Goal: Information Seeking & Learning: Learn about a topic

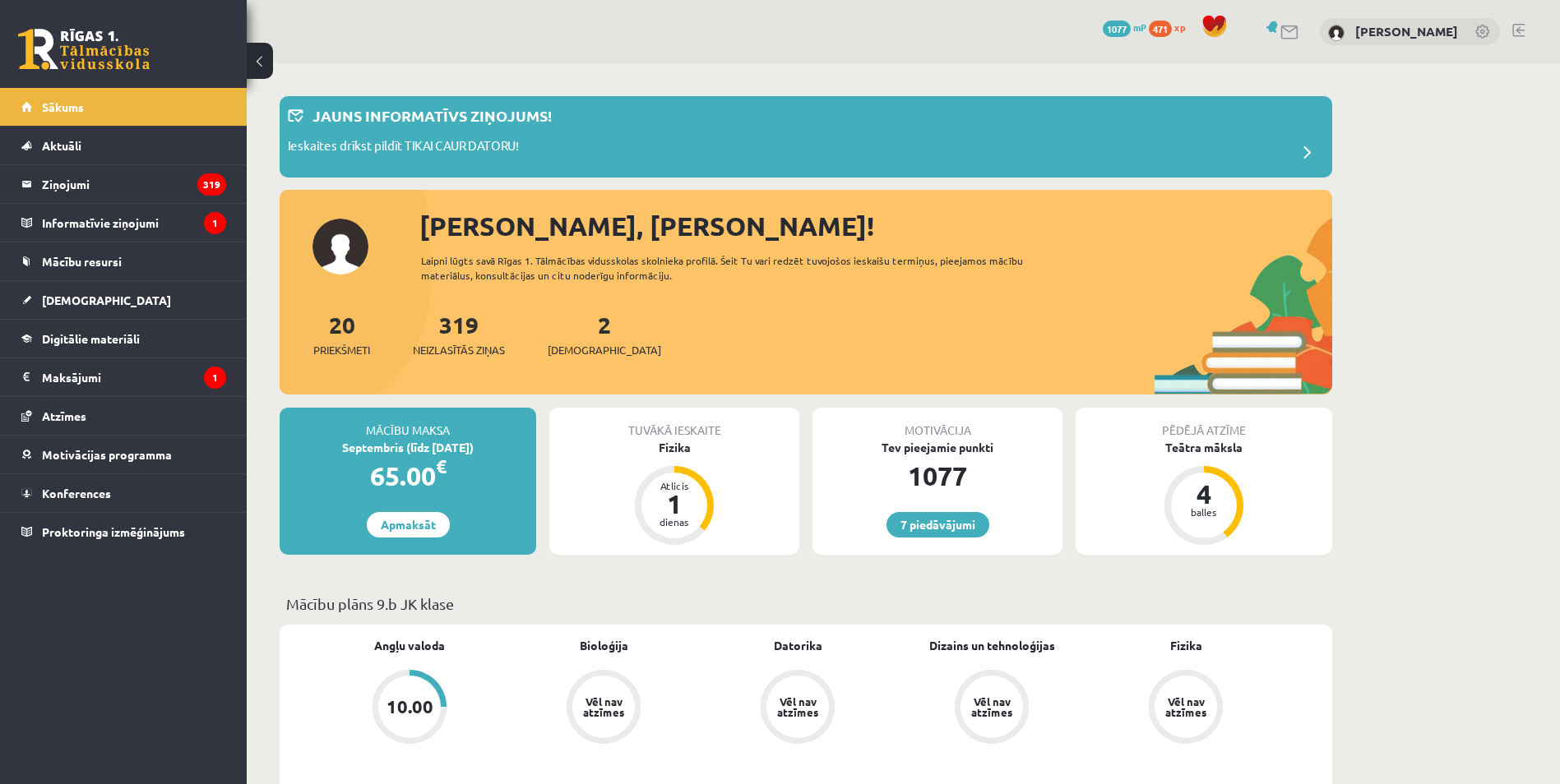
click at [635, 15] on div "7 Dāvanas 1077 mP 471 xp [PERSON_NAME]" at bounding box center [903, 32] width 1313 height 63
click at [113, 299] on link "[DEMOGRAPHIC_DATA]" at bounding box center [123, 299] width 205 height 38
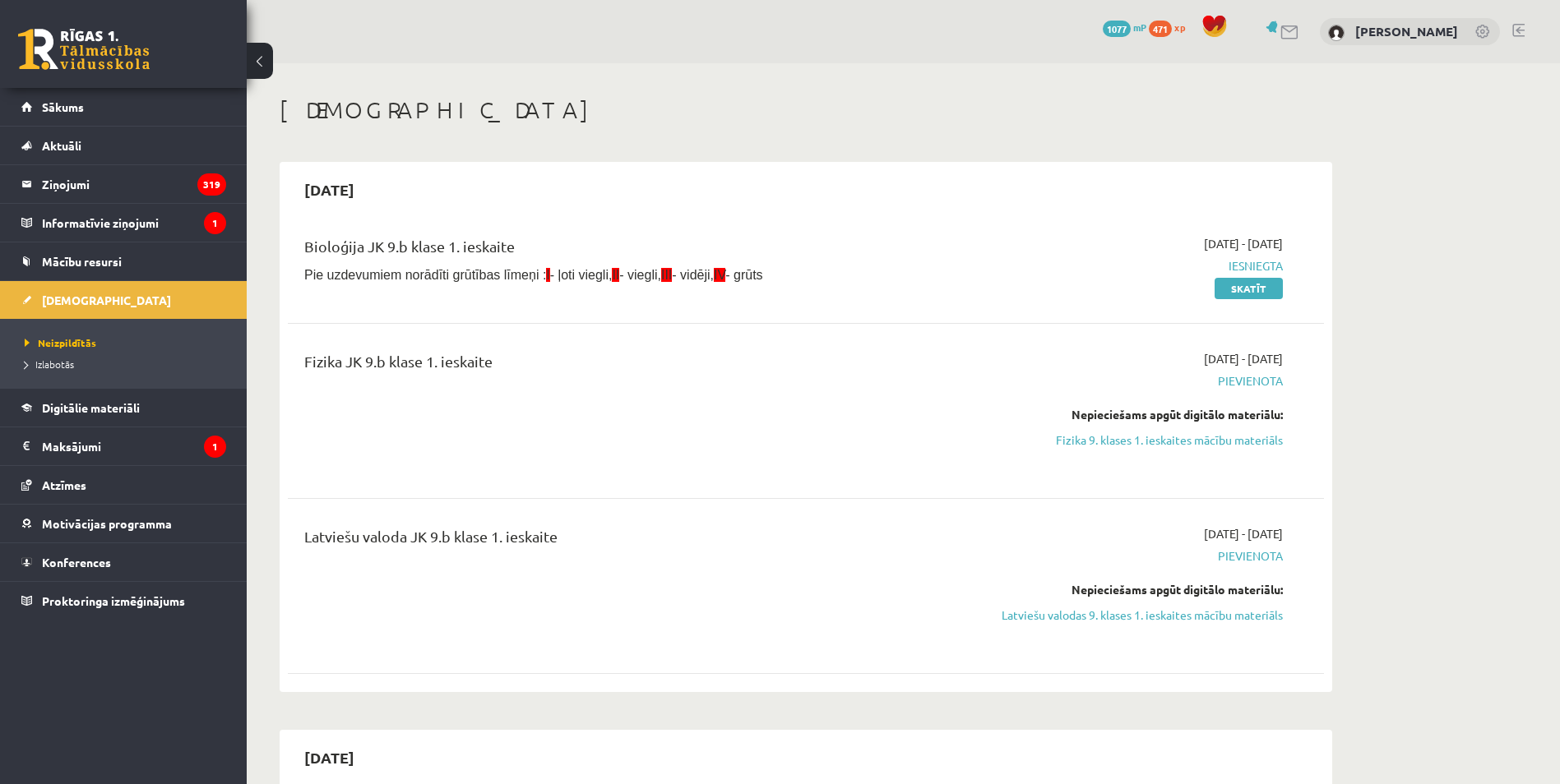
click at [848, 783] on html "7 Dāvanas 1077 mP 471 xp [PERSON_NAME] Sākums Aktuāli Kā mācīties [PERSON_NAME]…" at bounding box center [780, 392] width 1560 height 784
click at [1134, 444] on link "Fizika 9. klases 1. ieskaites mācību materiāls" at bounding box center [1127, 440] width 310 height 18
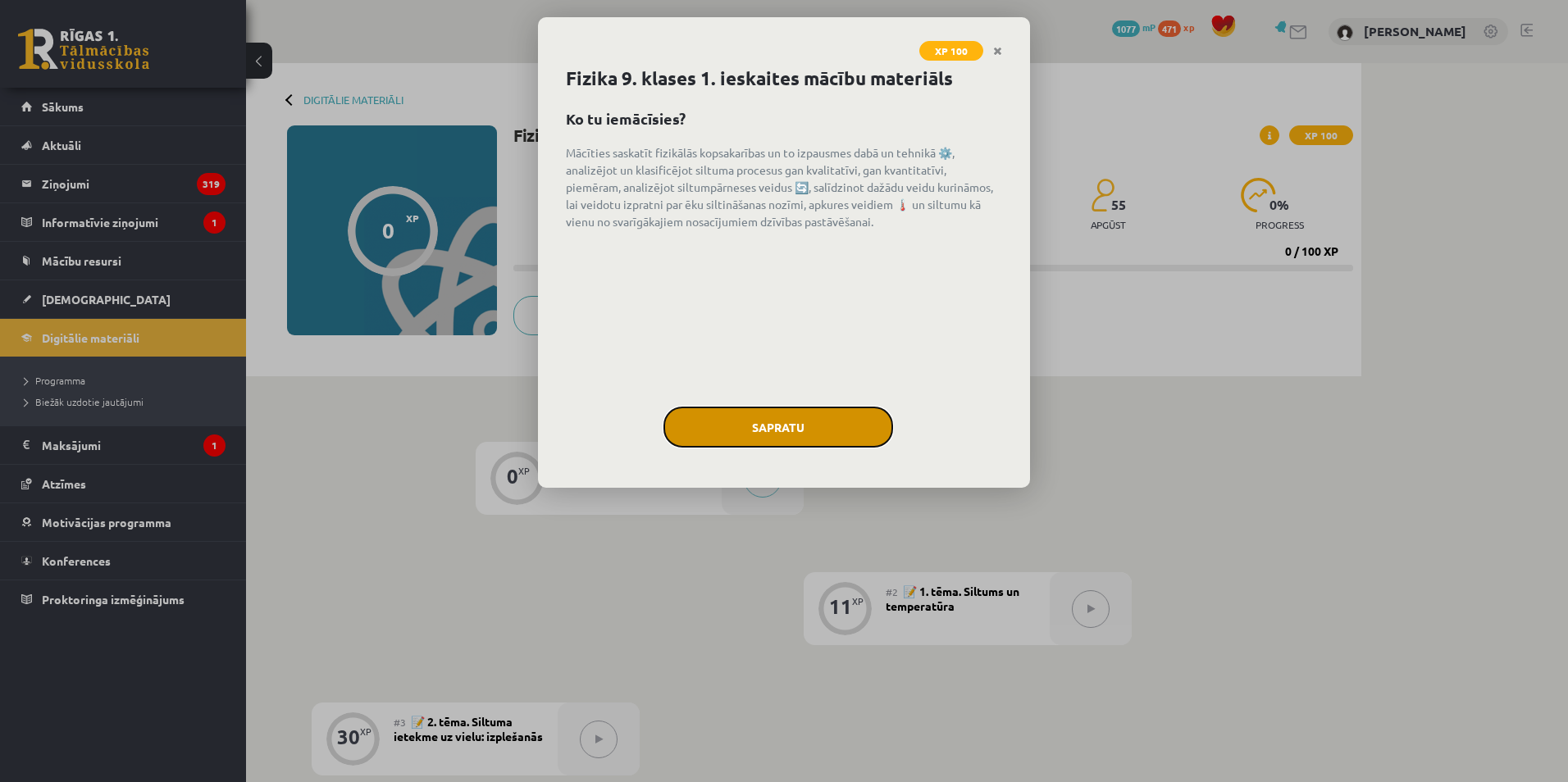
click at [783, 420] on button "Sapratu" at bounding box center [778, 427] width 229 height 41
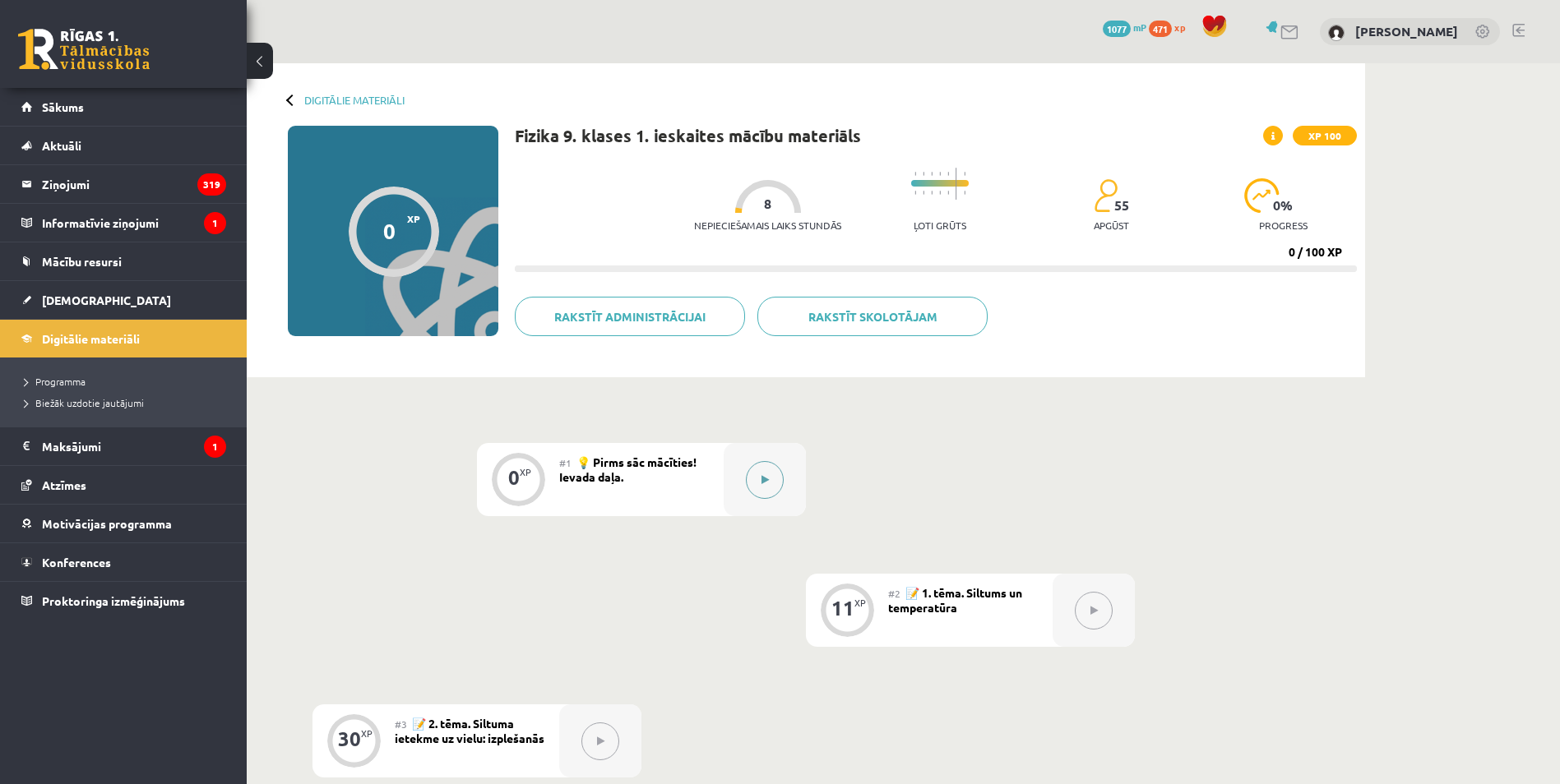
click at [770, 485] on button at bounding box center [765, 480] width 38 height 38
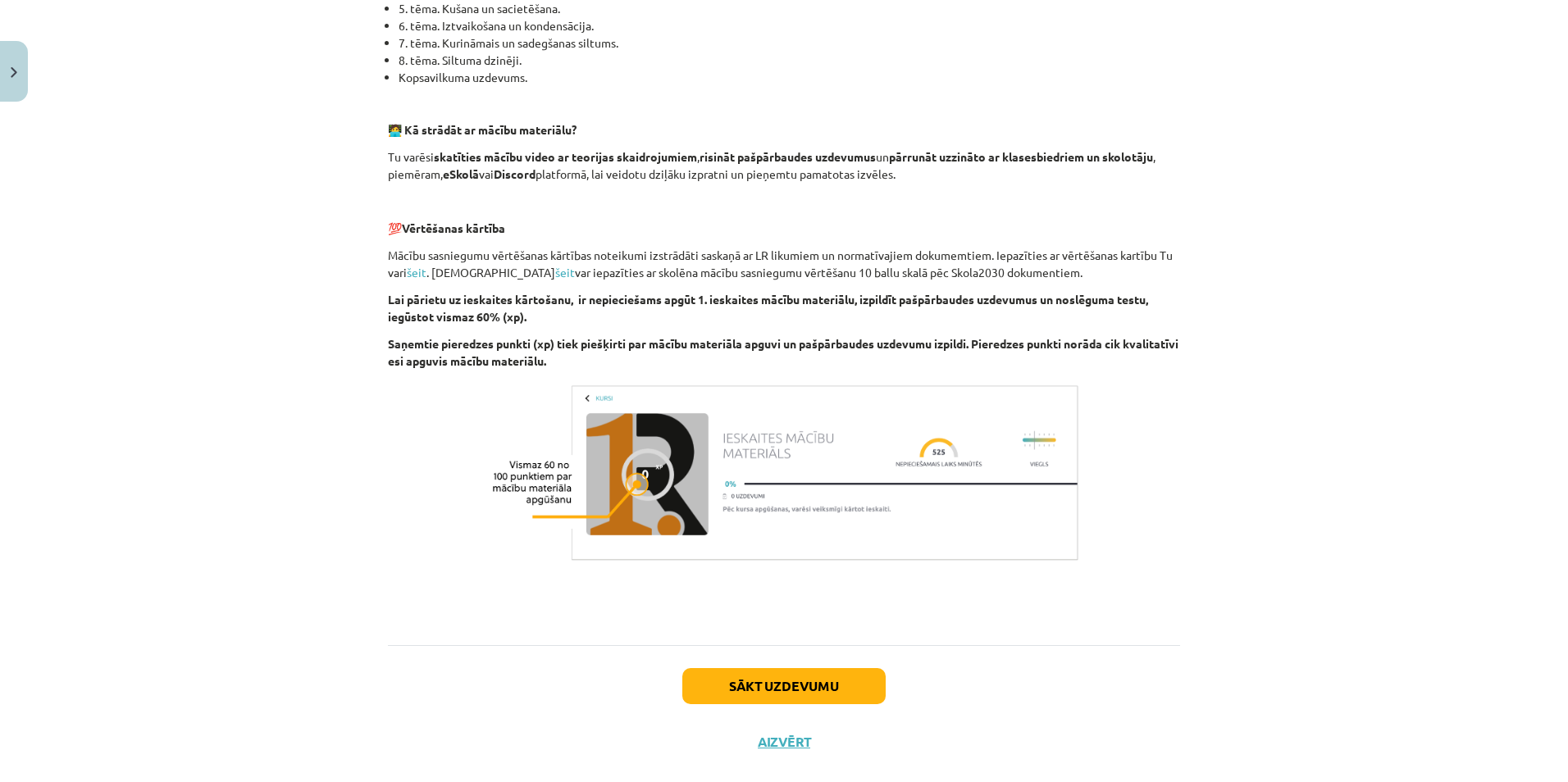
scroll to position [930, 0]
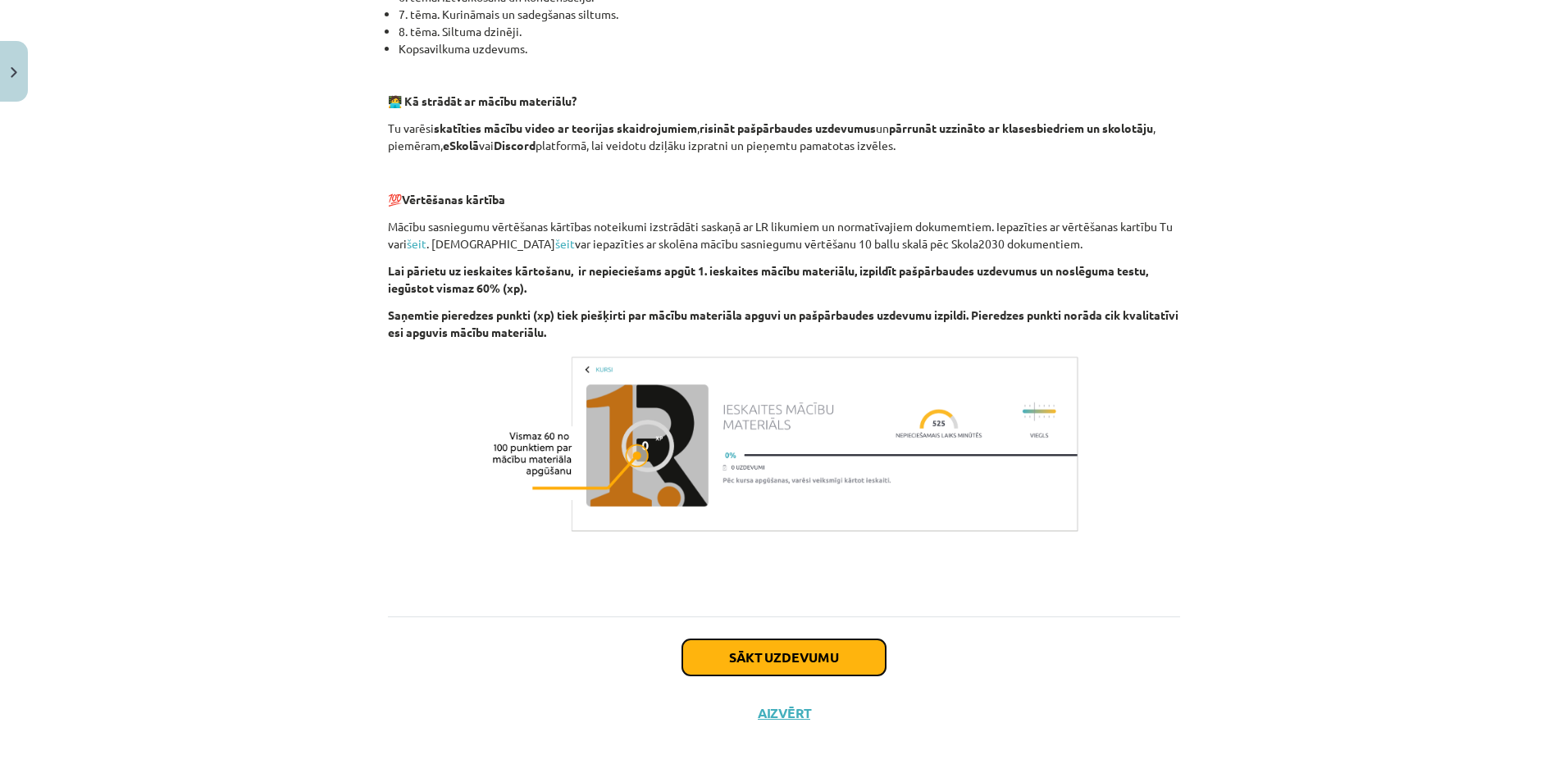
click at [830, 666] on button "Sākt uzdevumu" at bounding box center [784, 657] width 203 height 36
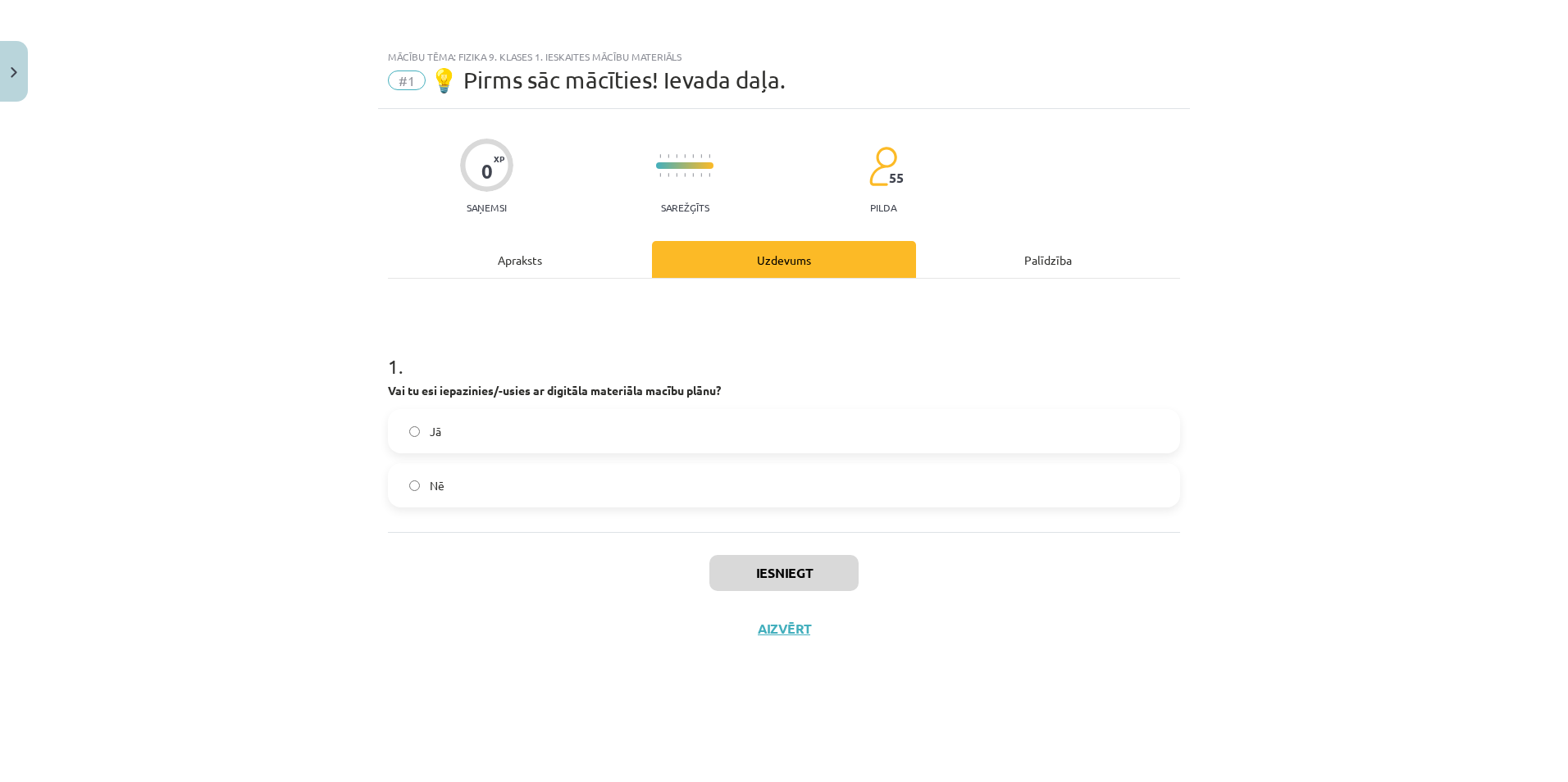
click at [553, 442] on label "Jā" at bounding box center [783, 431] width 789 height 41
click at [789, 579] on button "Iesniegt" at bounding box center [783, 573] width 149 height 36
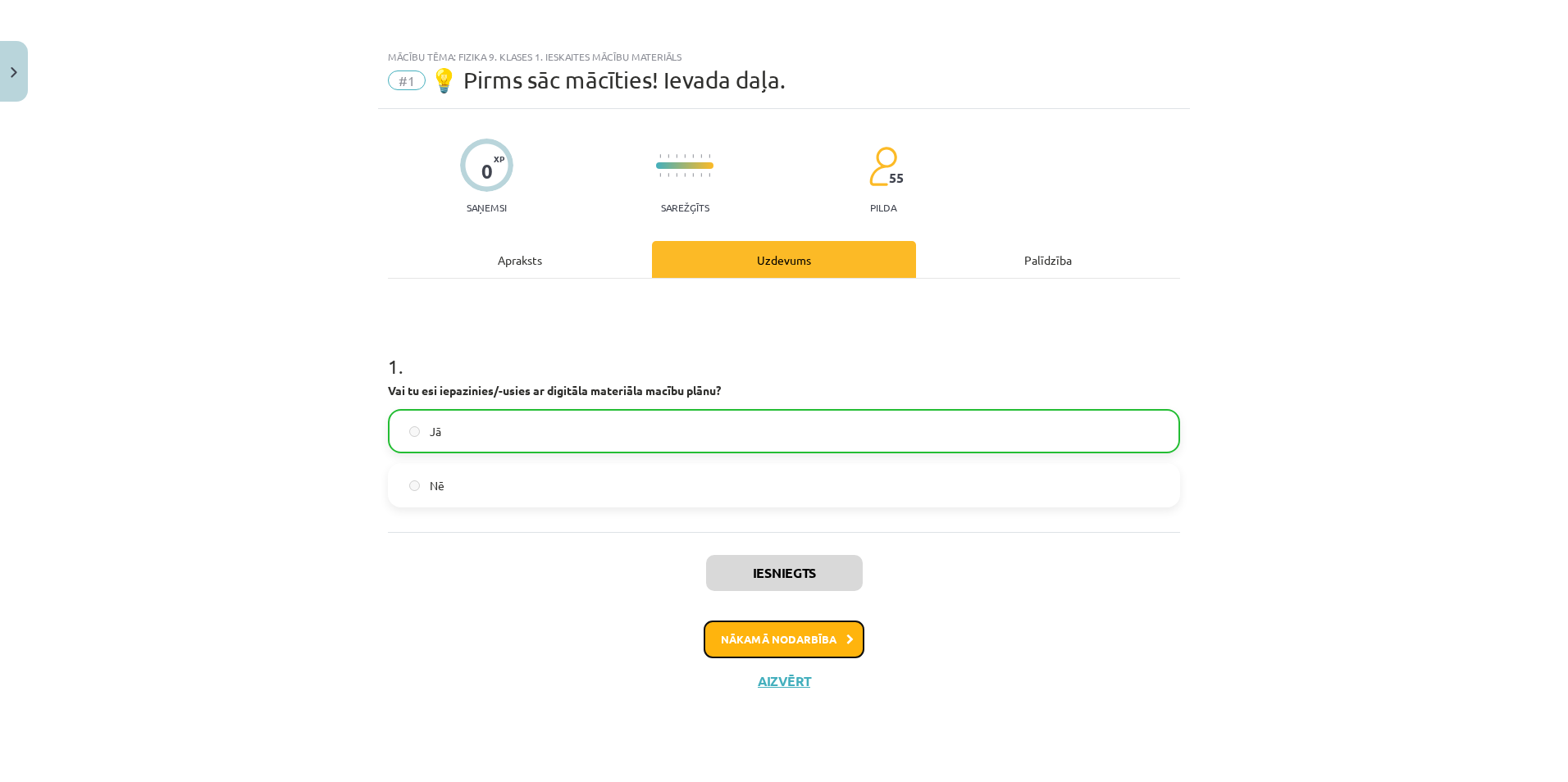
click at [736, 641] on button "Nākamā nodarbība" at bounding box center [784, 640] width 161 height 38
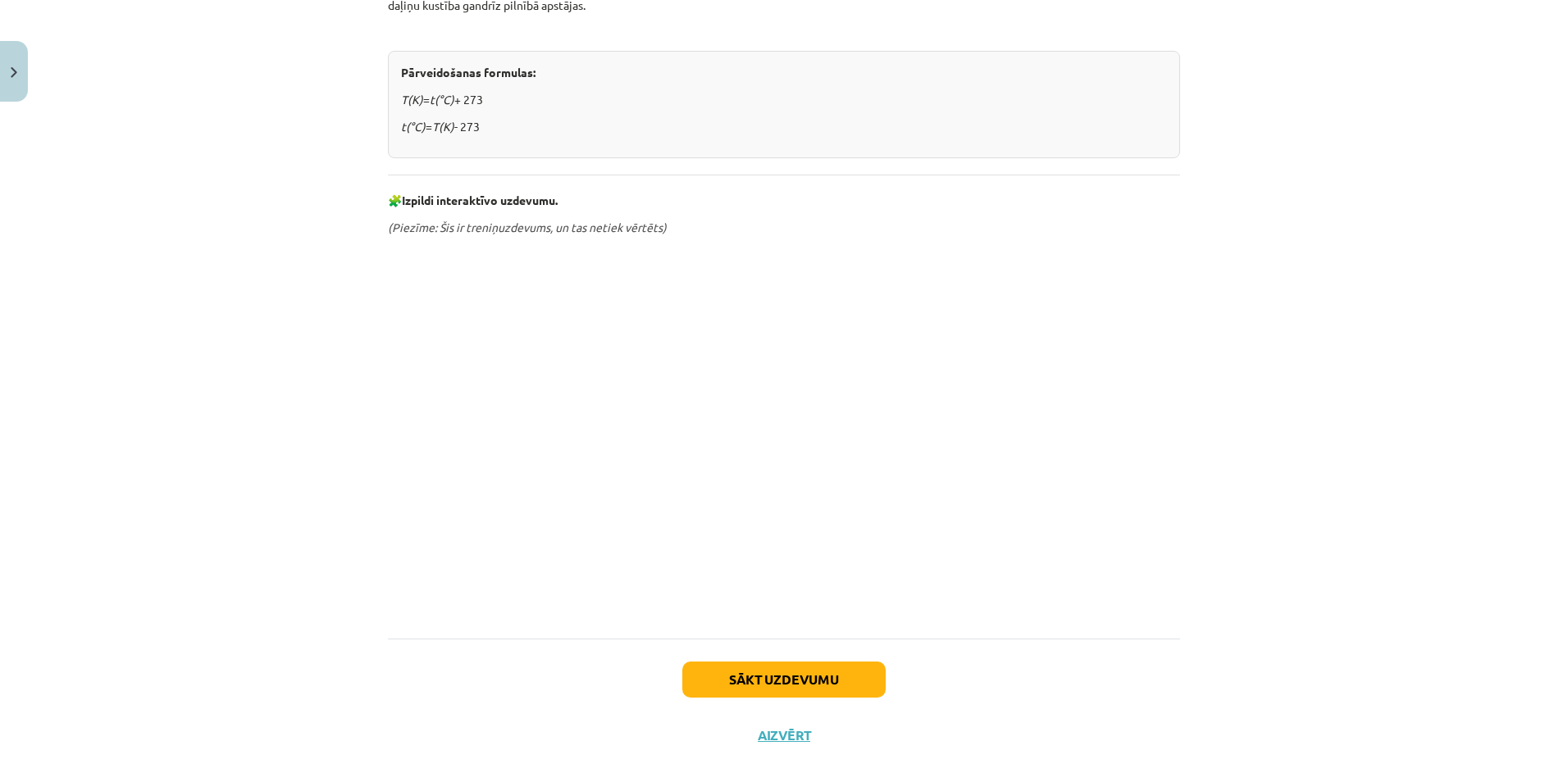
scroll to position [690, 0]
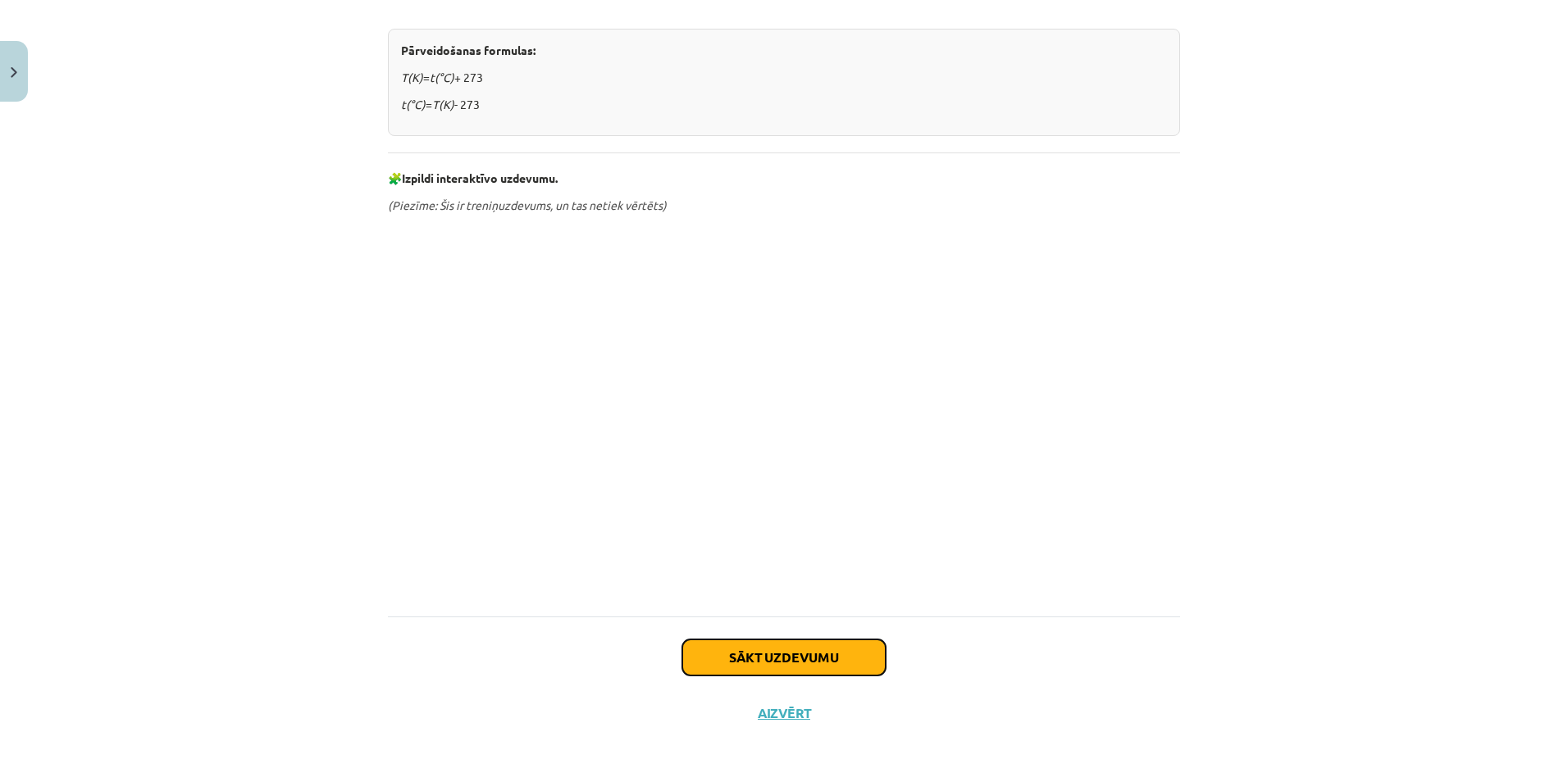
click at [747, 654] on button "Sākt uzdevumu" at bounding box center [784, 657] width 203 height 36
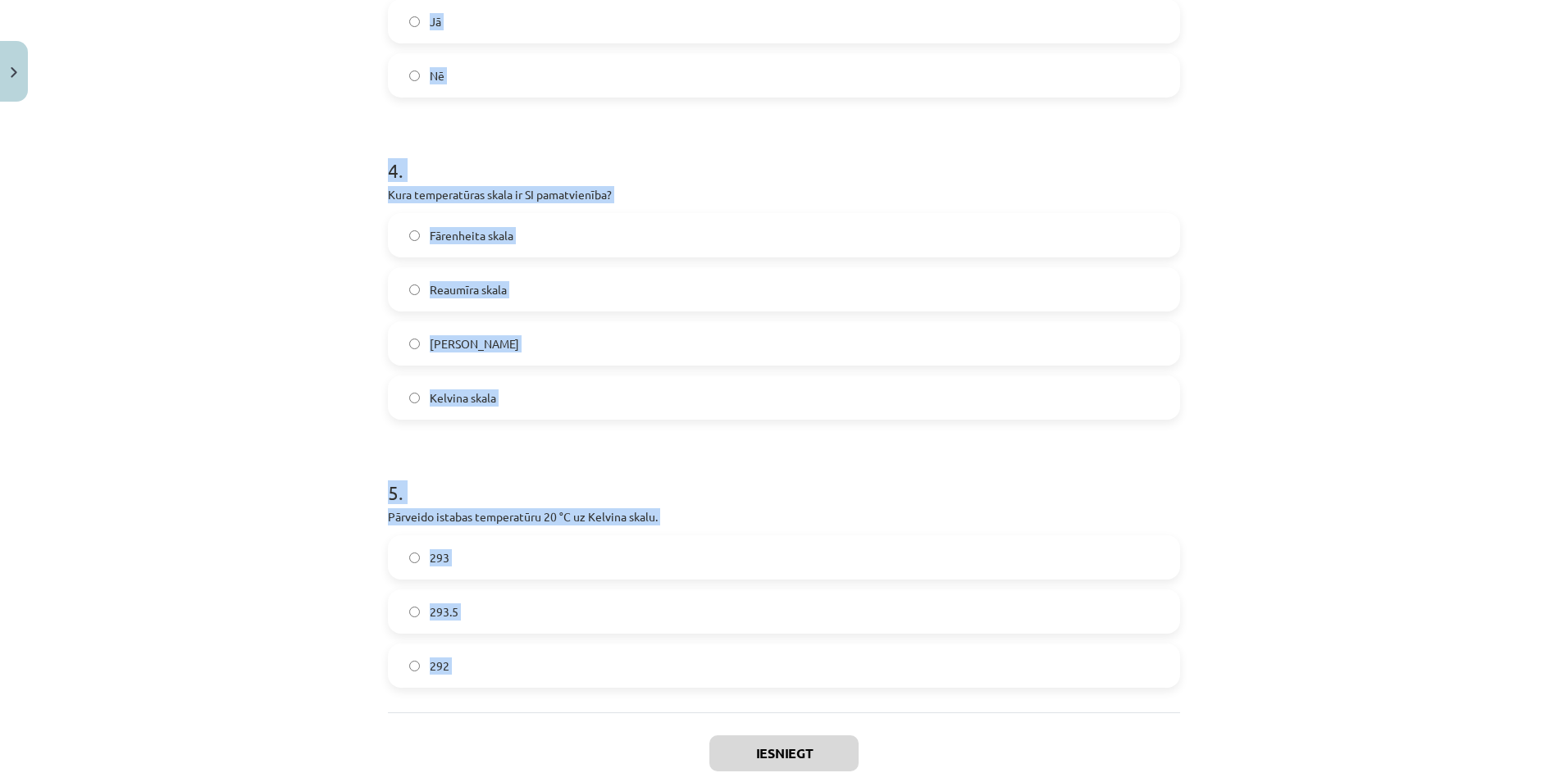
scroll to position [1043, 0]
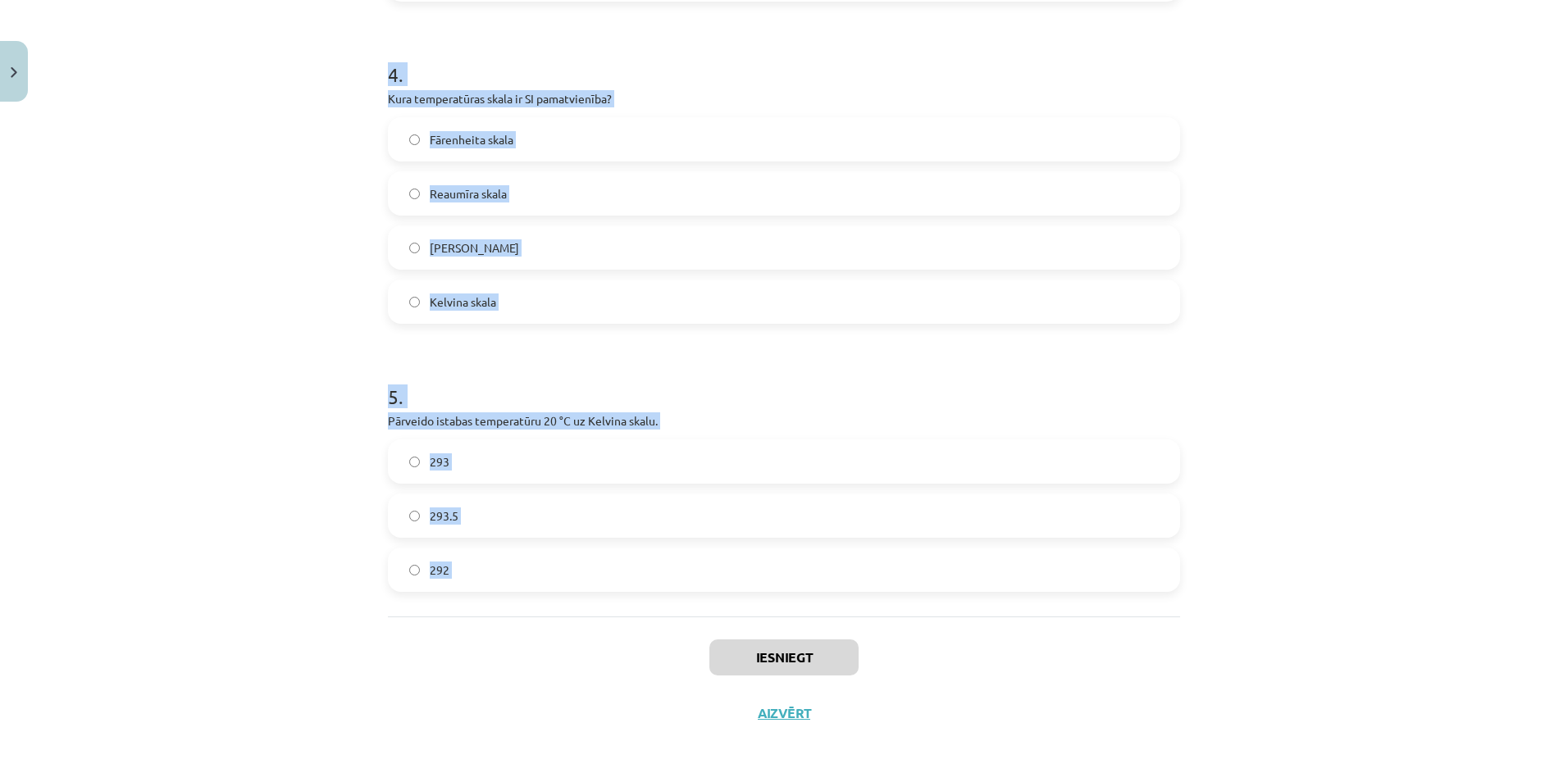
drag, startPoint x: 469, startPoint y: 416, endPoint x: 745, endPoint y: 629, distance: 348.6
click at [745, 629] on div "Mācību tēma: Fizika 9. klases 1. ieskaites mācību materiāls #2 📝 1. tēma. Siltu…" at bounding box center [784, 391] width 1568 height 782
copy form "1 . Kas ir galvenais dabiskais siltuma avots uz Zemes? Radiators Saule Ugunskur…"
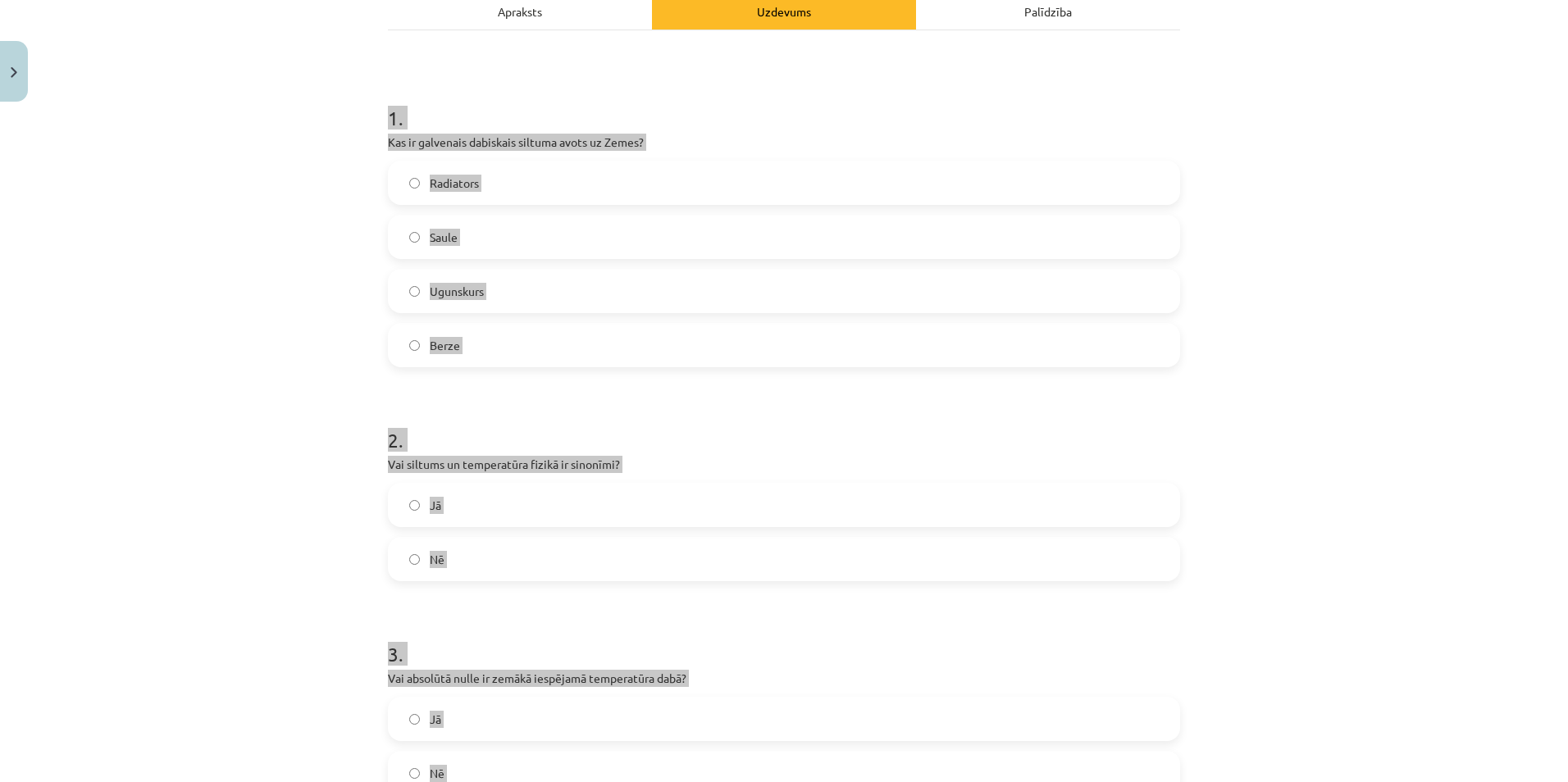
scroll to position [0, 0]
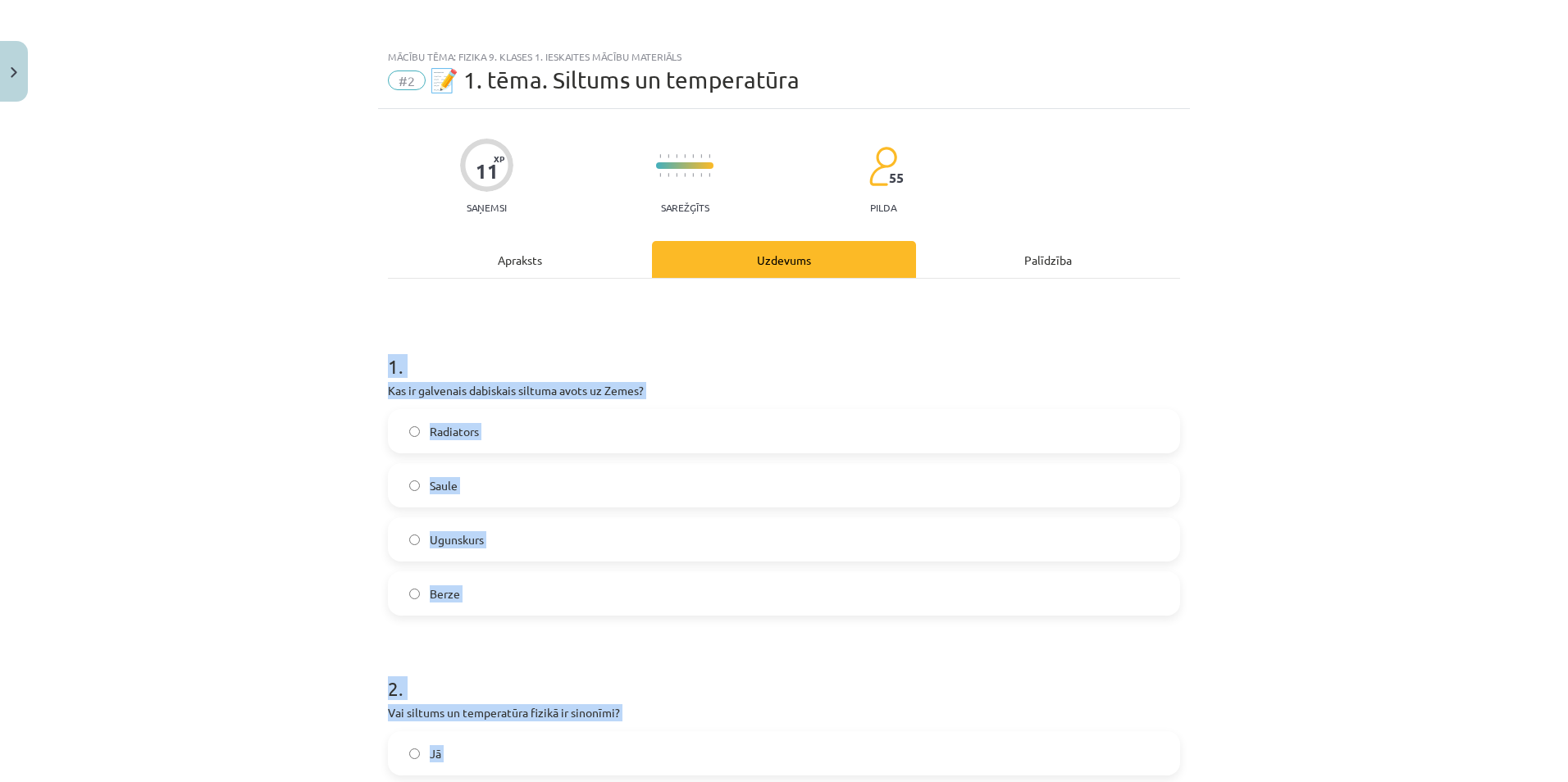
click at [251, 380] on div "Mācību tēma: Fizika 9. klases 1. ieskaites mācību materiāls #2 📝 1. tēma. Siltu…" at bounding box center [784, 391] width 1568 height 782
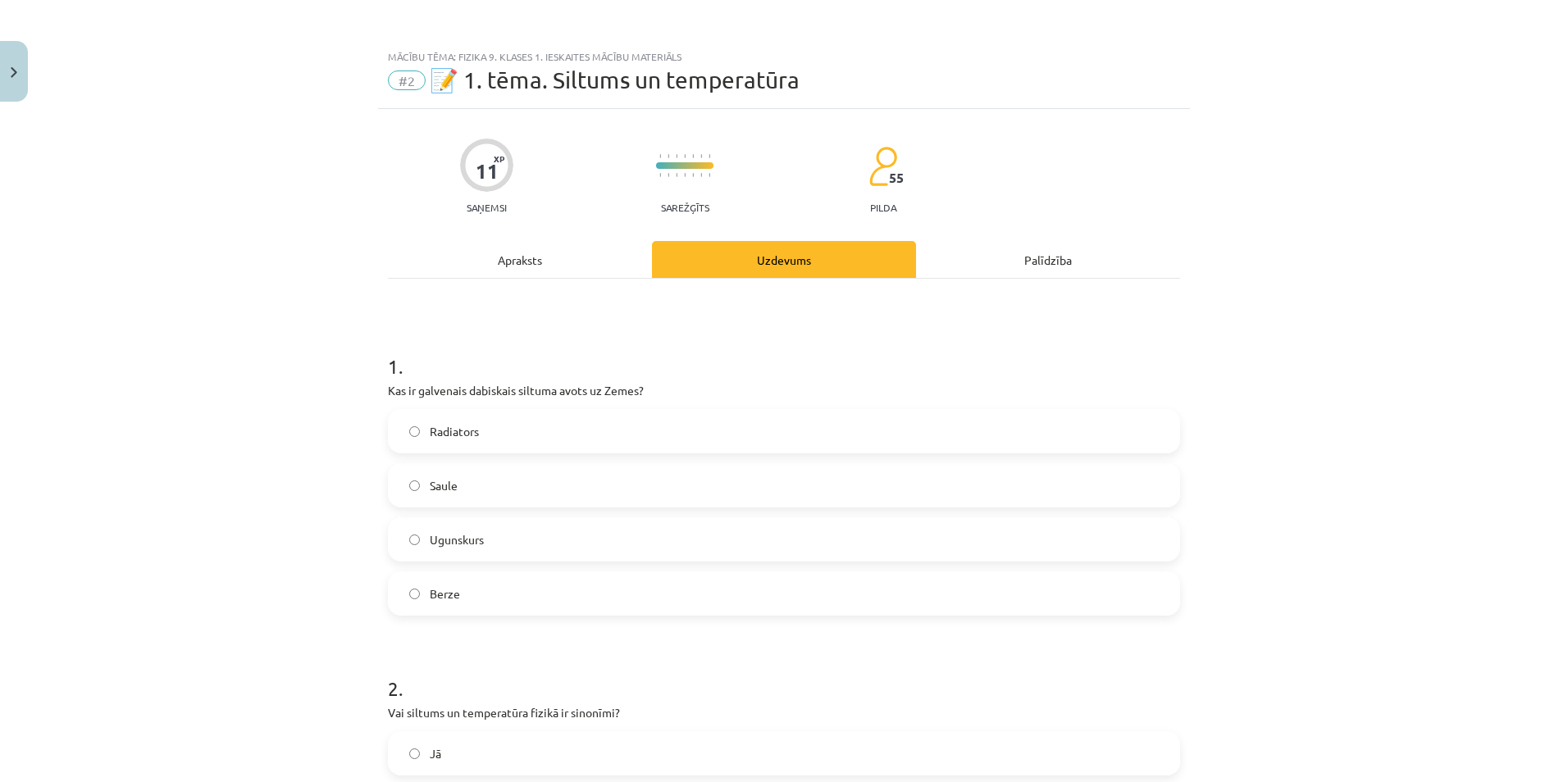
click at [469, 488] on label "Saule" at bounding box center [783, 485] width 789 height 41
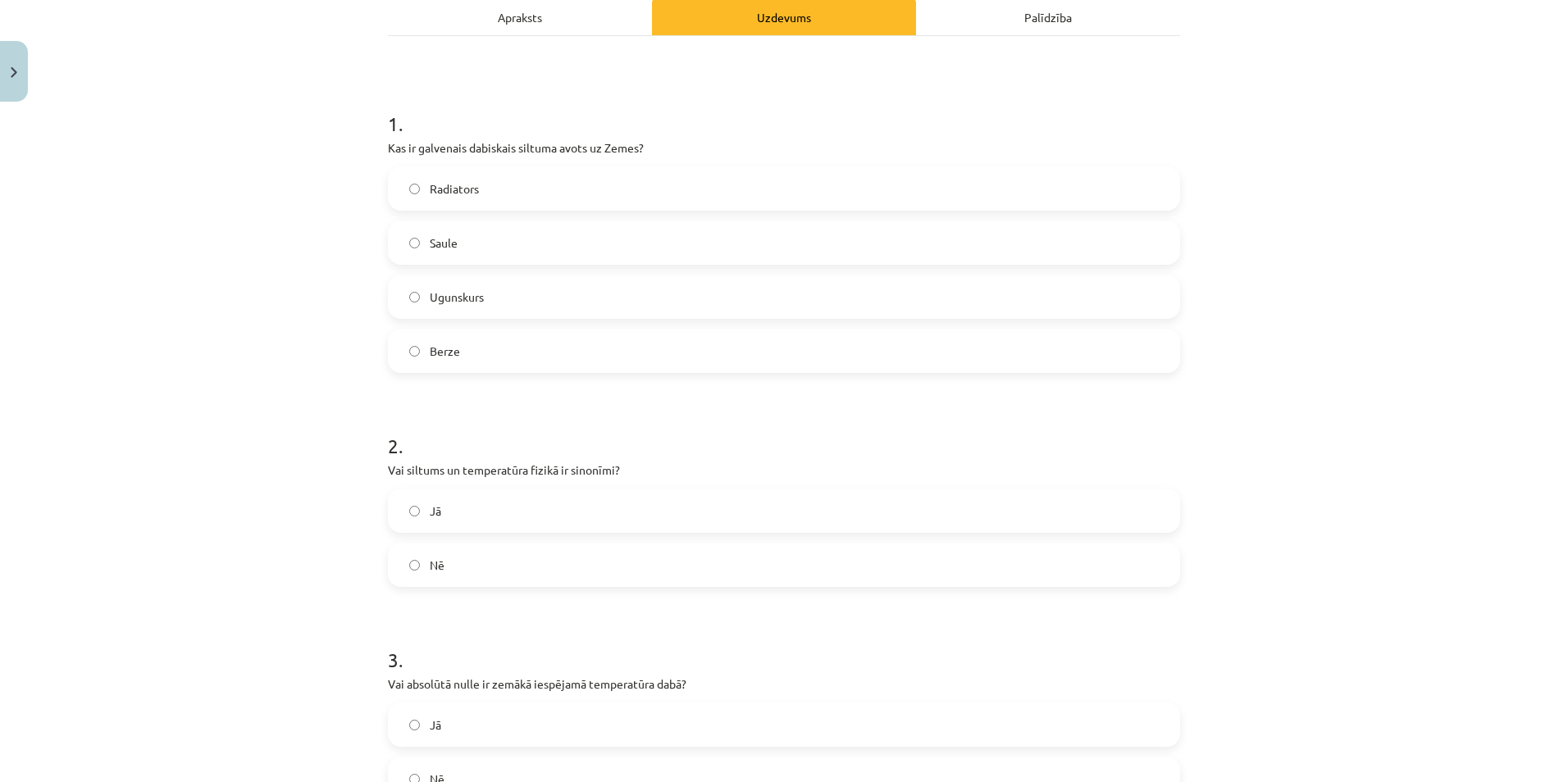
scroll to position [246, 0]
click at [461, 561] on label "Nē" at bounding box center [783, 561] width 789 height 41
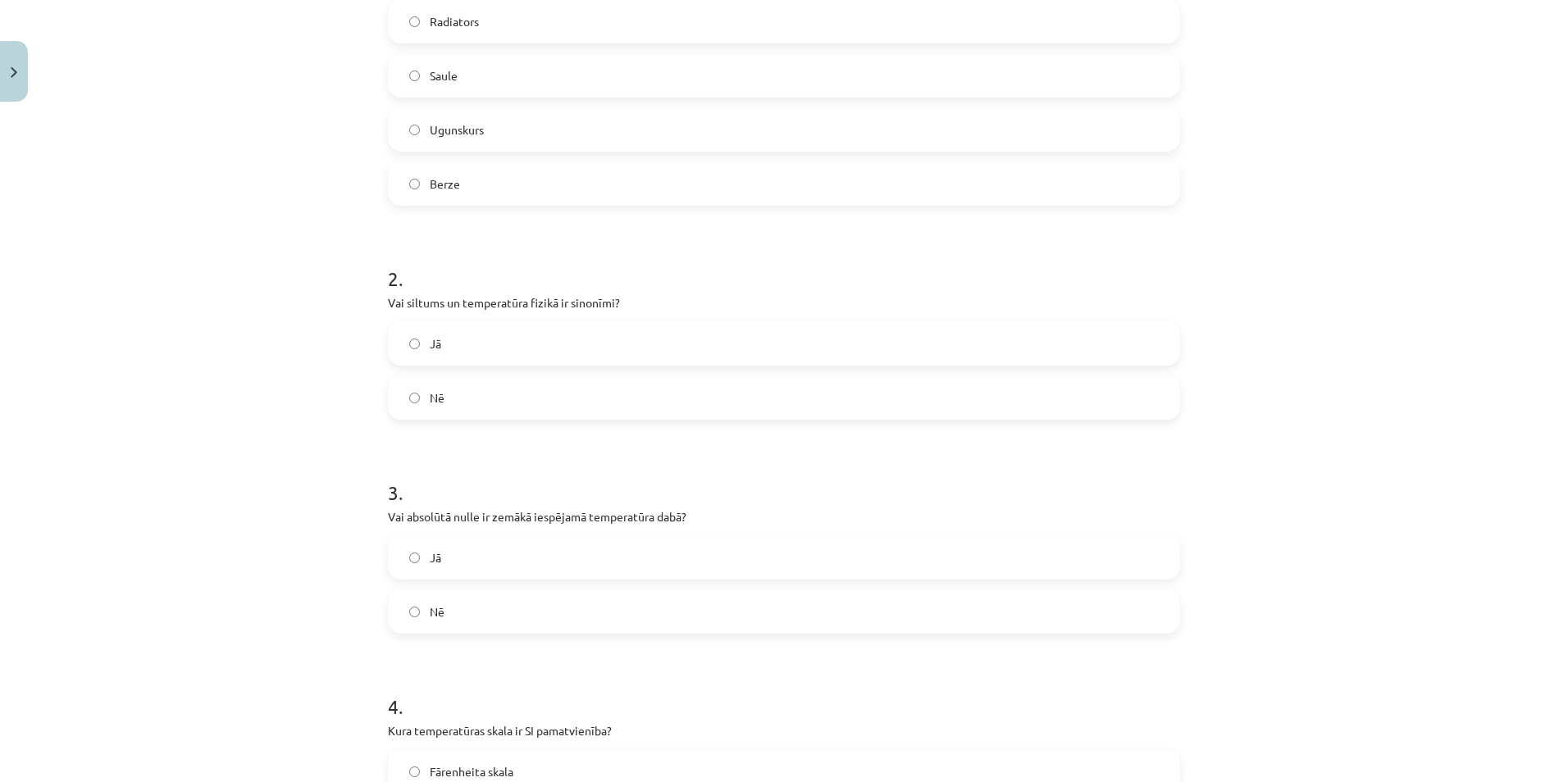
click at [469, 567] on label "Jā" at bounding box center [783, 557] width 789 height 41
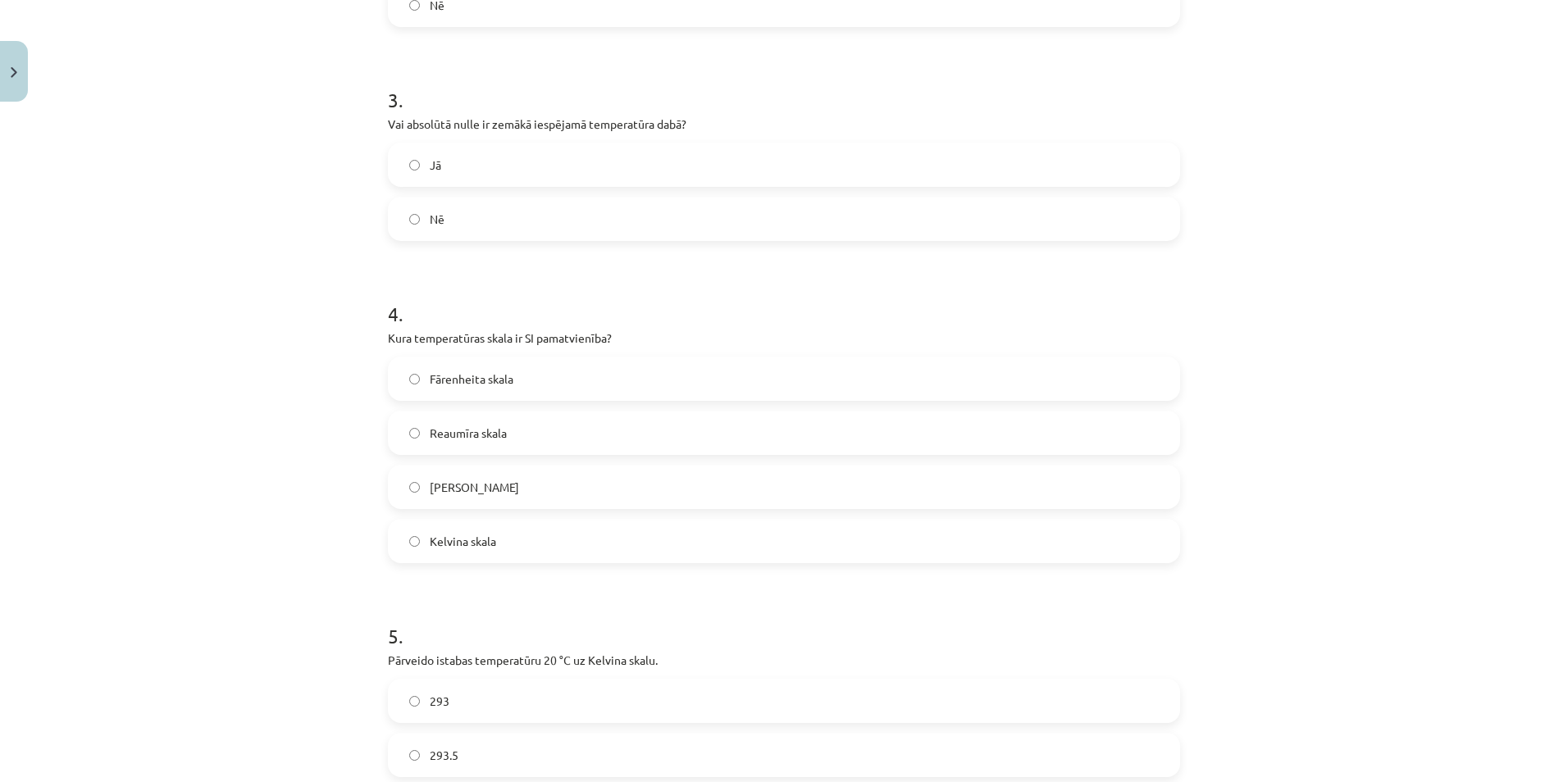
scroll to position [820, 0]
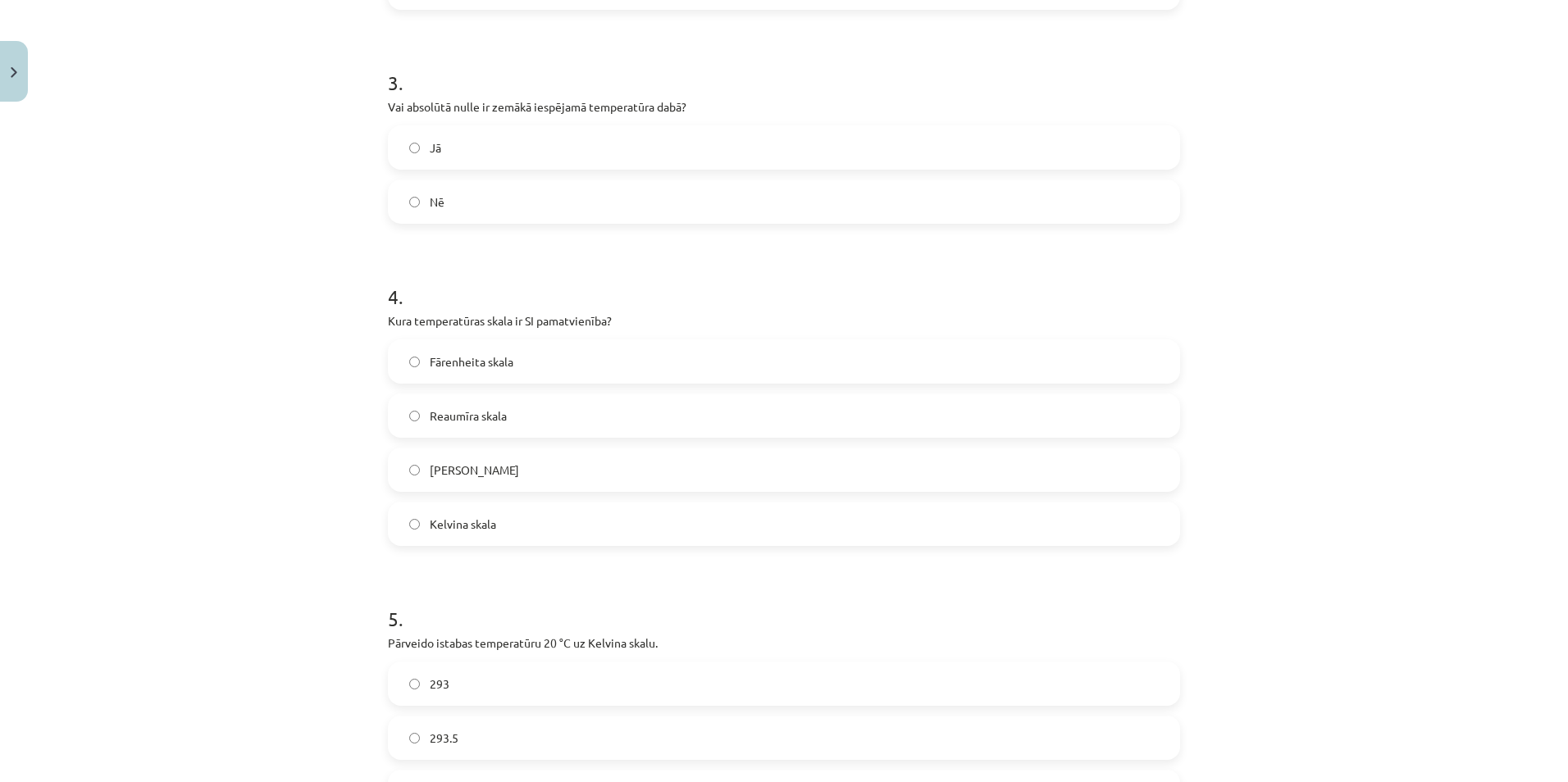
click at [457, 516] on span "Kelvina skala" at bounding box center [463, 524] width 67 height 18
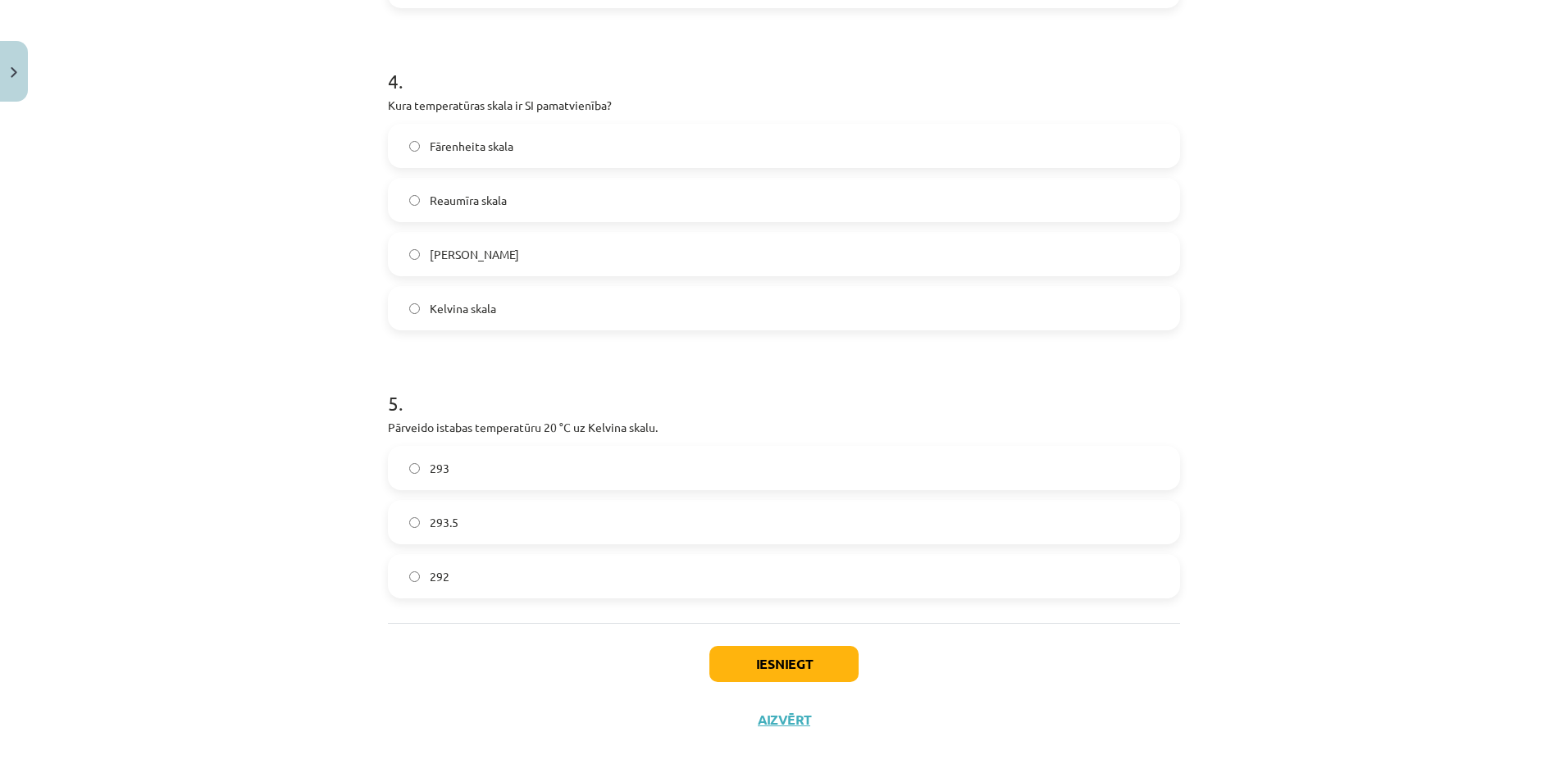
scroll to position [1043, 0]
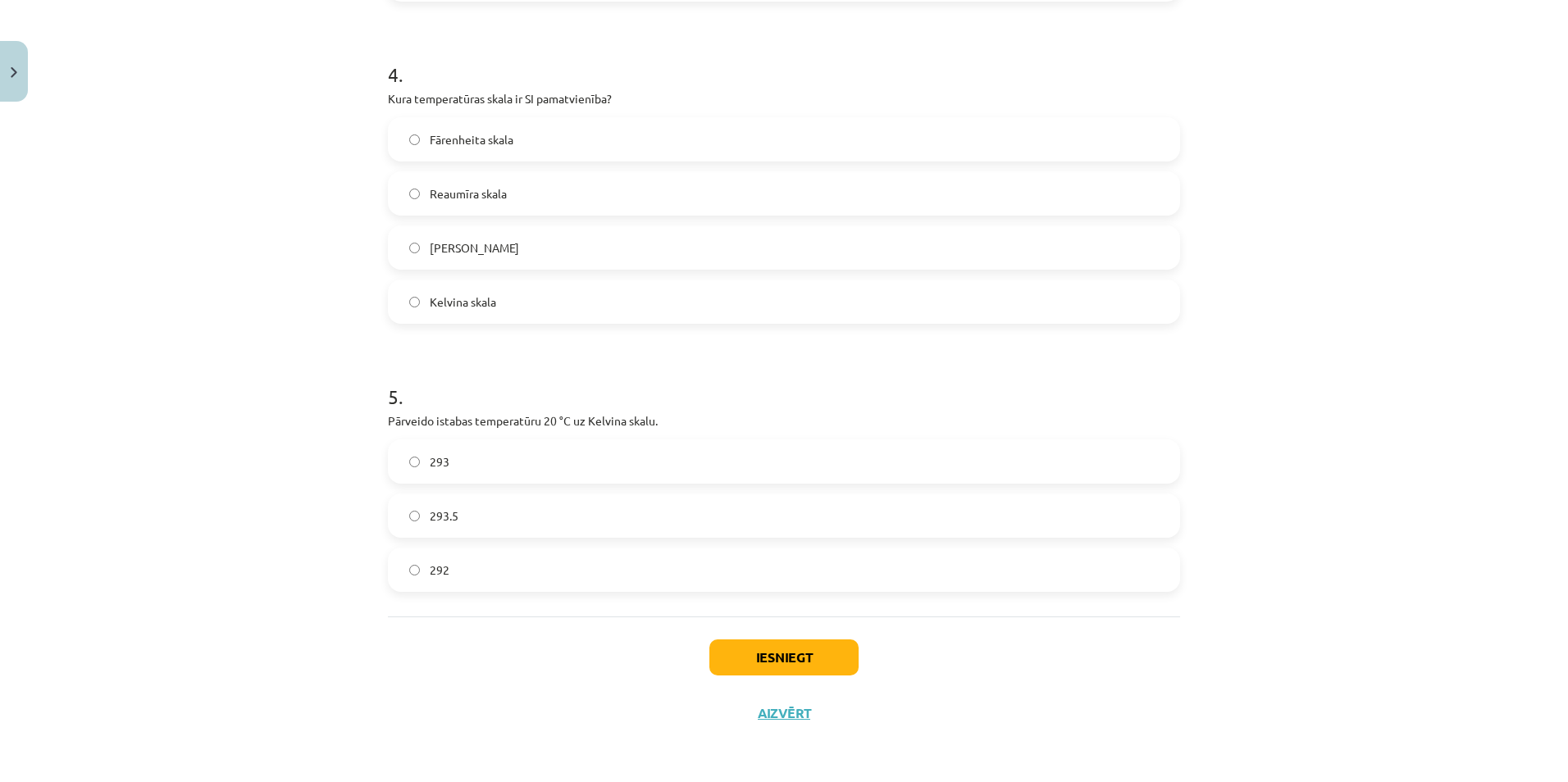
click at [433, 465] on span "293" at bounding box center [439, 462] width 19 height 18
click at [766, 656] on button "Iesniegt" at bounding box center [783, 657] width 149 height 36
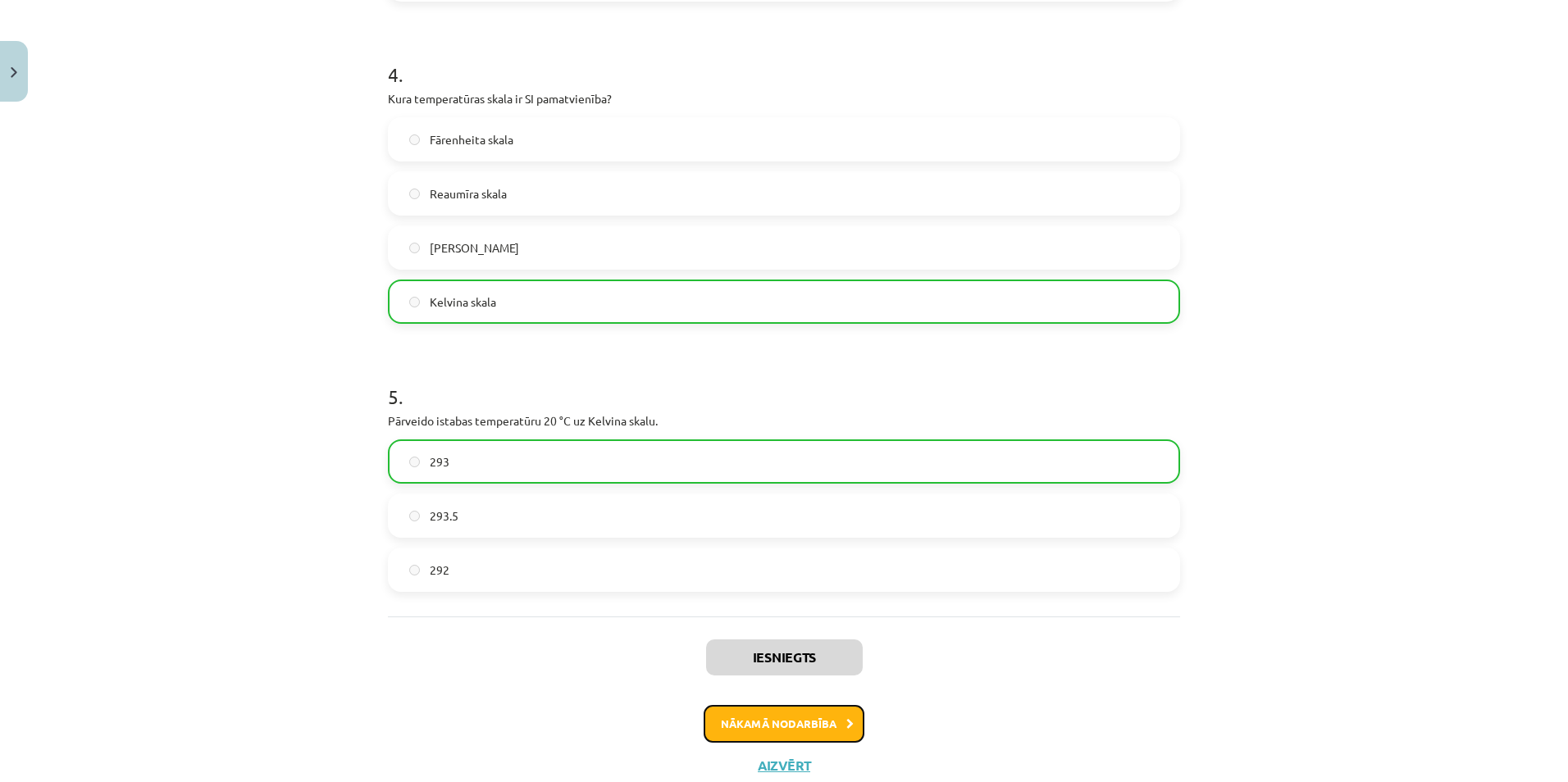
drag, startPoint x: 754, startPoint y: 707, endPoint x: 808, endPoint y: 738, distance: 62.3
click at [754, 707] on button "Nākamā nodarbība" at bounding box center [784, 724] width 161 height 38
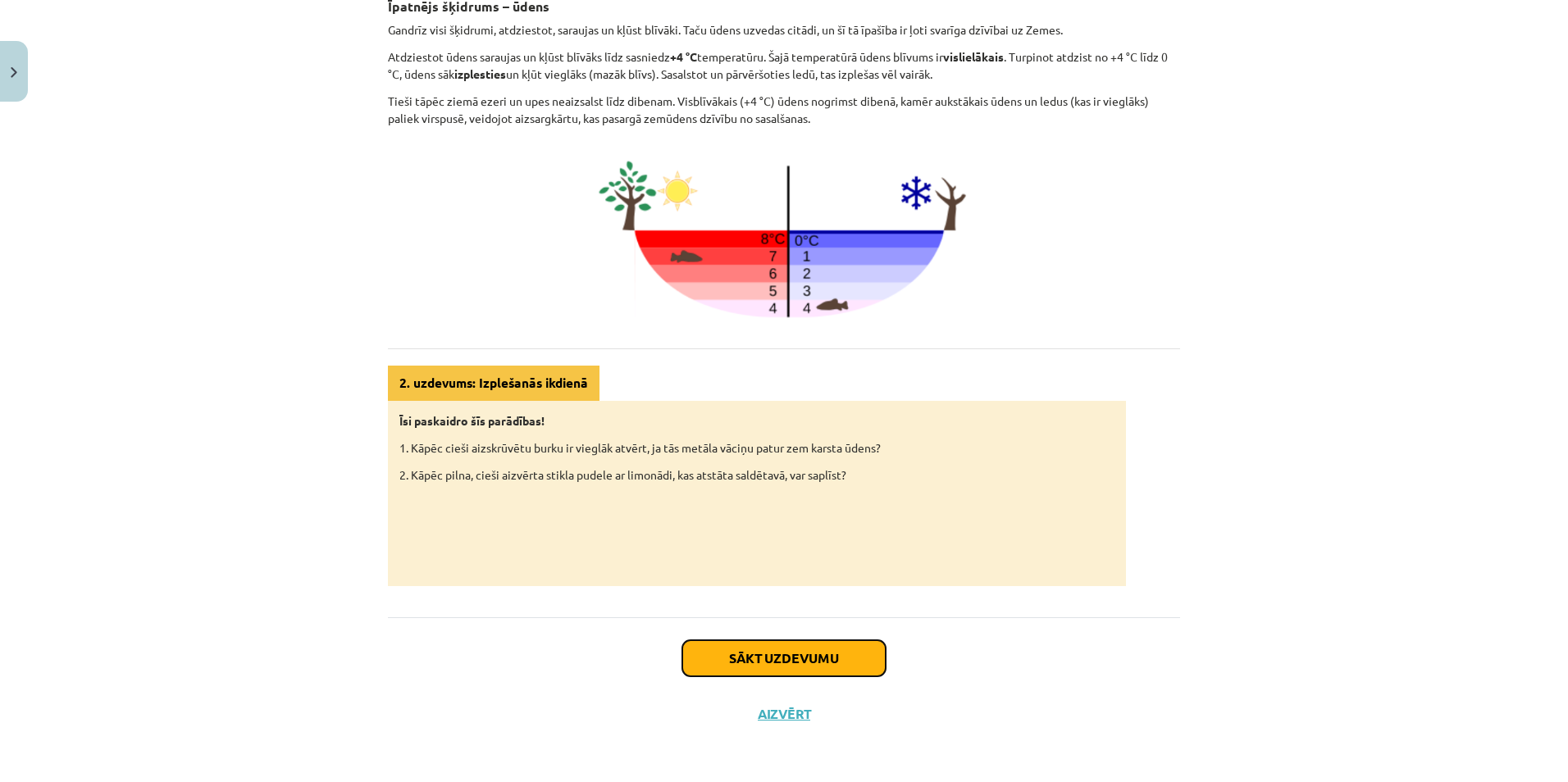
click at [769, 648] on button "Sākt uzdevumu" at bounding box center [784, 658] width 203 height 36
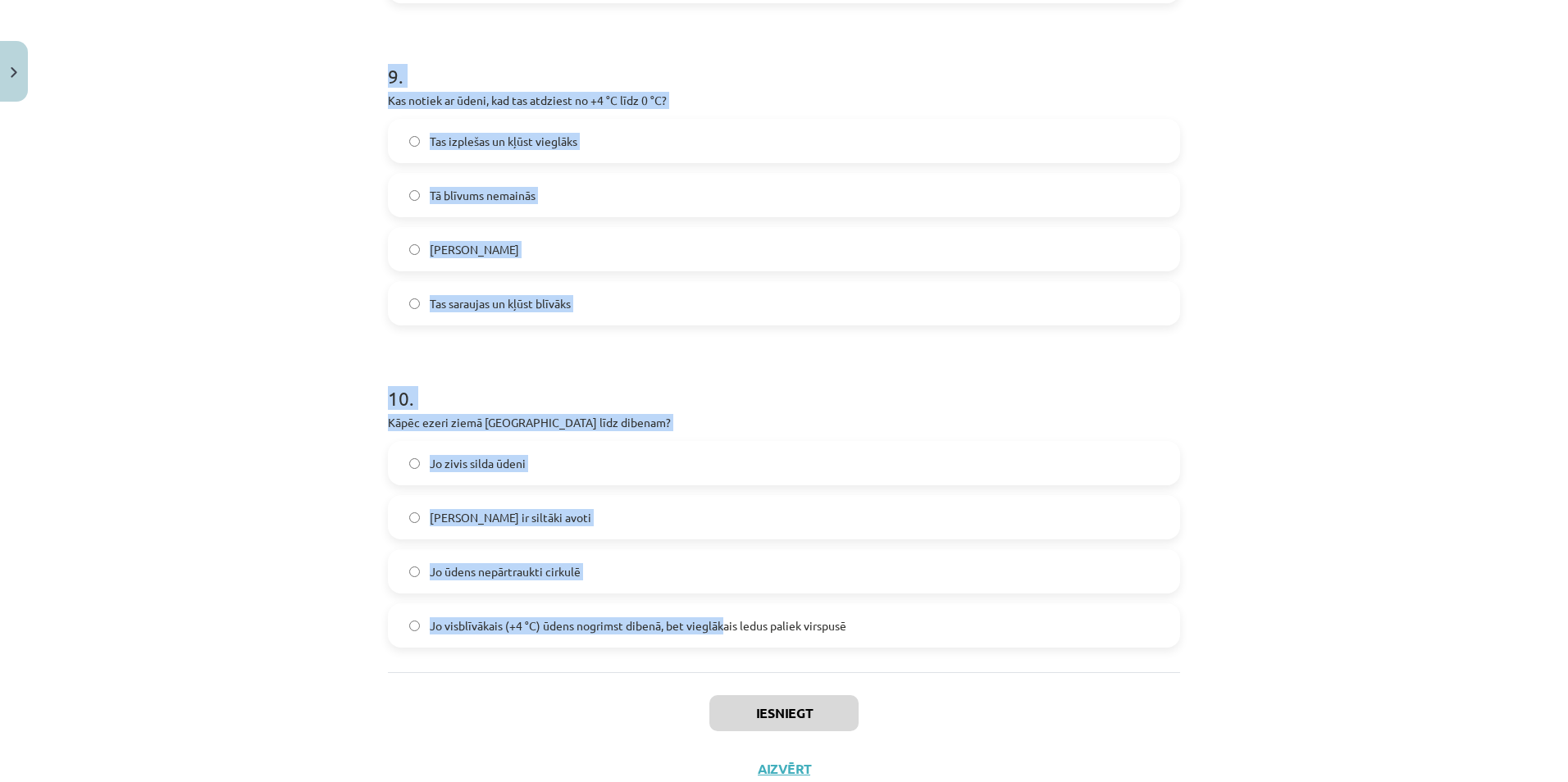
scroll to position [2491, 0]
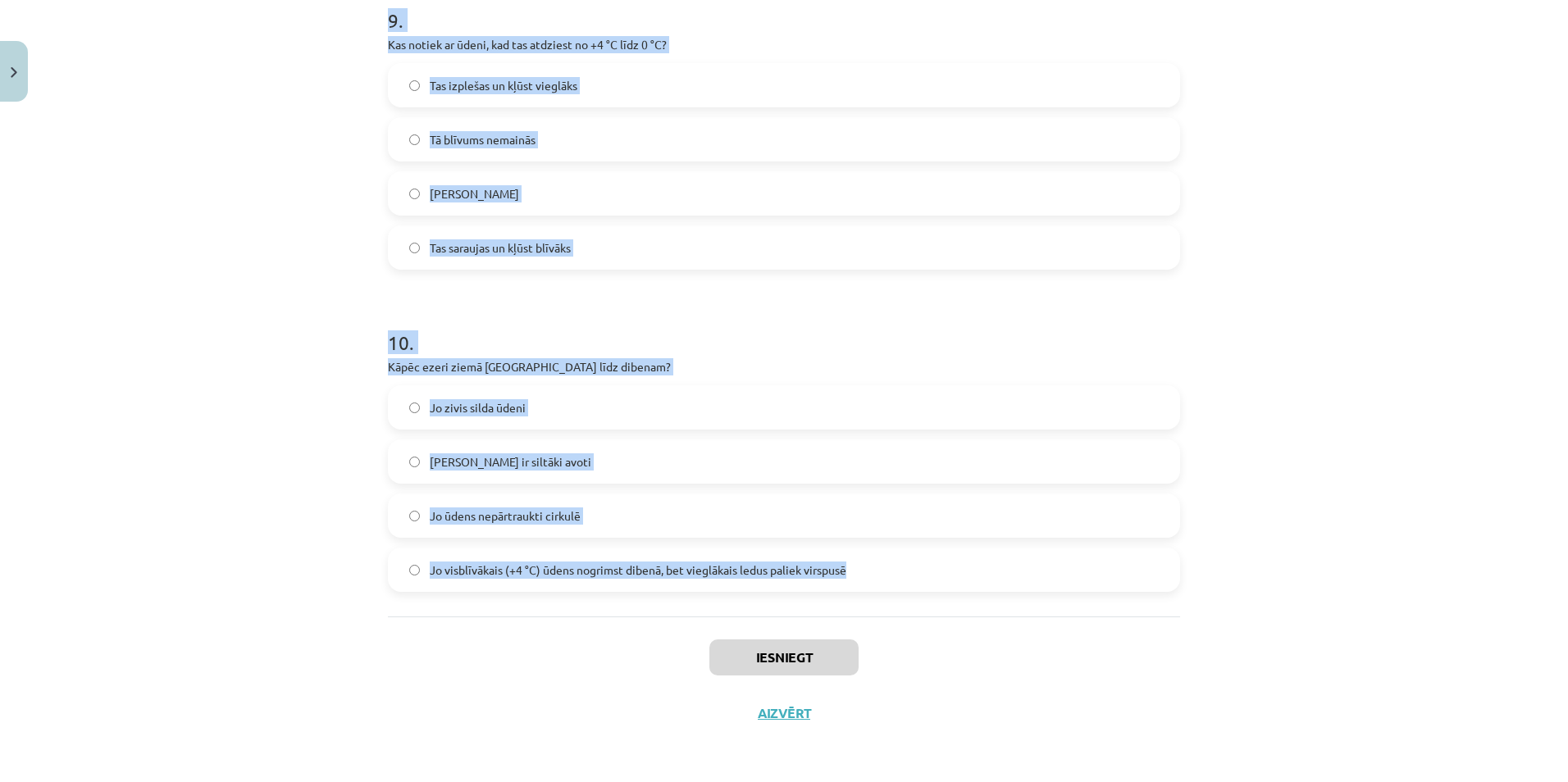
drag, startPoint x: 337, startPoint y: 279, endPoint x: 913, endPoint y: 587, distance: 653.2
click at [913, 587] on div "Mācību tēma: Fizika 9. klases 1. ieskaites mācību materiāls #3 📝 2. tēma. Siltu…" at bounding box center [784, 391] width 1568 height 782
copy form "1 . Vai, sildot vielas, tās parasti saraujas? Jā Nē 2 . Vai gāzes, sildot, izpl…"
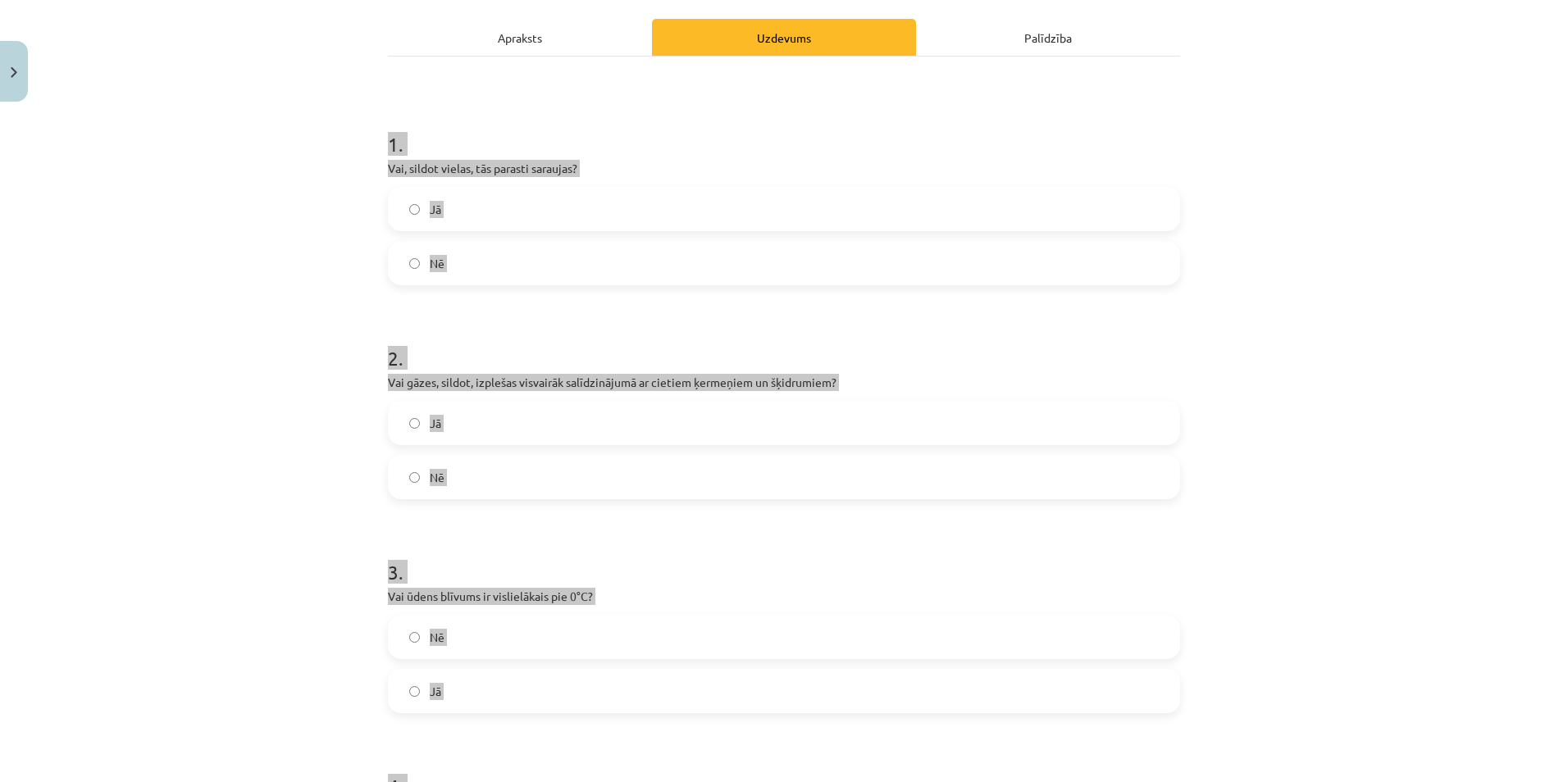
scroll to position [0, 0]
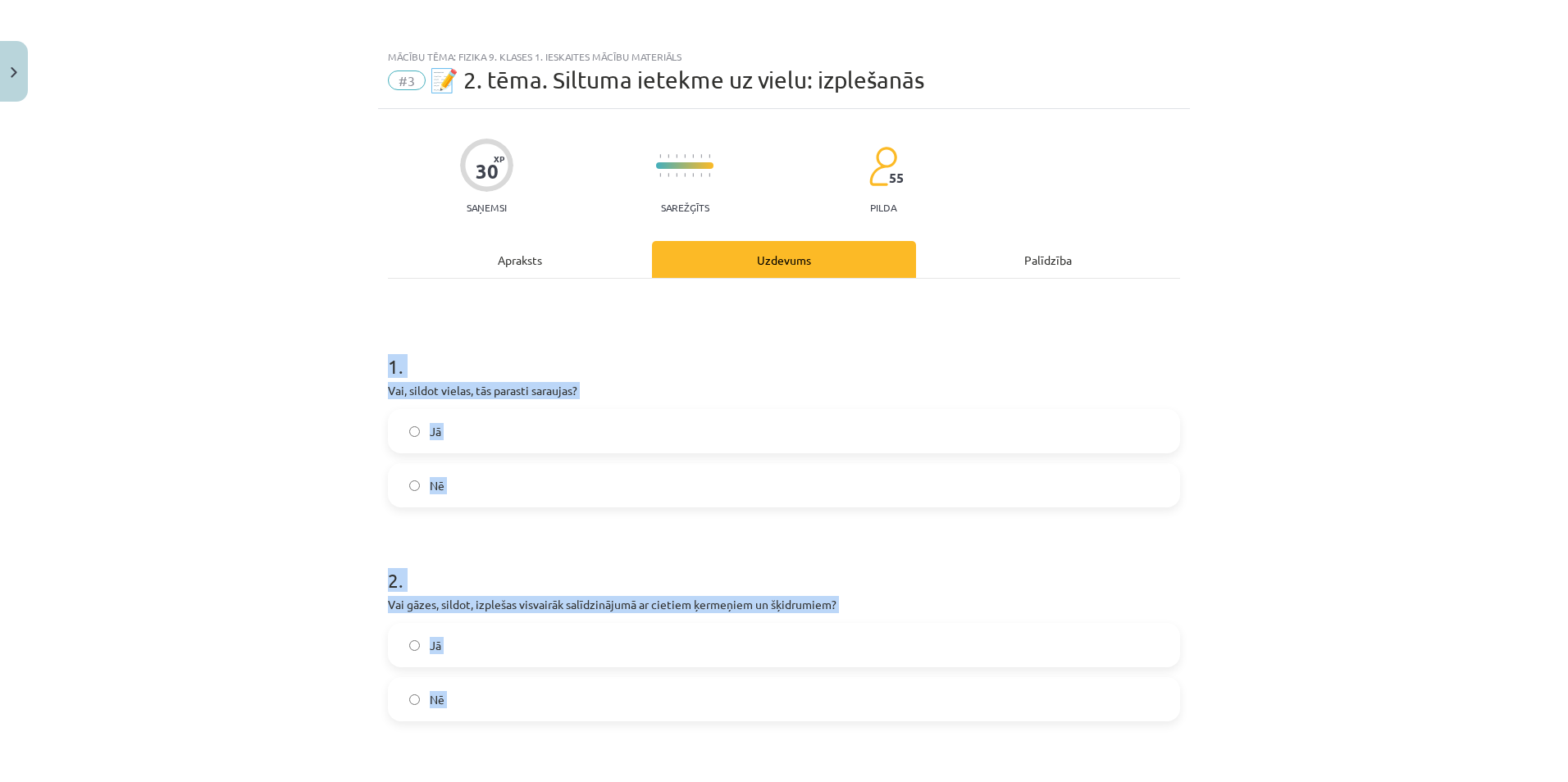
click at [310, 338] on div "Mācību tēma: Fizika 9. klases 1. ieskaites mācību materiāls #3 📝 2. tēma. Siltu…" at bounding box center [784, 391] width 1568 height 782
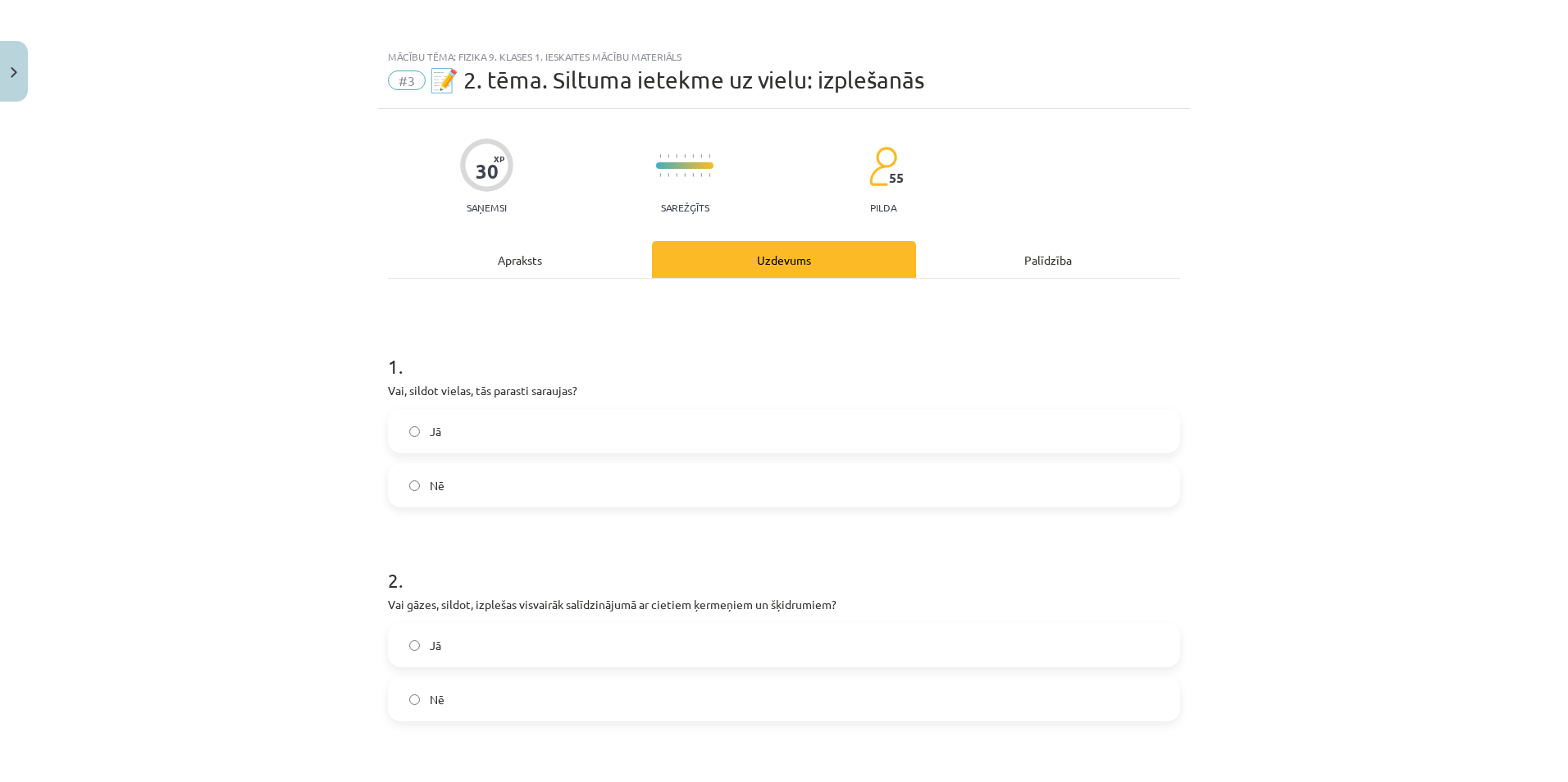
click at [416, 496] on label "Nē" at bounding box center [783, 485] width 789 height 41
click at [428, 629] on label "Jā" at bounding box center [783, 645] width 789 height 41
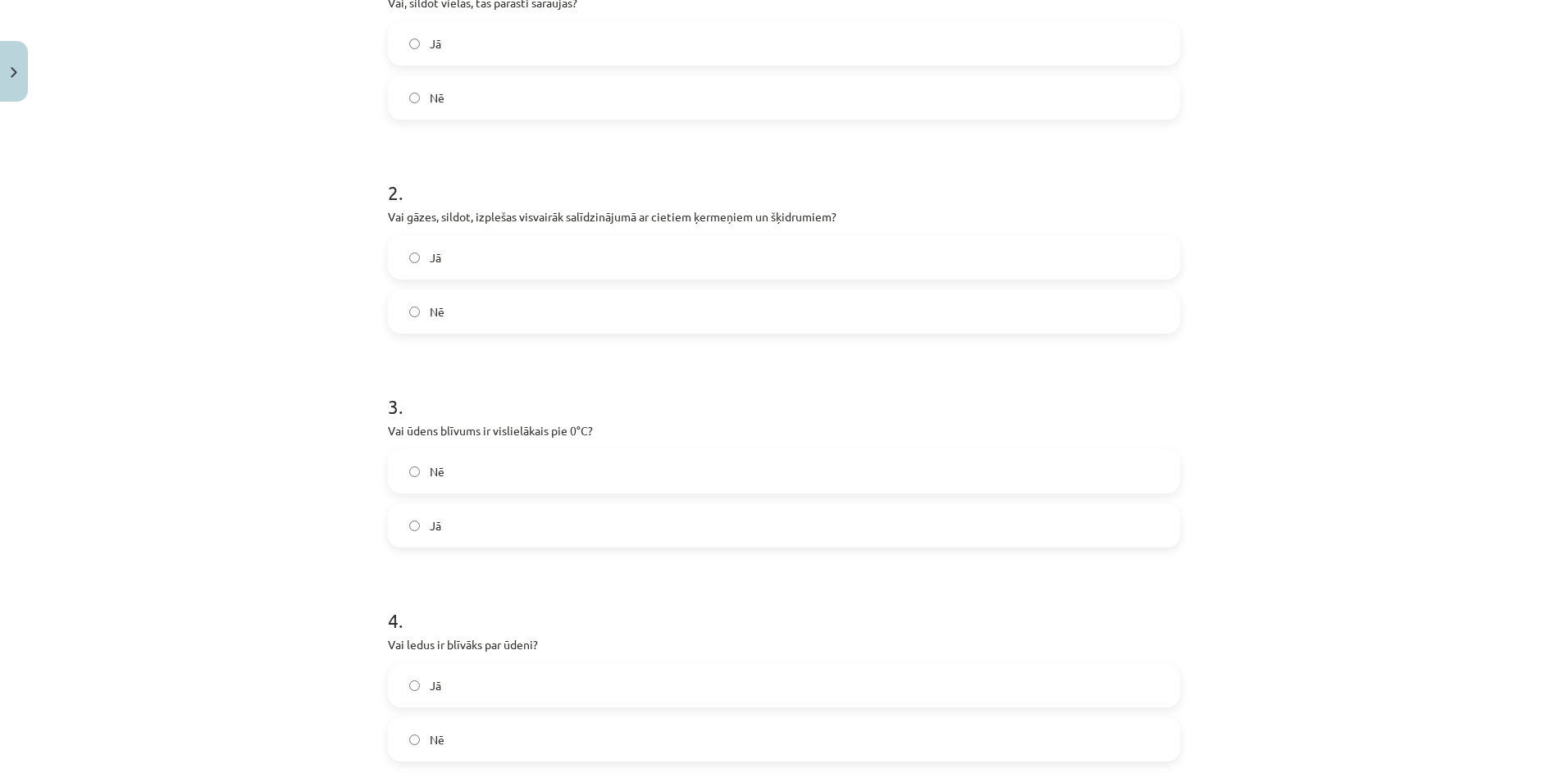
scroll to position [410, 0]
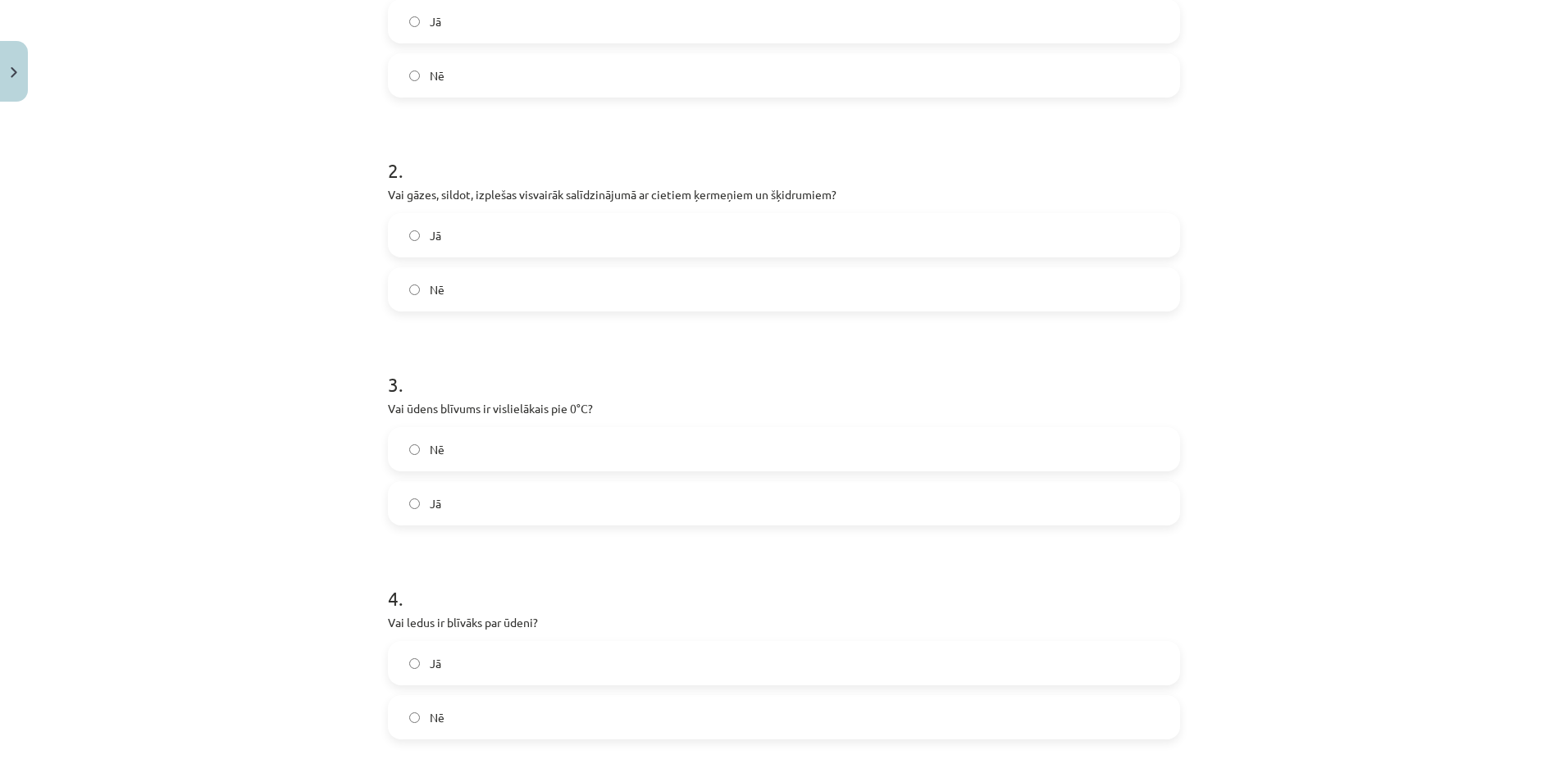
click at [449, 458] on label "Nē" at bounding box center [783, 449] width 789 height 41
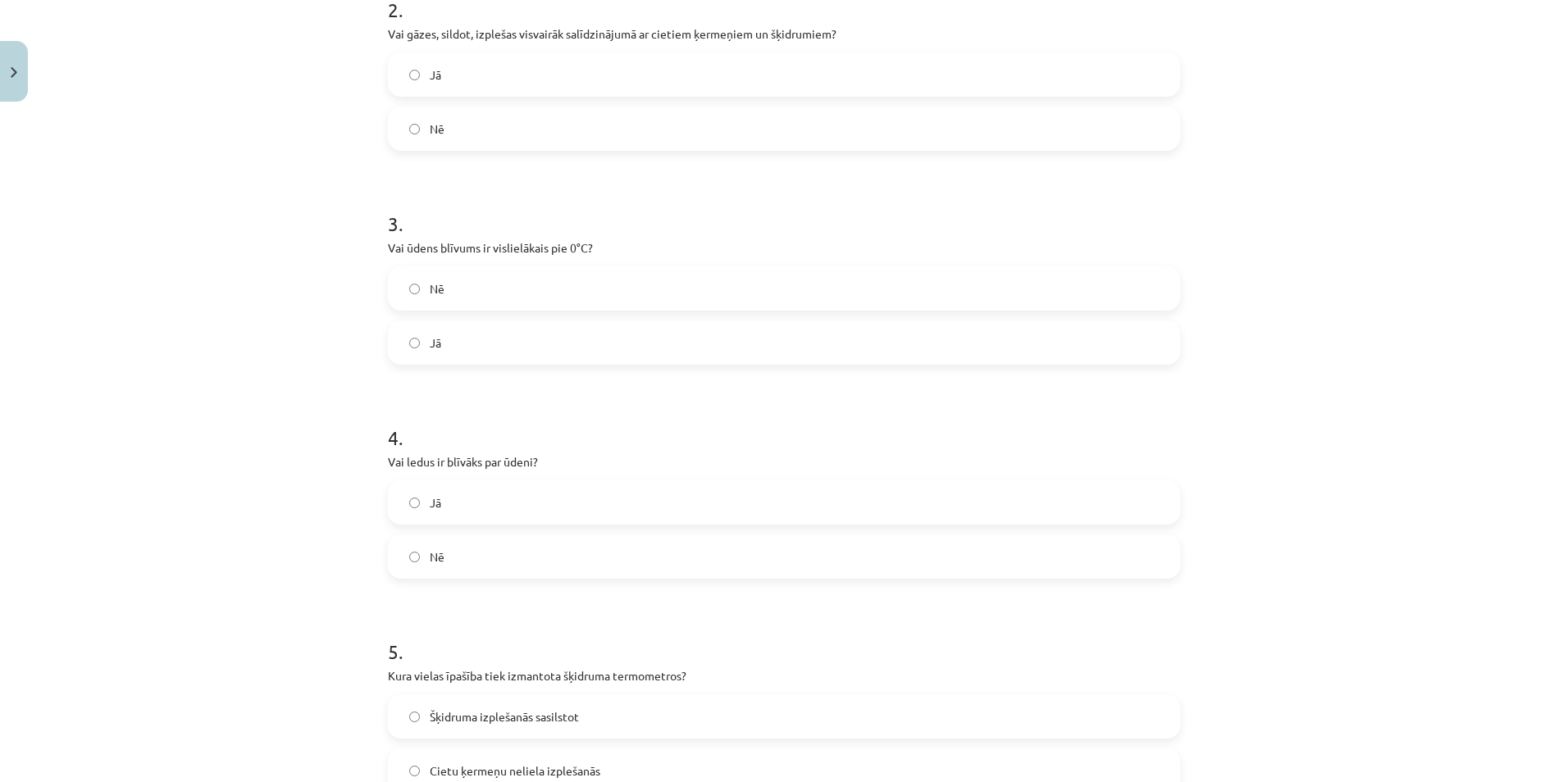
scroll to position [574, 0]
click at [461, 546] on label "Nē" at bounding box center [783, 554] width 789 height 41
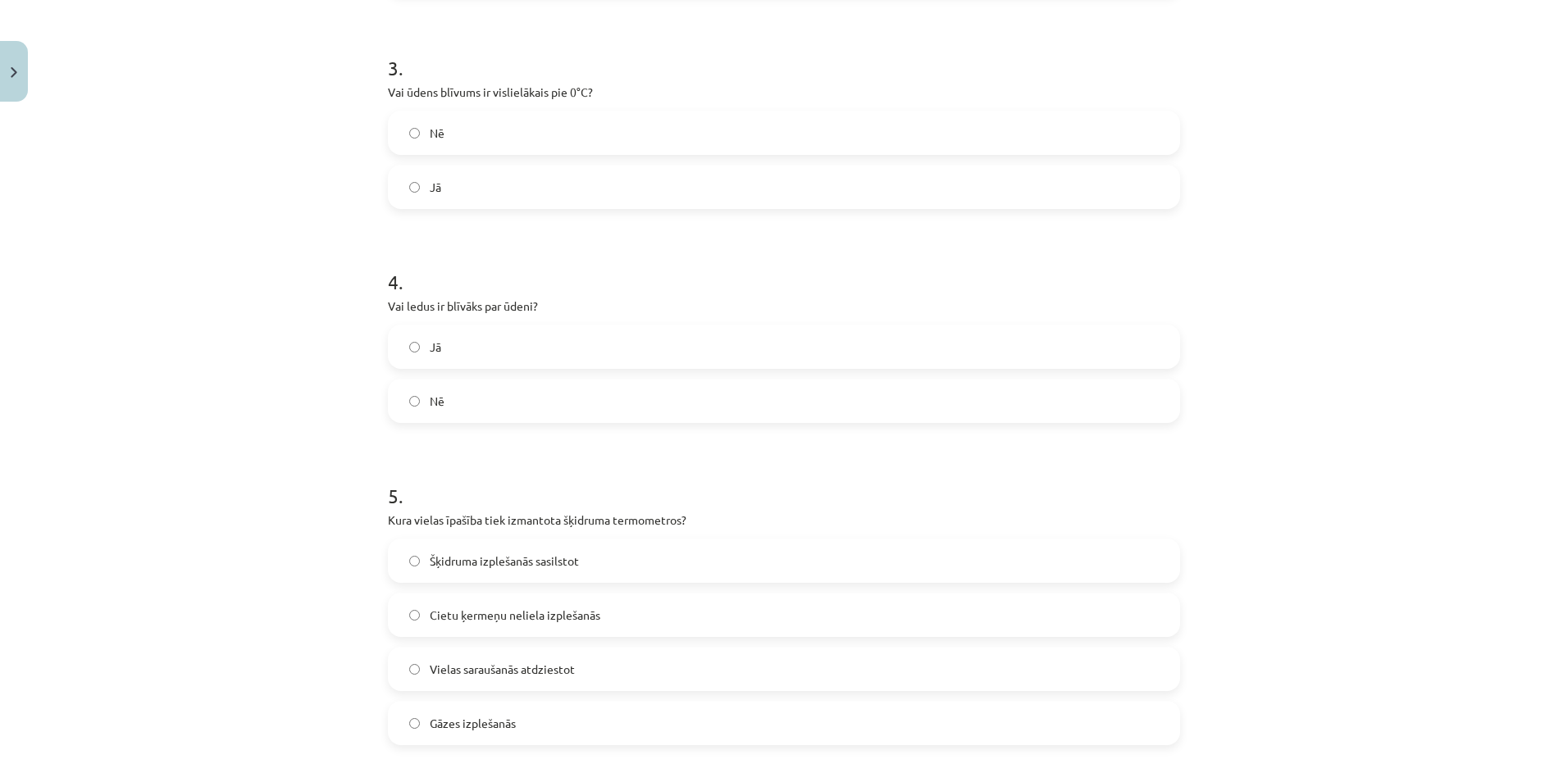
scroll to position [738, 0]
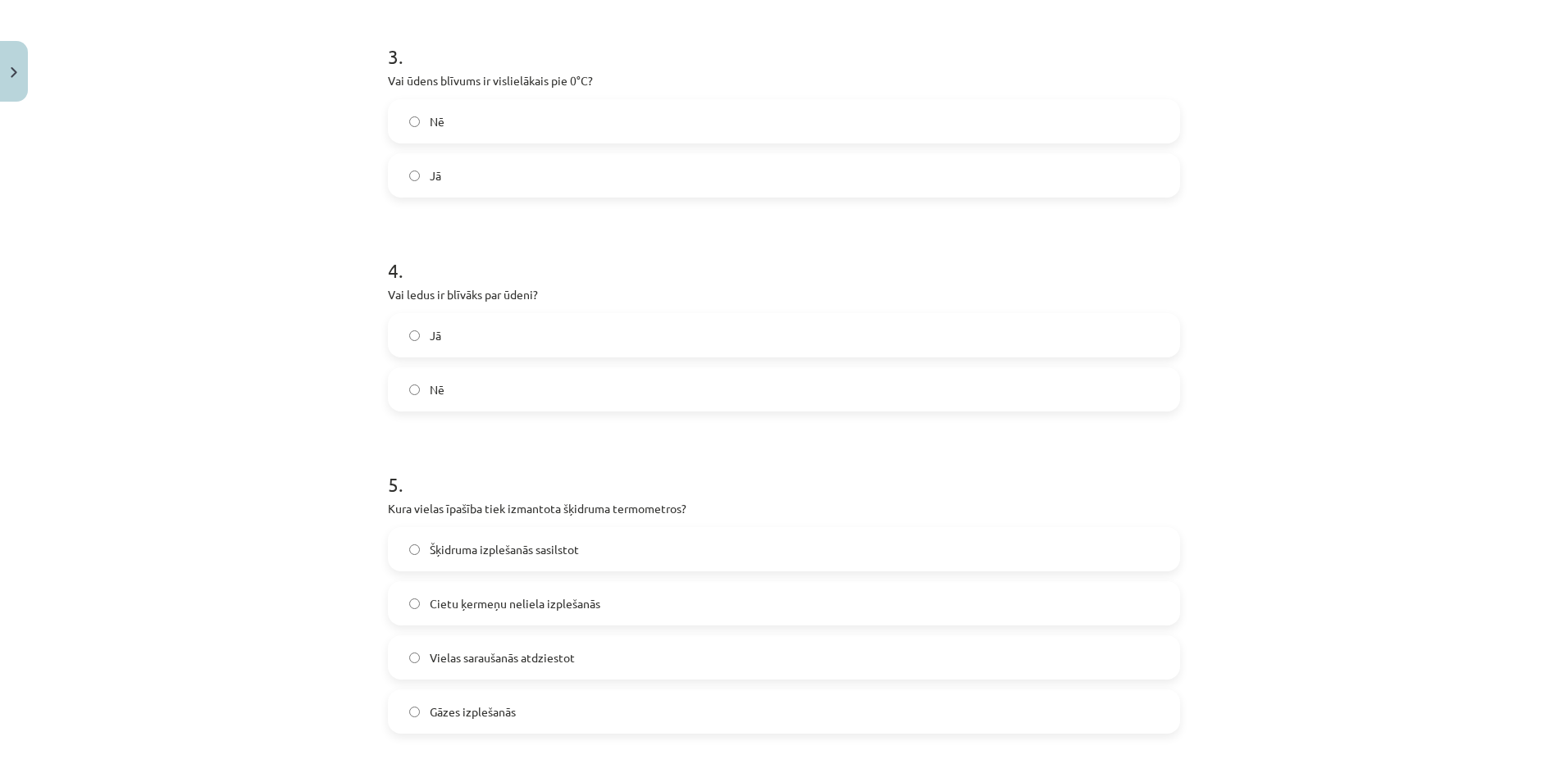
click at [454, 534] on label "Šķidruma izplešanās sasilstot" at bounding box center [783, 549] width 789 height 41
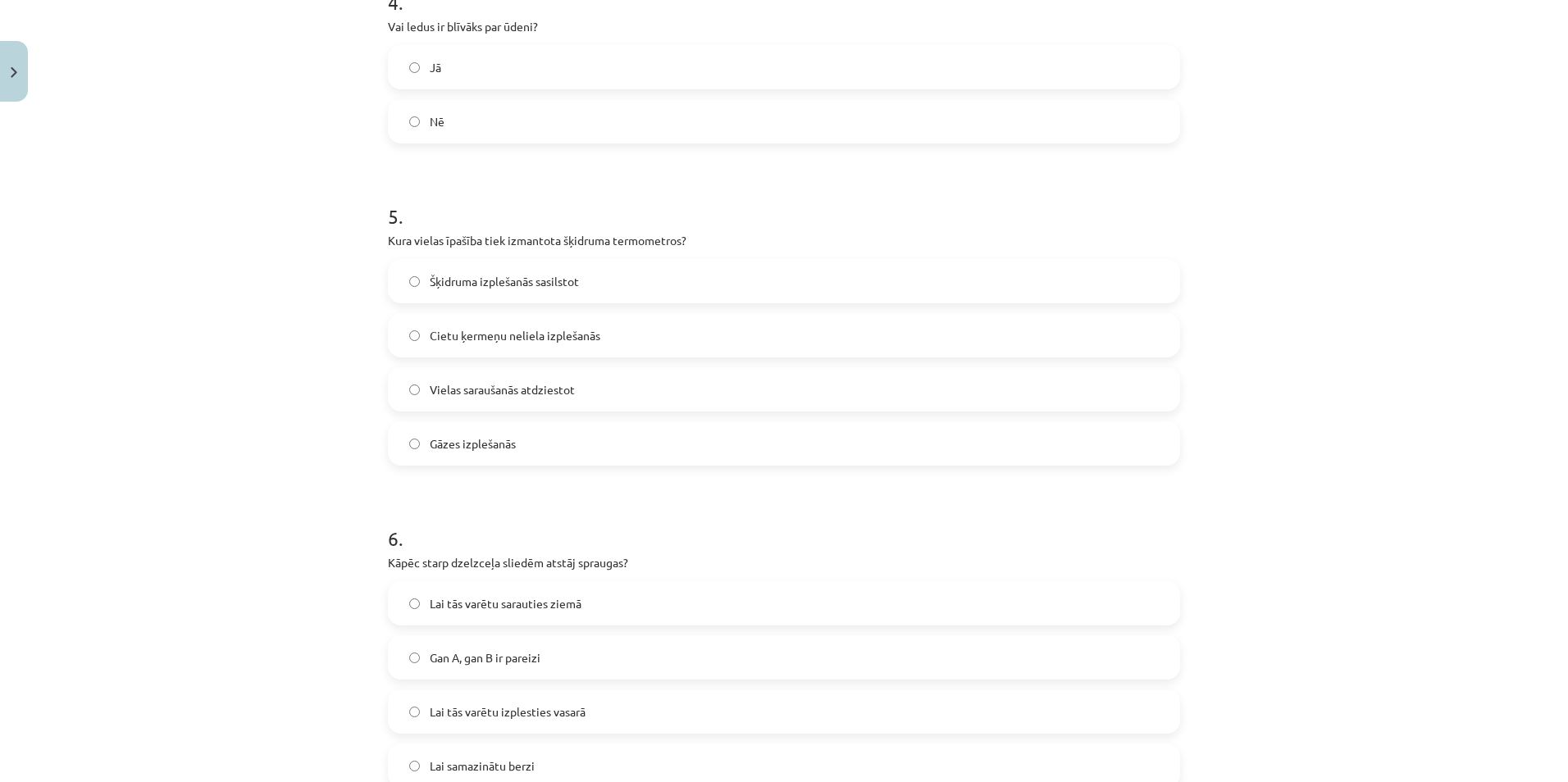
scroll to position [1066, 0]
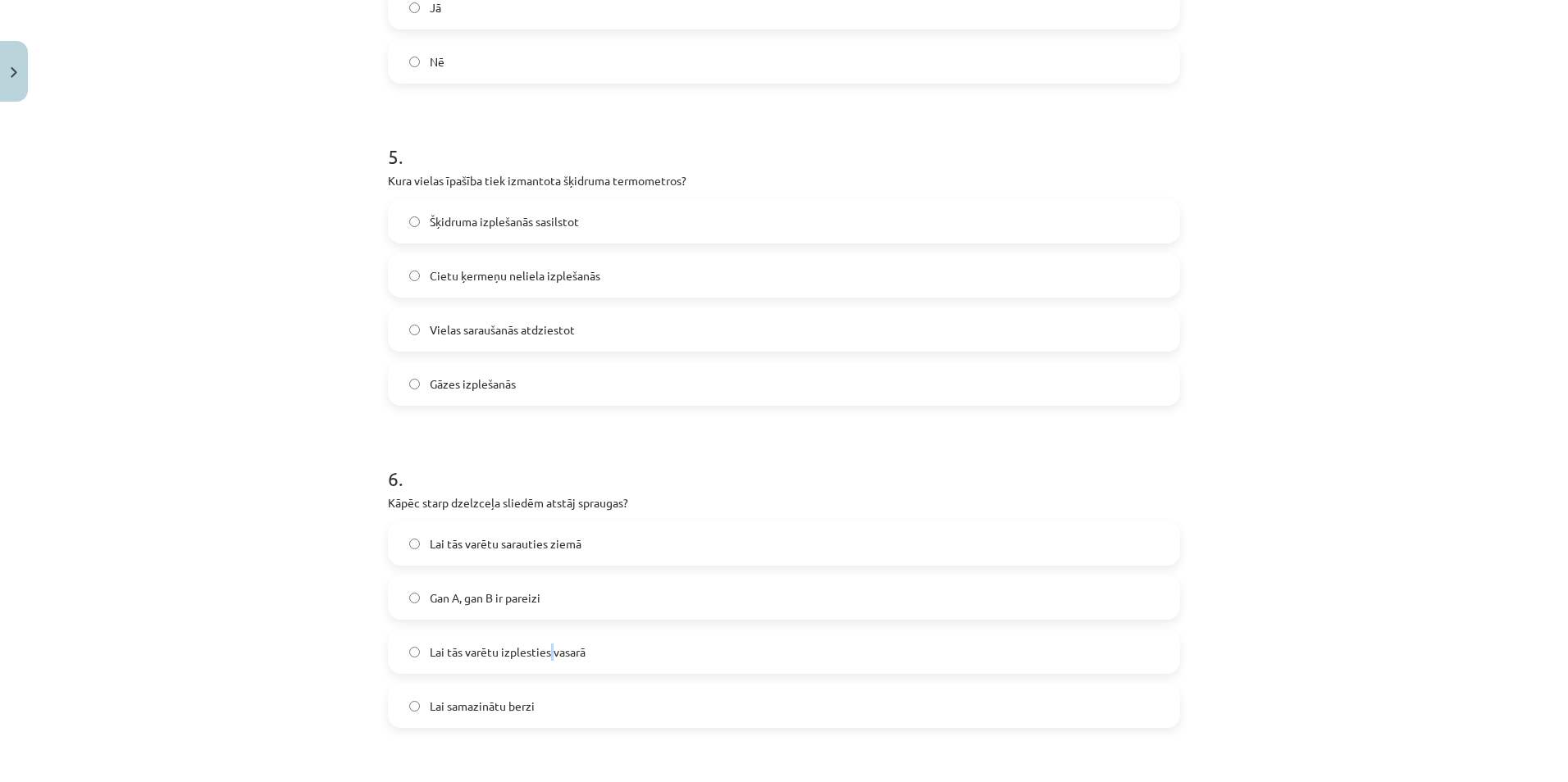
click at [544, 637] on label "Lai tās varētu izplesties vasarā" at bounding box center [783, 652] width 789 height 41
click at [532, 641] on label "Lai tās varētu izplesties vasarā" at bounding box center [783, 652] width 789 height 41
drag, startPoint x: 532, startPoint y: 641, endPoint x: 461, endPoint y: 647, distance: 71.3
click at [465, 647] on span "Lai tās varētu izplesties vasarā" at bounding box center [508, 652] width 156 height 18
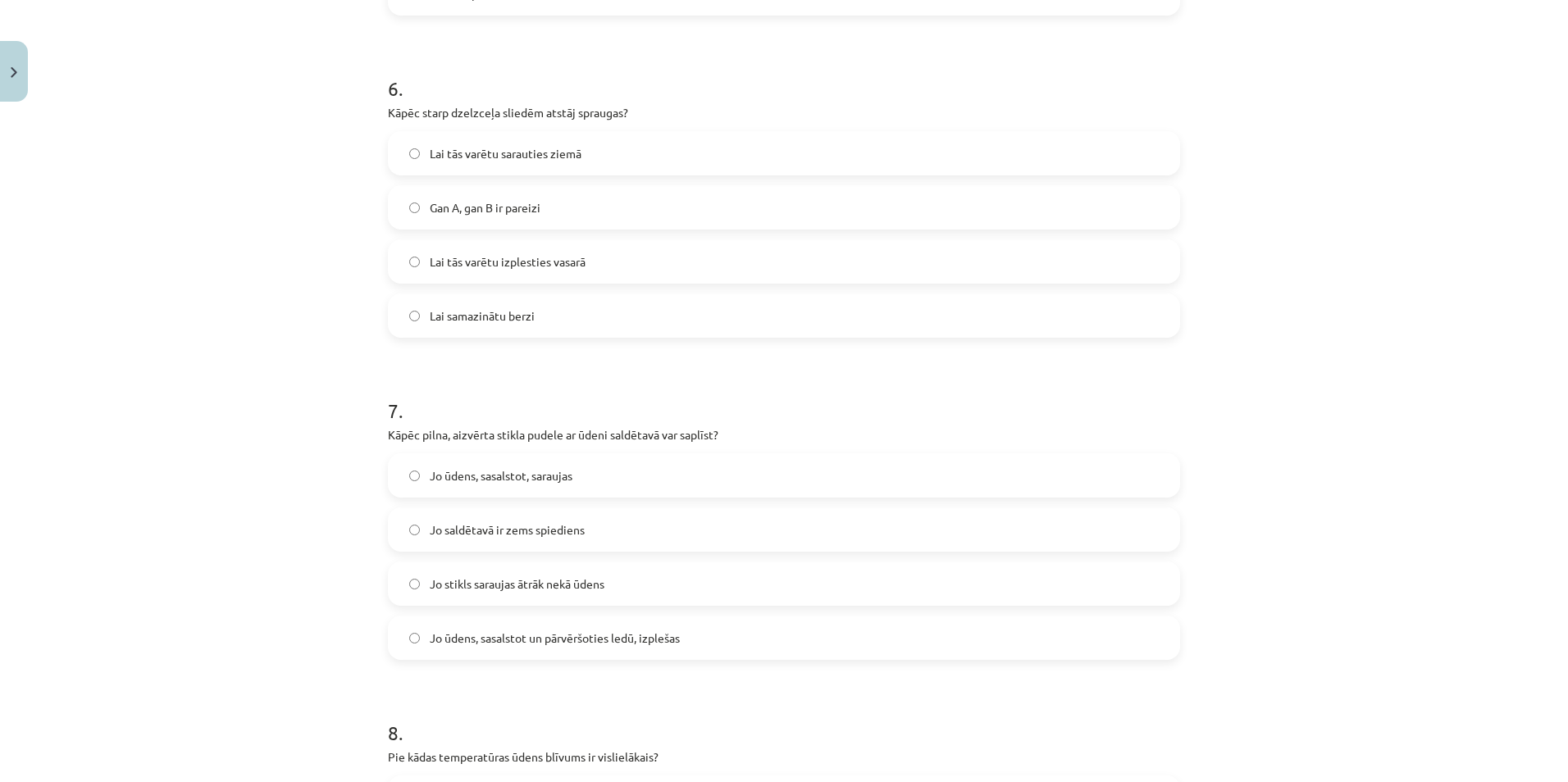
scroll to position [1476, 0]
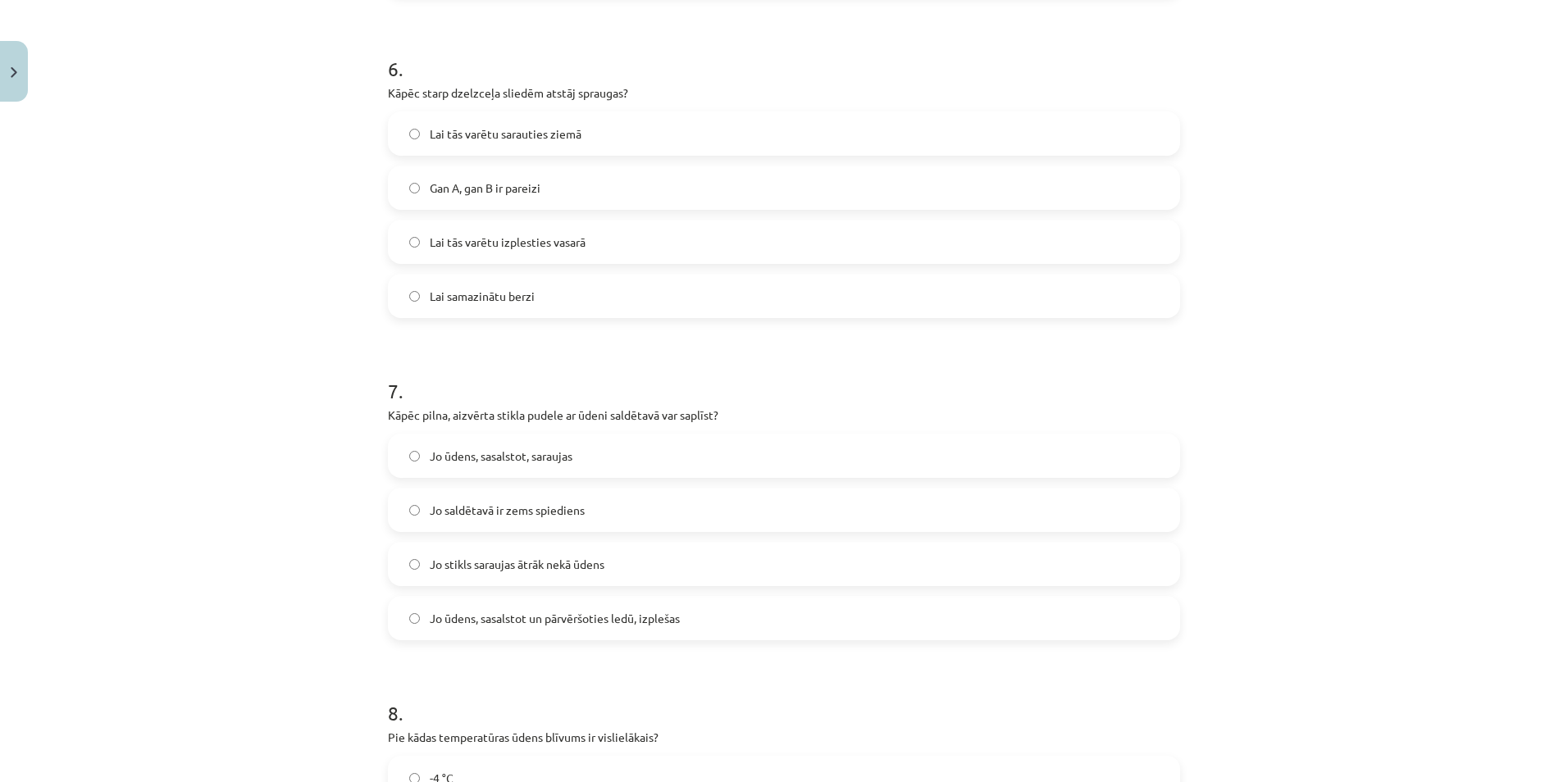
click at [556, 626] on span "Jo ūdens, sasalstot un pārvēršoties ledū, izplešas" at bounding box center [555, 618] width 251 height 18
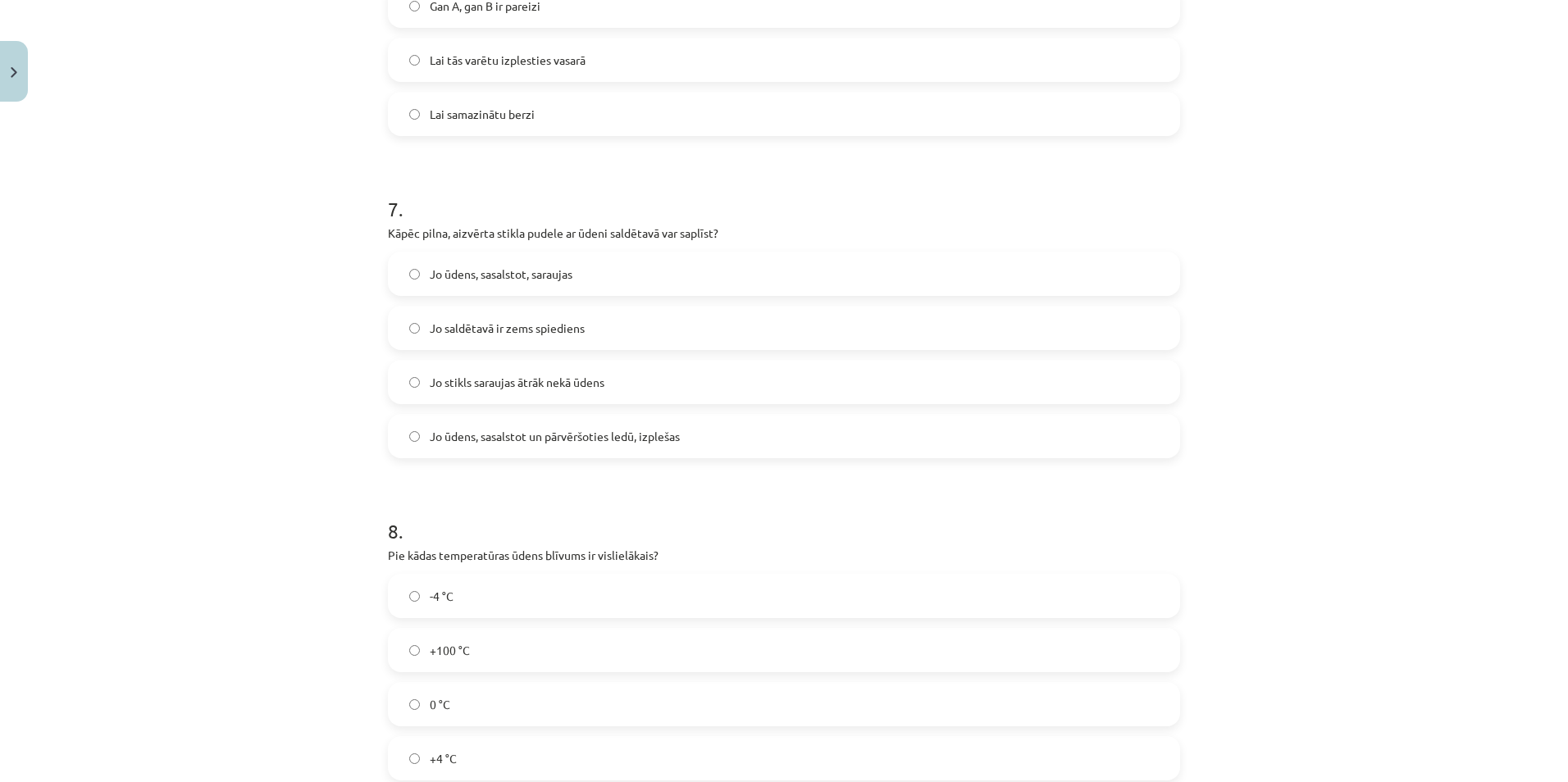
scroll to position [1722, 0]
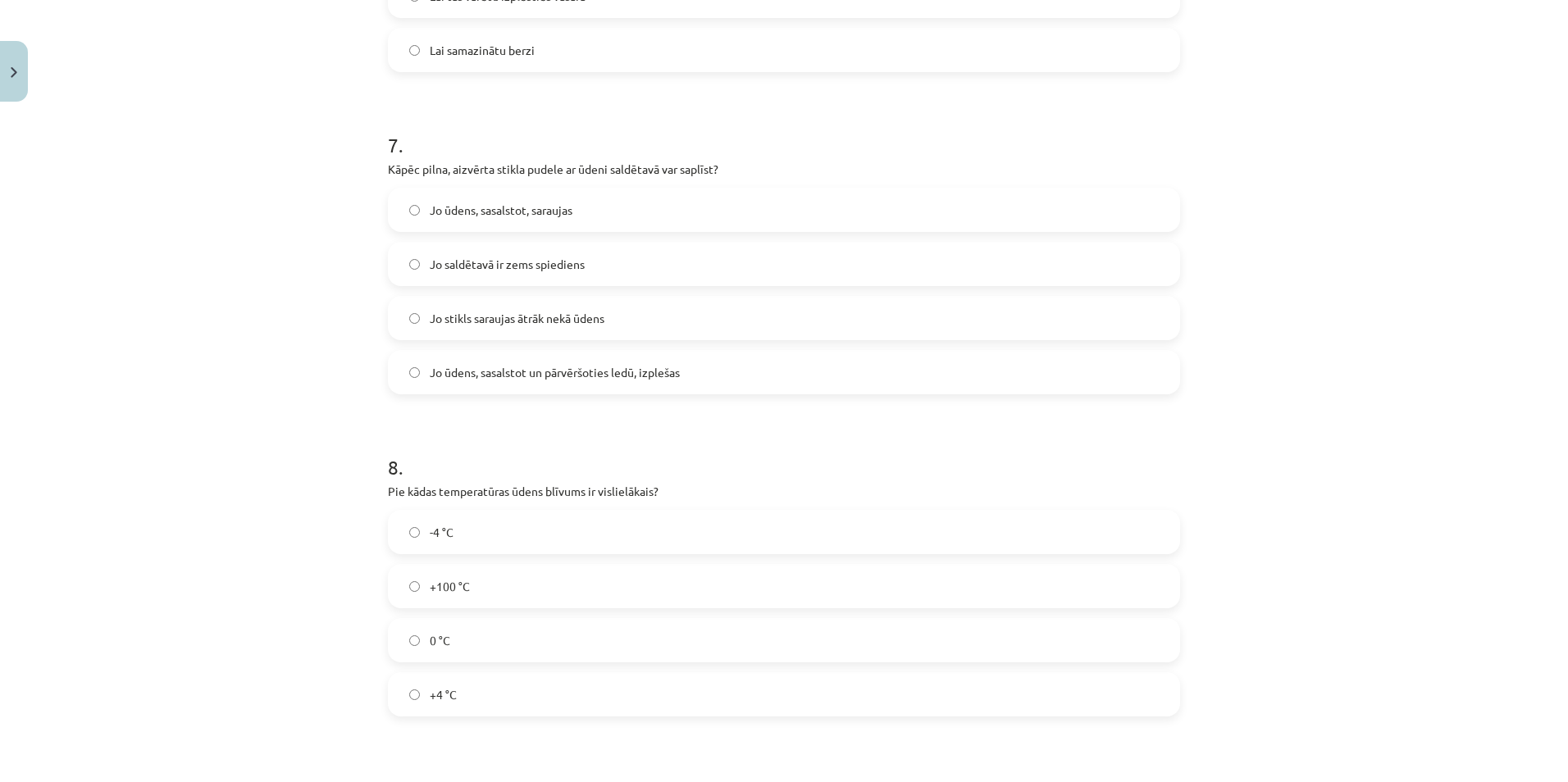
click at [448, 701] on span "+4 °C" at bounding box center [443, 695] width 27 height 18
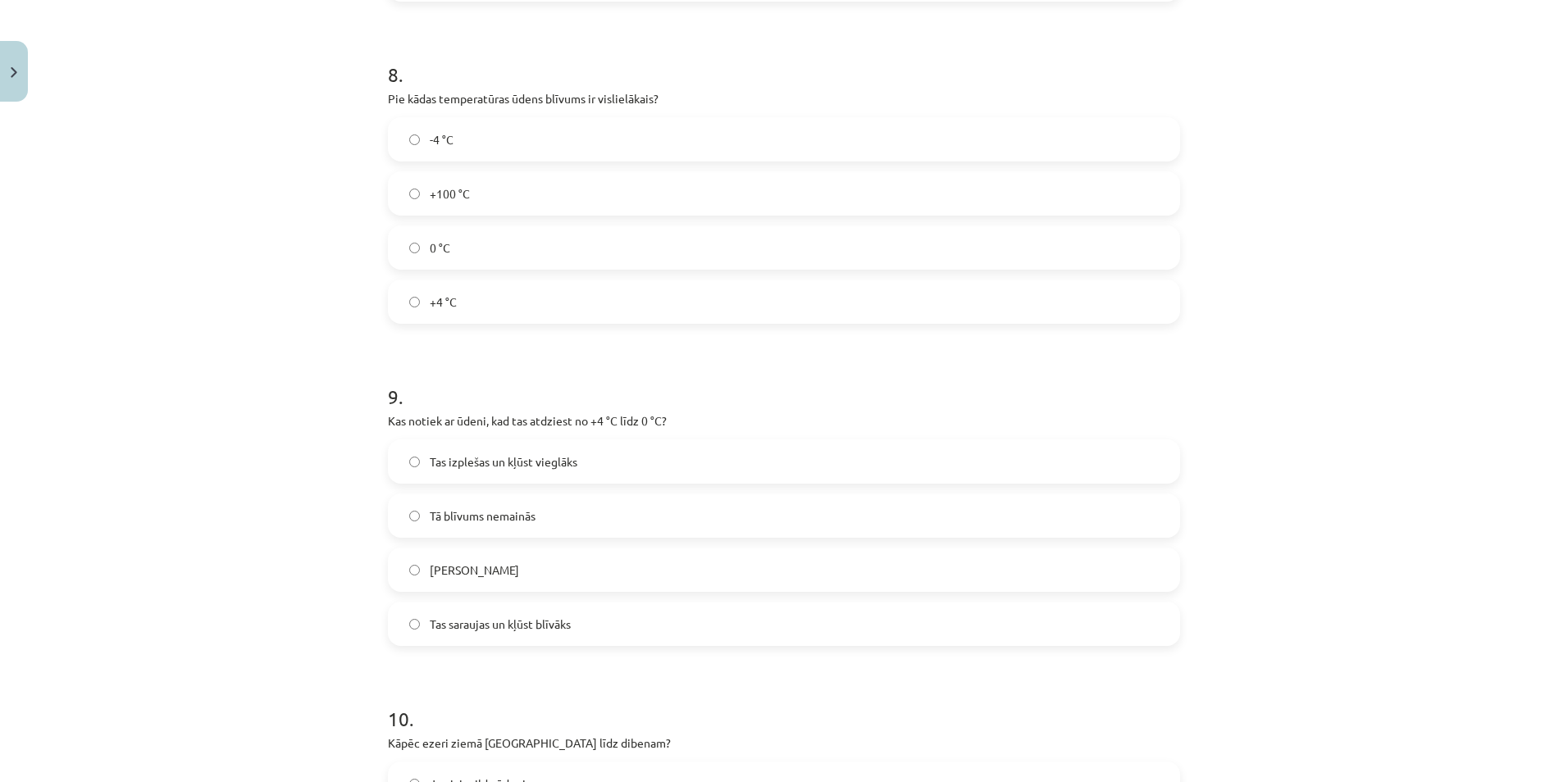
scroll to position [2132, 0]
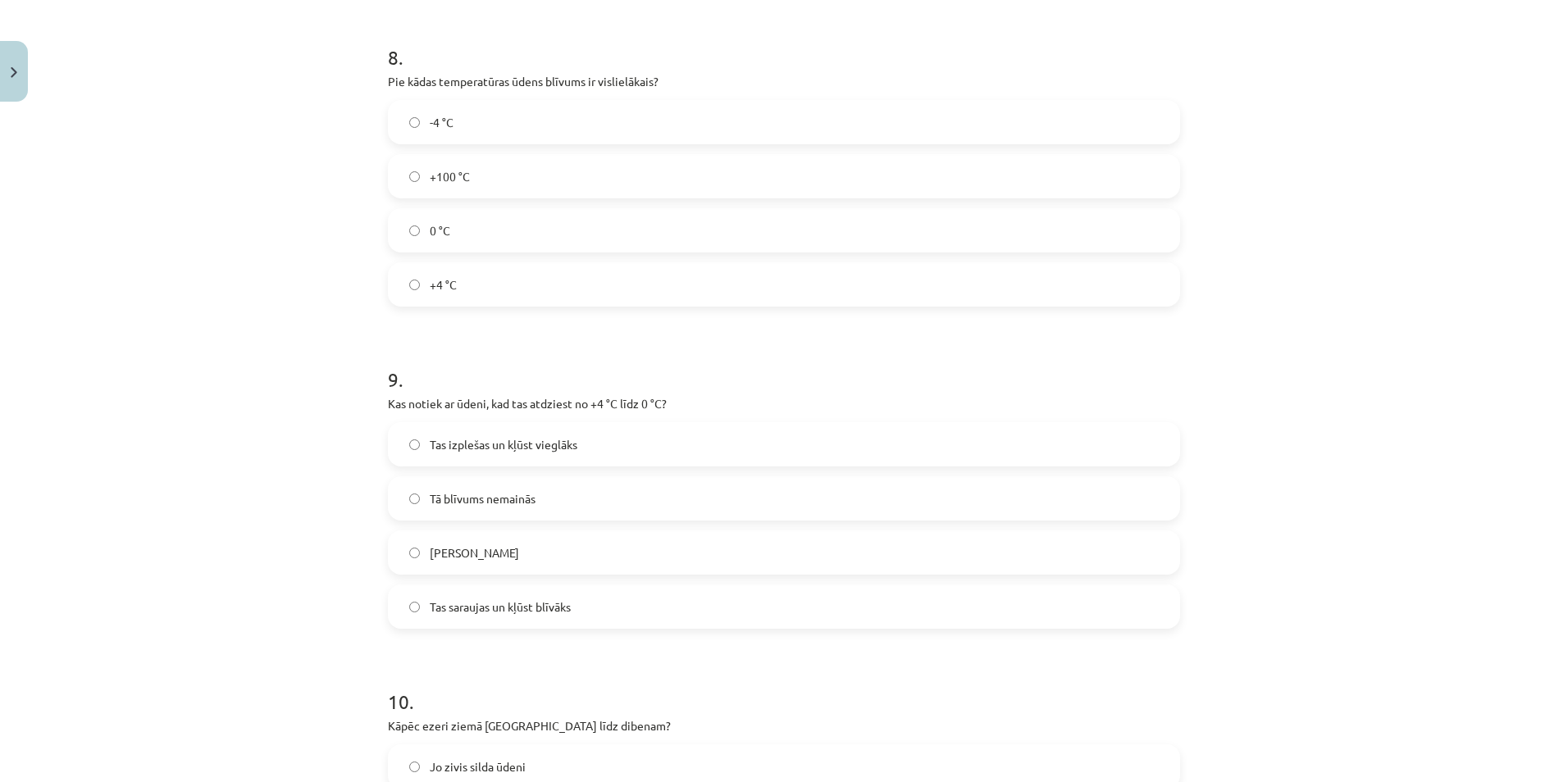
click at [489, 448] on span "Tas izplešas un kļūst vieglāks" at bounding box center [504, 445] width 148 height 18
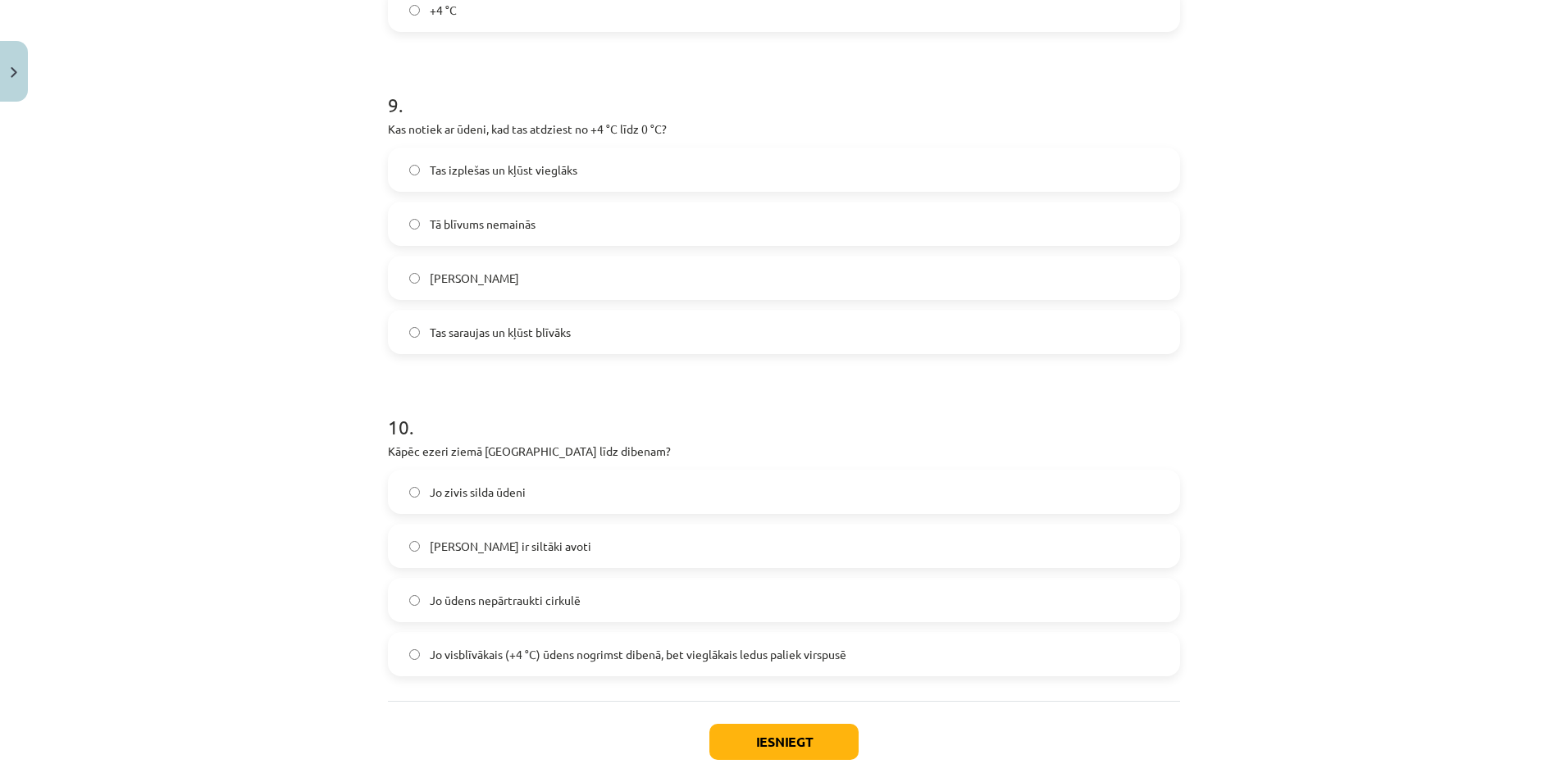
scroll to position [2460, 0]
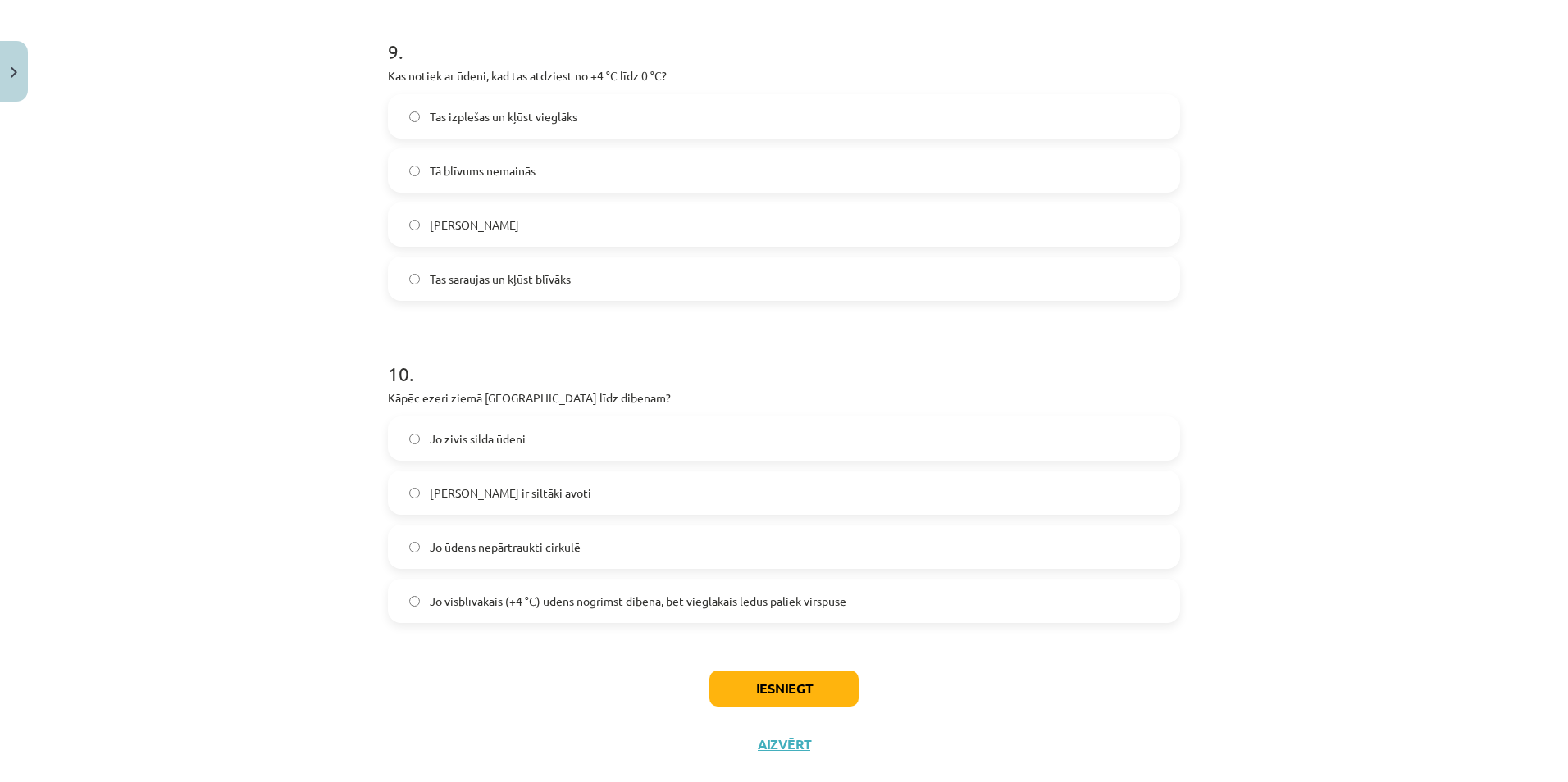
click at [448, 618] on label "Jo visblīvākais (+4 °C) ūdens nogrimst dibenā, bet vieglākais ledus paliek virs…" at bounding box center [783, 601] width 789 height 41
click at [765, 678] on button "Iesniegt" at bounding box center [783, 689] width 149 height 36
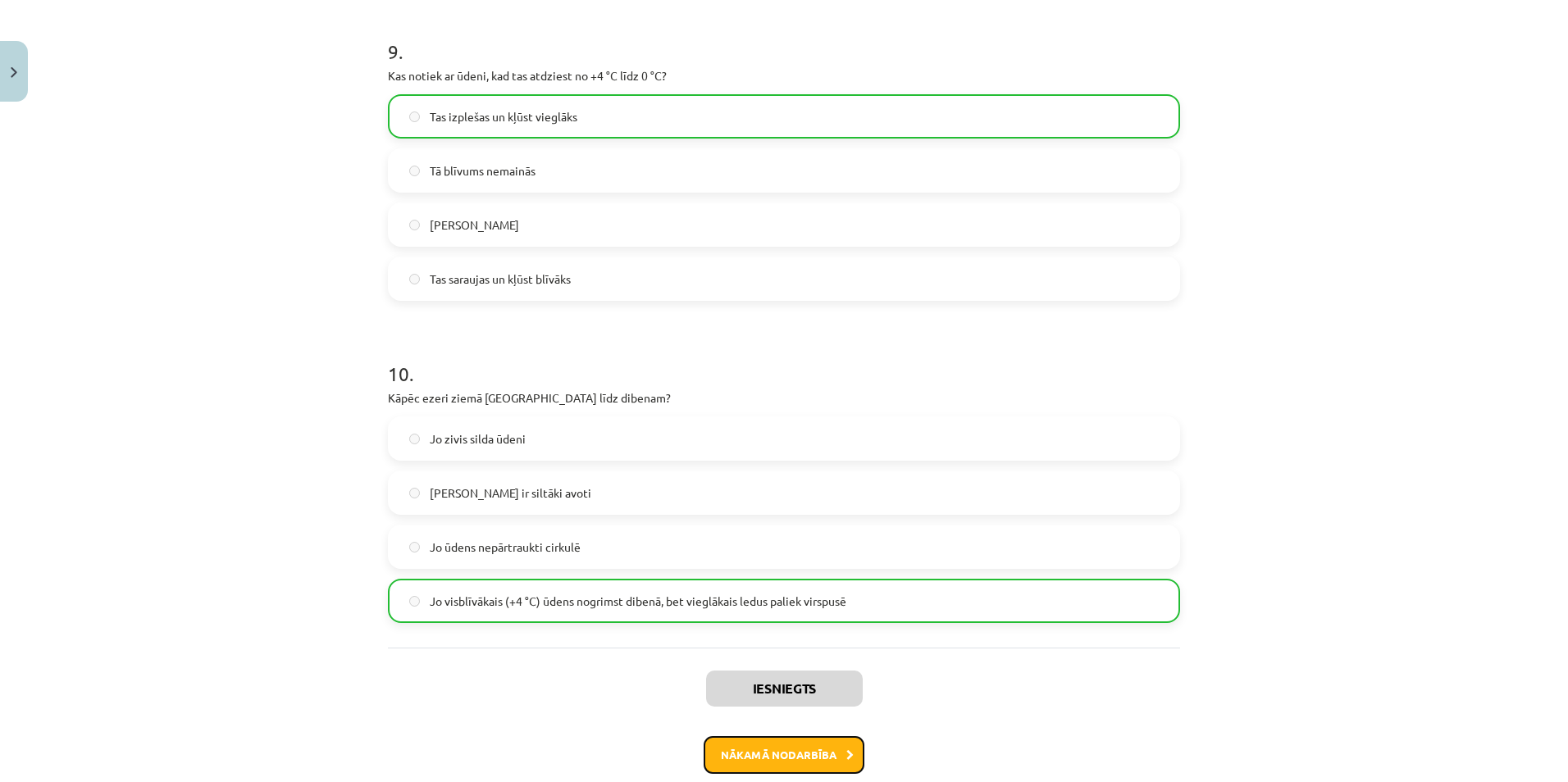
drag, startPoint x: 790, startPoint y: 754, endPoint x: 774, endPoint y: 742, distance: 20.0
click at [790, 754] on button "Nākamā nodarbība" at bounding box center [784, 755] width 161 height 38
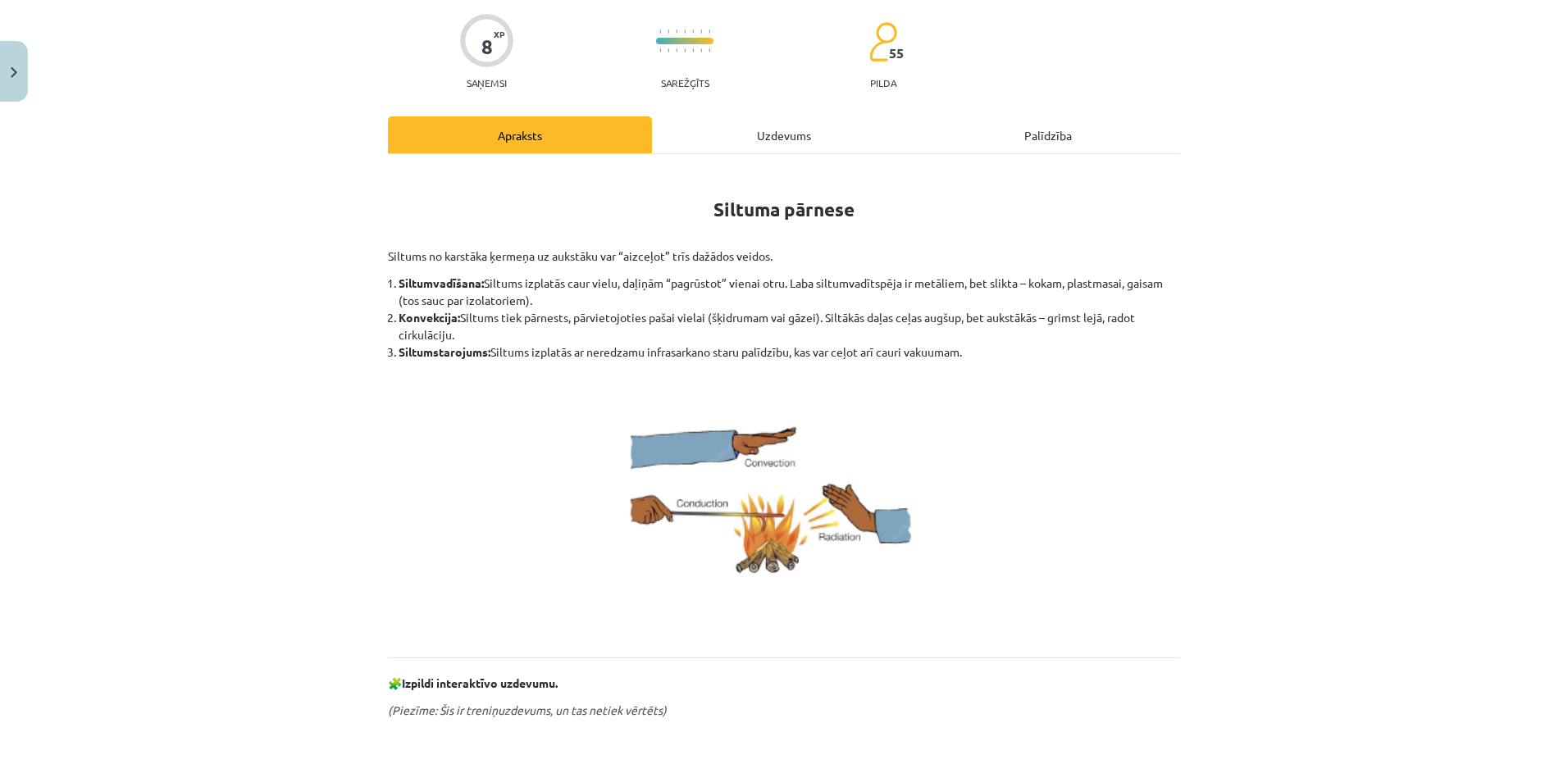
scroll to position [41, 0]
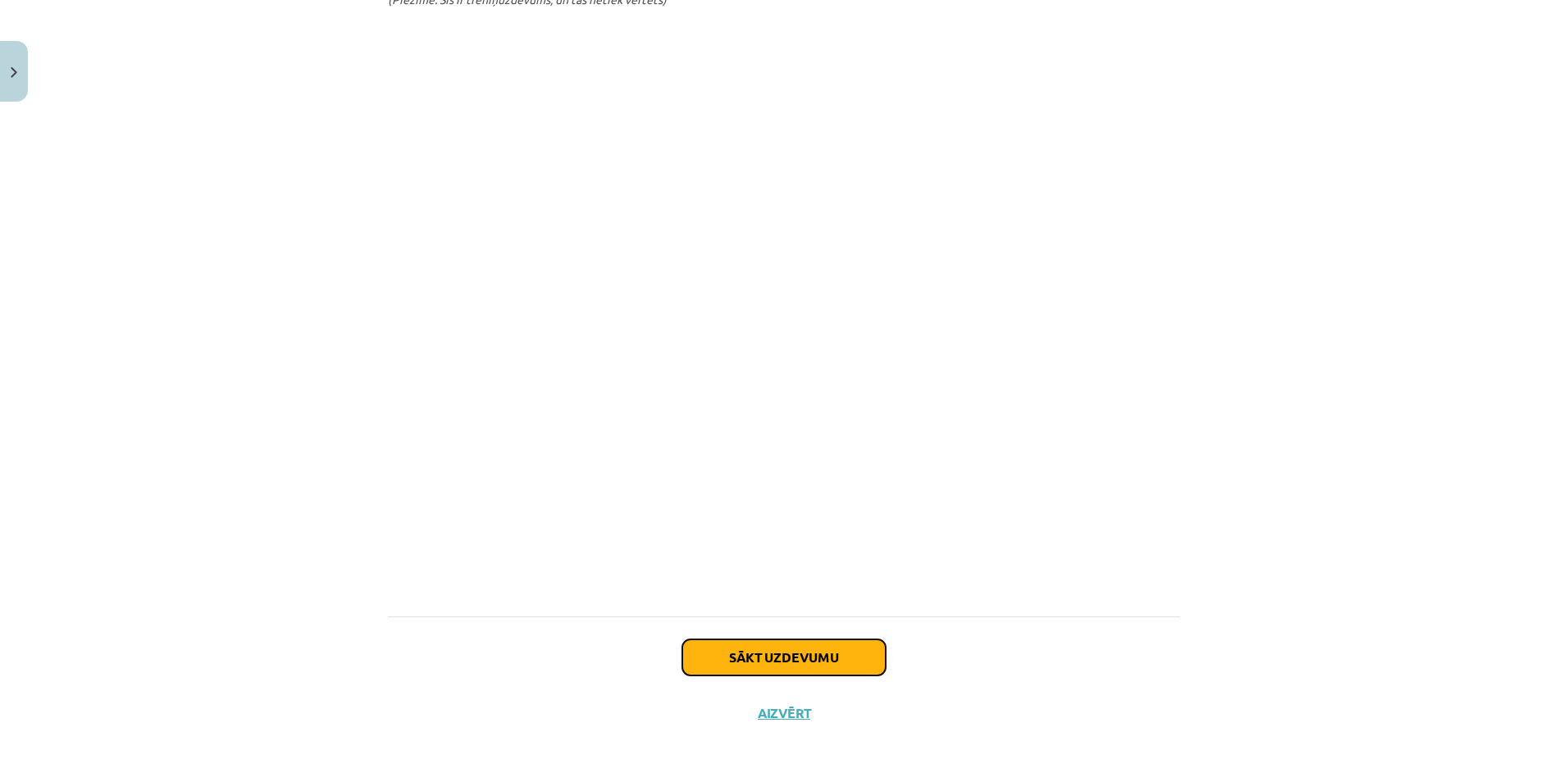
drag, startPoint x: 788, startPoint y: 665, endPoint x: 781, endPoint y: 653, distance: 13.9
click at [787, 664] on button "Sākt uzdevumu" at bounding box center [784, 657] width 203 height 36
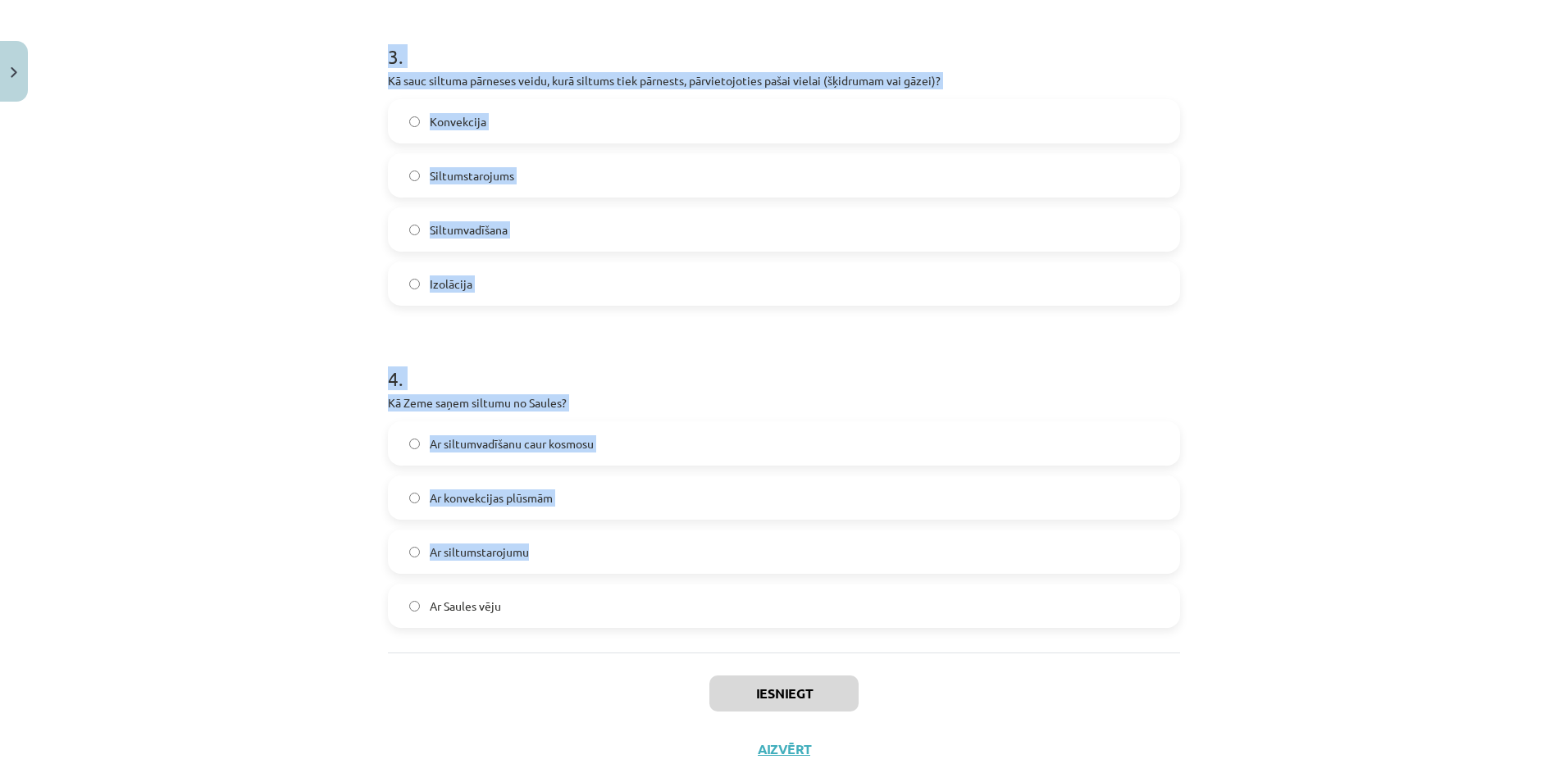
scroll to position [774, 0]
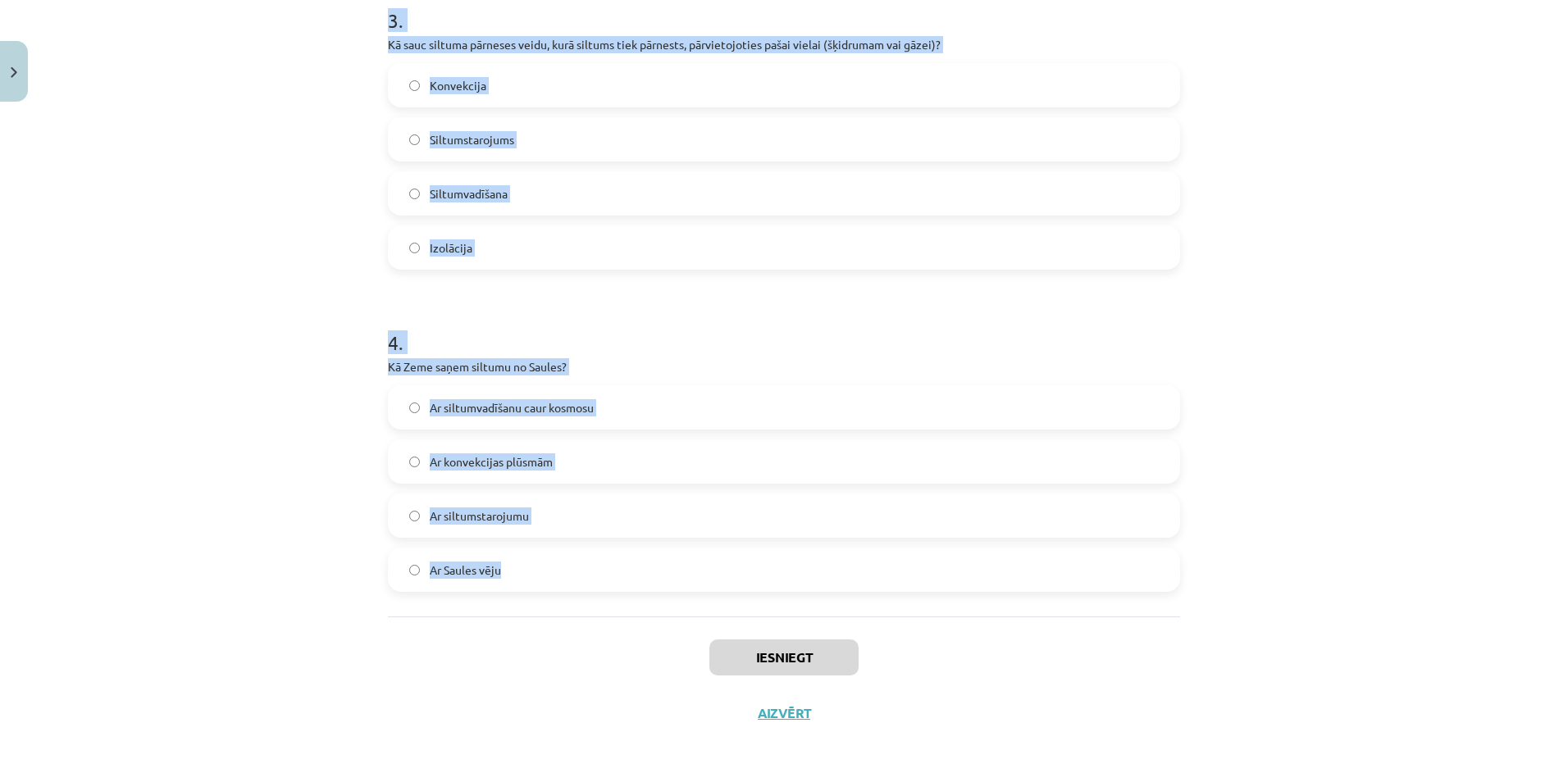
drag, startPoint x: 363, startPoint y: 306, endPoint x: 681, endPoint y: 573, distance: 415.2
click at [681, 573] on div "Mācību tēma: Fizika 9. klases 1. ieskaites mācību materiāls #4 📝 3. tēma. Siltu…" at bounding box center [784, 391] width 1568 height 782
copy form "1 . Vai siltumstarojums var izplatīties vakuumā? Nē Jā 2 . Vai metāli ir labi s…"
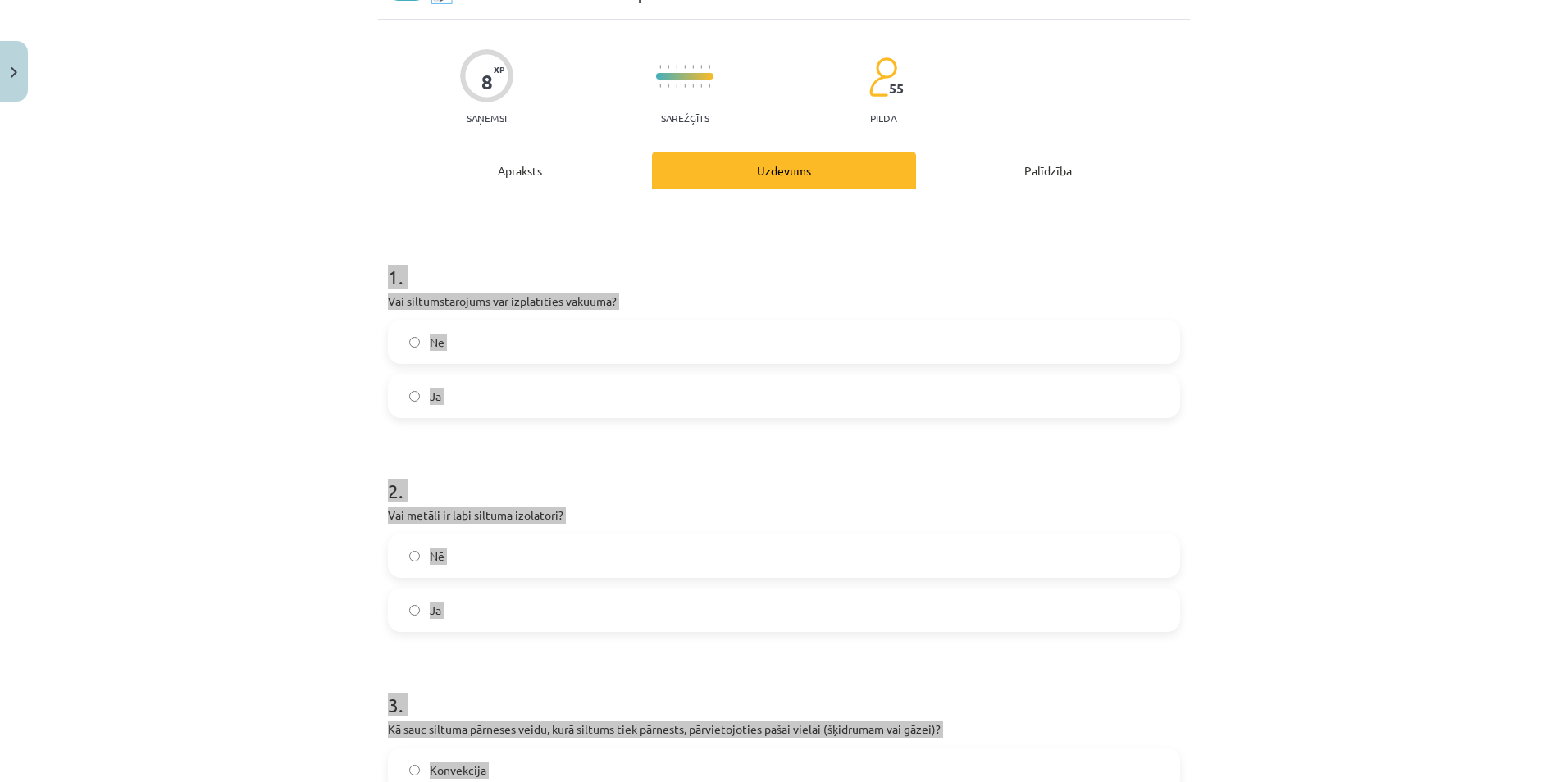
scroll to position [0, 0]
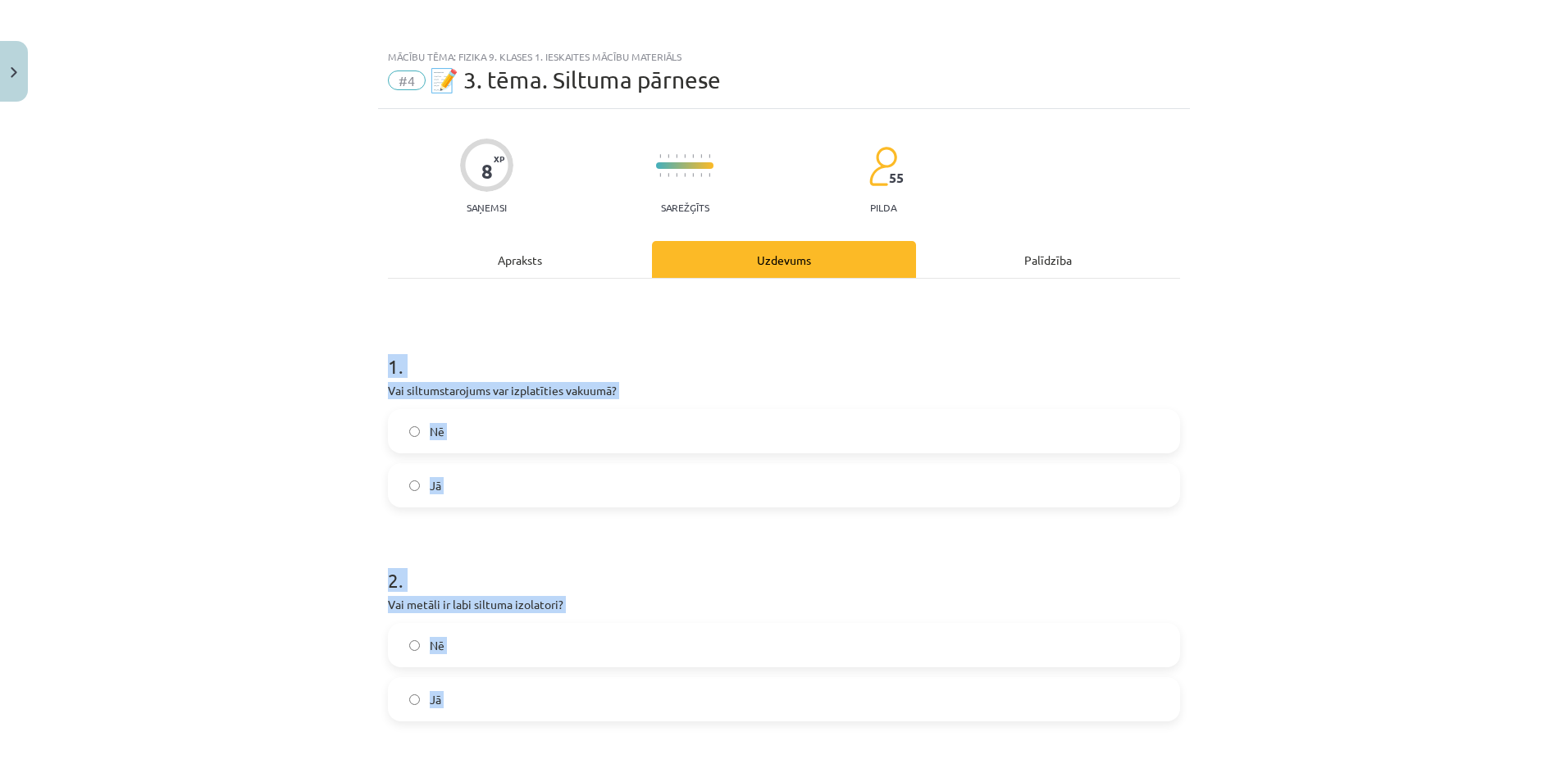
click at [287, 337] on div "Mācību tēma: Fizika 9. klases 1. ieskaites mācību materiāls #4 📝 3. tēma. Siltu…" at bounding box center [784, 391] width 1568 height 782
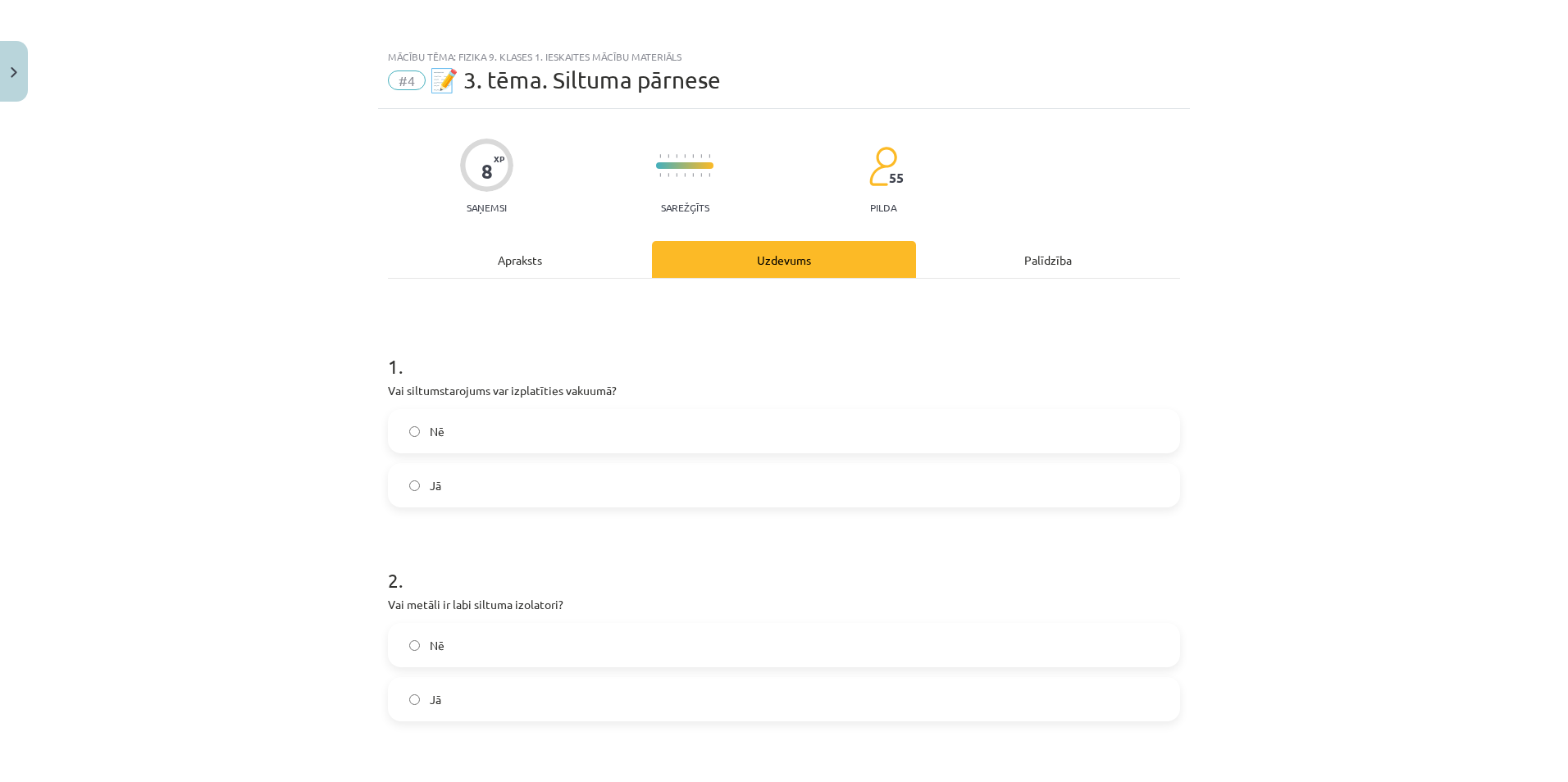
click at [410, 497] on label "Jā" at bounding box center [783, 485] width 789 height 41
click at [422, 647] on label "Nē" at bounding box center [783, 645] width 789 height 41
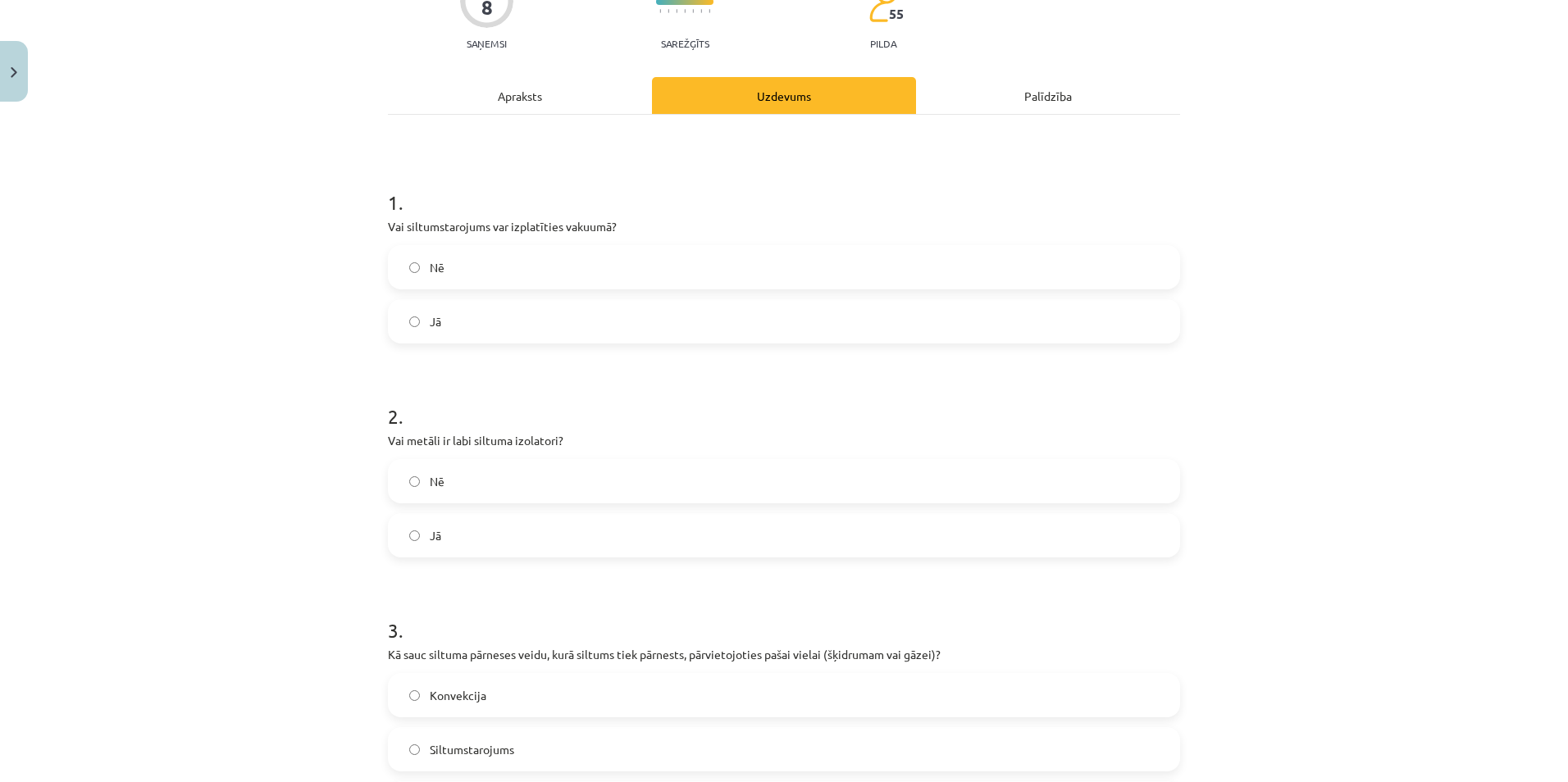
scroll to position [328, 0]
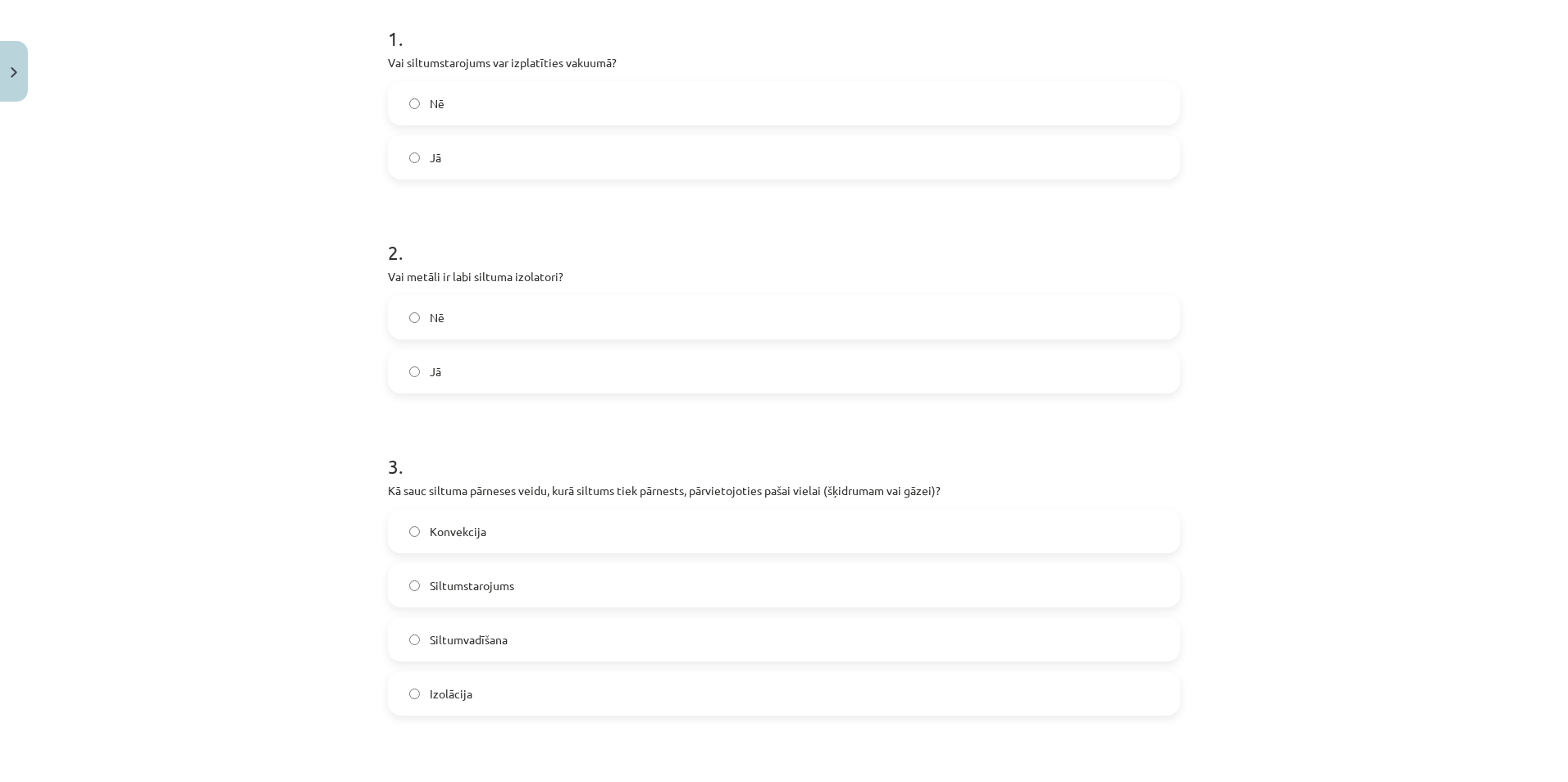
click at [462, 521] on label "Konvekcija" at bounding box center [783, 532] width 789 height 41
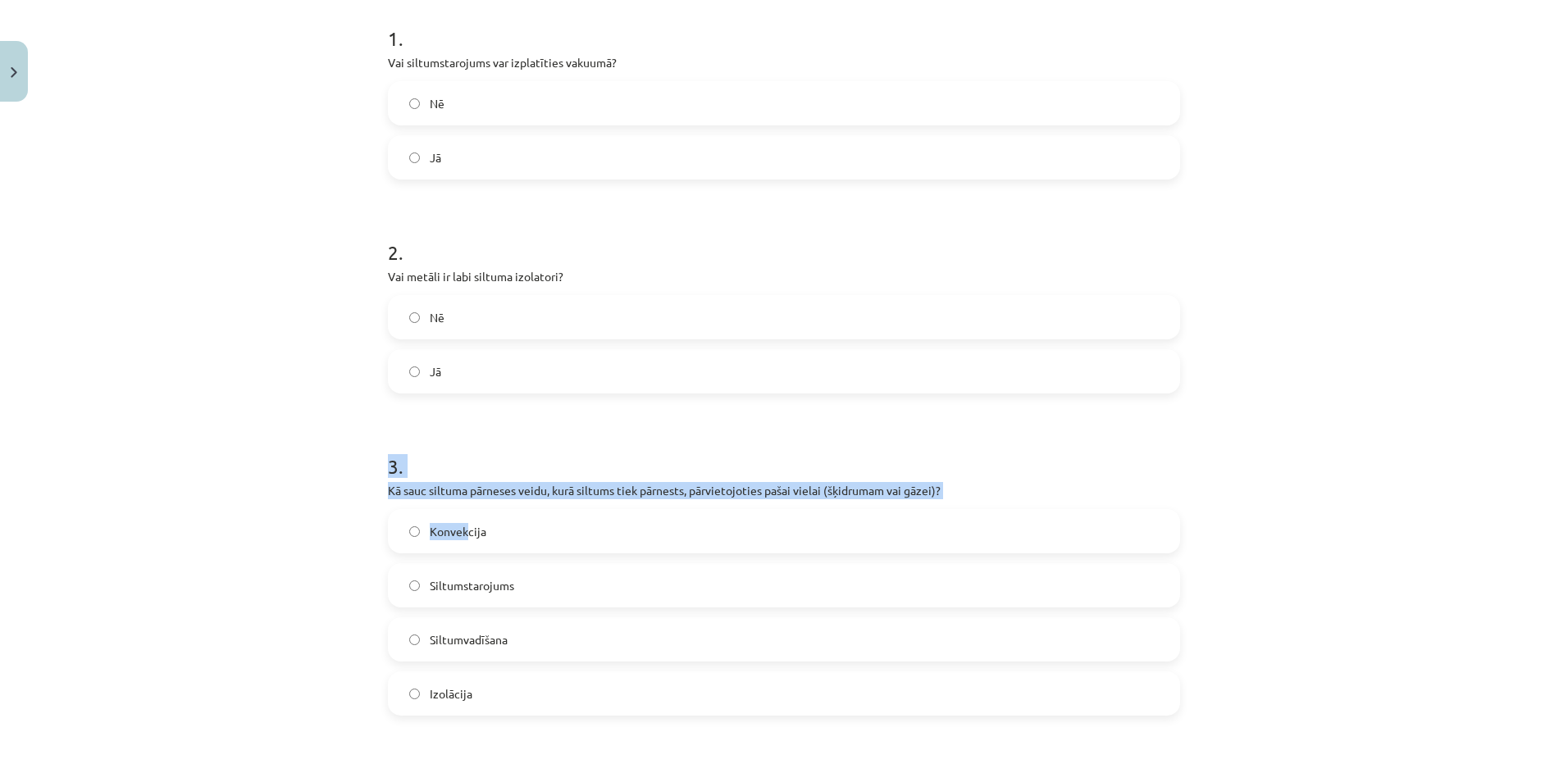
drag, startPoint x: 462, startPoint y: 521, endPoint x: 287, endPoint y: 465, distance: 183.7
click at [287, 465] on div "Mācību tēma: Fizika 9. klases 1. ieskaites mācību materiāls #4 📝 3. tēma. Siltu…" at bounding box center [784, 391] width 1568 height 782
drag, startPoint x: 287, startPoint y: 465, endPoint x: 292, endPoint y: 486, distance: 21.6
click at [292, 486] on div "Mācību tēma: Fizika 9. klases 1. ieskaites mācību materiāls #4 📝 3. tēma. Siltu…" at bounding box center [784, 391] width 1568 height 782
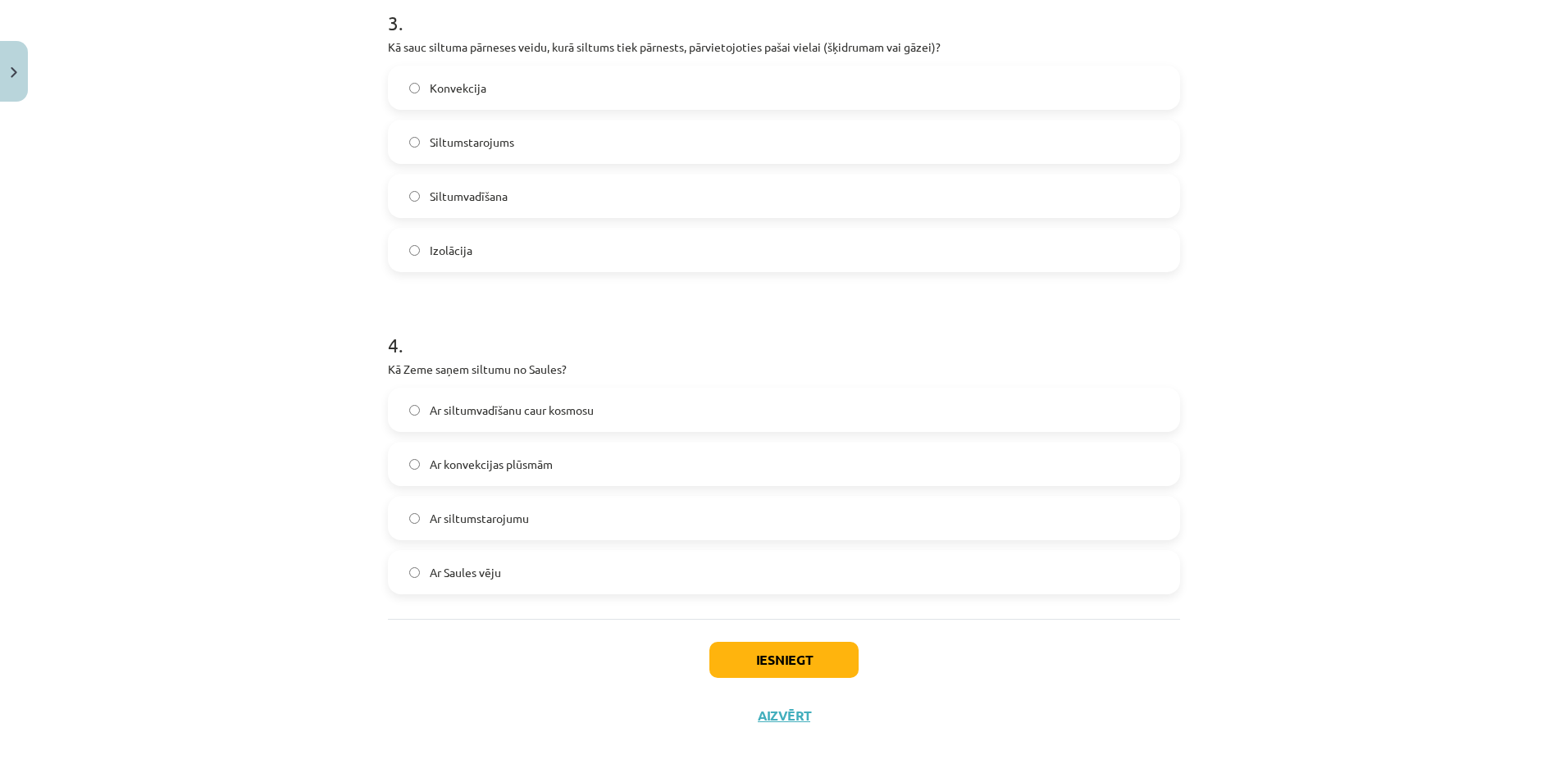
scroll to position [774, 0]
click at [469, 399] on span "Ar siltumvadīšanu caur kosmosu" at bounding box center [511, 408] width 164 height 18
click at [541, 510] on label "Ar siltumstarojumu" at bounding box center [783, 516] width 789 height 41
click at [765, 666] on button "Iesniegt" at bounding box center [783, 657] width 149 height 36
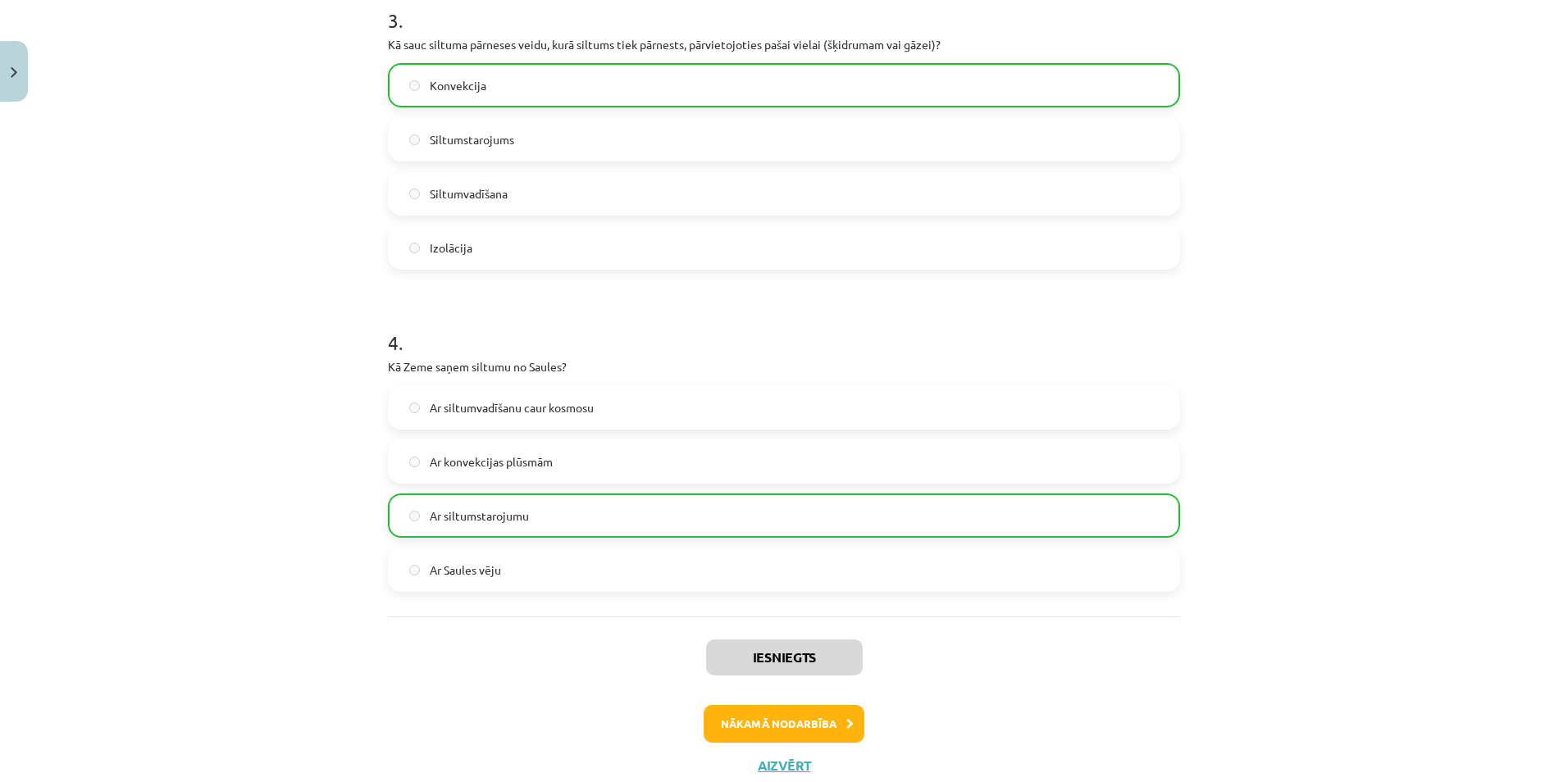
click at [745, 695] on div "Iesniegts Nākamā nodarbība Aizvērt" at bounding box center [784, 700] width 792 height 167
click at [734, 714] on button "Nākamā nodarbība" at bounding box center [784, 724] width 161 height 38
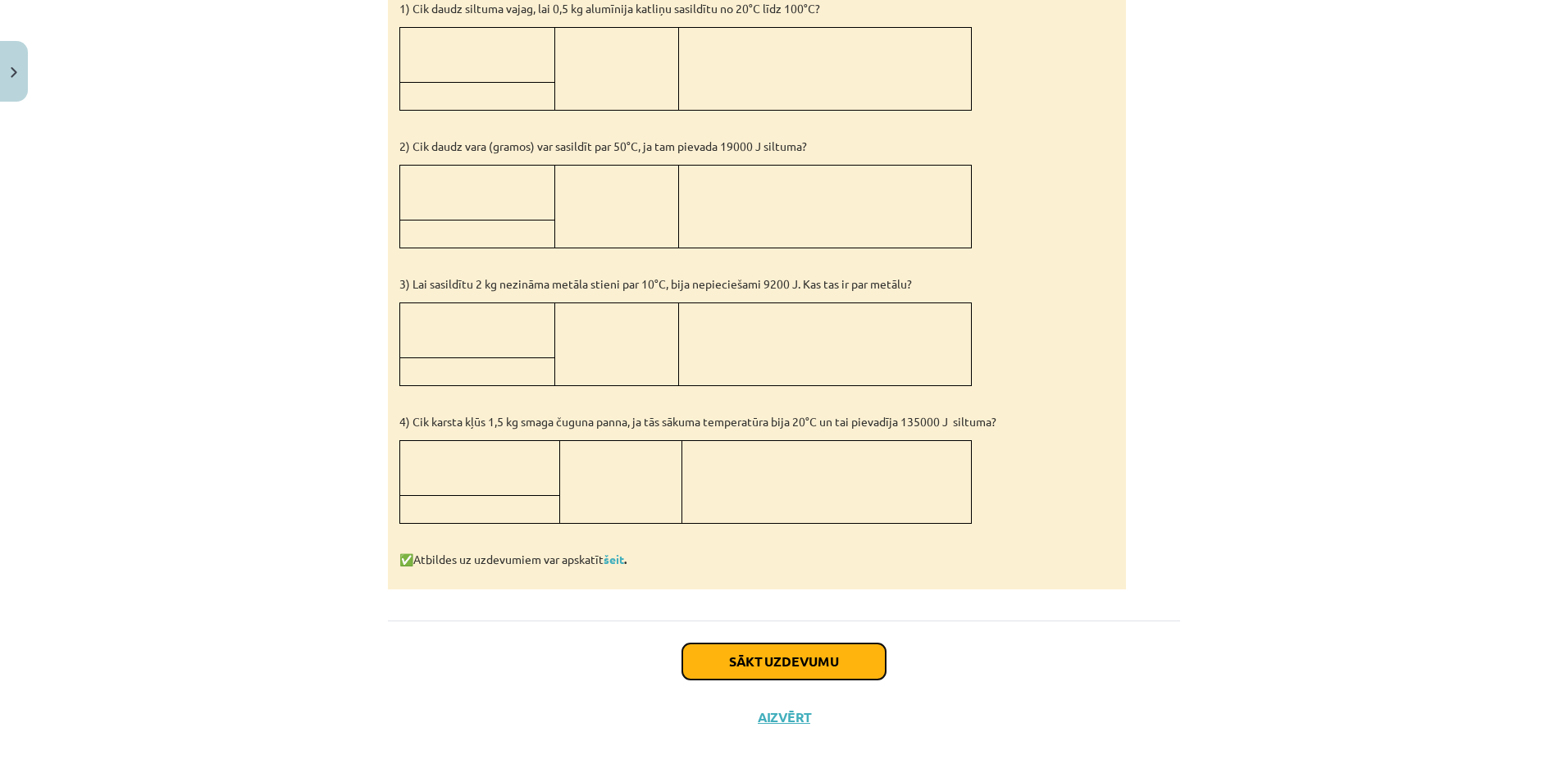
click at [755, 662] on button "Sākt uzdevumu" at bounding box center [784, 661] width 203 height 36
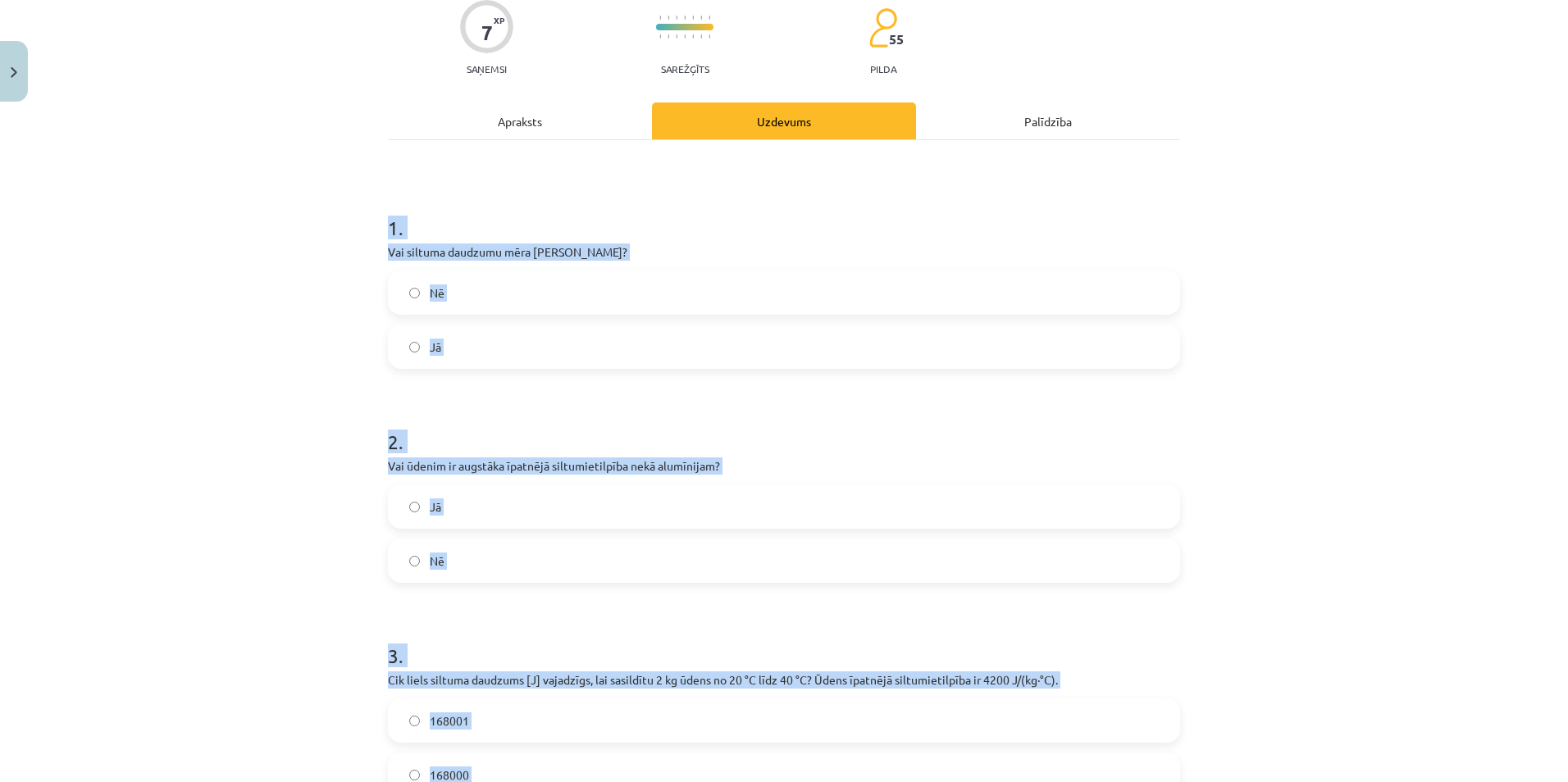
scroll to position [397, 0]
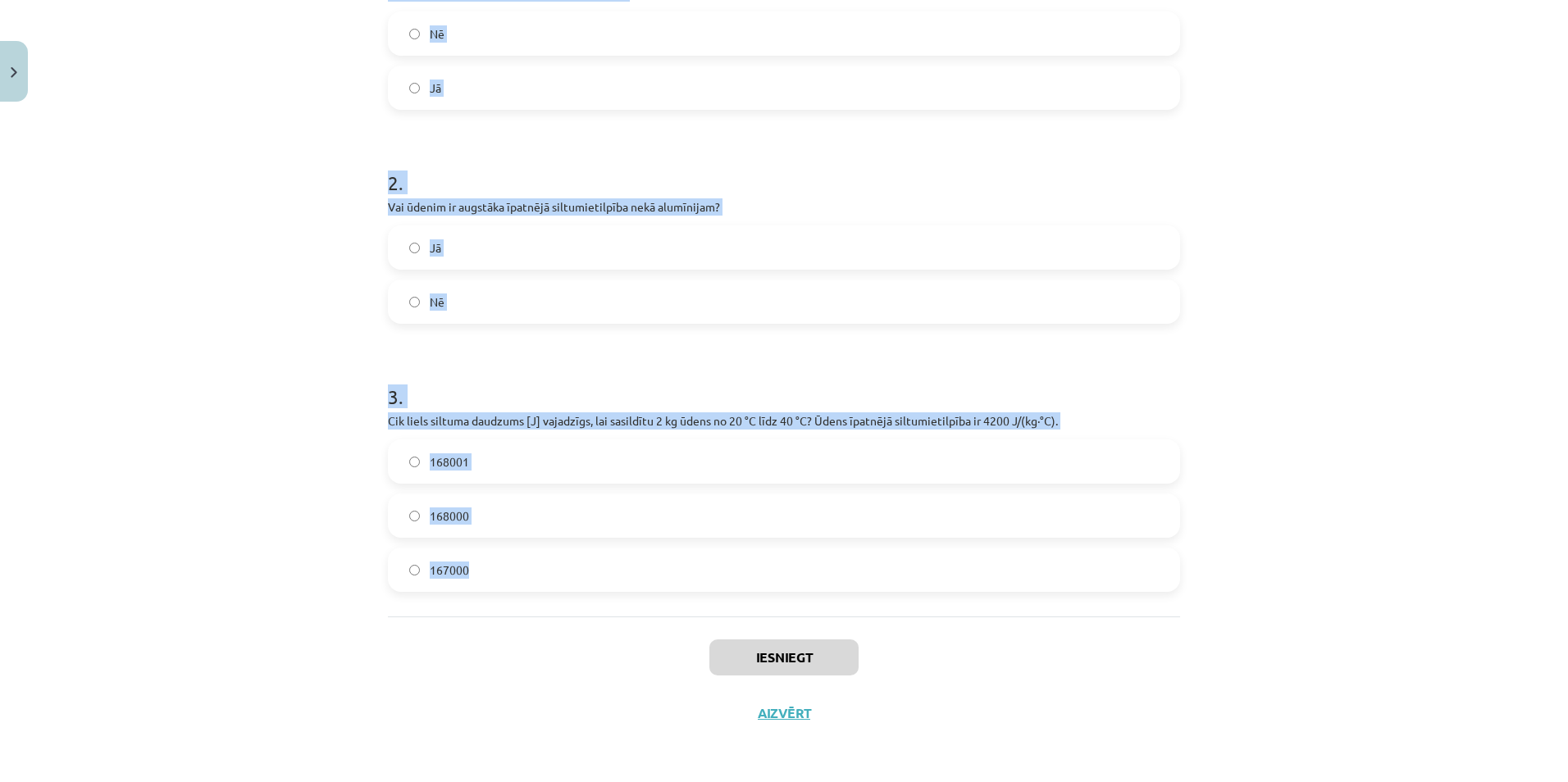
drag, startPoint x: 343, startPoint y: 292, endPoint x: 851, endPoint y: 593, distance: 590.5
click at [851, 593] on div "Mācību tēma: Fizika 9. klases 1. ieskaites mācību materiāls #5 📝 4. tēma. Siltu…" at bounding box center [784, 391] width 1568 height 782
copy form "1 . Vai siltuma daudzumu mēra Celsija grādos? Nē Jā 2 . Vai ūdenim ir augstāka …"
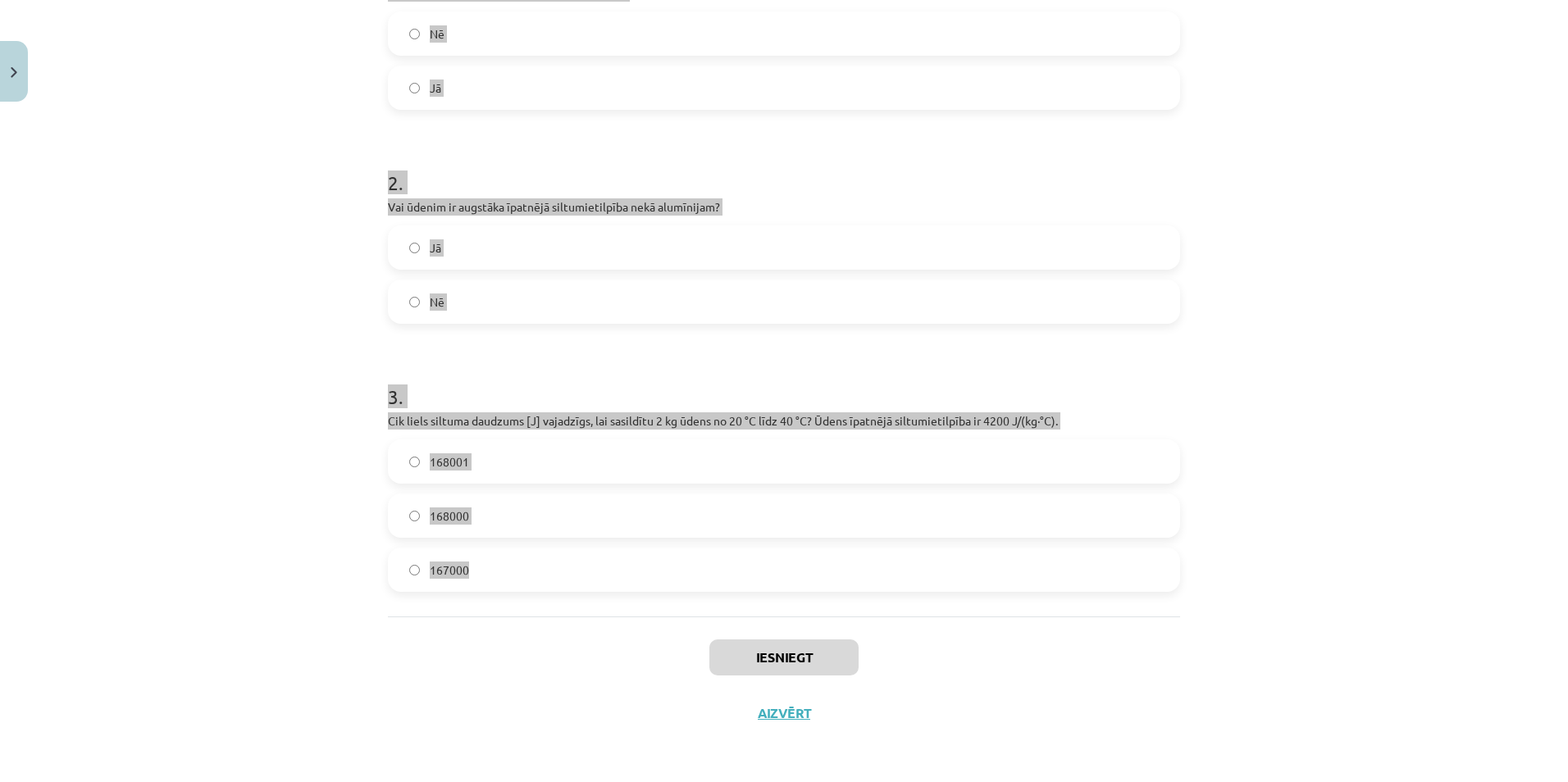
scroll to position [0, 0]
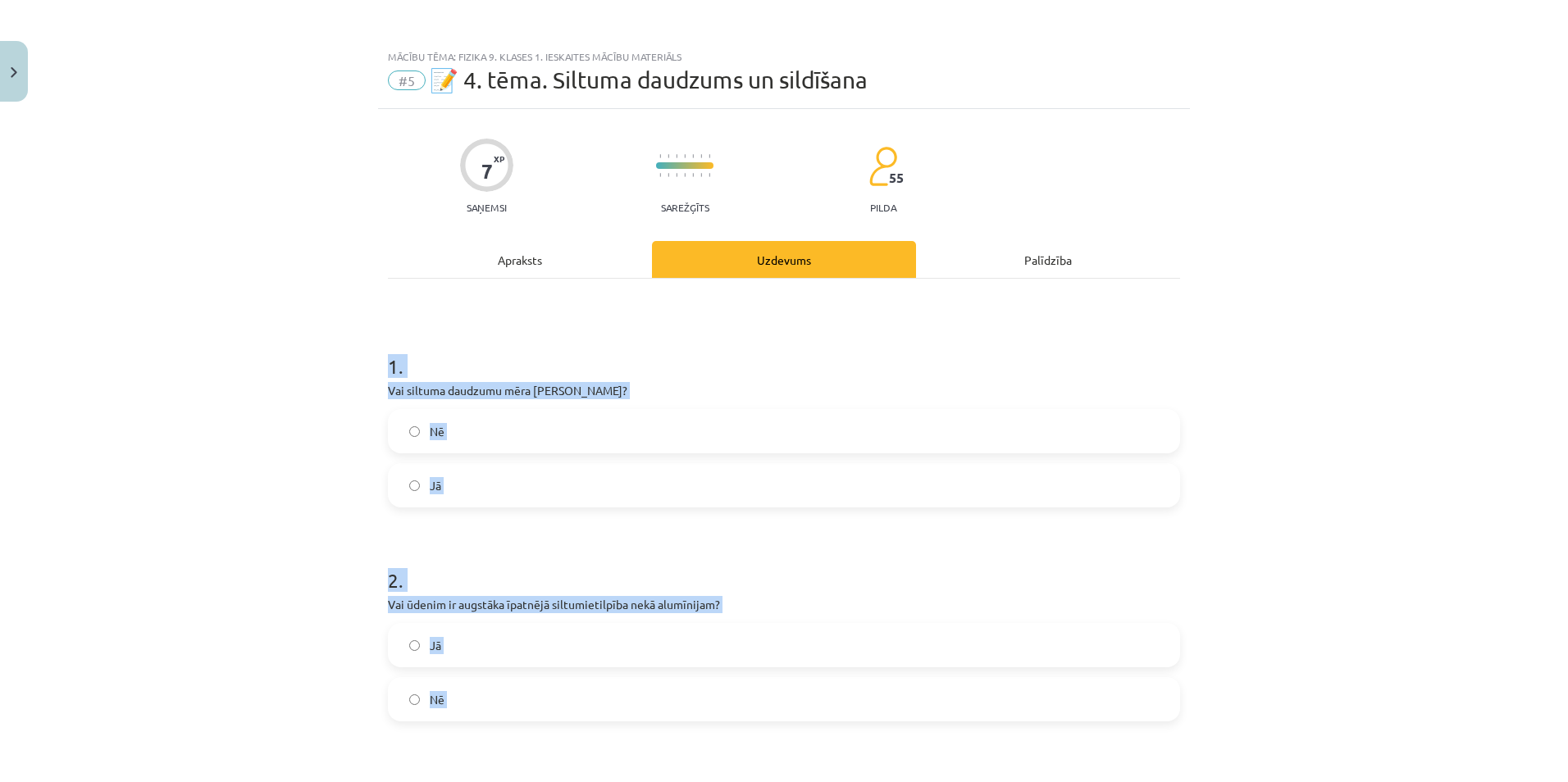
click at [338, 458] on div "Mācību tēma: Fizika 9. klases 1. ieskaites mācību materiāls #5 📝 4. tēma. Siltu…" at bounding box center [784, 391] width 1568 height 782
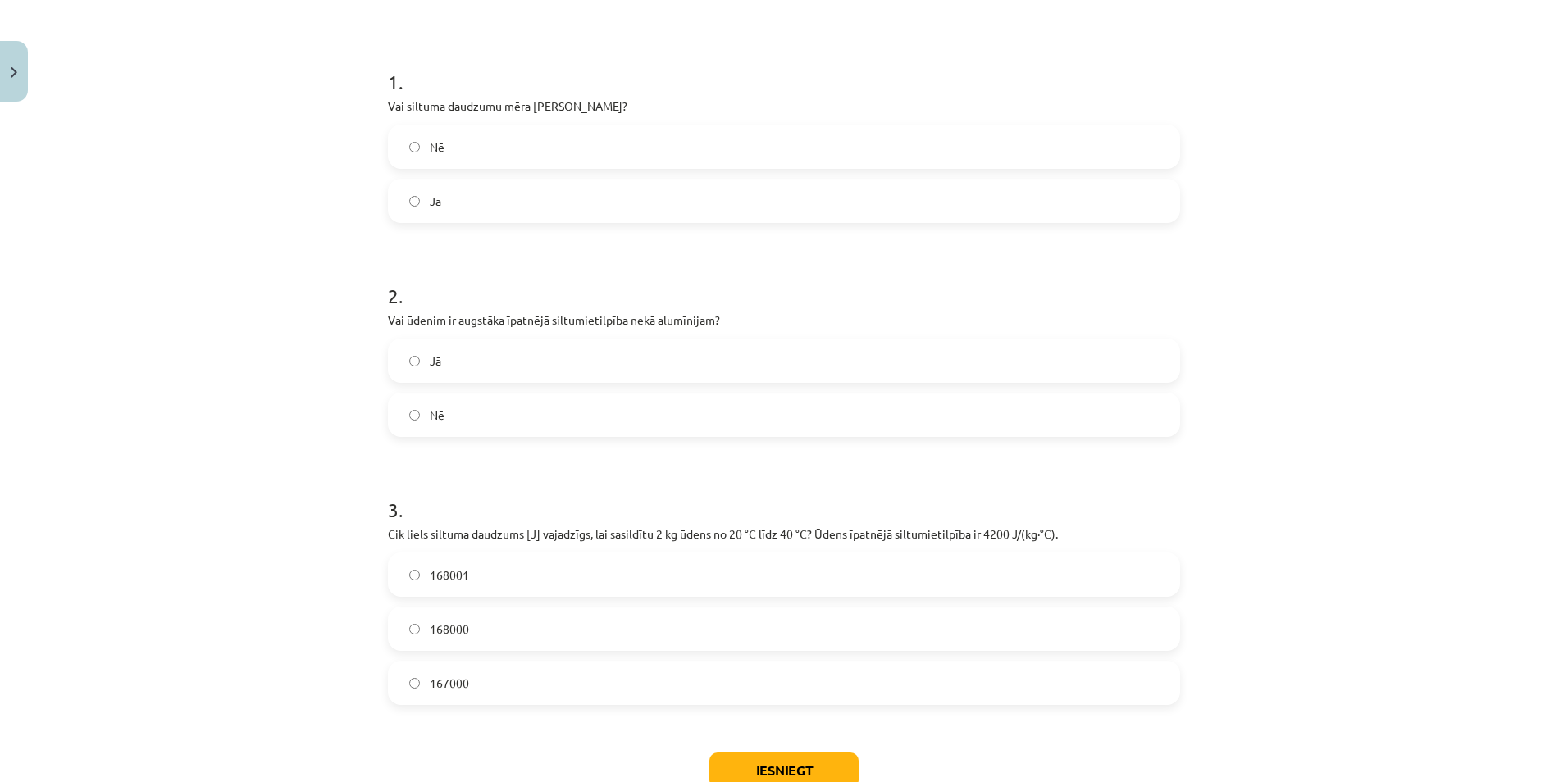
scroll to position [397, 0]
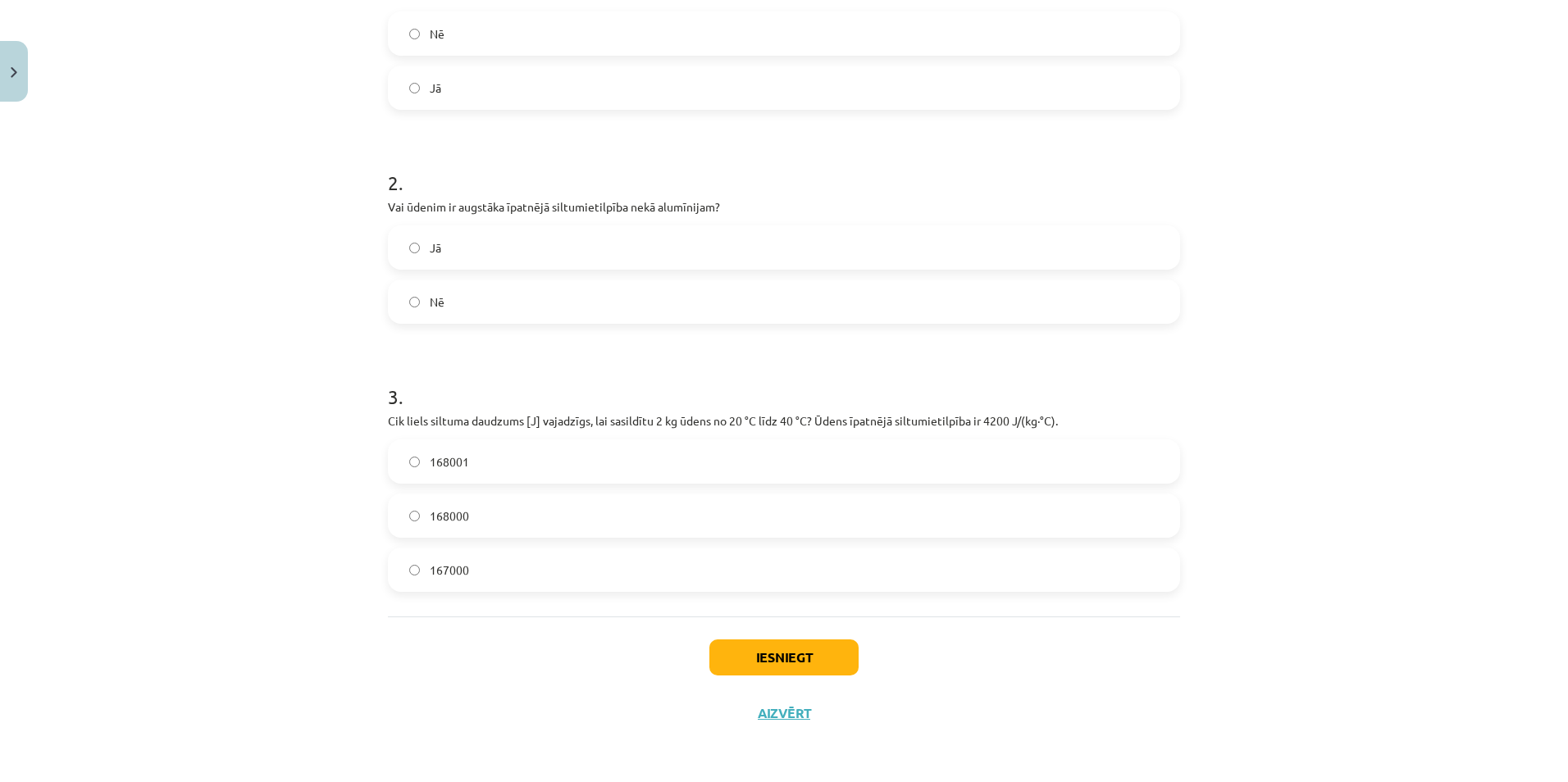
click at [430, 255] on span "Jā" at bounding box center [435, 248] width 11 height 18
click at [522, 512] on label "168000" at bounding box center [783, 516] width 789 height 41
click at [769, 675] on button "Iesniegt" at bounding box center [783, 657] width 149 height 36
click at [831, 682] on div "Iesniegt Aizvērt" at bounding box center [784, 674] width 792 height 115
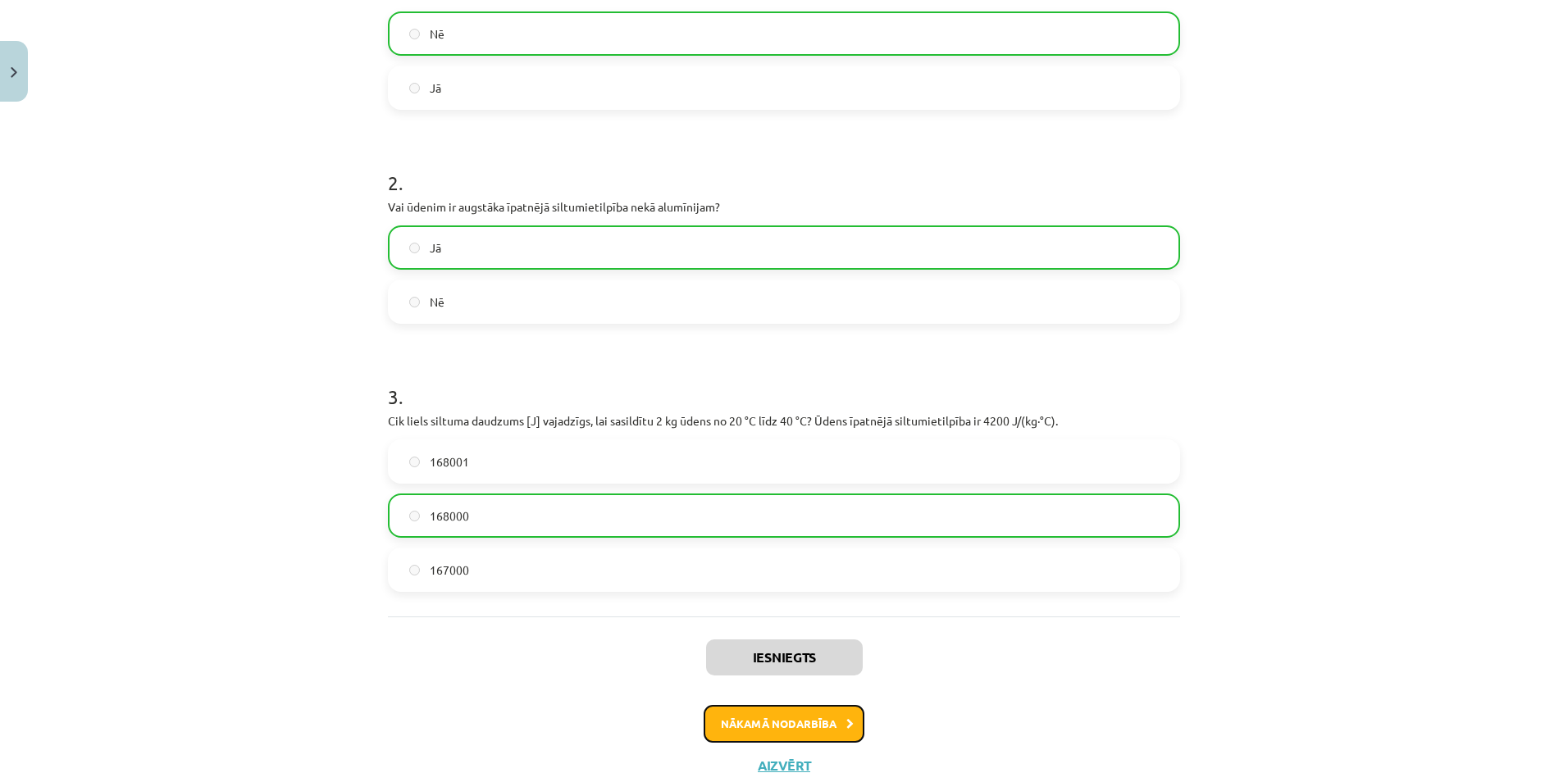
click at [788, 718] on button "Nākamā nodarbība" at bounding box center [784, 724] width 161 height 38
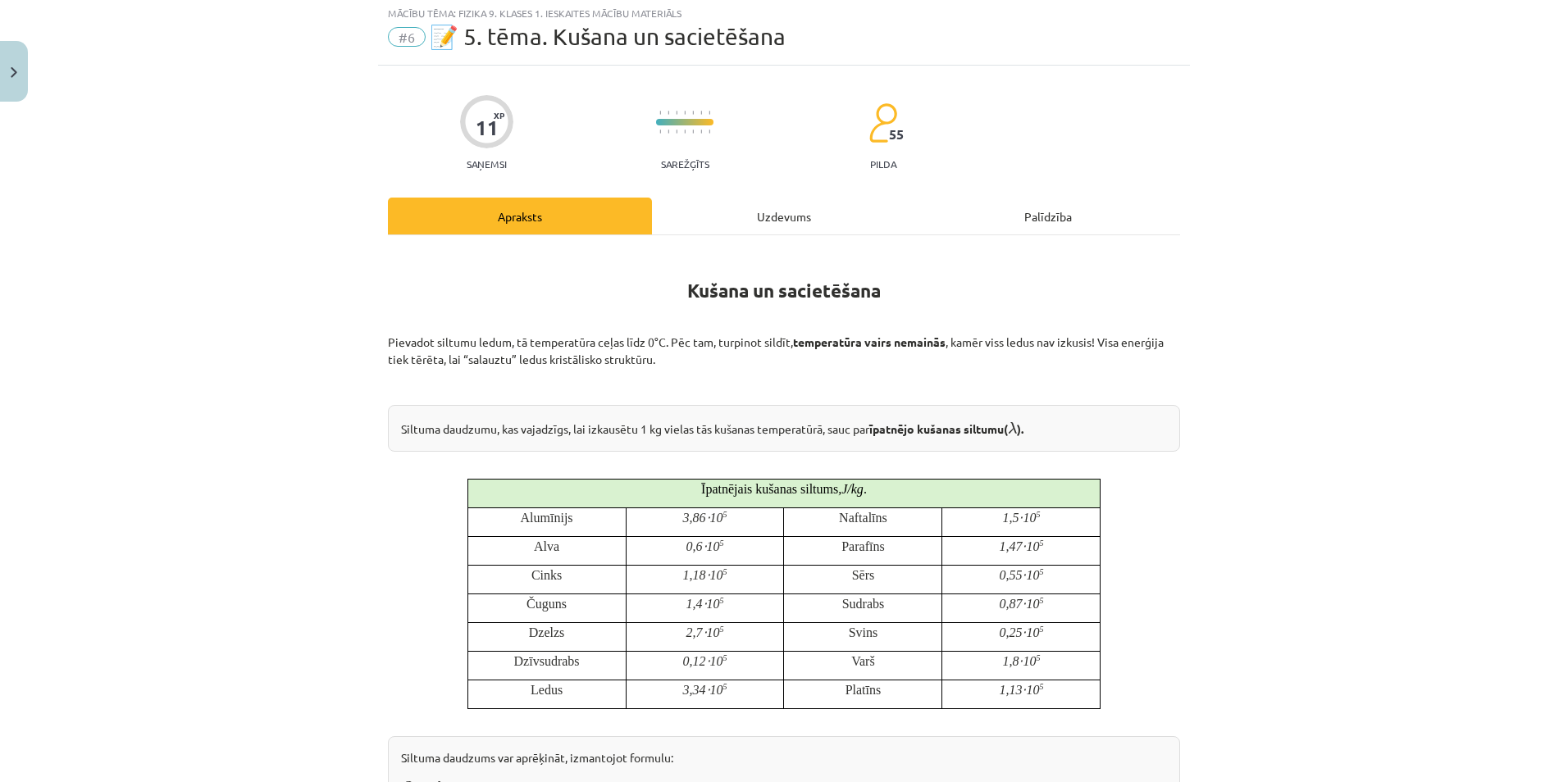
scroll to position [41, 0]
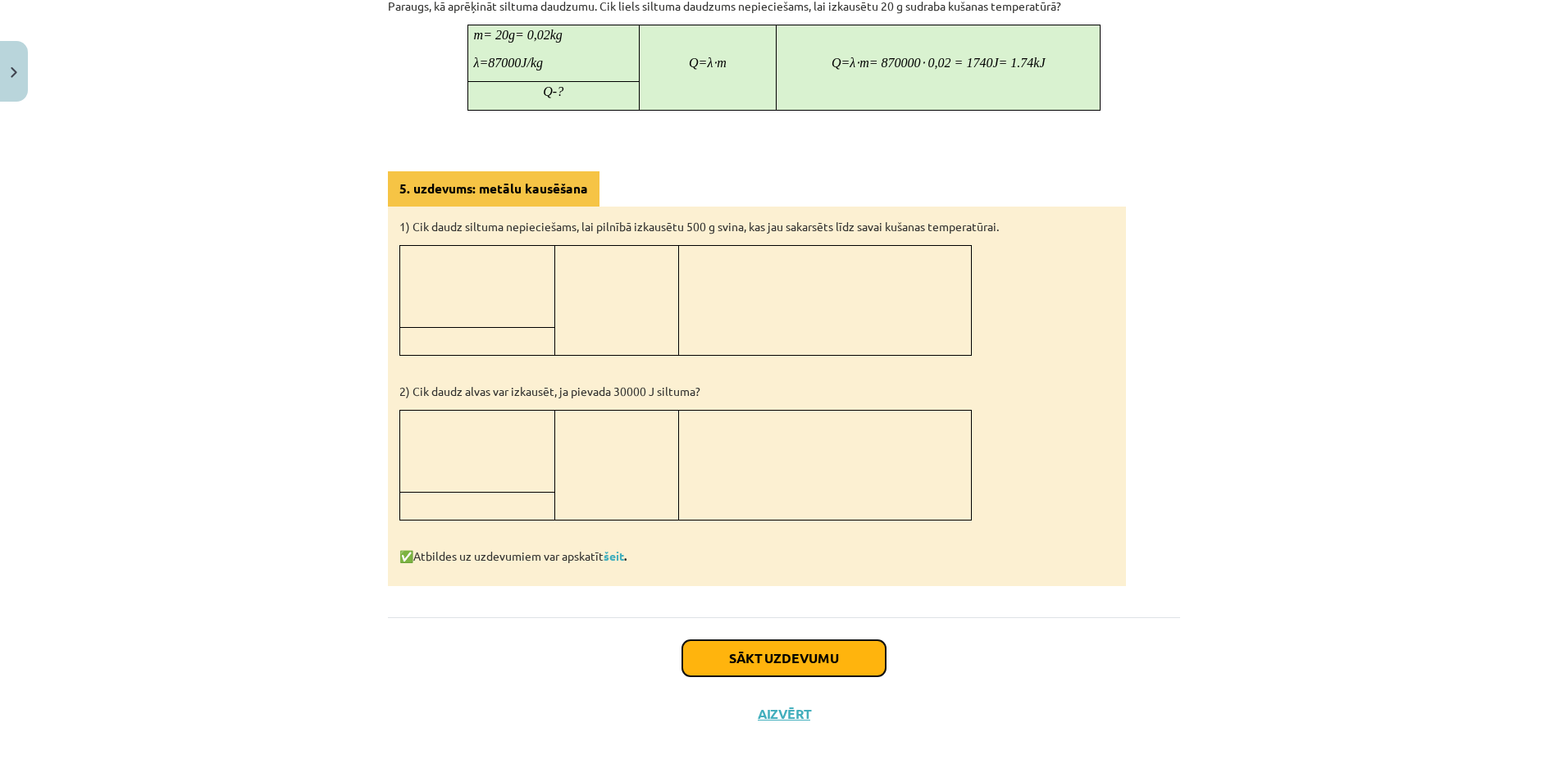
click at [793, 669] on button "Sākt uzdevumu" at bounding box center [784, 658] width 203 height 36
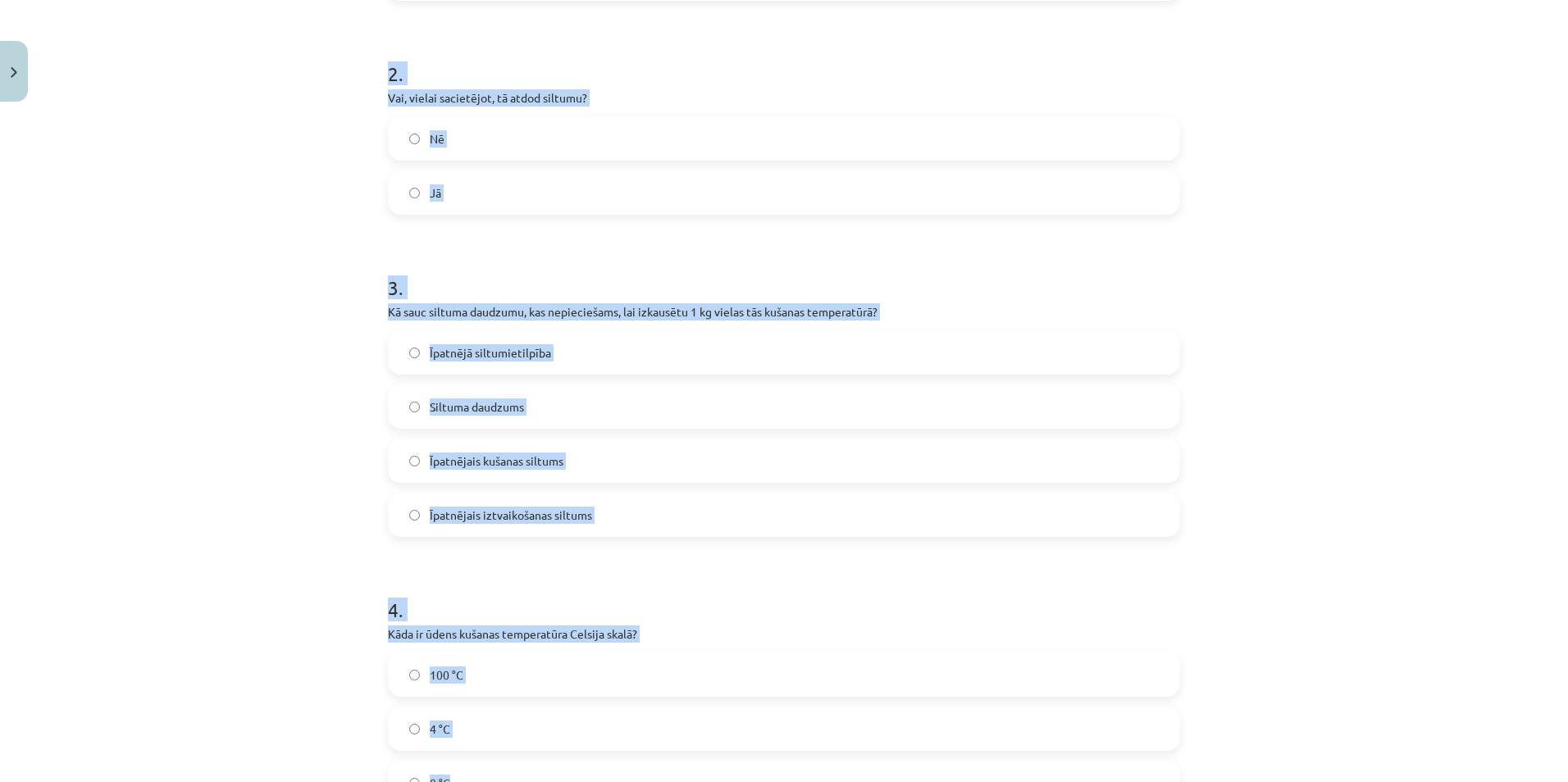
scroll to position [943, 0]
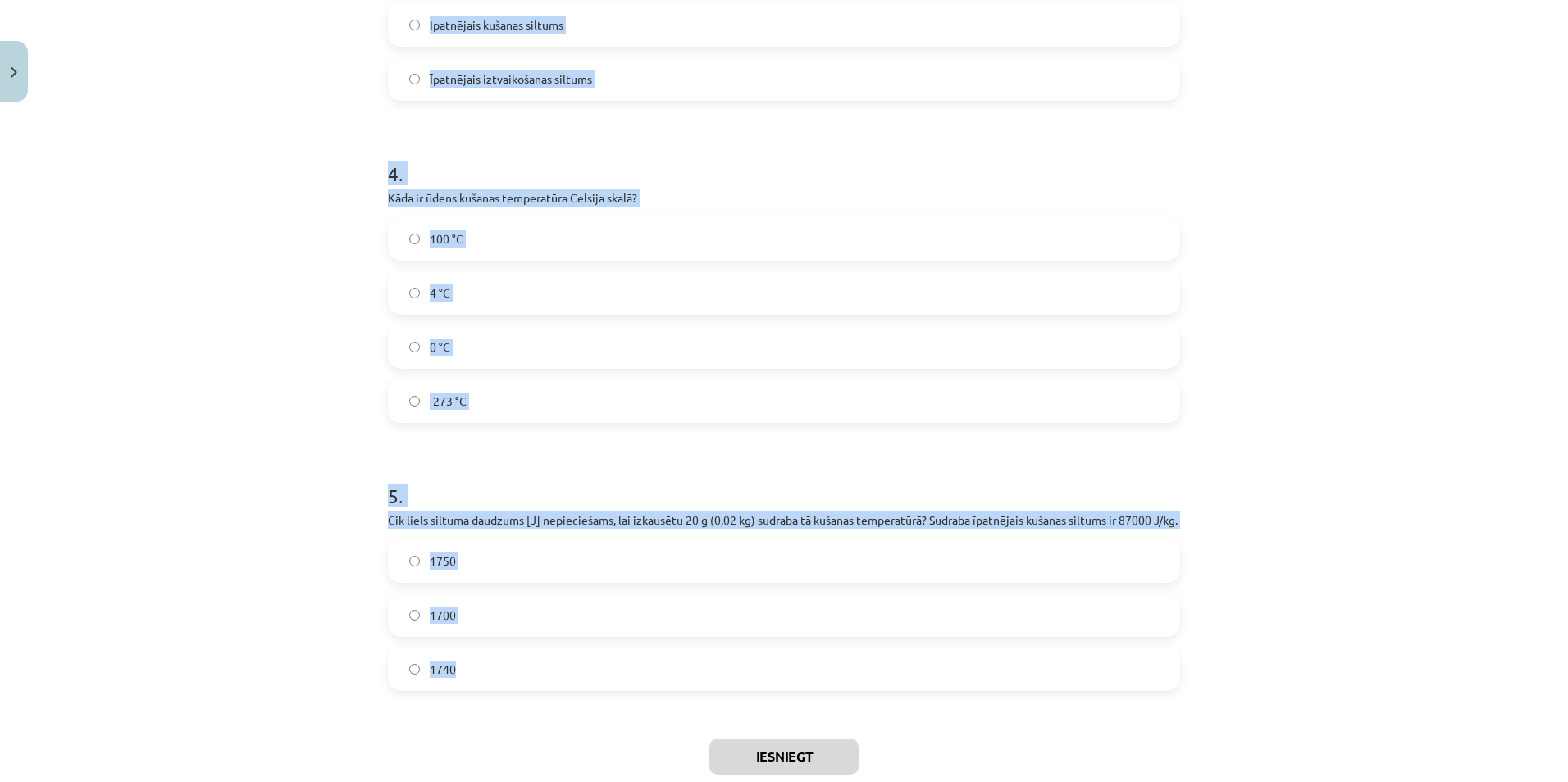
drag, startPoint x: 361, startPoint y: 305, endPoint x: 730, endPoint y: 673, distance: 521.1
click at [730, 673] on div "Mācību tēma: Fizika 9. klases 1. ieskaites mācību materiāls #6 📝 5. tēma. Kušan…" at bounding box center [784, 391] width 1568 height 782
copy form "1 . Vai kušanas procesā vielas temperatūra nepārtraukti paaugstinās? Jā Nē 2 . …"
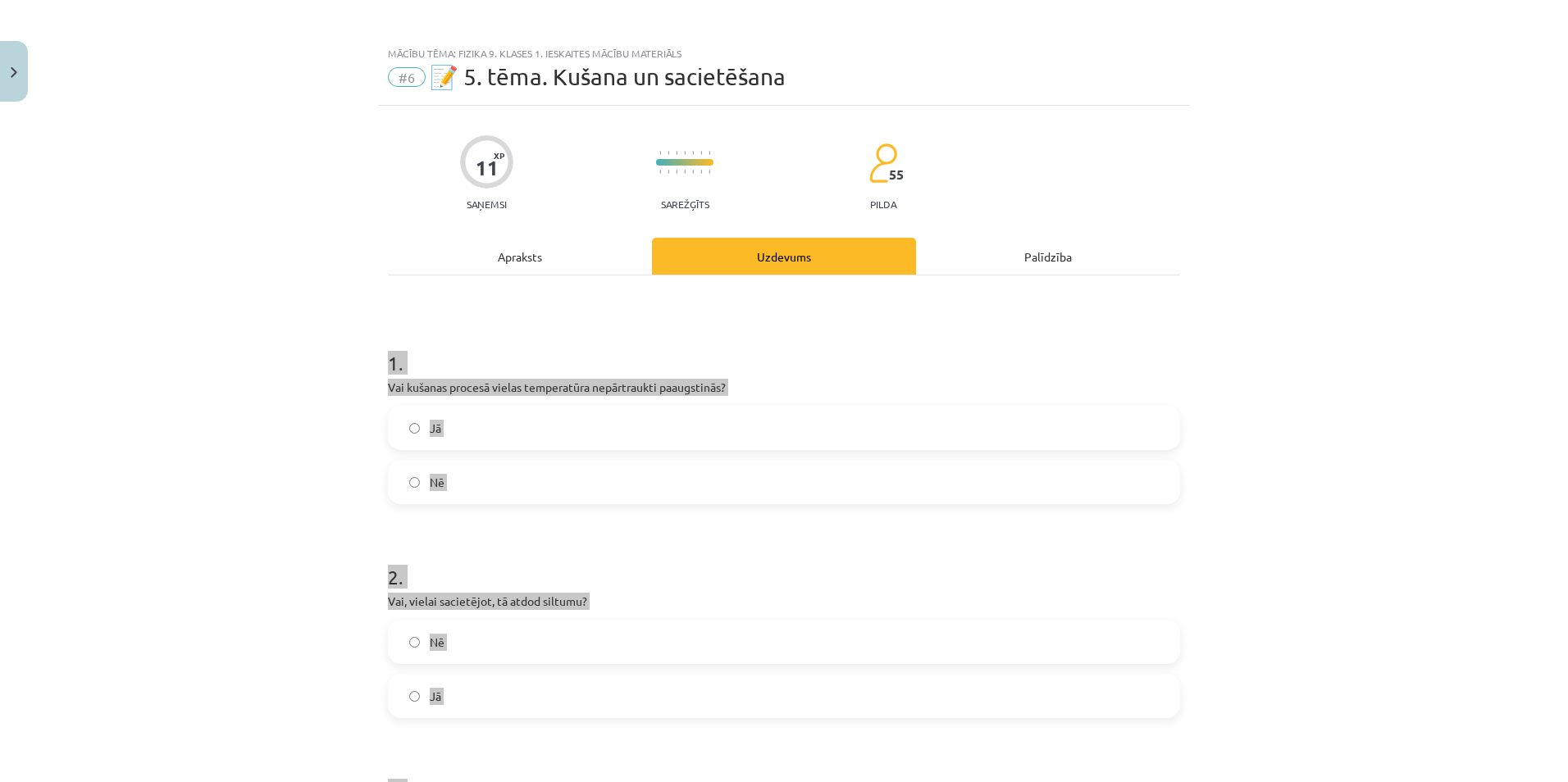
scroll to position [0, 0]
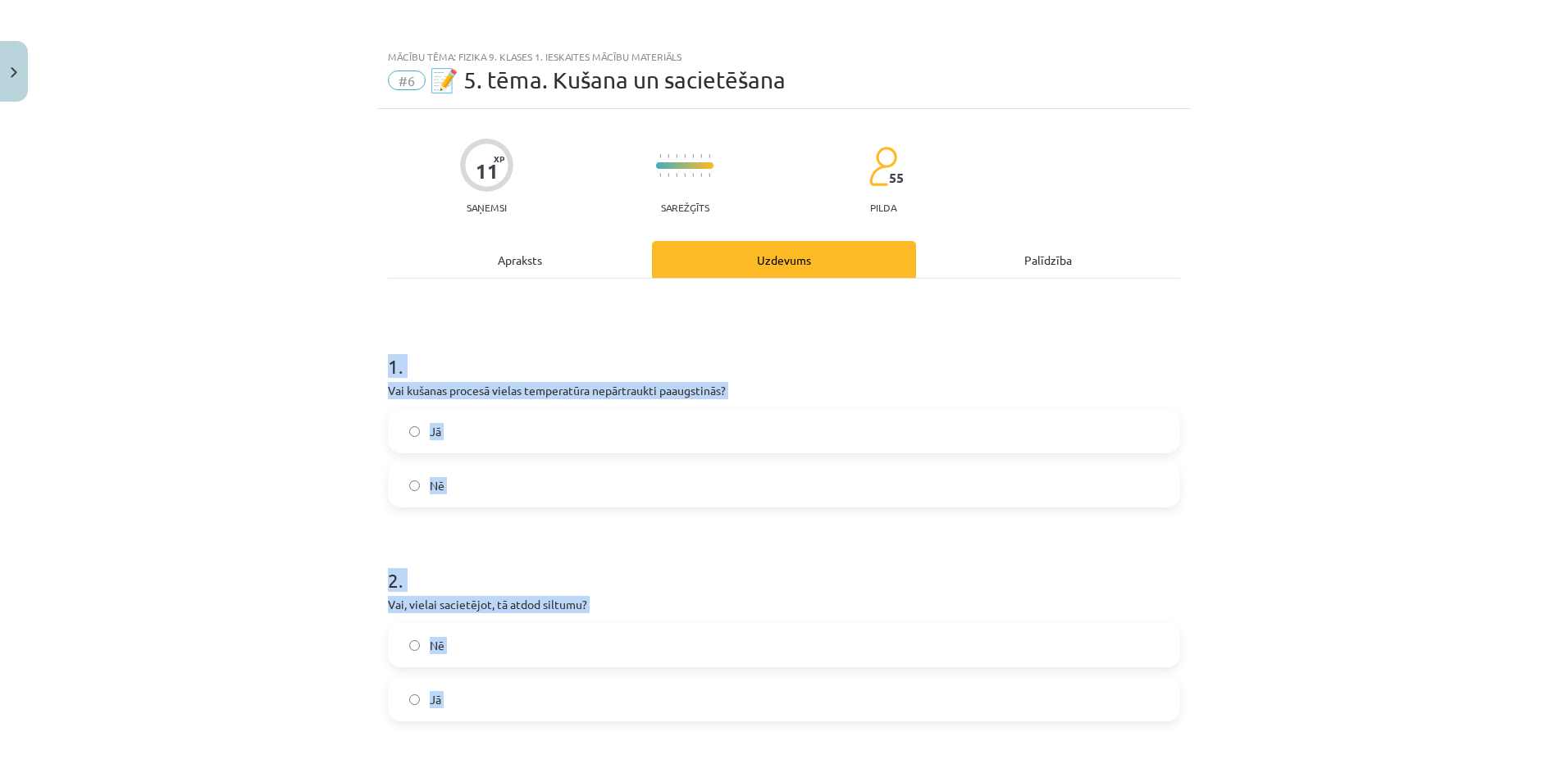
click at [235, 488] on div "Mācību tēma: Fizika 9. klases 1. ieskaites mācību materiāls #6 📝 5. tēma. Kušan…" at bounding box center [784, 391] width 1568 height 782
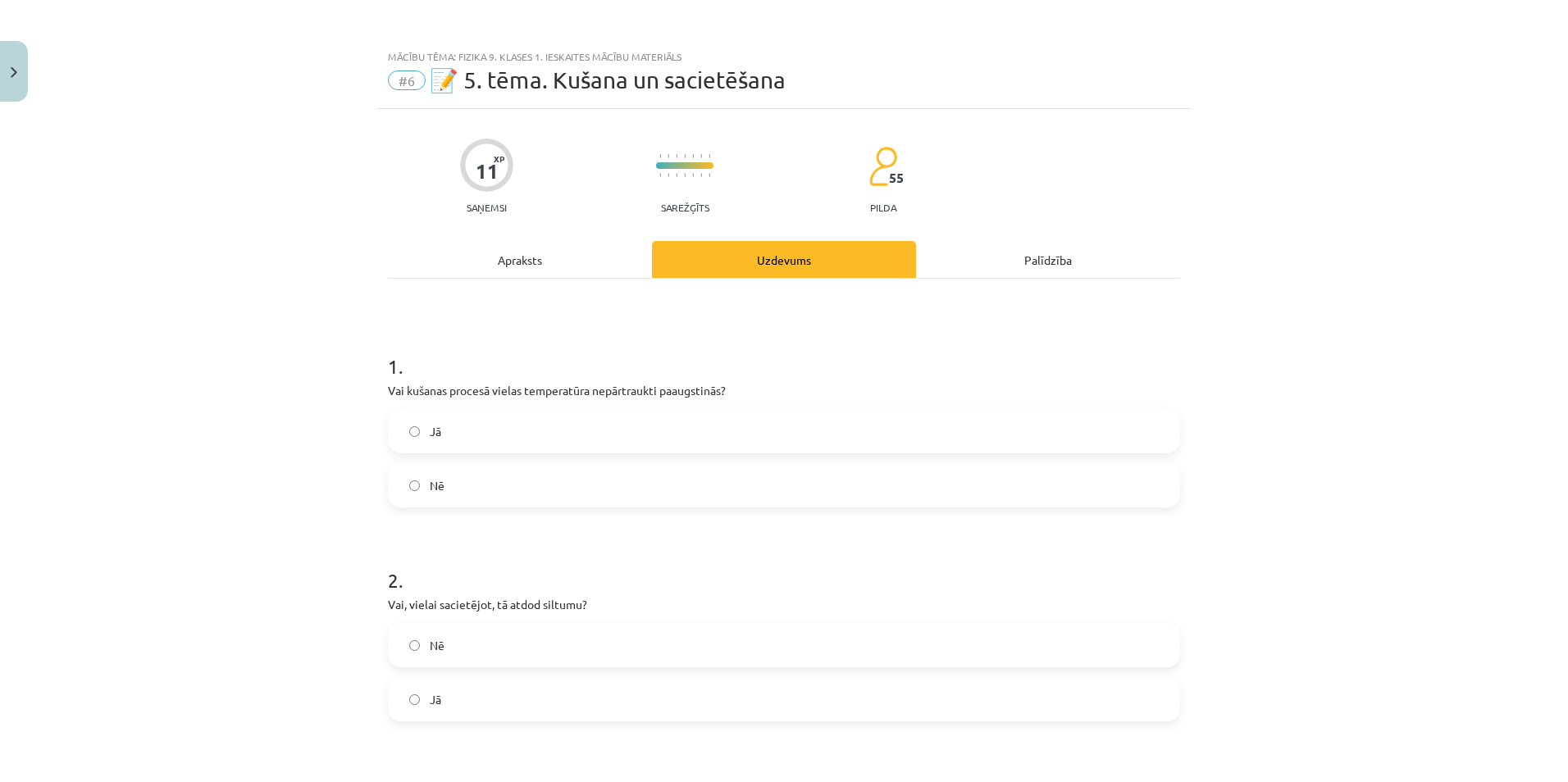
click at [437, 480] on span "Nē" at bounding box center [437, 485] width 15 height 18
click at [426, 634] on label "Nē" at bounding box center [783, 645] width 789 height 41
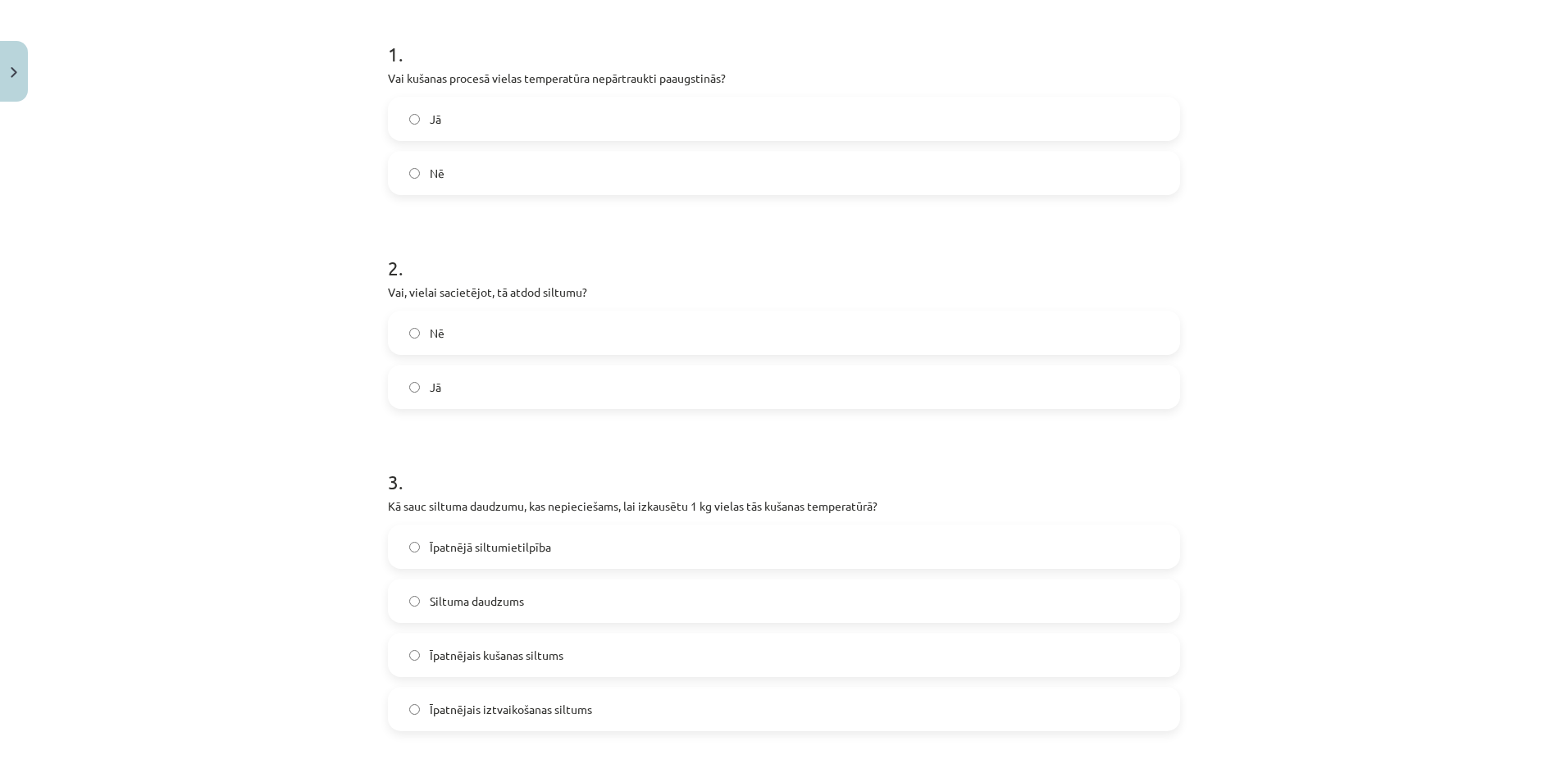
scroll to position [328, 0]
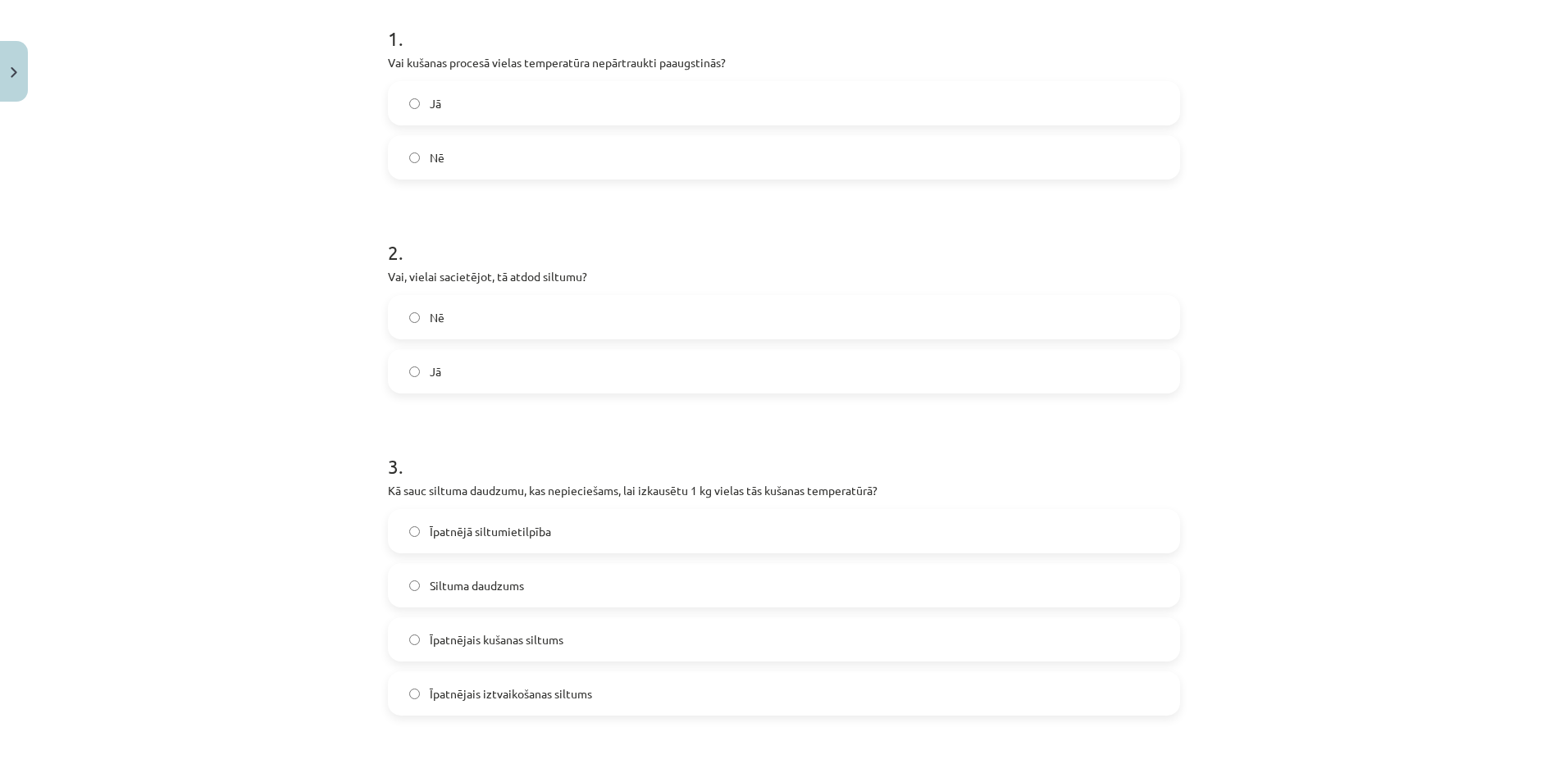
click at [563, 651] on label "Īpatnējais kušanas siltums" at bounding box center [783, 640] width 789 height 41
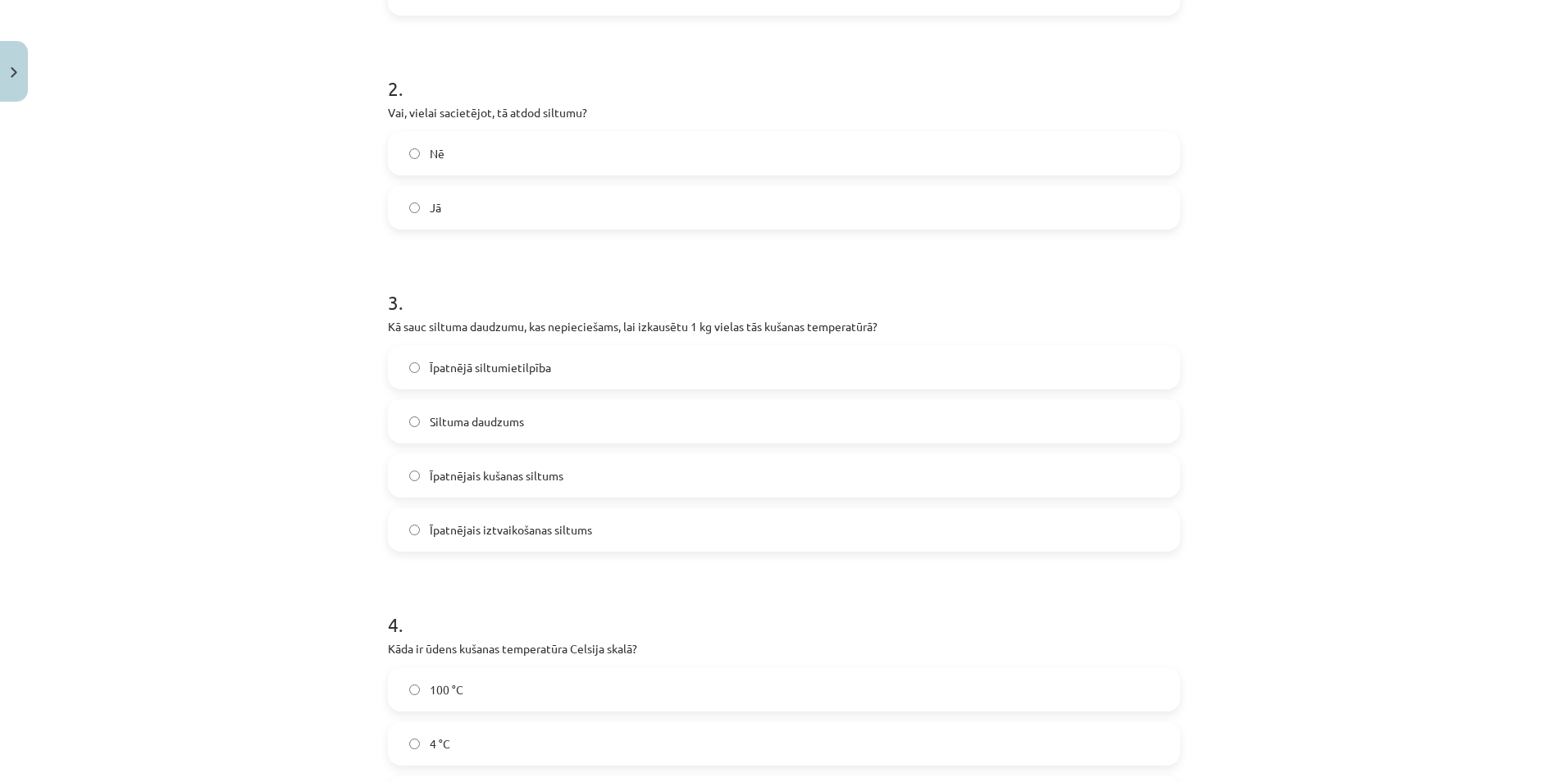
scroll to position [574, 0]
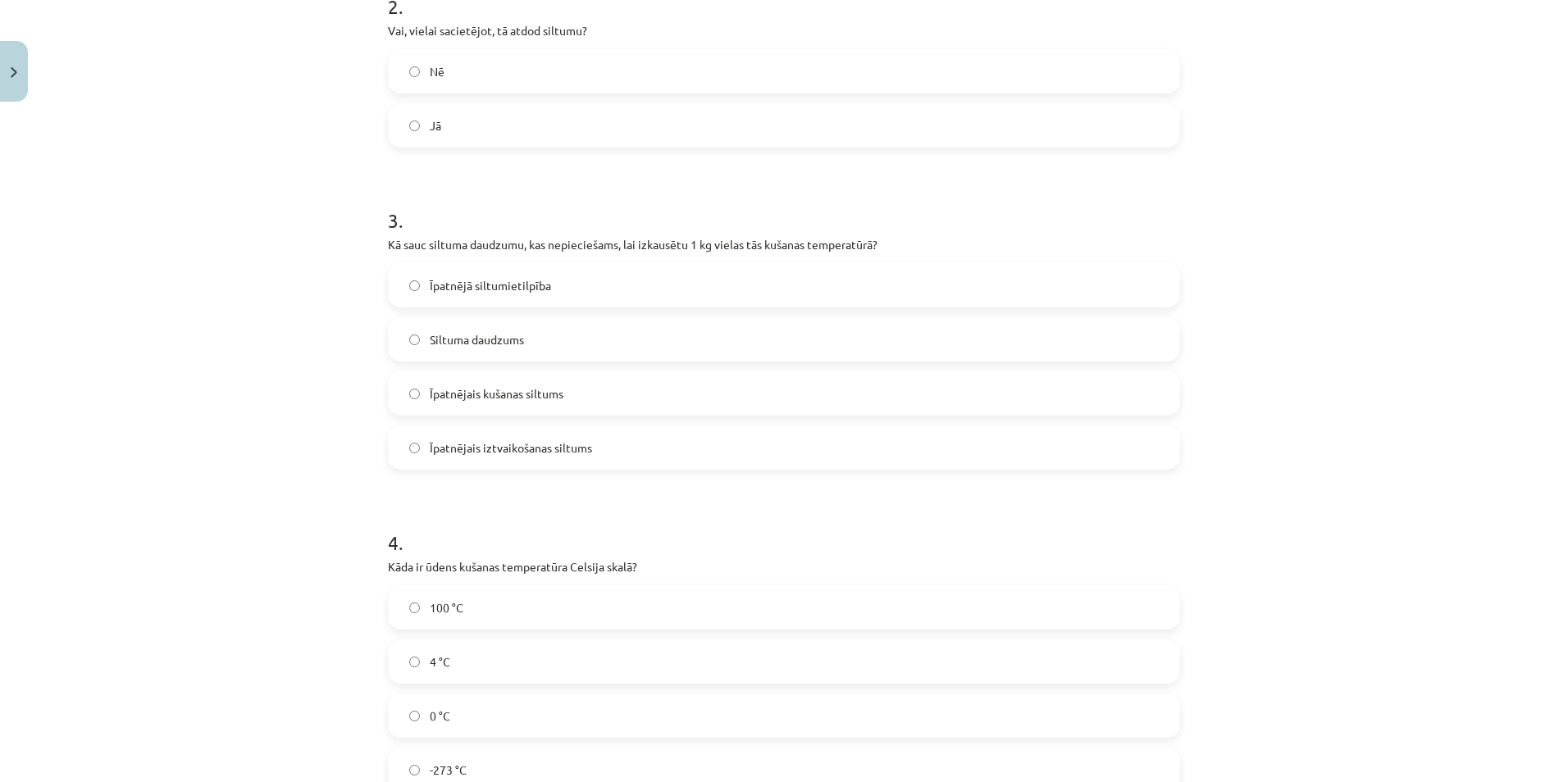
click at [457, 726] on label "0 °C" at bounding box center [783, 715] width 789 height 41
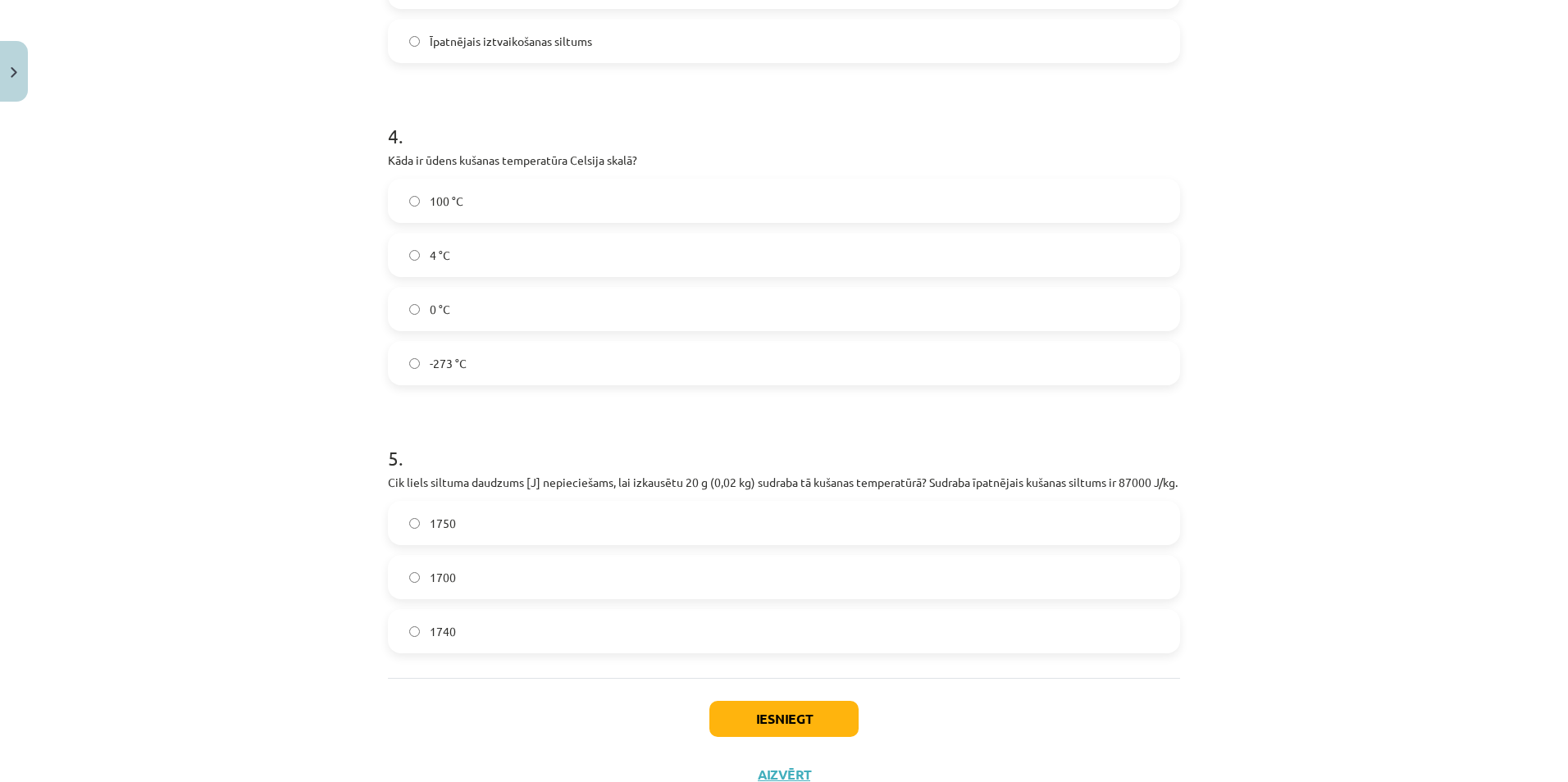
scroll to position [1059, 0]
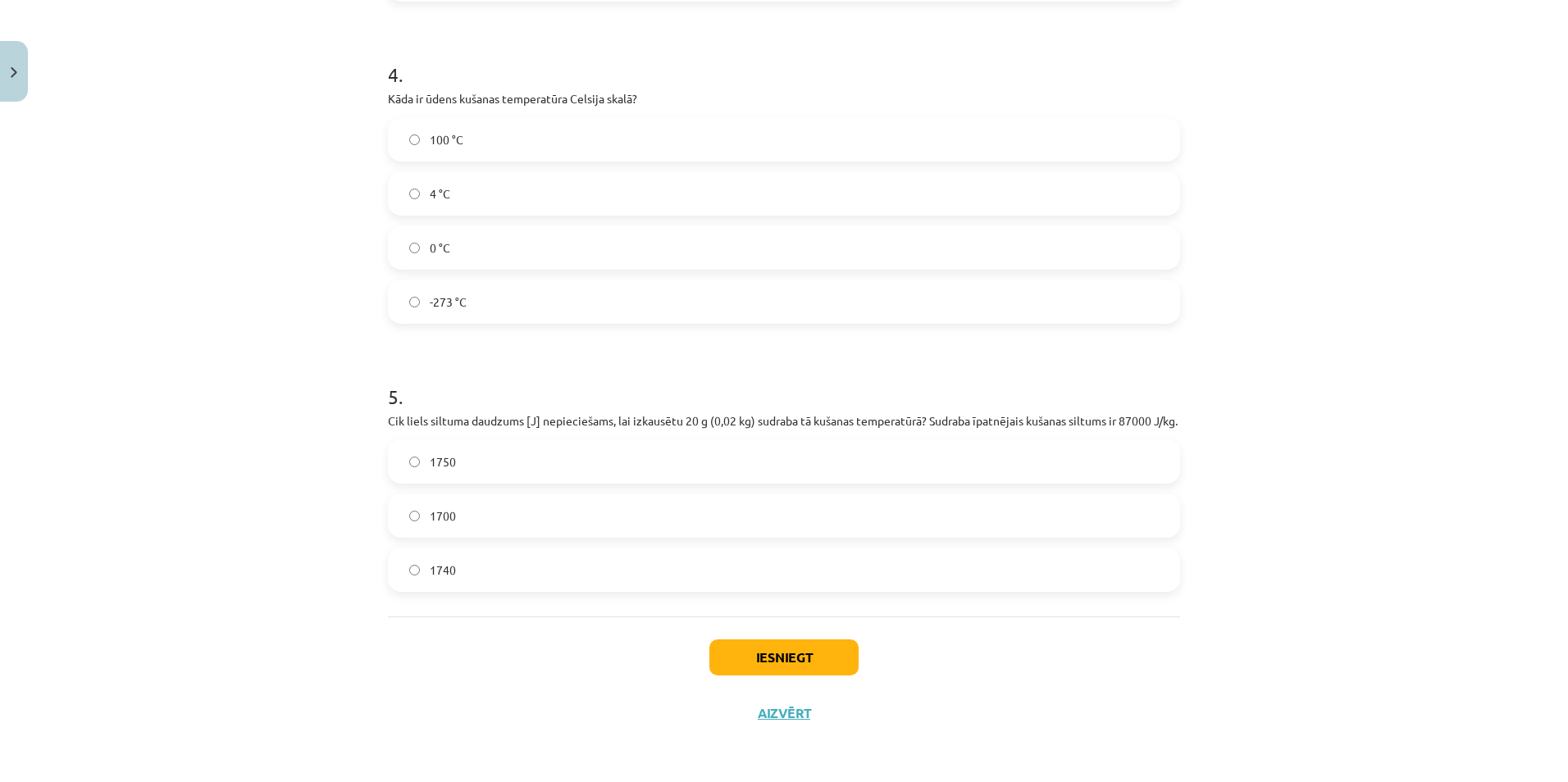
click at [496, 552] on label "1740" at bounding box center [783, 569] width 789 height 41
click at [778, 690] on div "Iesniegt Aizvērt" at bounding box center [784, 674] width 792 height 115
click at [781, 665] on button "Iesniegt" at bounding box center [783, 657] width 149 height 36
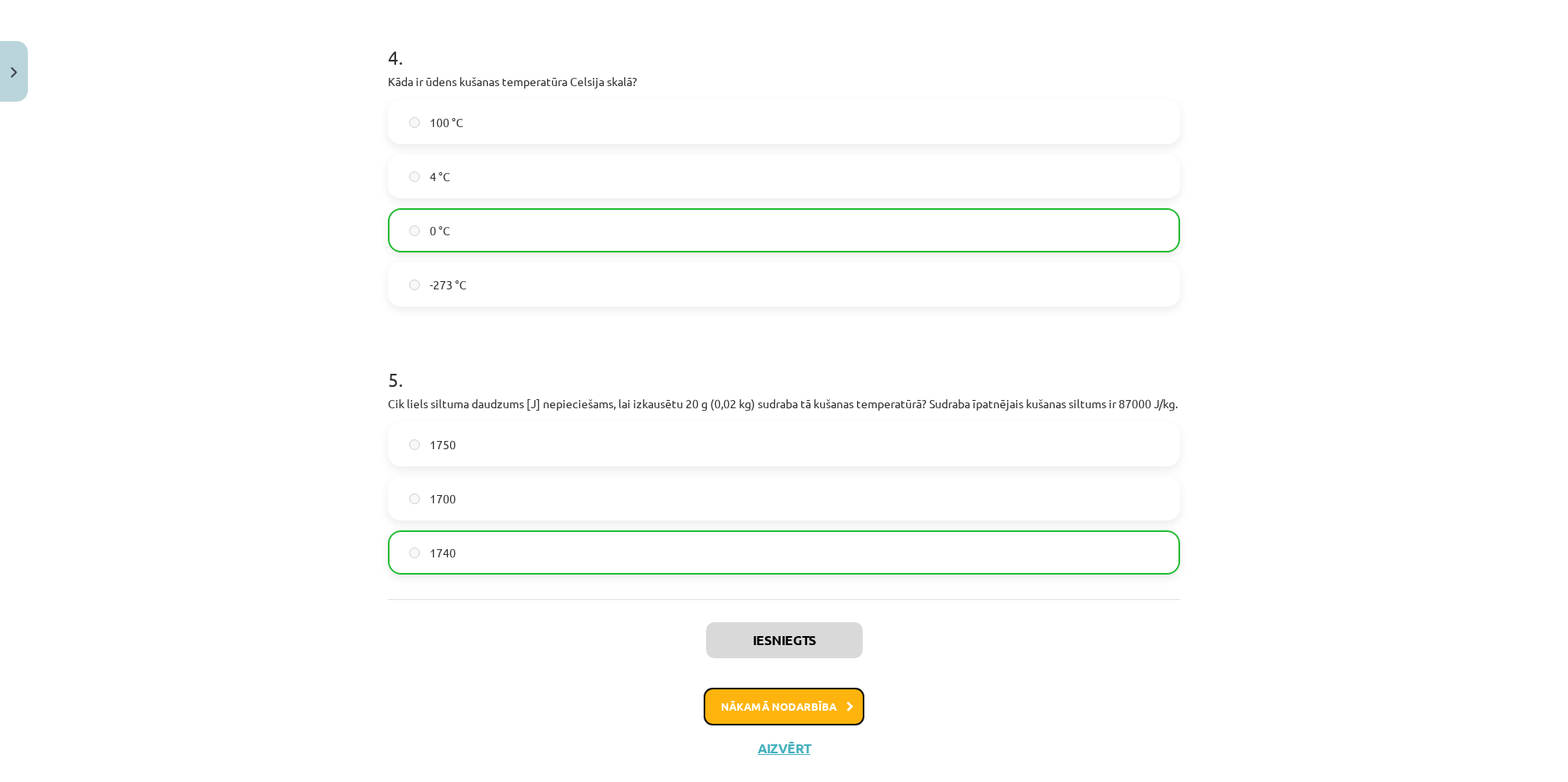
click at [724, 726] on button "Nākamā nodarbība" at bounding box center [784, 706] width 161 height 38
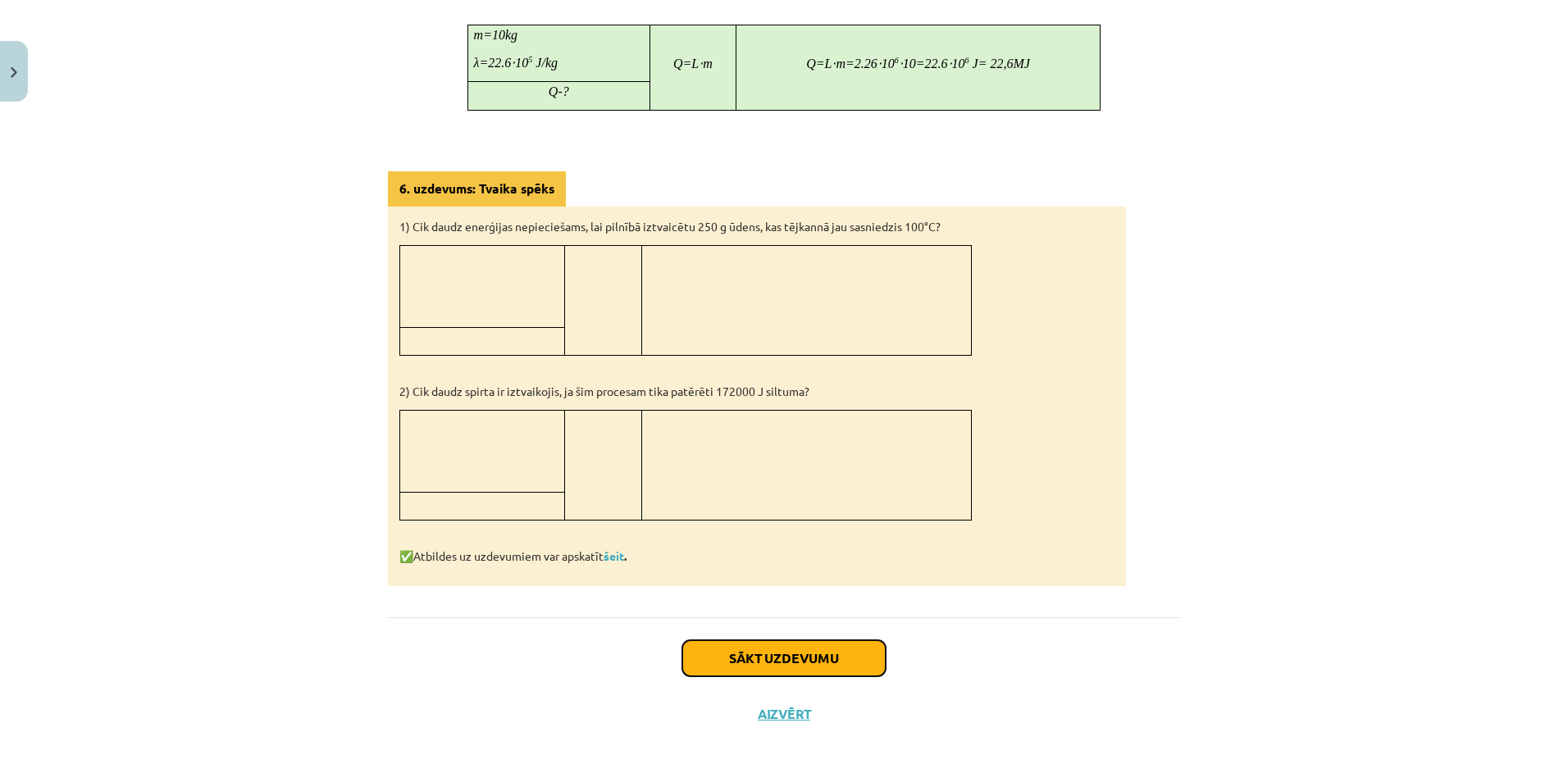
click at [689, 644] on button "Sākt uzdevumu" at bounding box center [784, 658] width 203 height 36
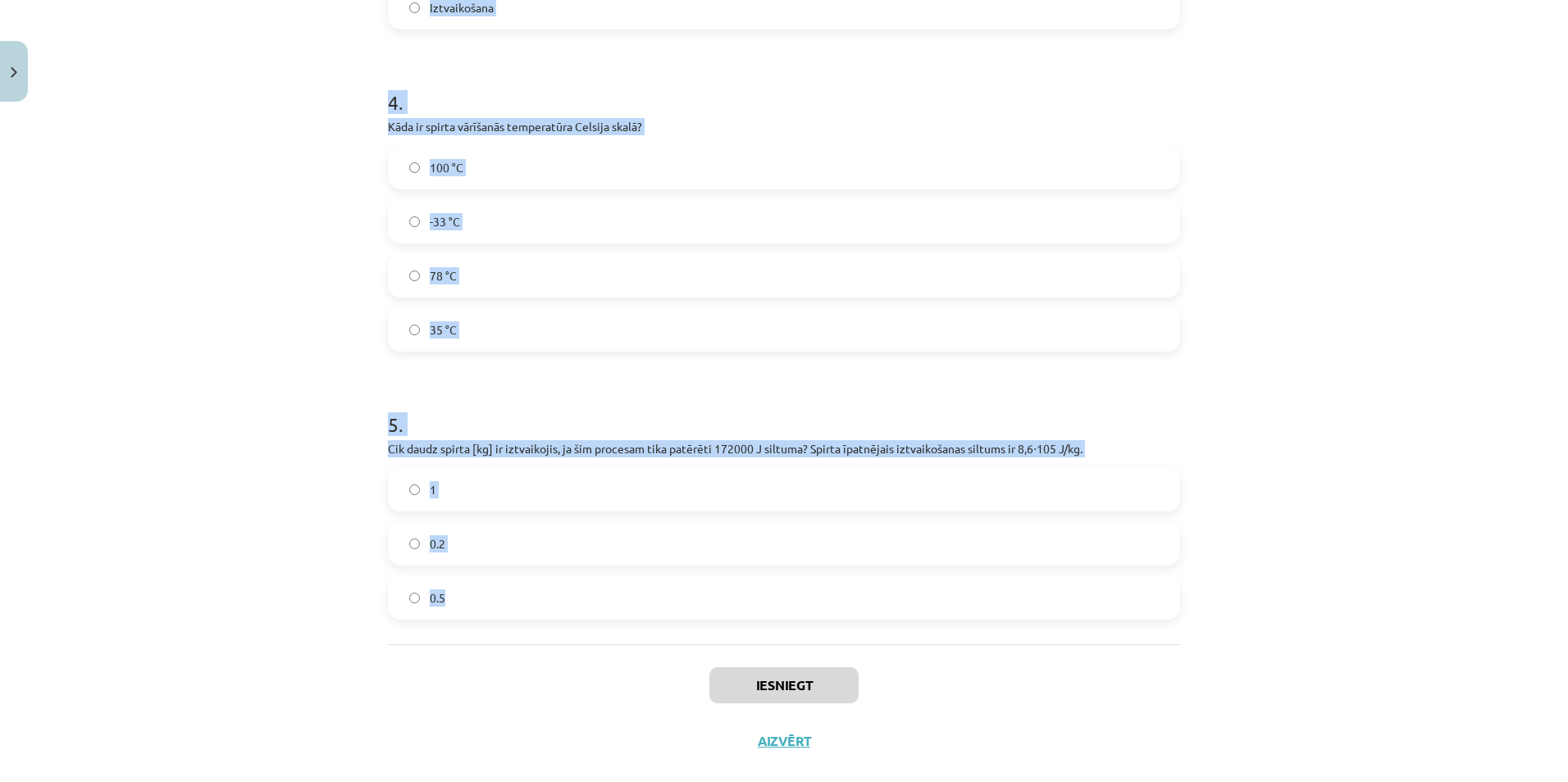
scroll to position [1025, 0]
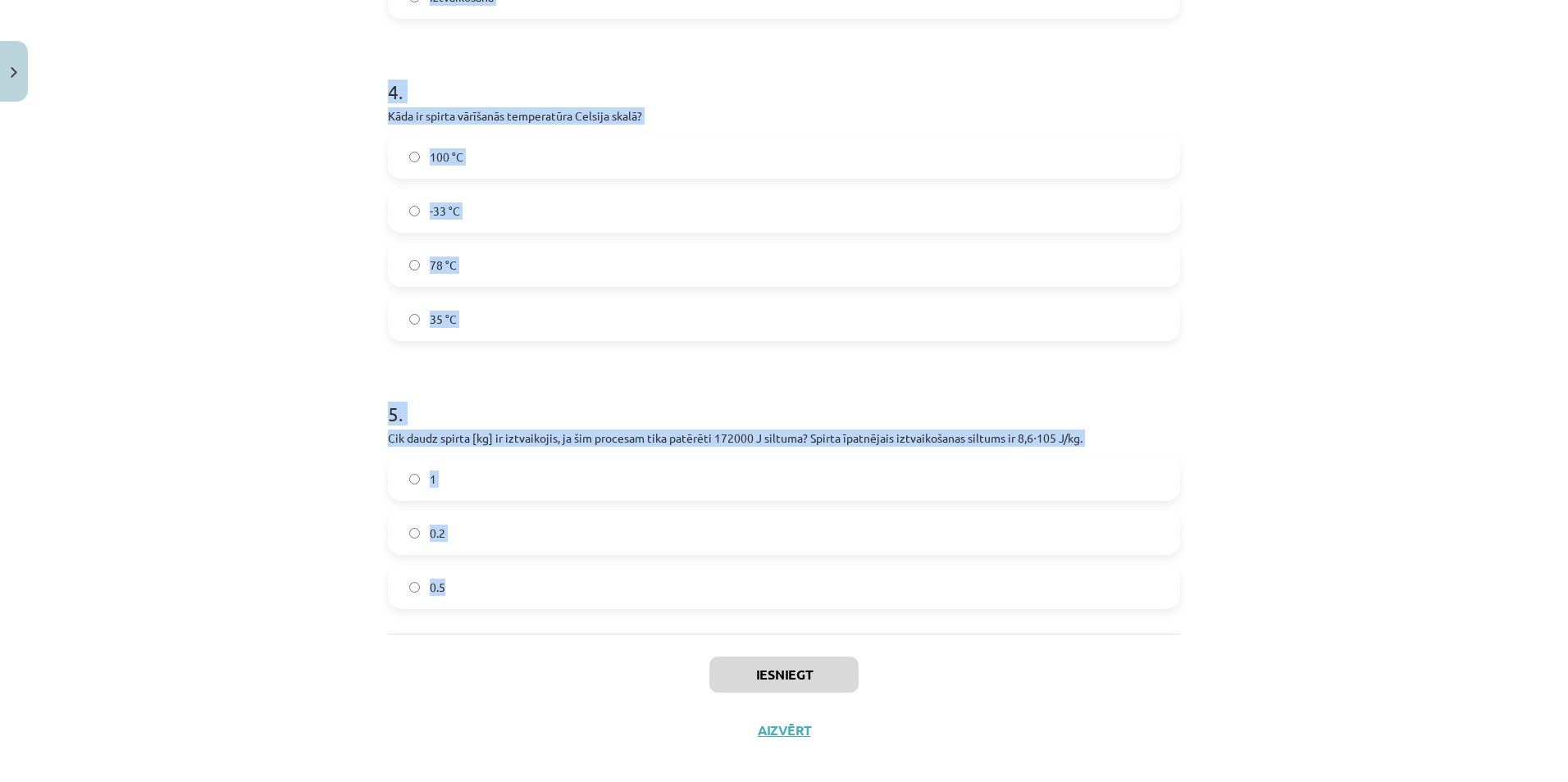
drag, startPoint x: 355, startPoint y: 312, endPoint x: 702, endPoint y: 621, distance: 464.6
click at [702, 621] on div "Mācību tēma: Fizika 9. klases 1. ieskaites mācību materiāls #7 📝 6. tēma. Iztva…" at bounding box center [784, 391] width 1568 height 782
copy form "1 . Vai ūdens vārīšanās procesā tā temperatūra pārsniedz 100 °C? Nē Jā 2 . Vai …"
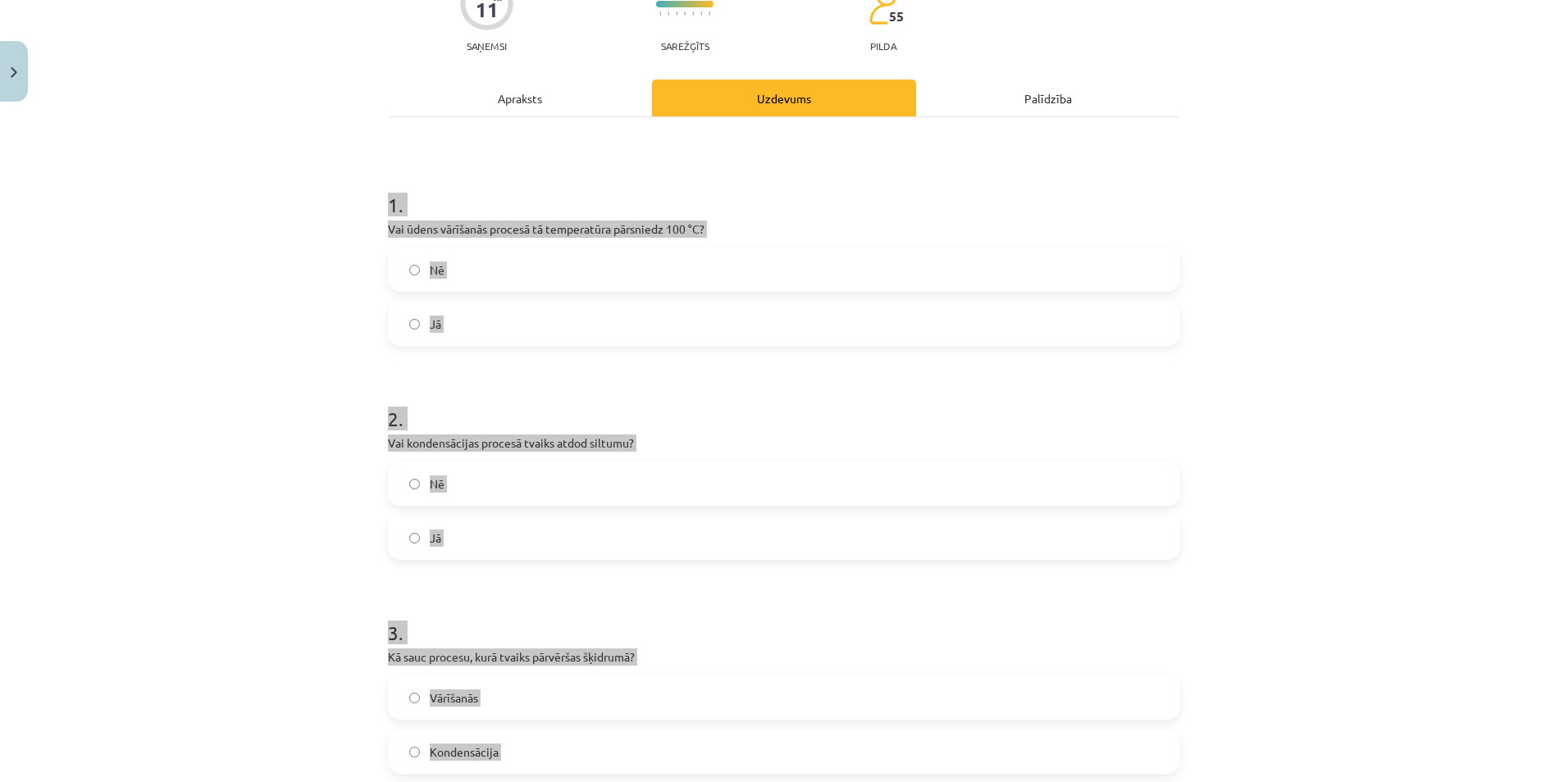
scroll to position [0, 0]
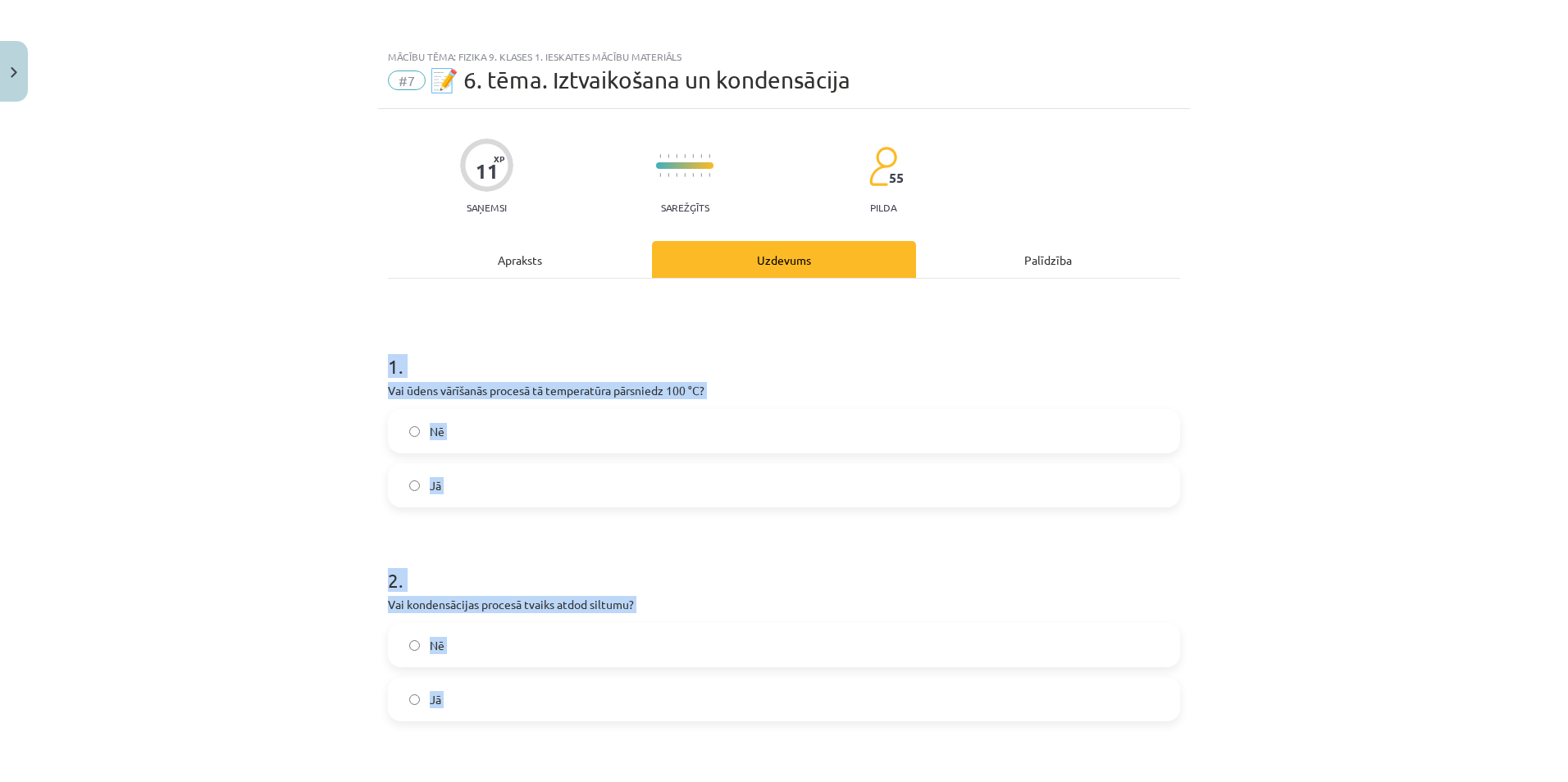
click at [196, 525] on div "Mācību tēma: Fizika 9. klases 1. ieskaites mācību materiāls #7 📝 6. tēma. Iztva…" at bounding box center [784, 391] width 1568 height 782
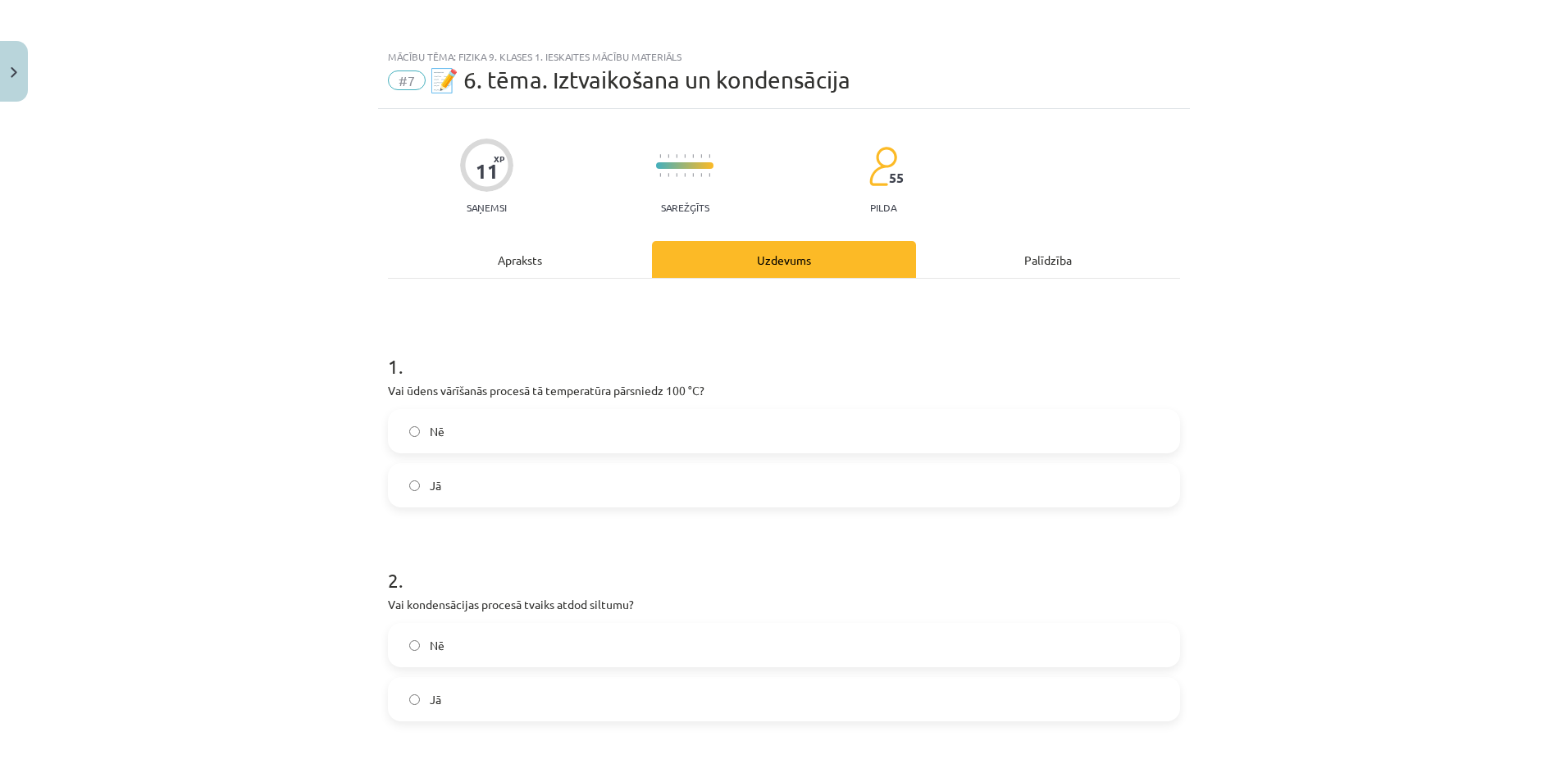
click at [497, 702] on label "Jā" at bounding box center [783, 700] width 789 height 41
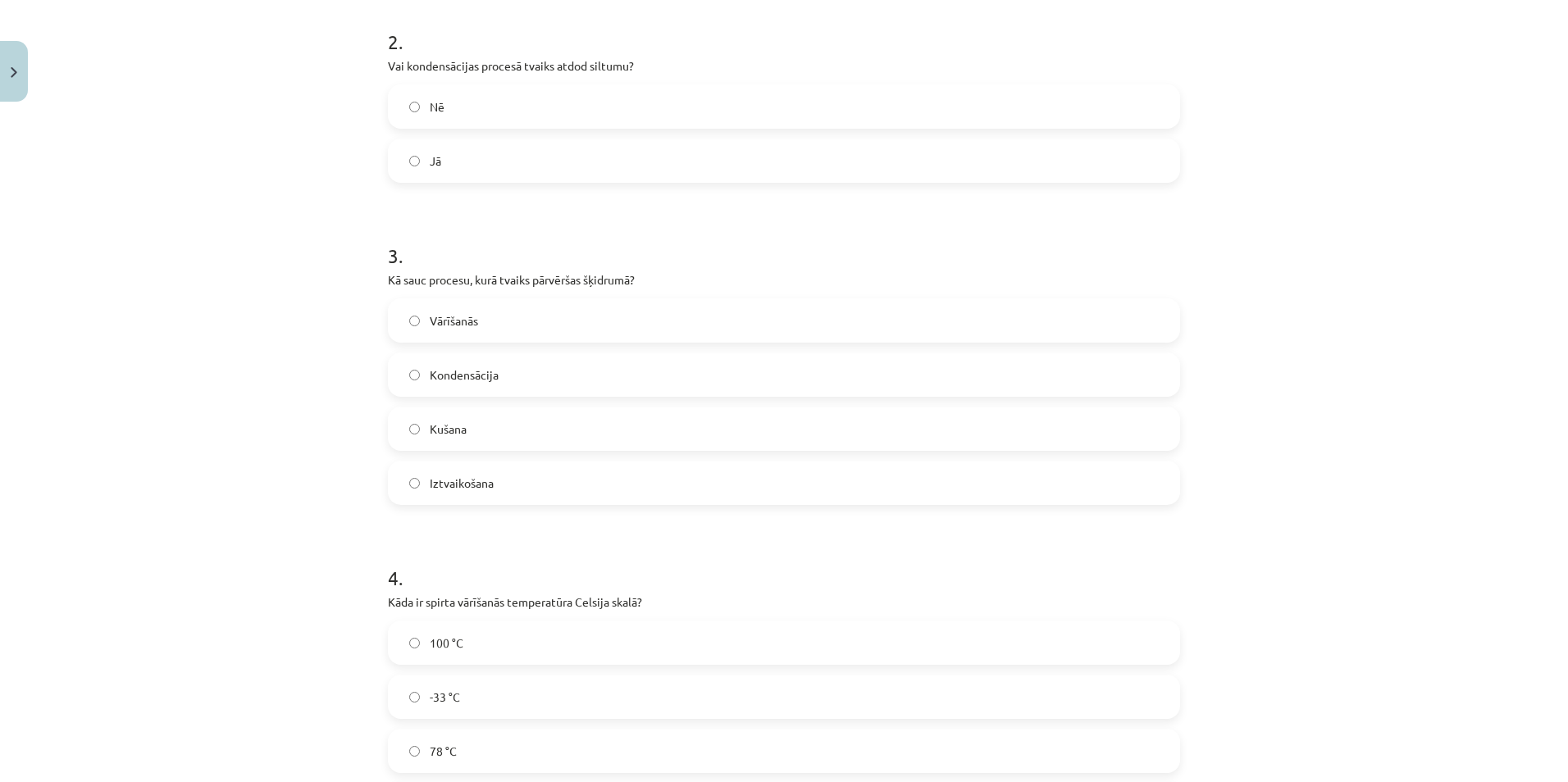
scroll to position [574, 0]
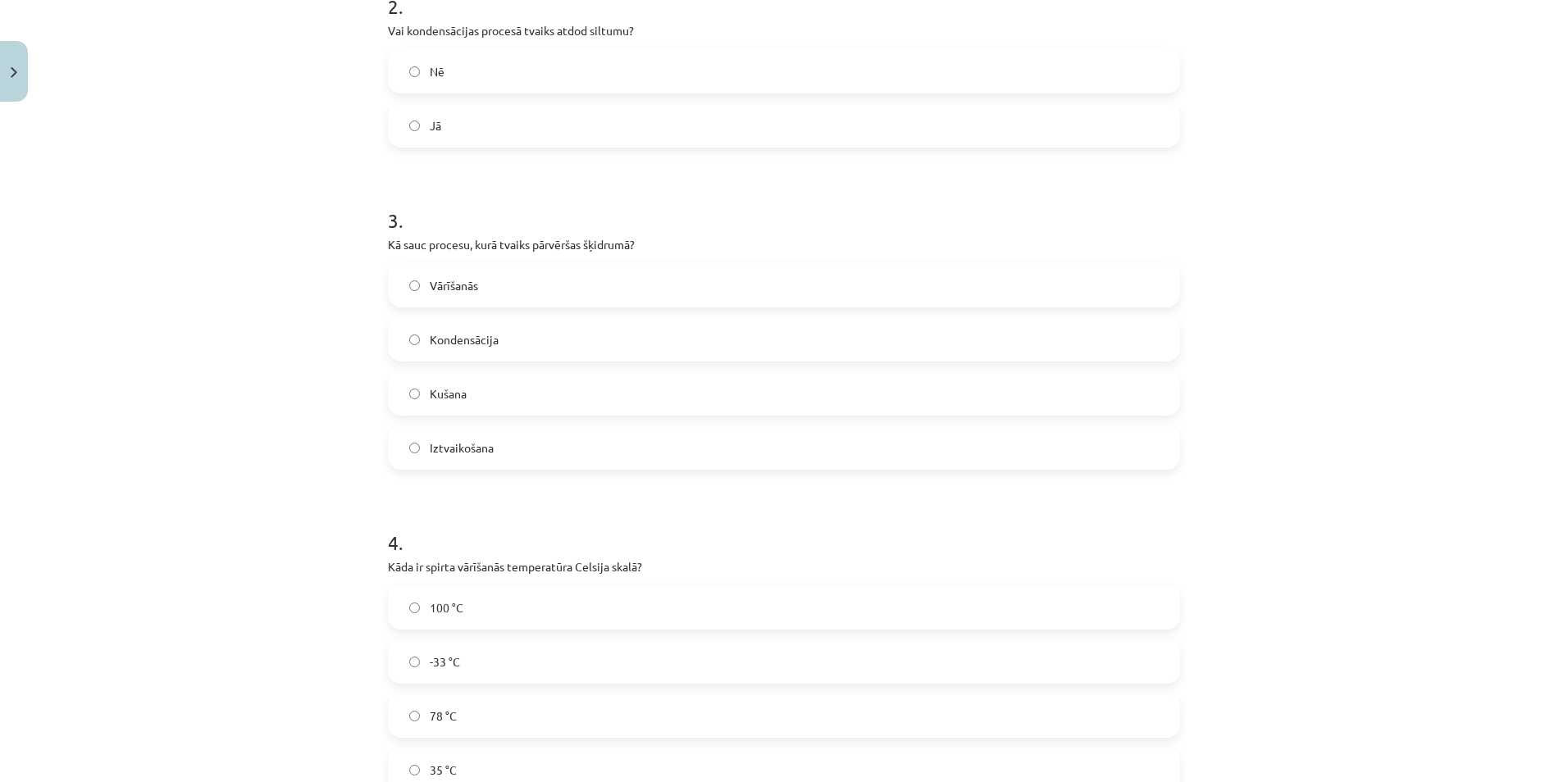
drag, startPoint x: 447, startPoint y: 333, endPoint x: 441, endPoint y: 345, distance: 13.4
click at [445, 334] on span "Kondensācija" at bounding box center [464, 339] width 69 height 18
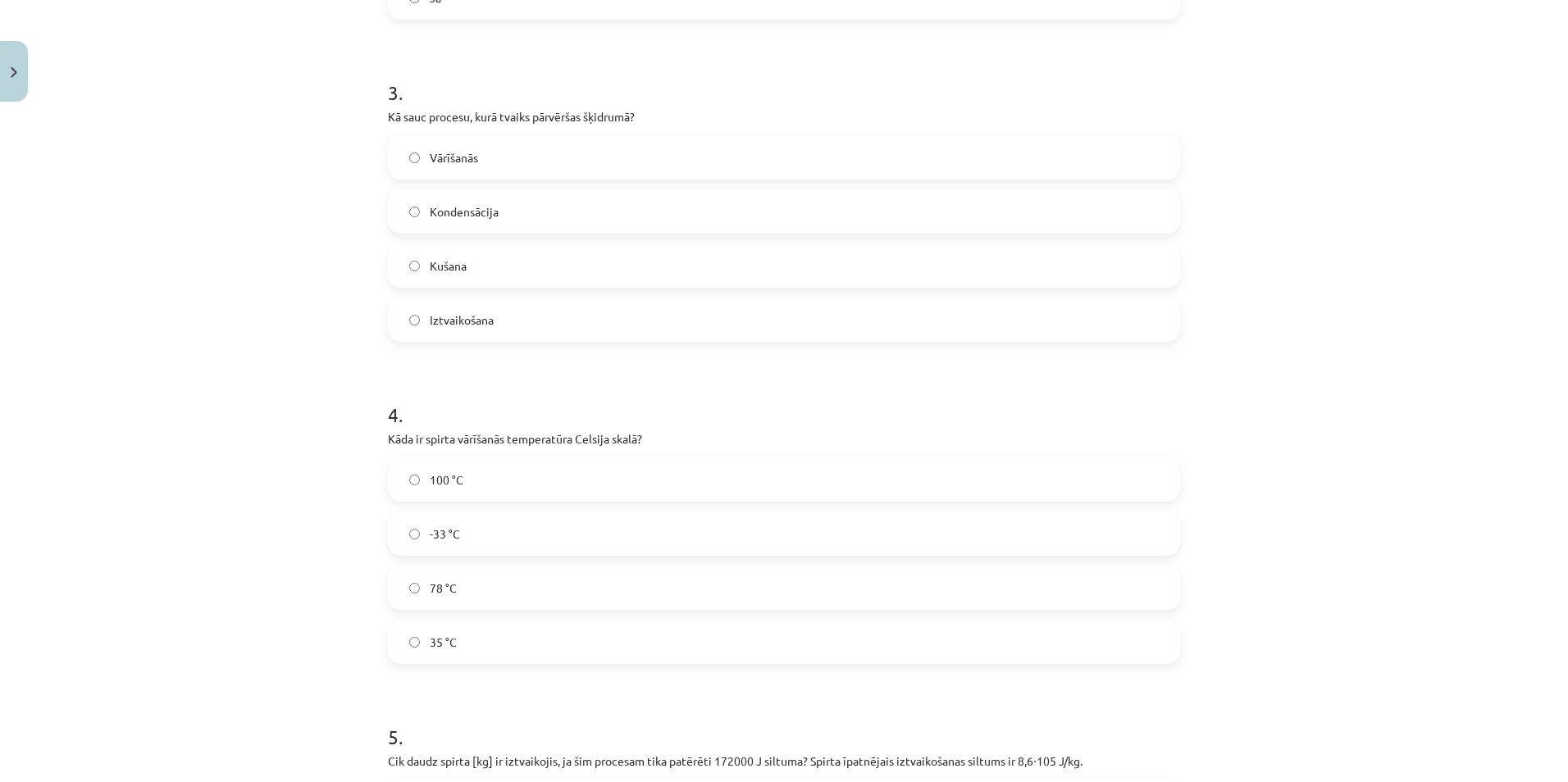
scroll to position [820, 0]
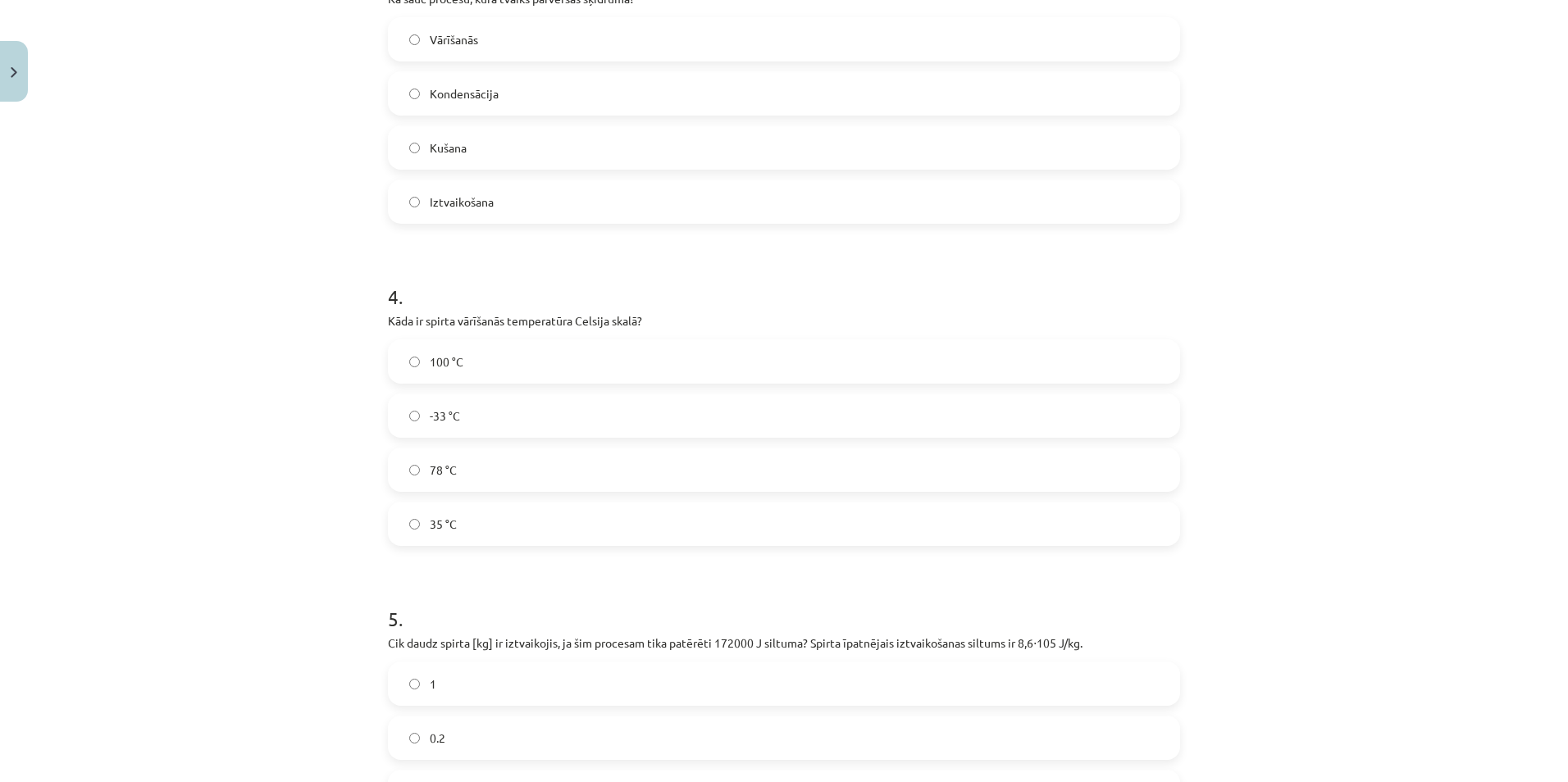
click at [508, 469] on label "78 °C" at bounding box center [783, 470] width 789 height 41
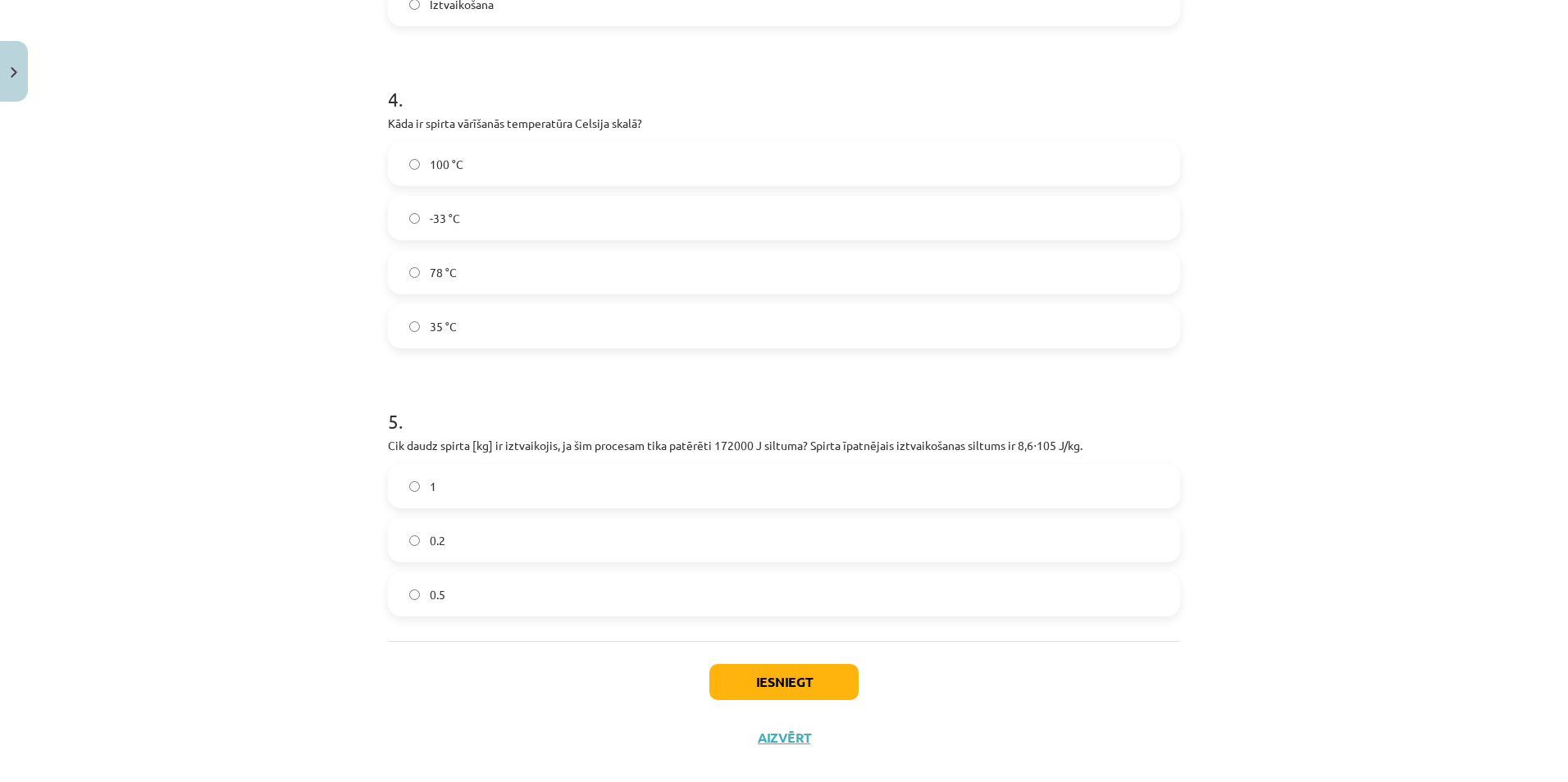
scroll to position [1043, 0]
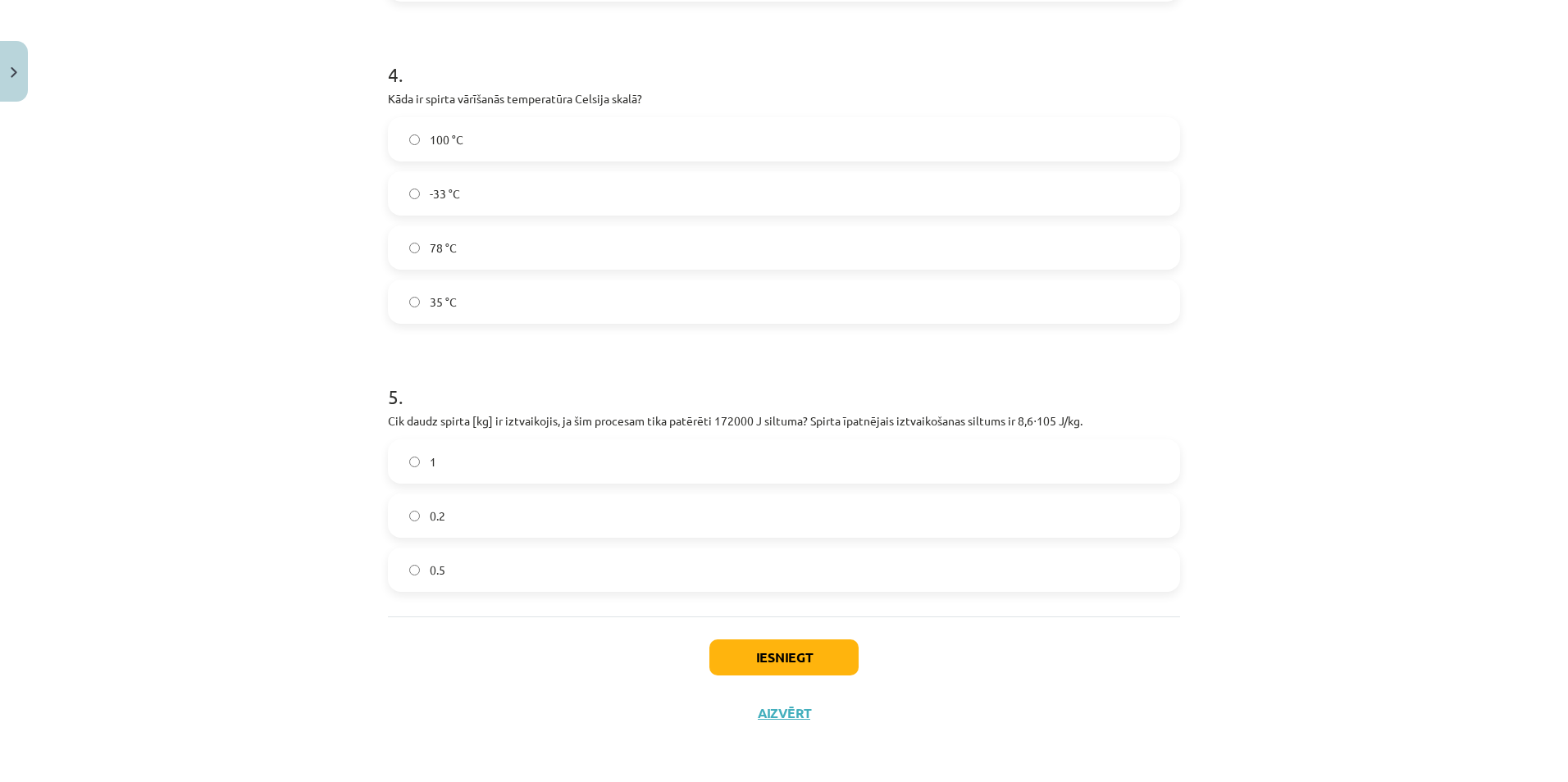
click at [495, 520] on label "0.2" at bounding box center [783, 516] width 789 height 41
click at [802, 654] on button "Iesniegt" at bounding box center [783, 657] width 149 height 36
drag, startPoint x: 731, startPoint y: 671, endPoint x: 457, endPoint y: 706, distance: 276.2
click at [457, 706] on div "Iesniegt Aizvērt" at bounding box center [784, 674] width 792 height 115
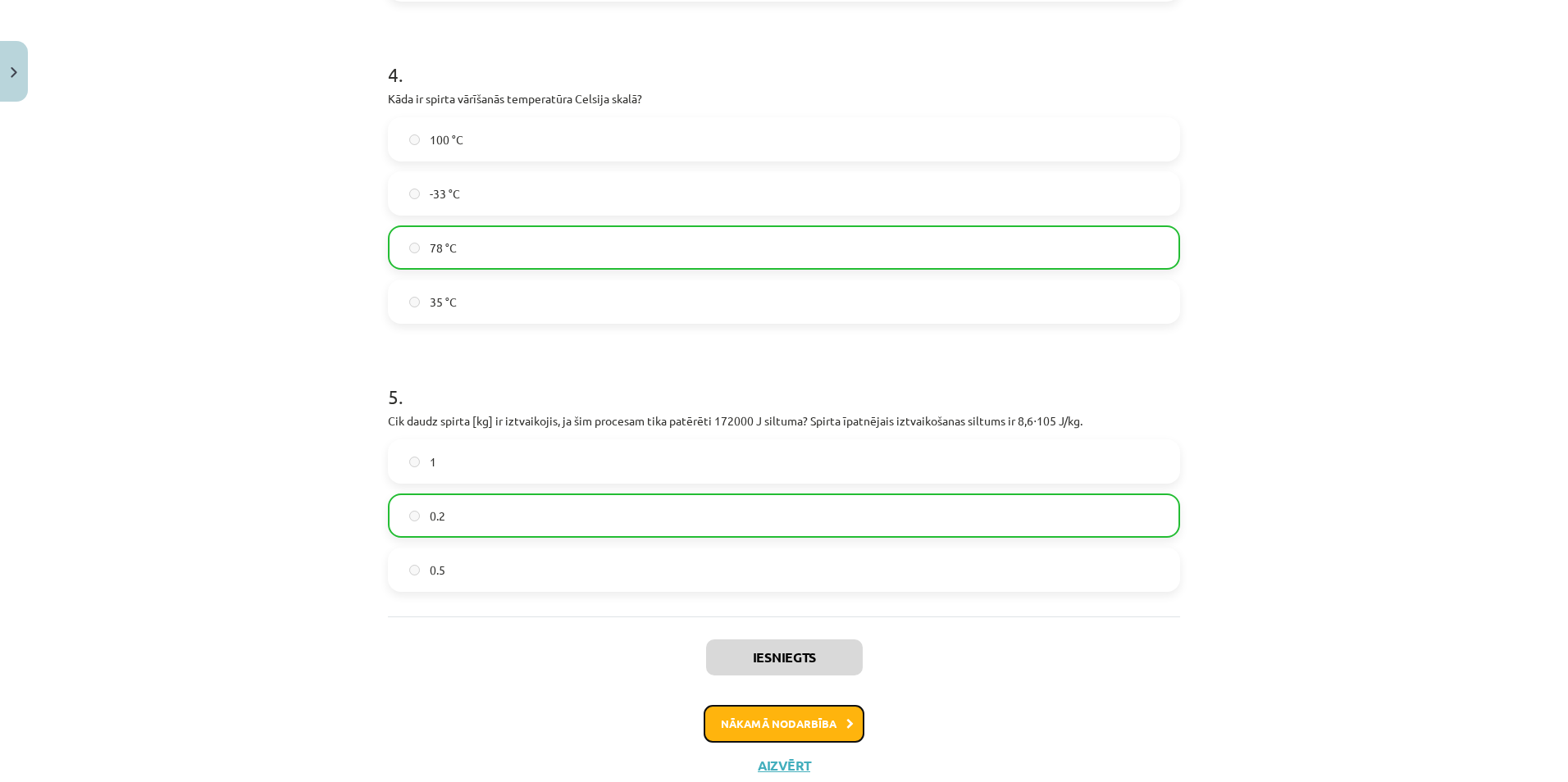
click at [705, 730] on button "Nākamā nodarbība" at bounding box center [784, 724] width 161 height 38
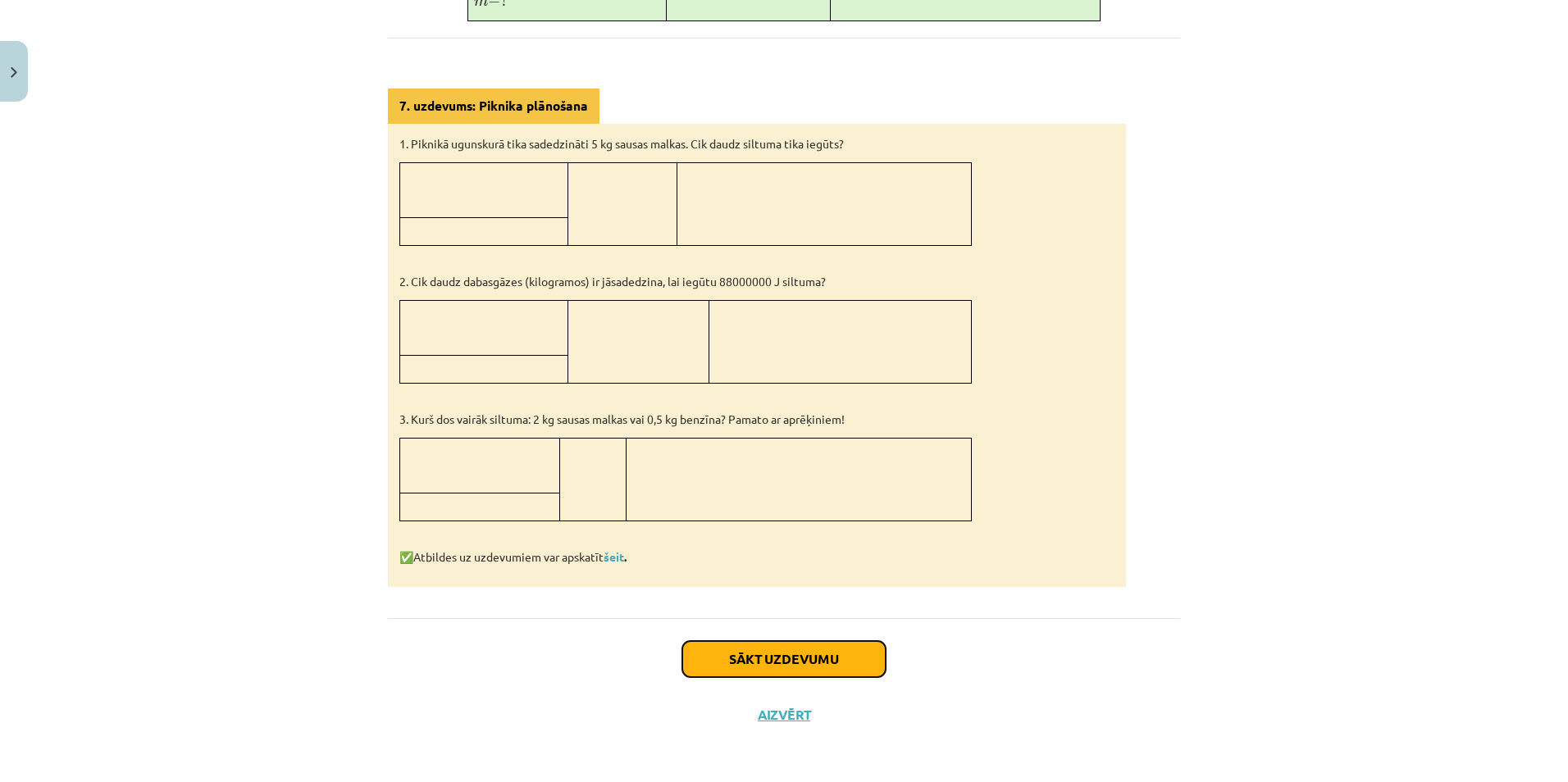
click at [764, 660] on button "Sākt uzdevumu" at bounding box center [784, 659] width 203 height 36
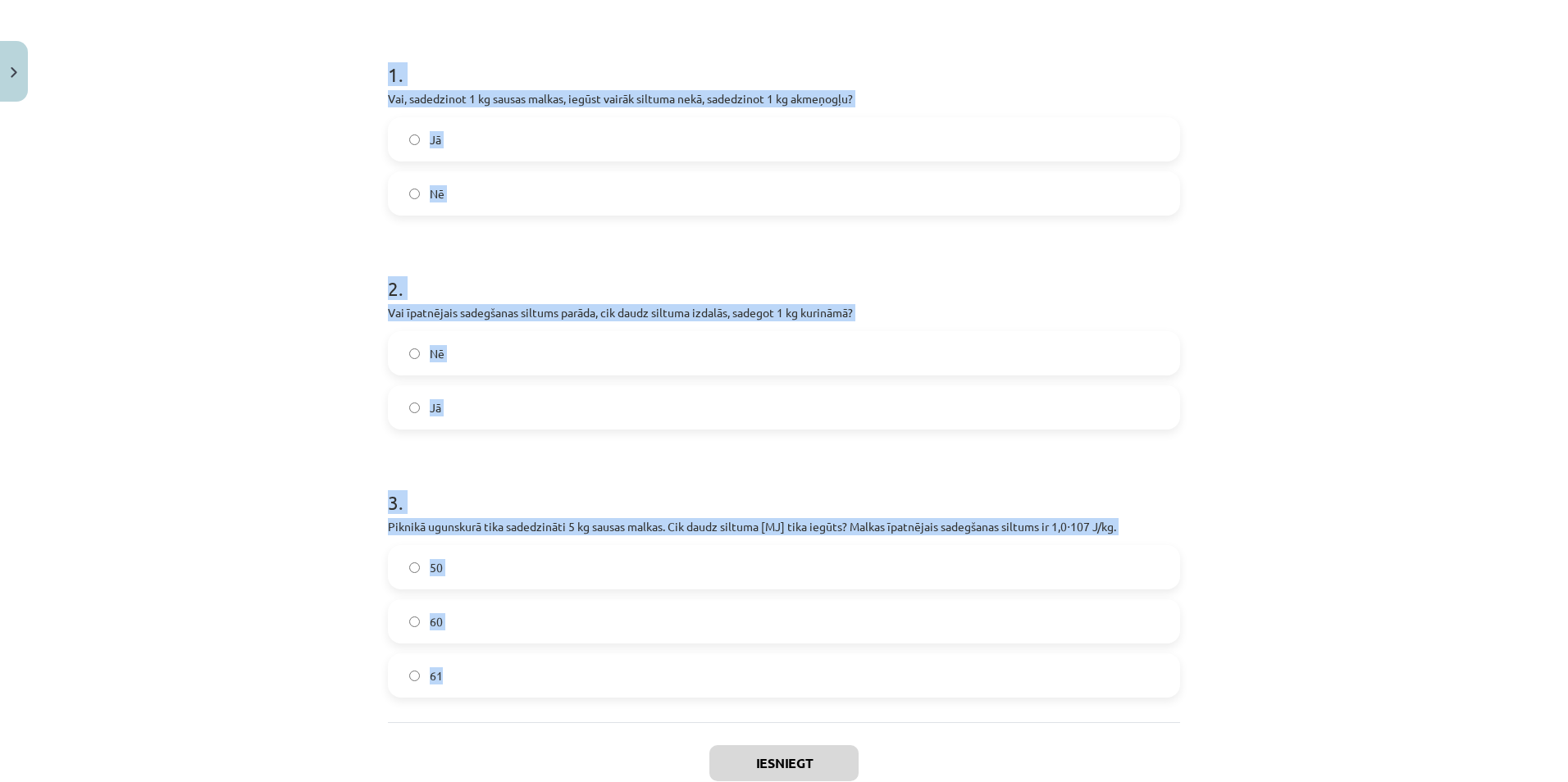
scroll to position [397, 0]
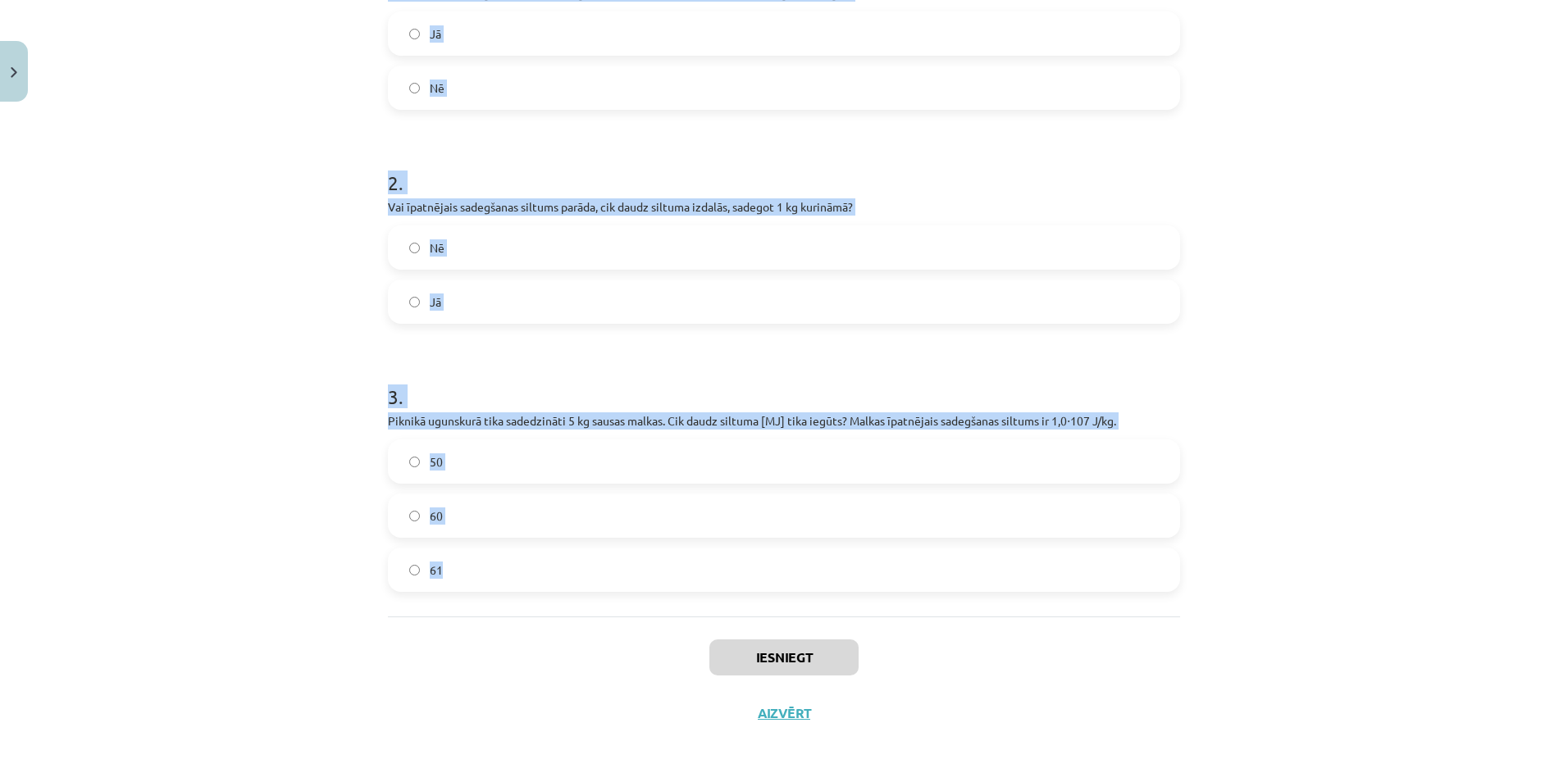
drag, startPoint x: 300, startPoint y: 316, endPoint x: 744, endPoint y: 580, distance: 516.6
click at [744, 580] on div "Mācību tēma: Fizika 9. klases 1. ieskaites mācību materiāls #8 📝 7. tēma. Kurin…" at bounding box center [784, 391] width 1568 height 782
copy form "1 . Vai, sadedzinot 1 kg sausas malkas, iegūst vairāk siltuma nekā, sadedzinot …"
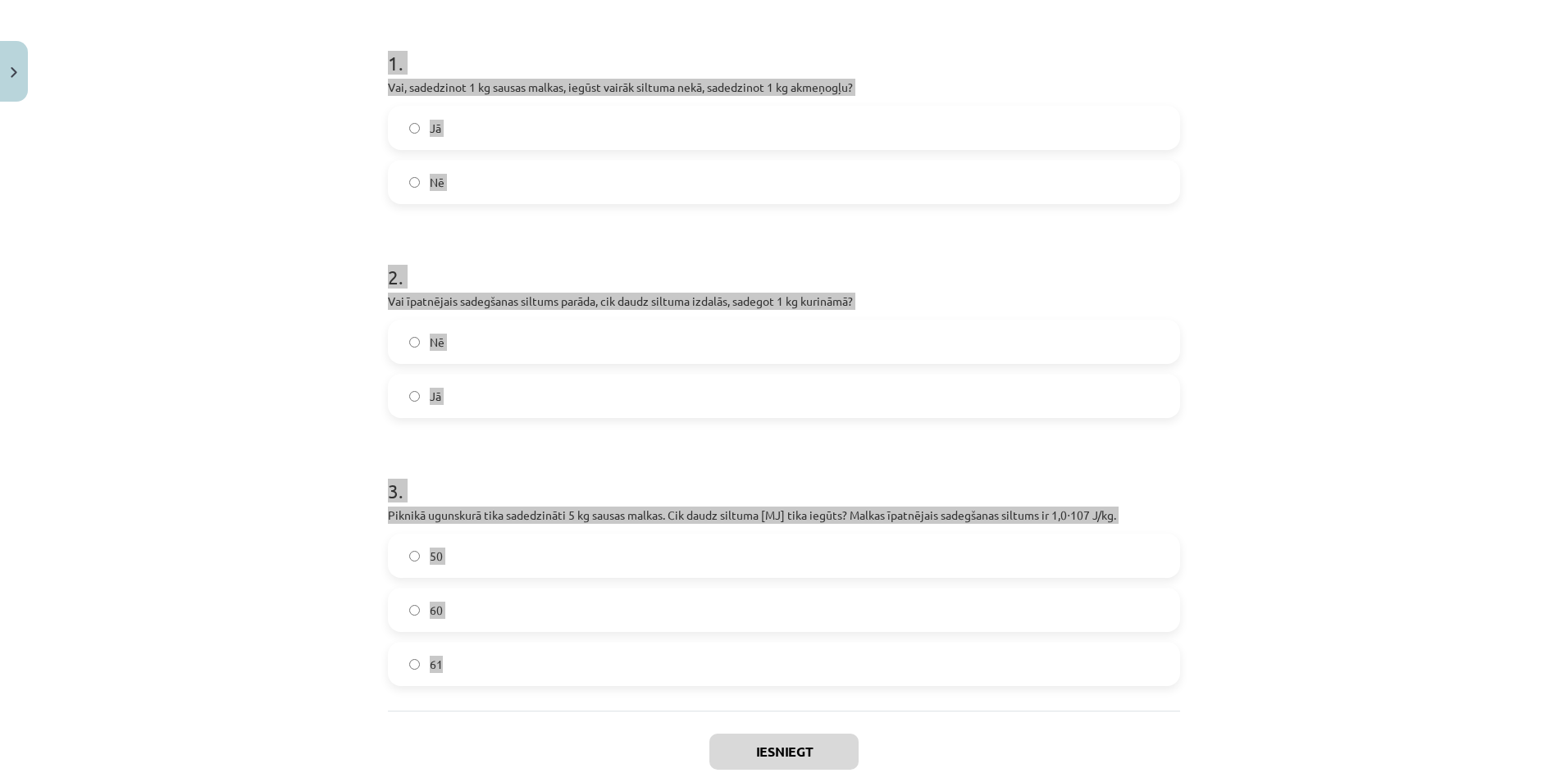
scroll to position [0, 0]
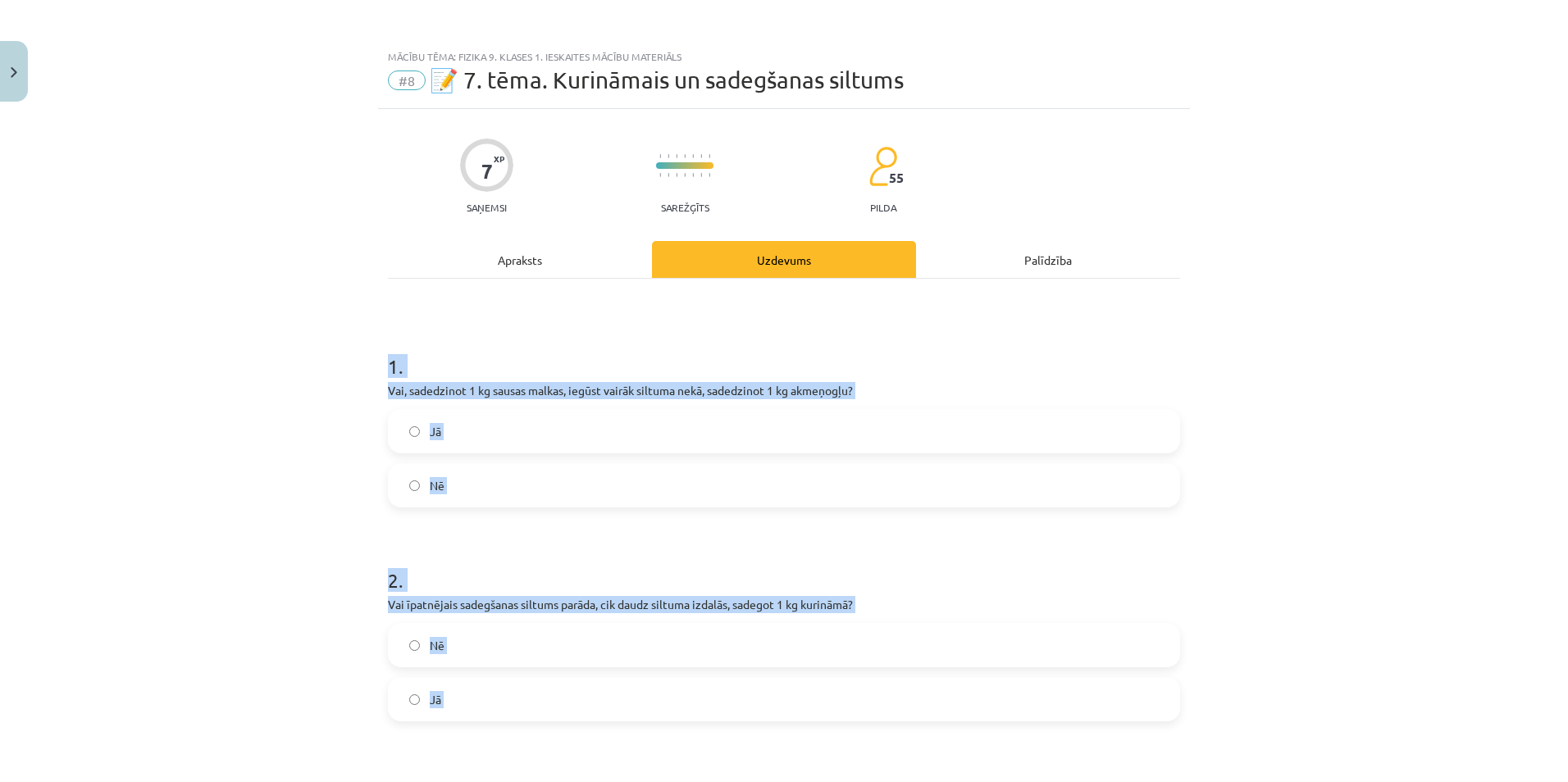
click at [233, 512] on div "Mācību tēma: Fizika 9. klases 1. ieskaites mācību materiāls #8 📝 7. tēma. Kurin…" at bounding box center [784, 391] width 1568 height 782
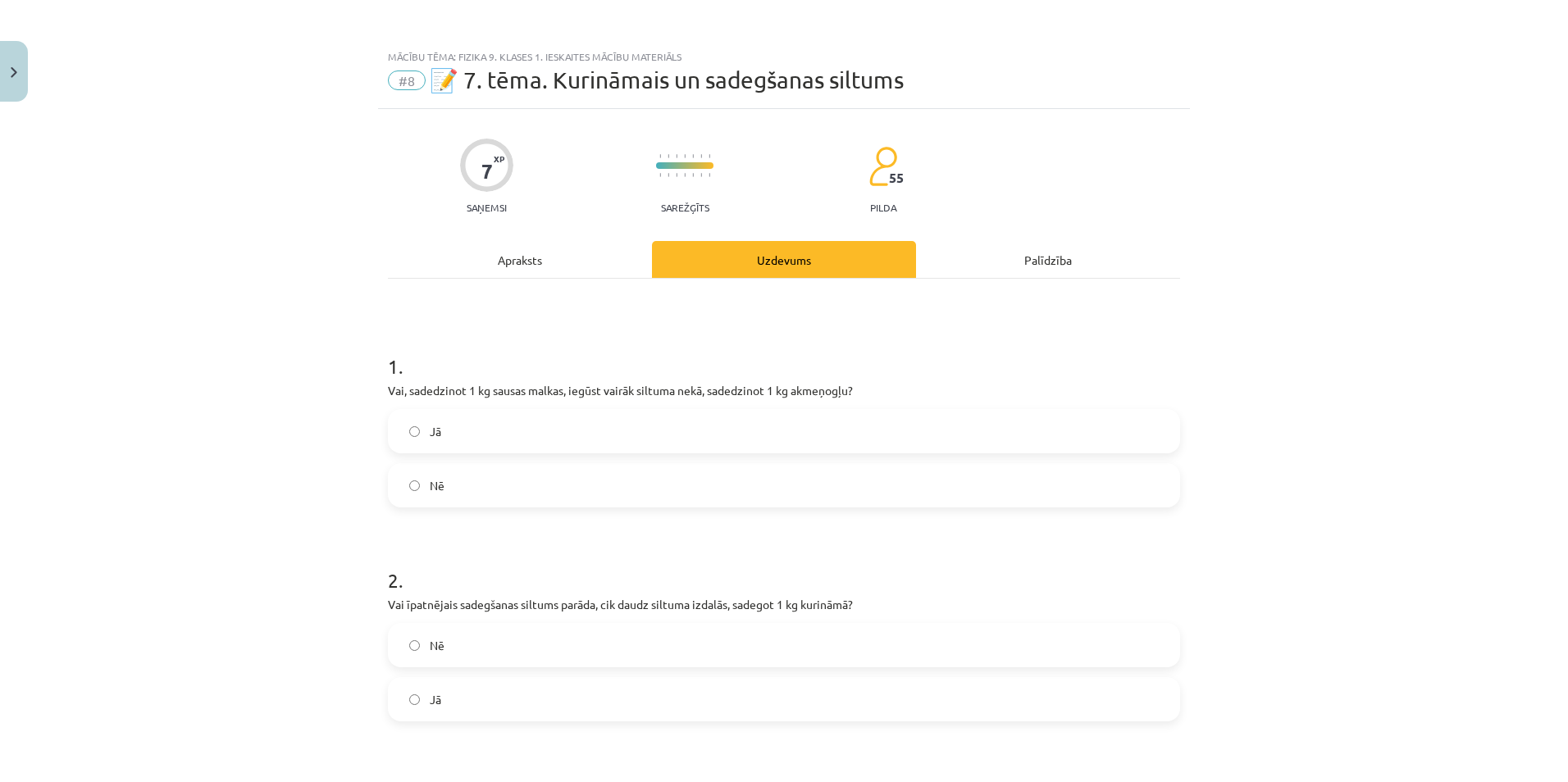
click at [435, 488] on span "Nē" at bounding box center [437, 485] width 15 height 18
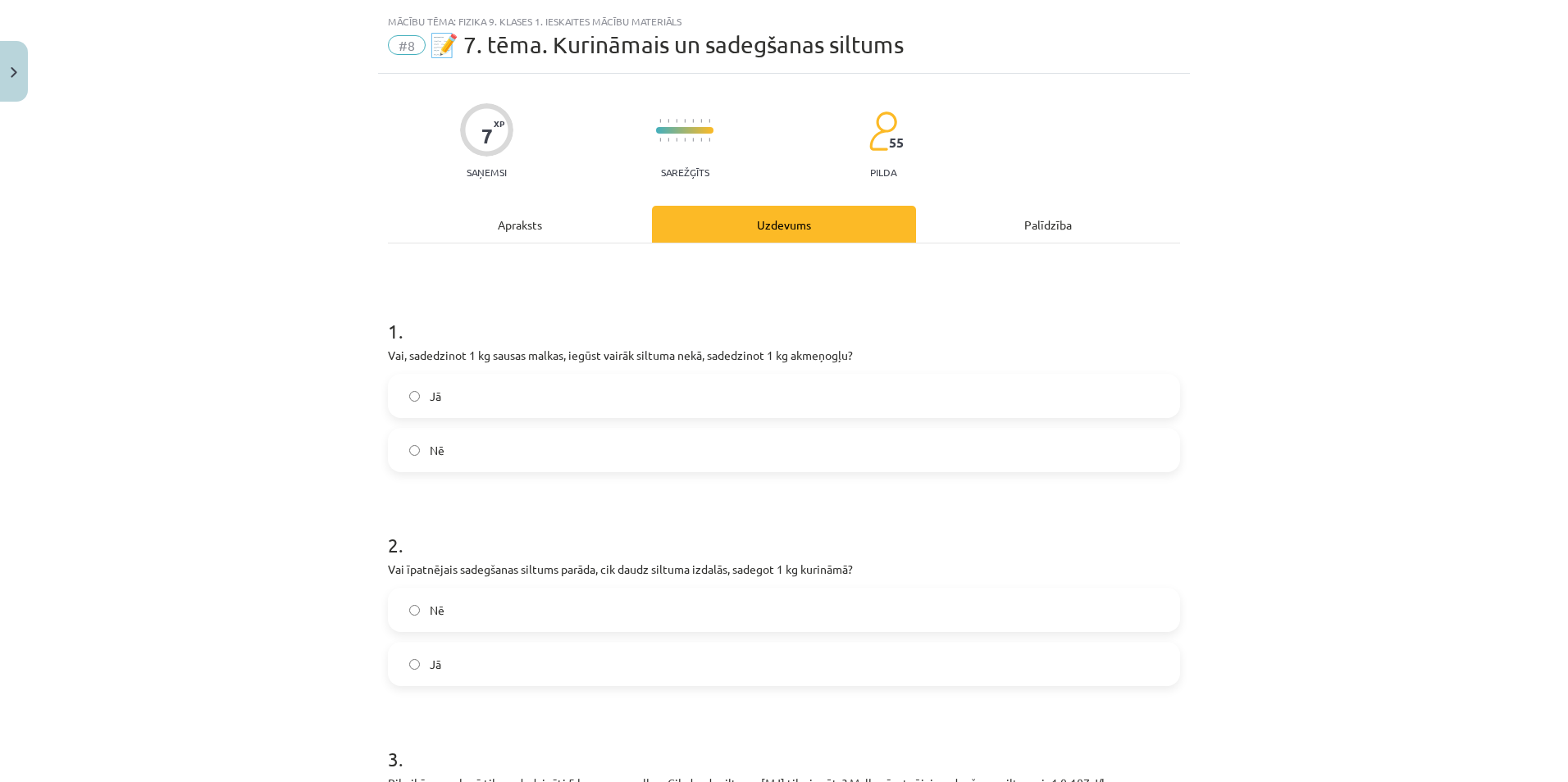
scroll to position [246, 0]
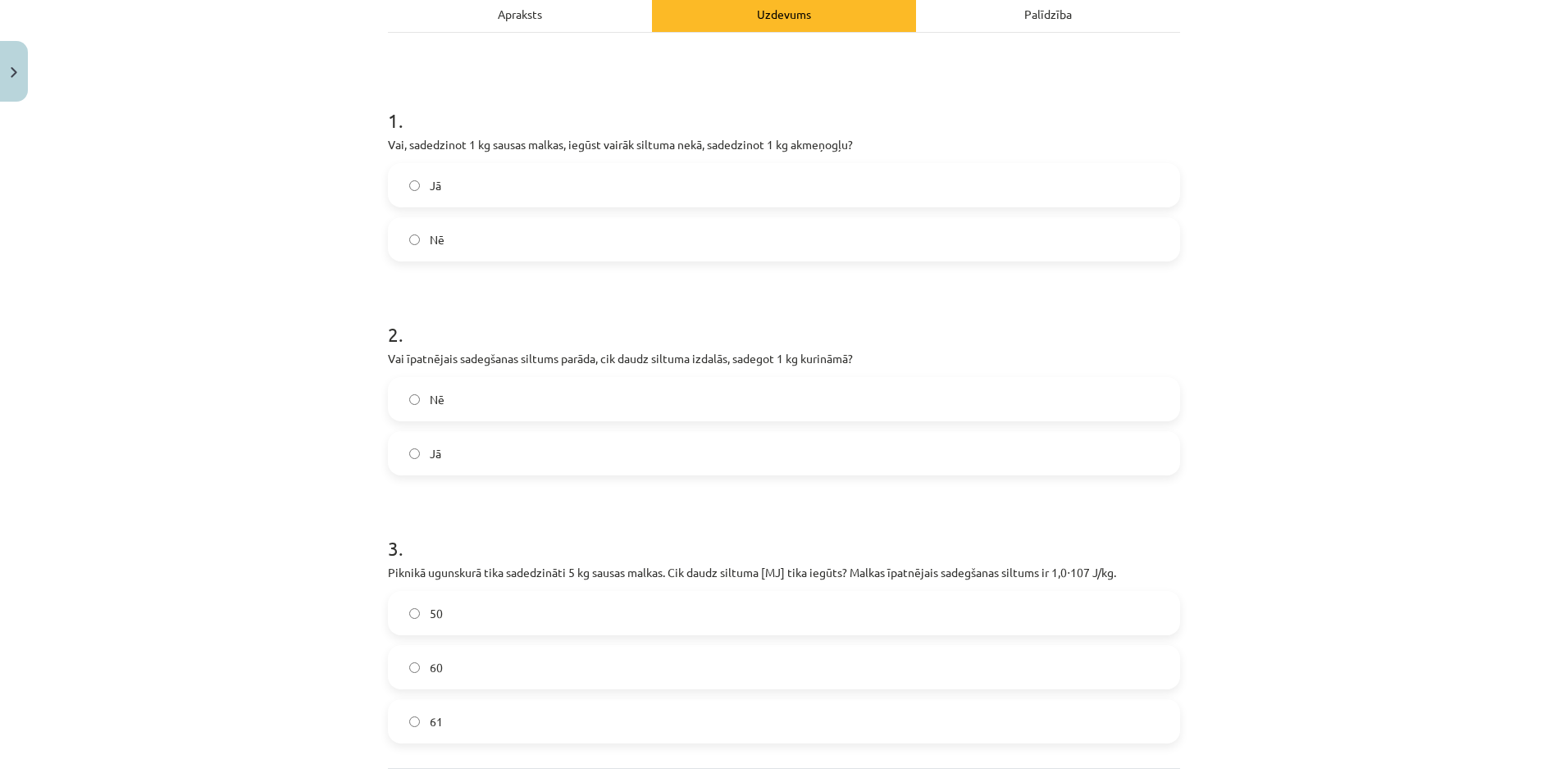
click at [476, 476] on form "1 . Vai, sadedzinot 1 kg sausas malkas, iegūst vairāk siltuma nekā, sadedzinot …" at bounding box center [784, 412] width 792 height 664
click at [472, 455] on label "Jā" at bounding box center [783, 453] width 789 height 41
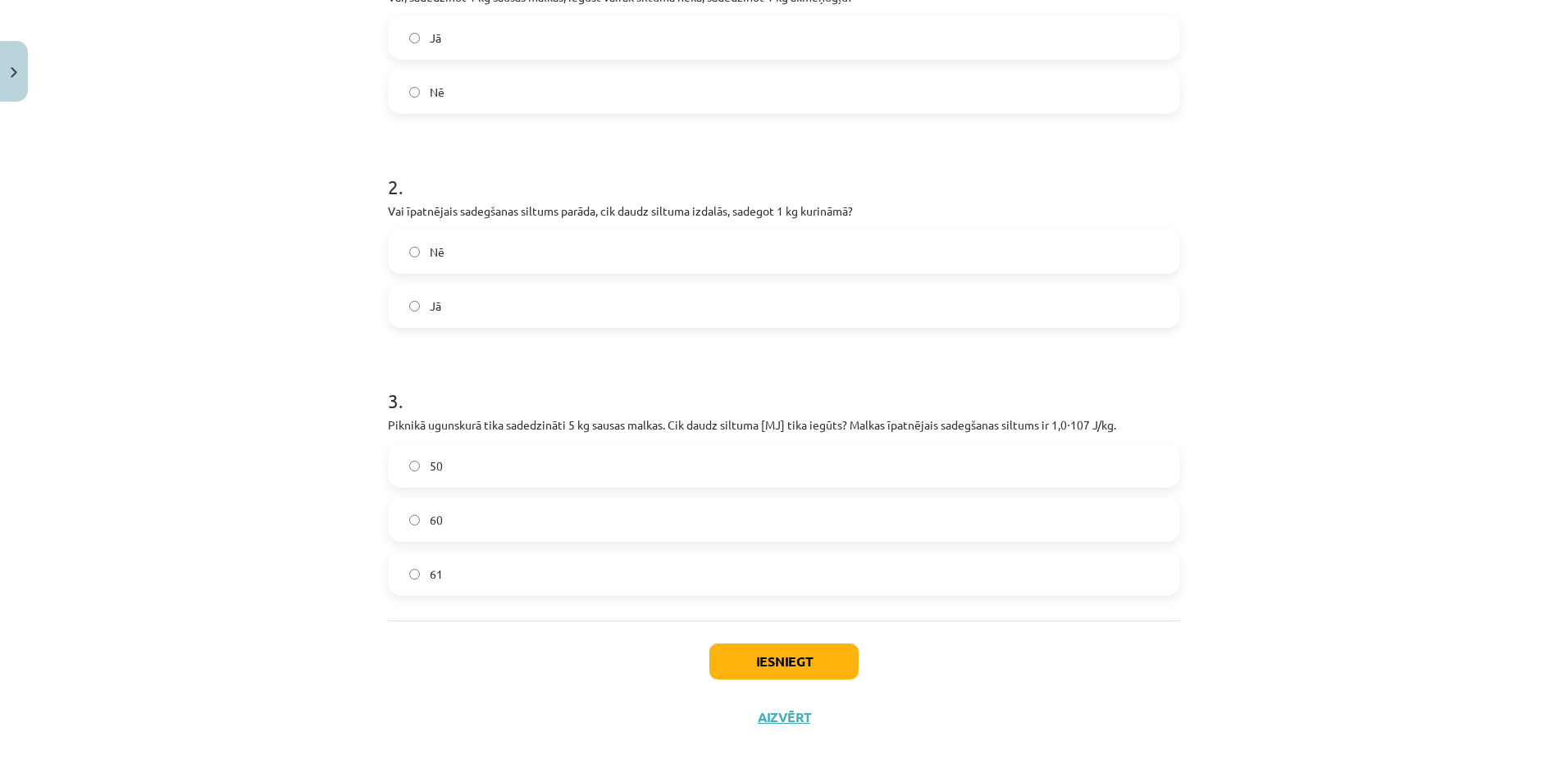
scroll to position [397, 0]
click at [482, 454] on label "50" at bounding box center [783, 461] width 789 height 41
click at [769, 650] on button "Iesniegt" at bounding box center [783, 657] width 149 height 36
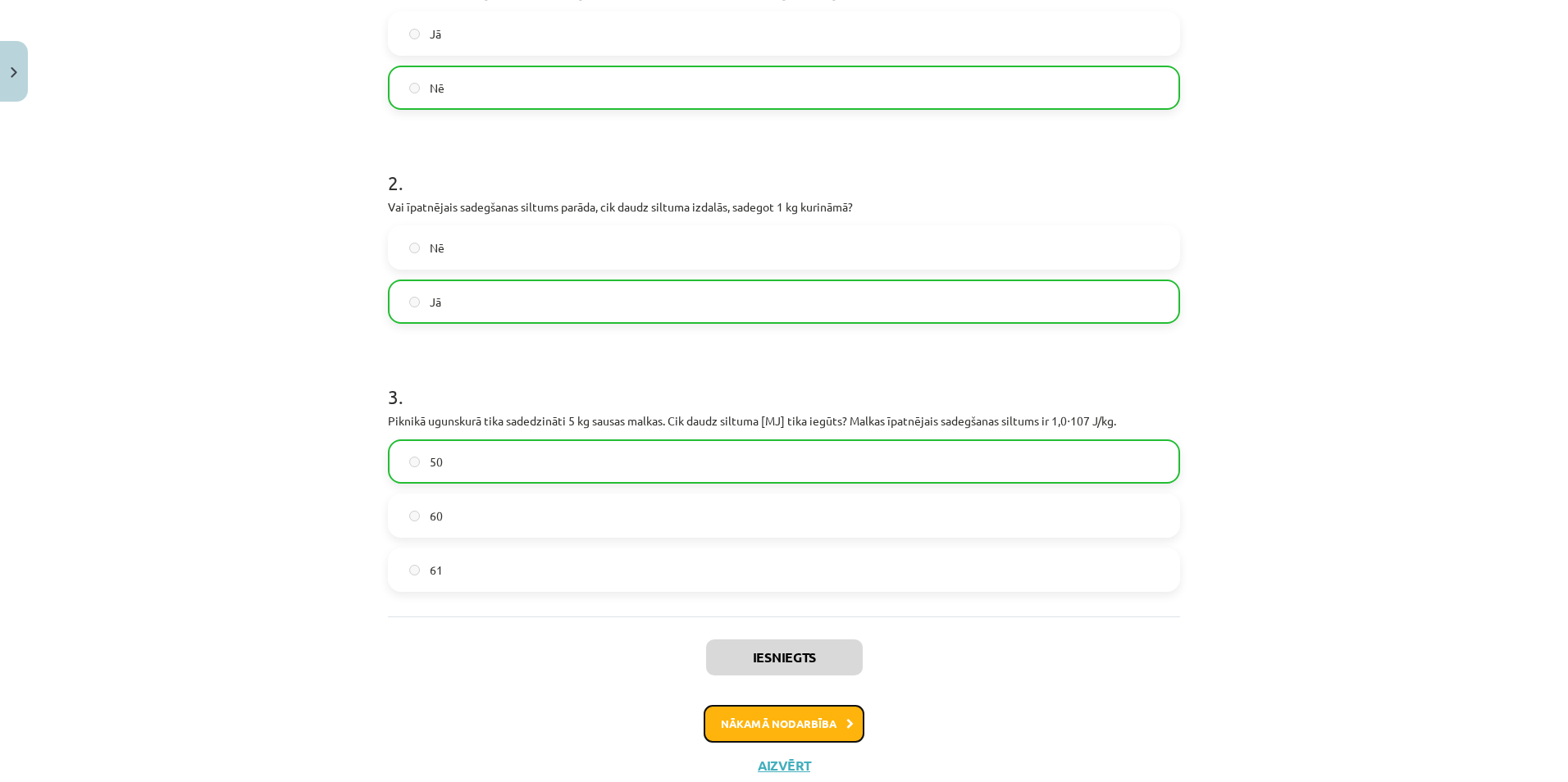
click at [754, 718] on button "Nākamā nodarbība" at bounding box center [784, 724] width 161 height 38
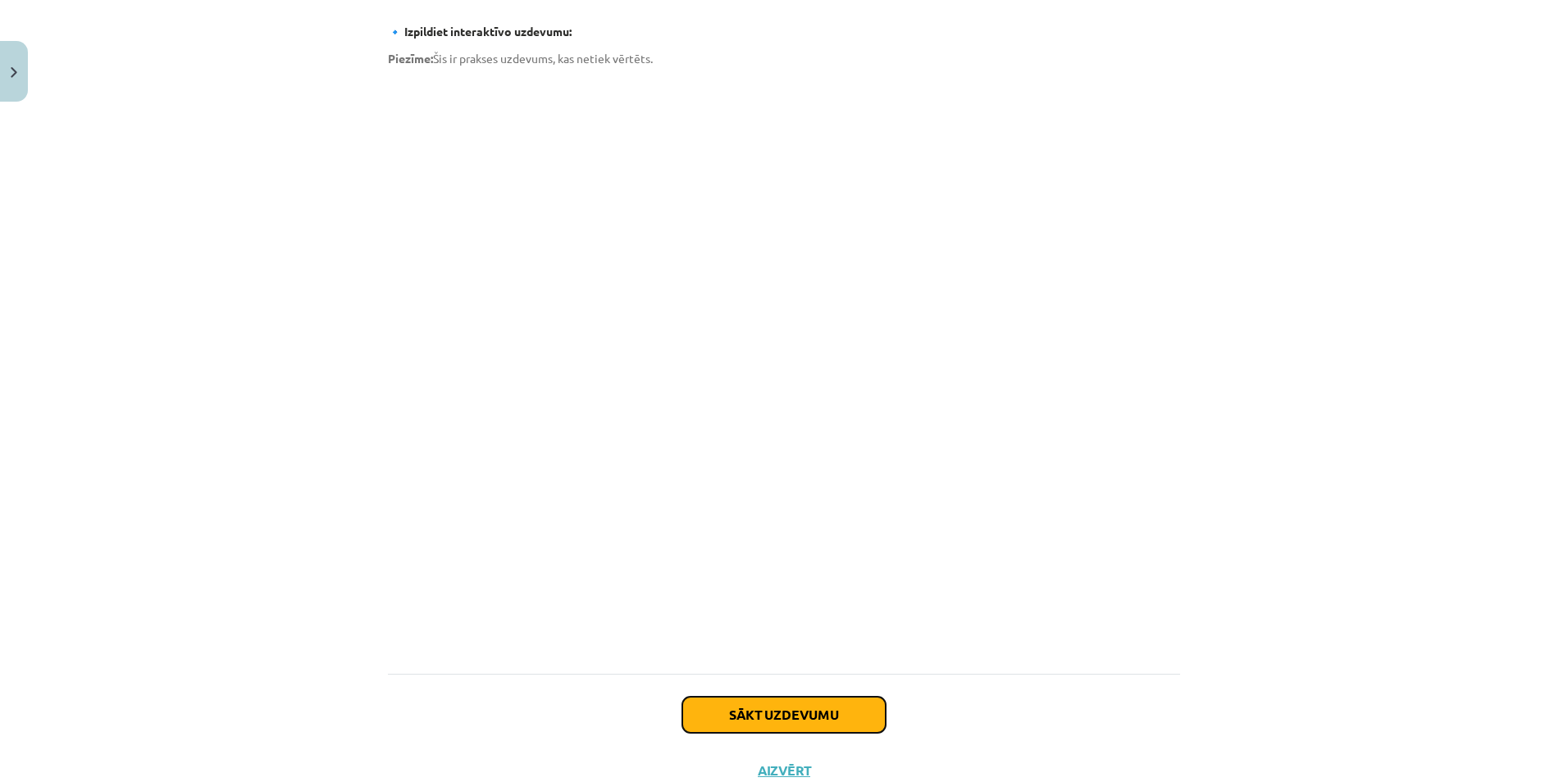
click at [724, 697] on button "Sākt uzdevumu" at bounding box center [784, 715] width 203 height 36
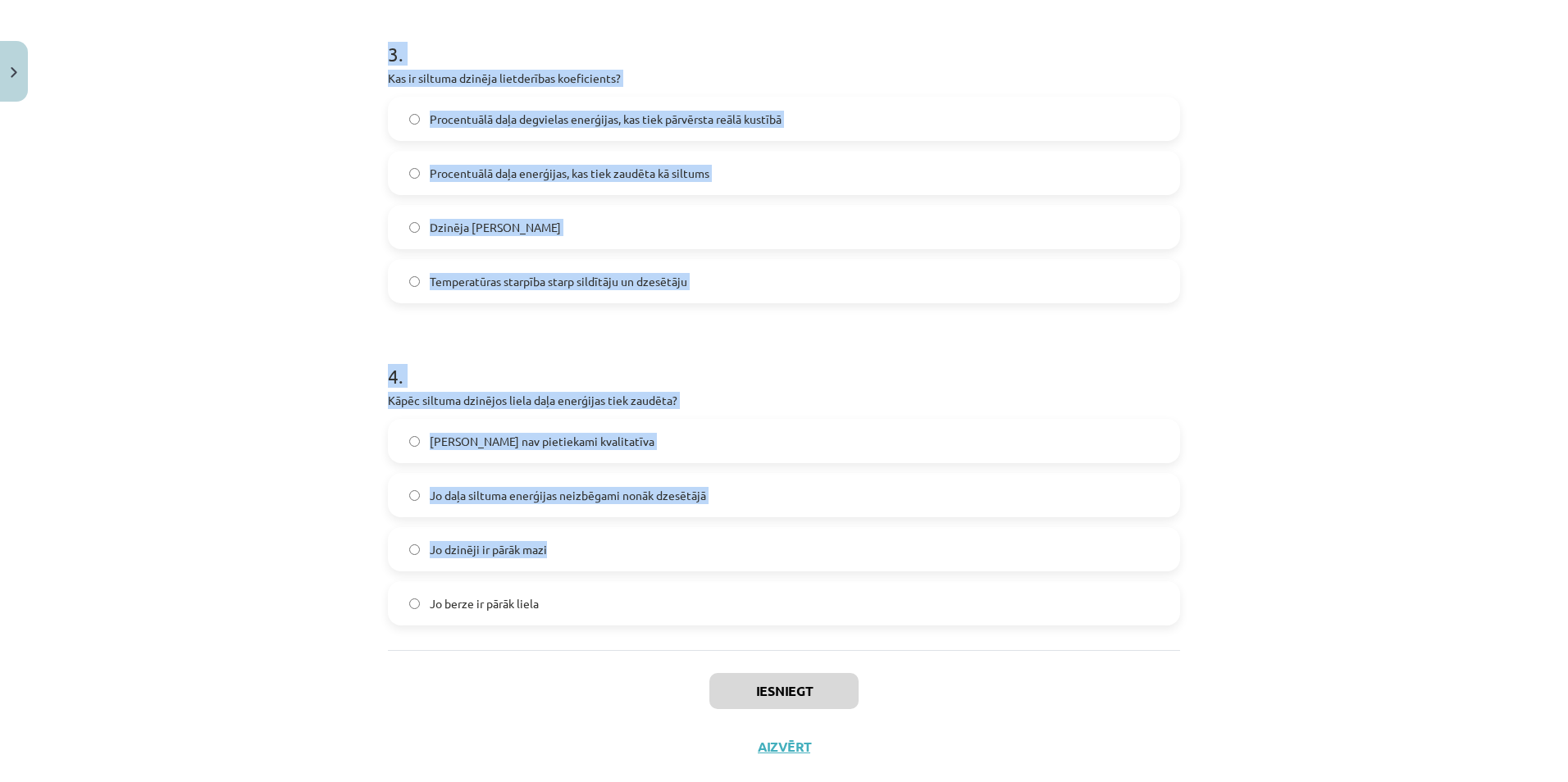
scroll to position [774, 0]
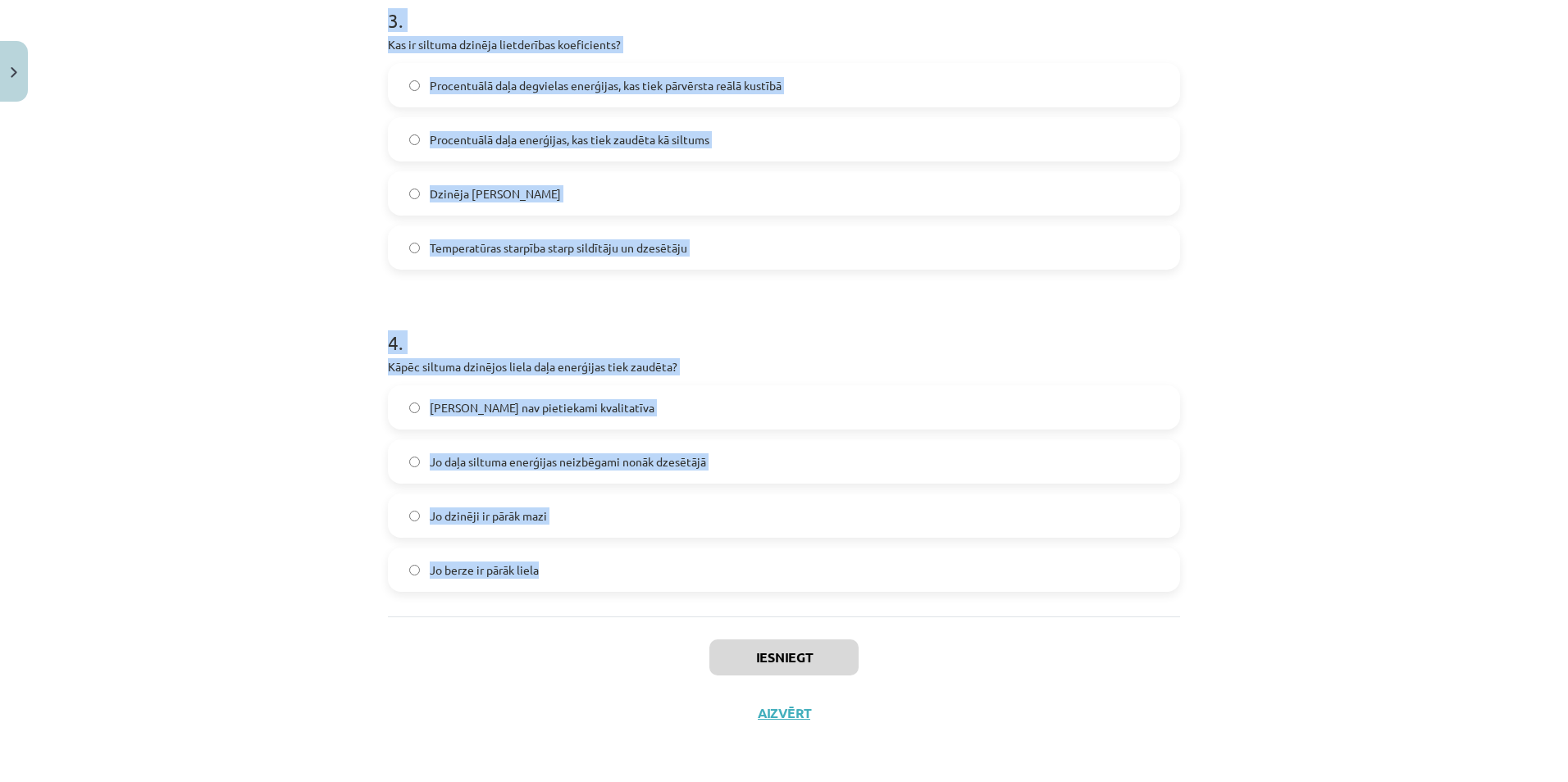
drag, startPoint x: 362, startPoint y: 314, endPoint x: 642, endPoint y: 567, distance: 377.4
click at [642, 567] on div "Mācību tēma: Fizika 9. klases 1. ieskaites mācību materiāls #9 📝 8. tēma. Siltu…" at bounding box center [784, 391] width 1568 height 782
copy form "1 . Vai siltuma dzinēji spēj visu siltuma enerģiju no degvielas pārvērst 100% l…"
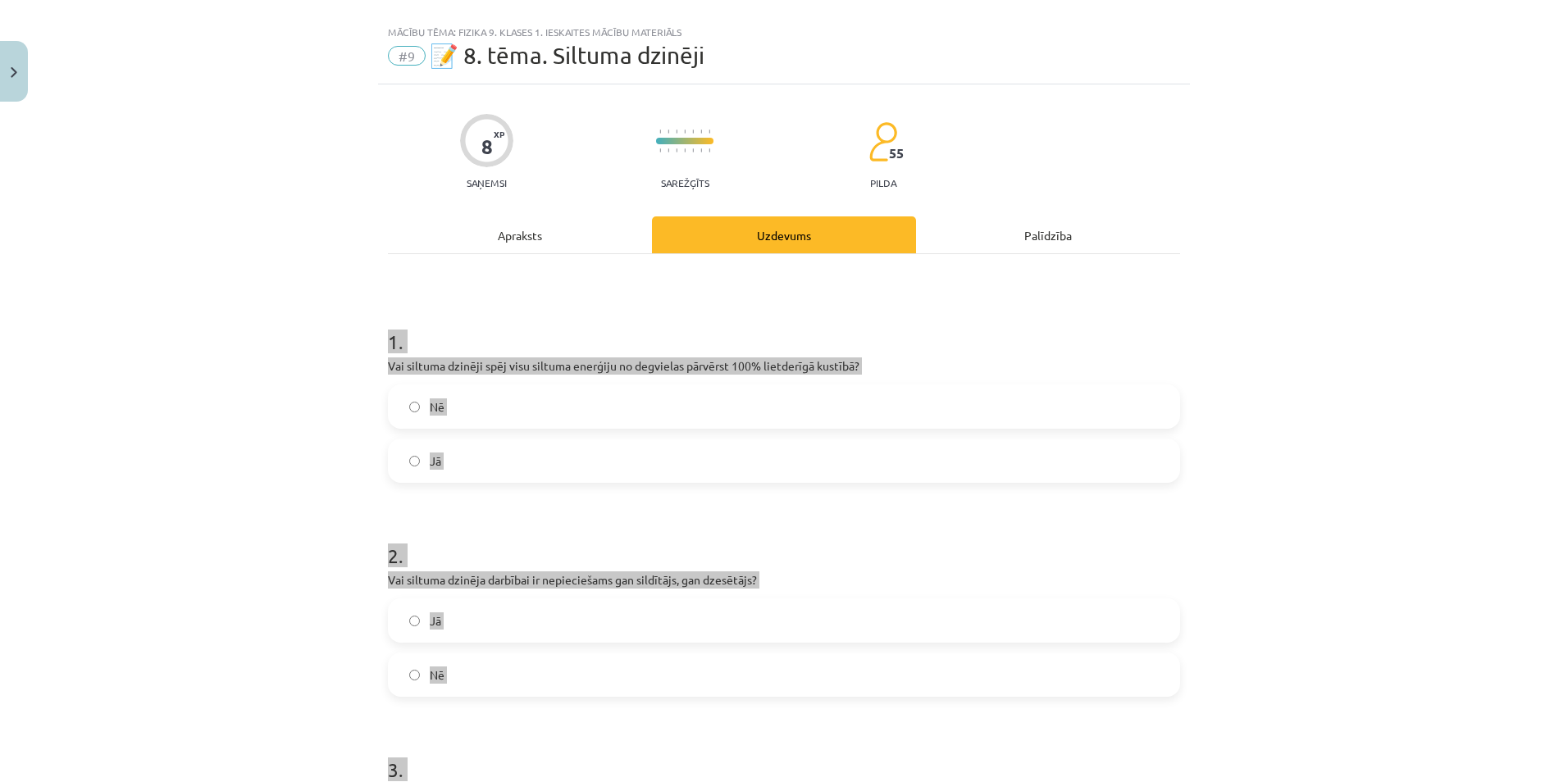
scroll to position [0, 0]
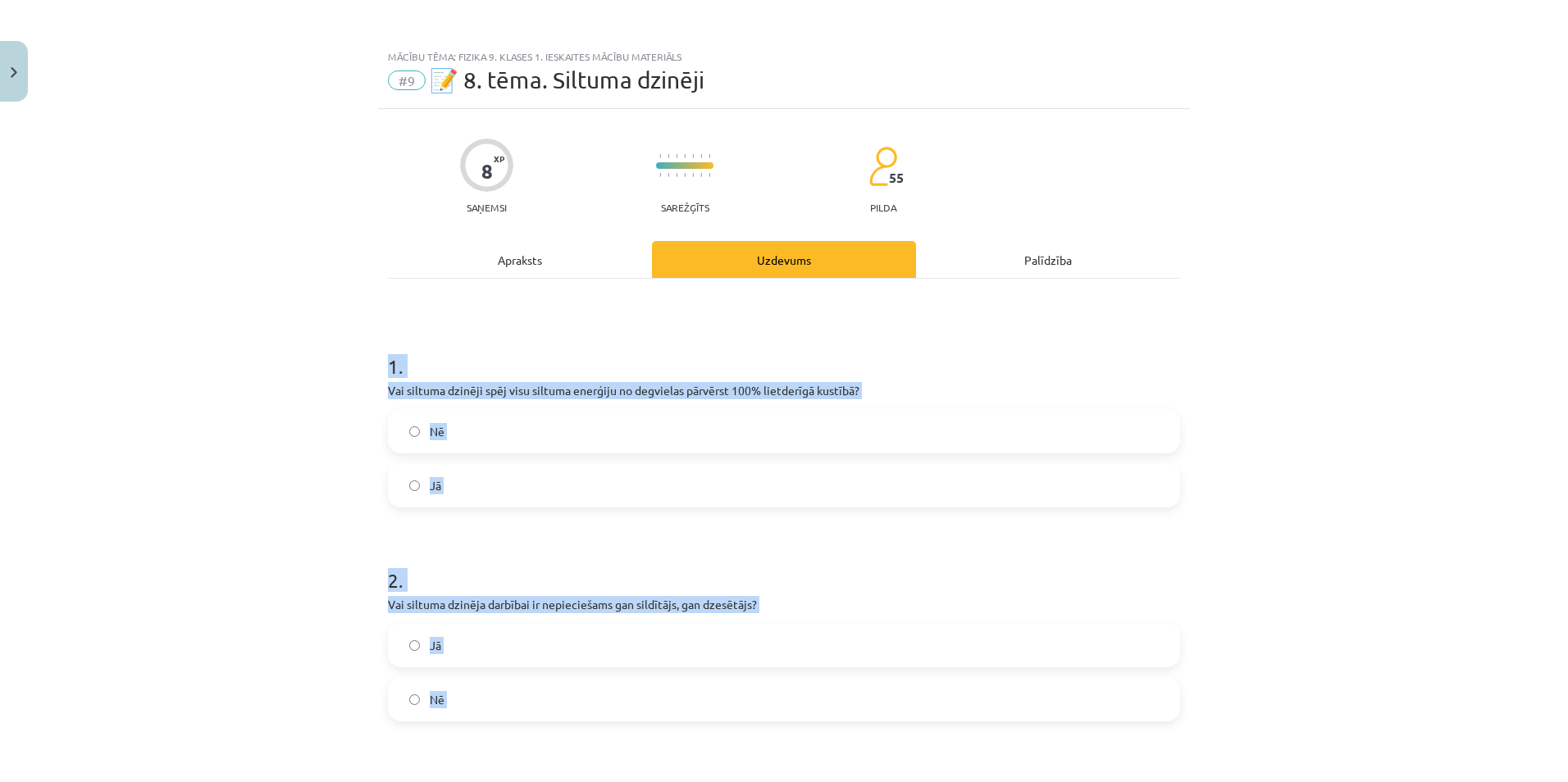
click at [194, 554] on div "Mācību tēma: Fizika 9. klases 1. ieskaites mācību materiāls #9 📝 8. tēma. Siltu…" at bounding box center [784, 391] width 1568 height 782
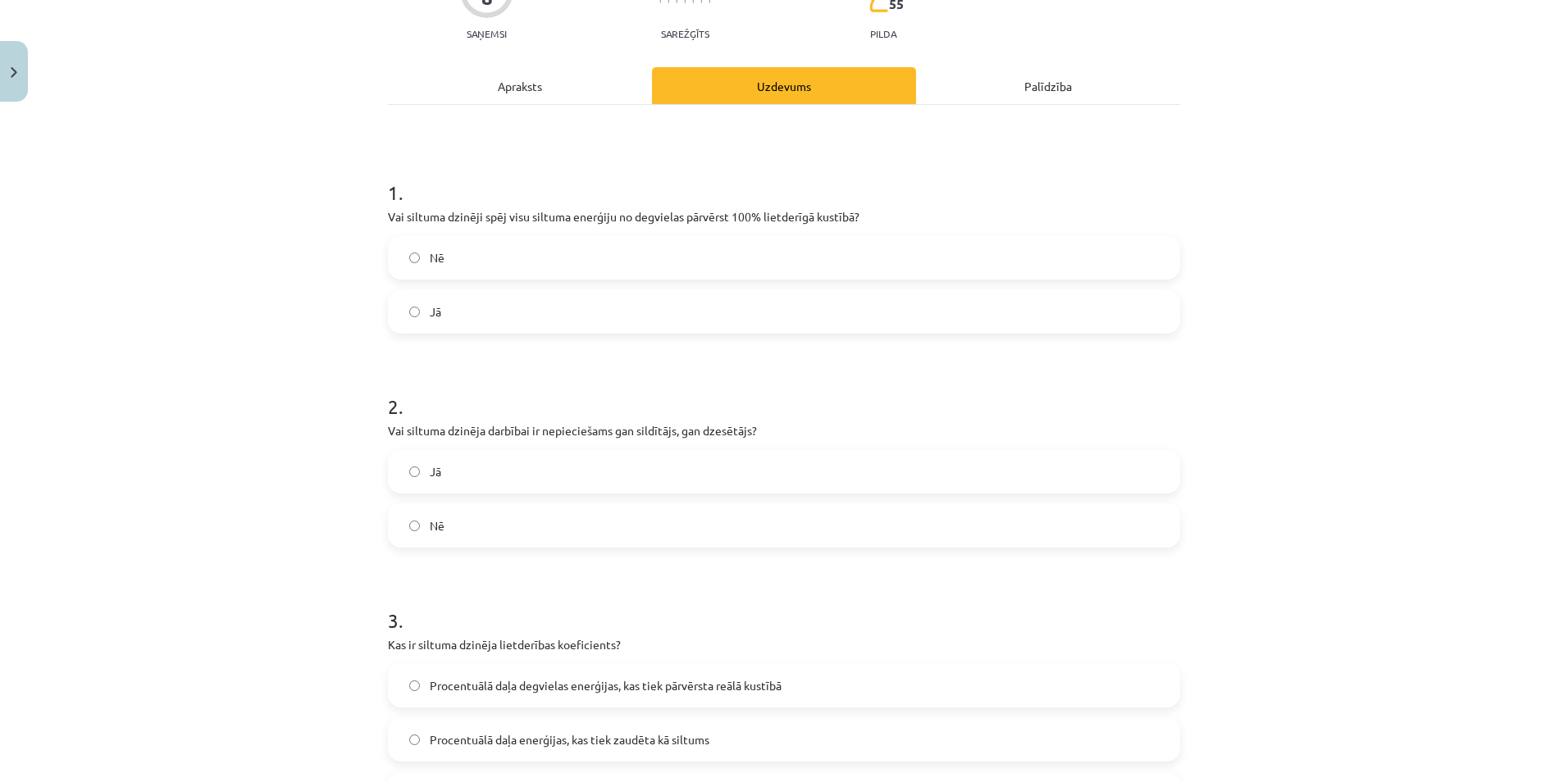
scroll to position [164, 0]
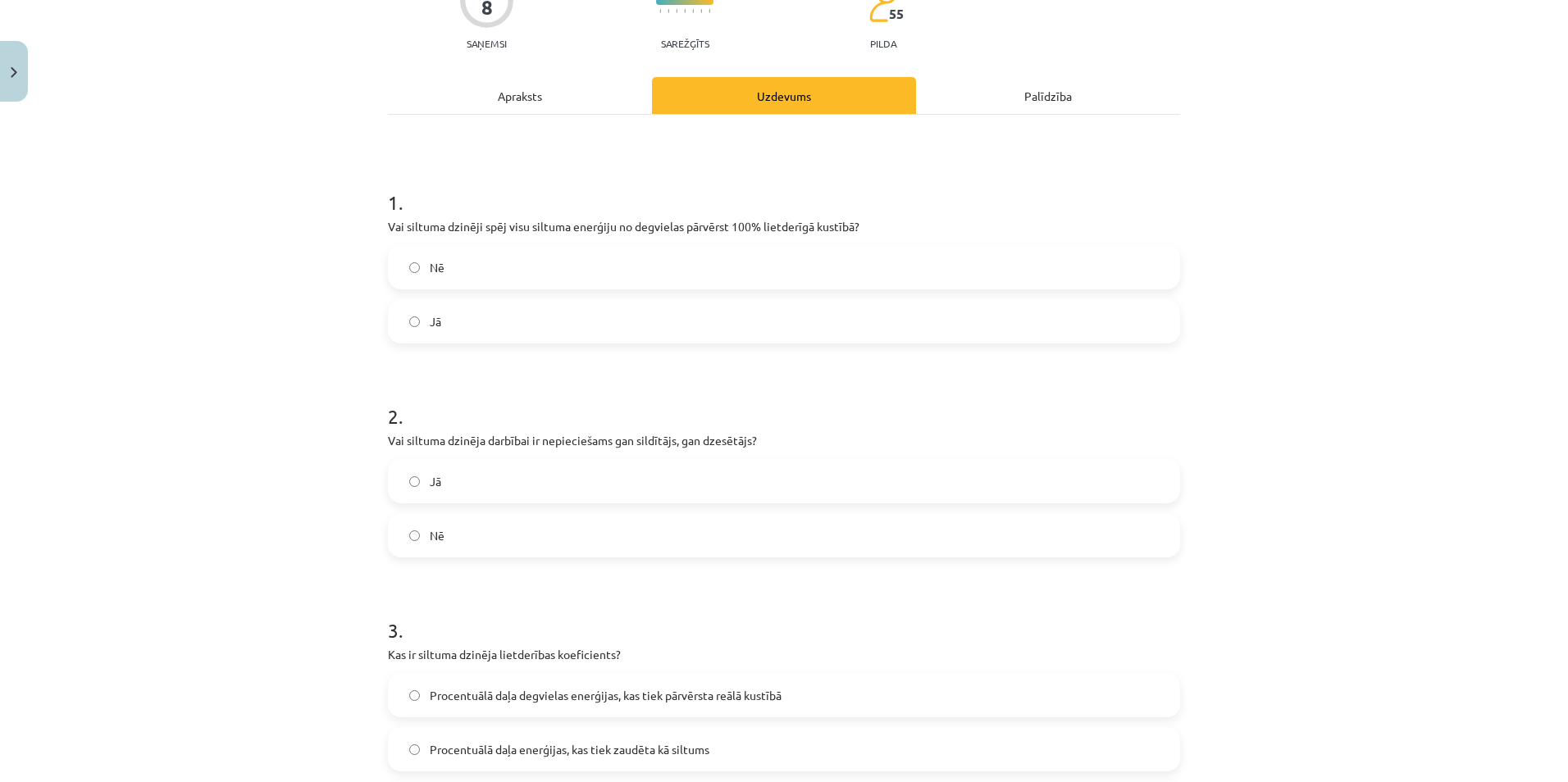
click at [457, 273] on label "Nē" at bounding box center [783, 267] width 789 height 41
click at [481, 471] on label "Jā" at bounding box center [783, 482] width 789 height 41
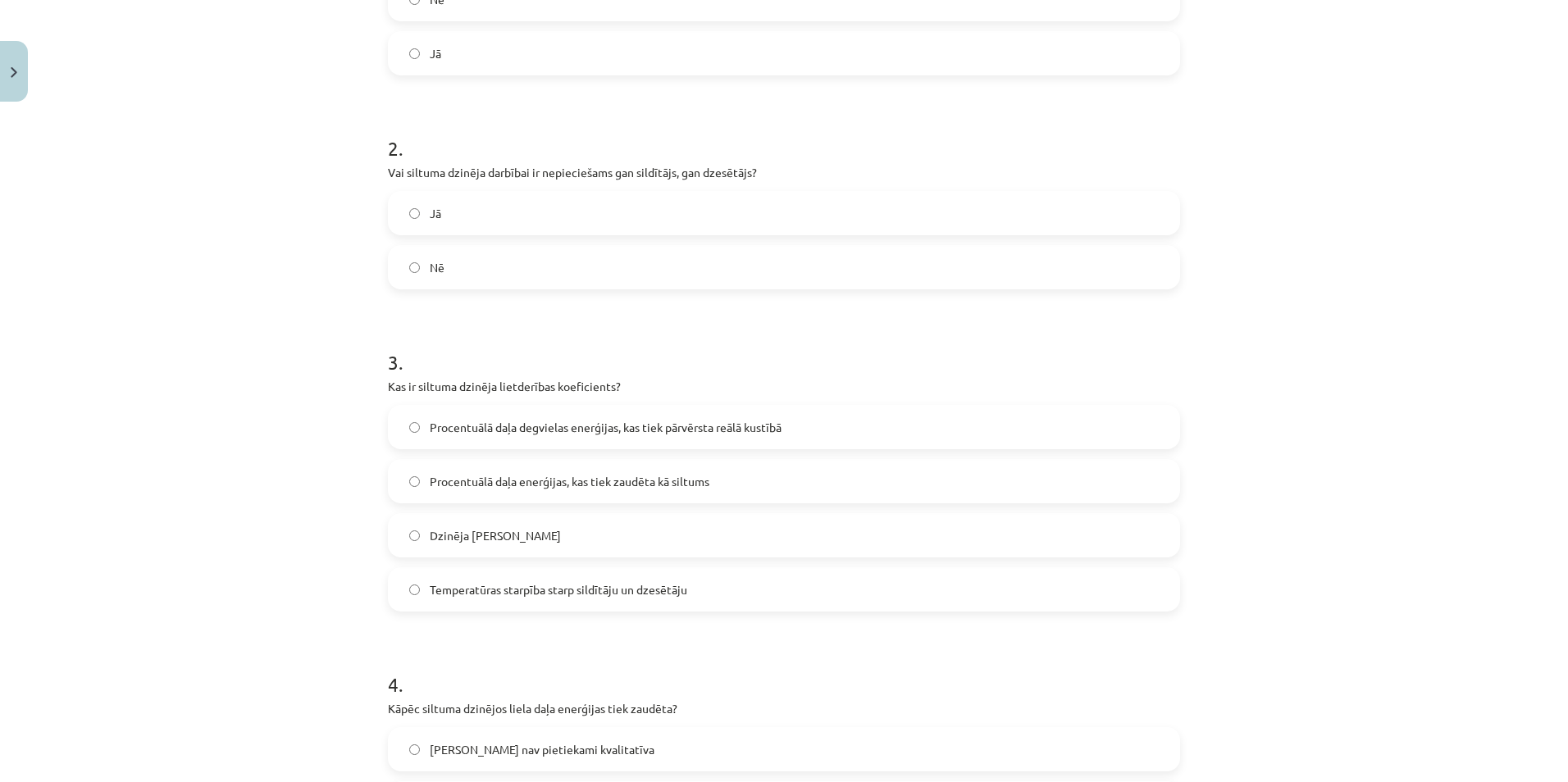
scroll to position [492, 0]
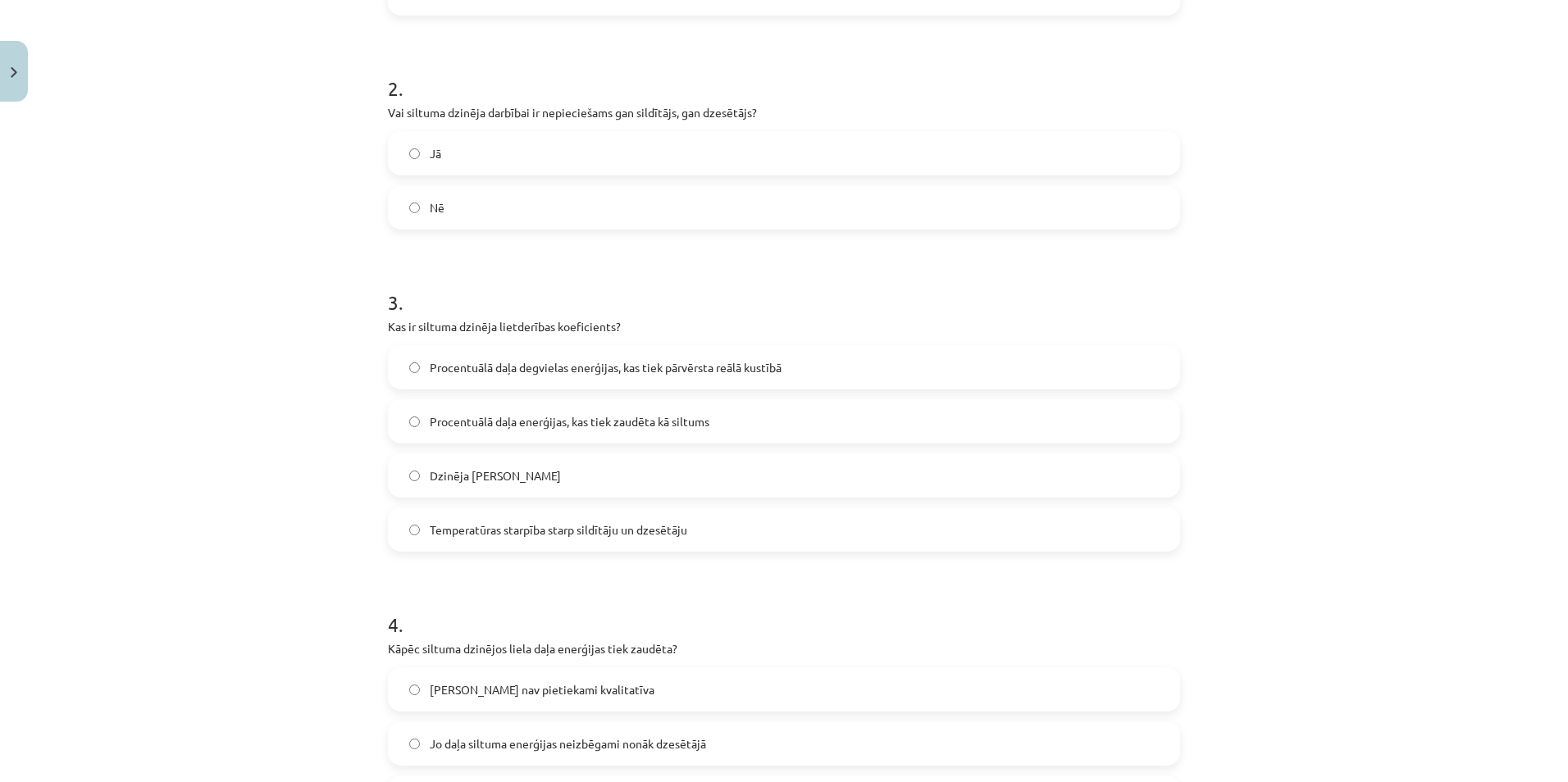
click at [536, 354] on label "Procentuālā daļa degvielas enerģijas, kas tiek pārvērsta reālā kustībā" at bounding box center [783, 367] width 789 height 41
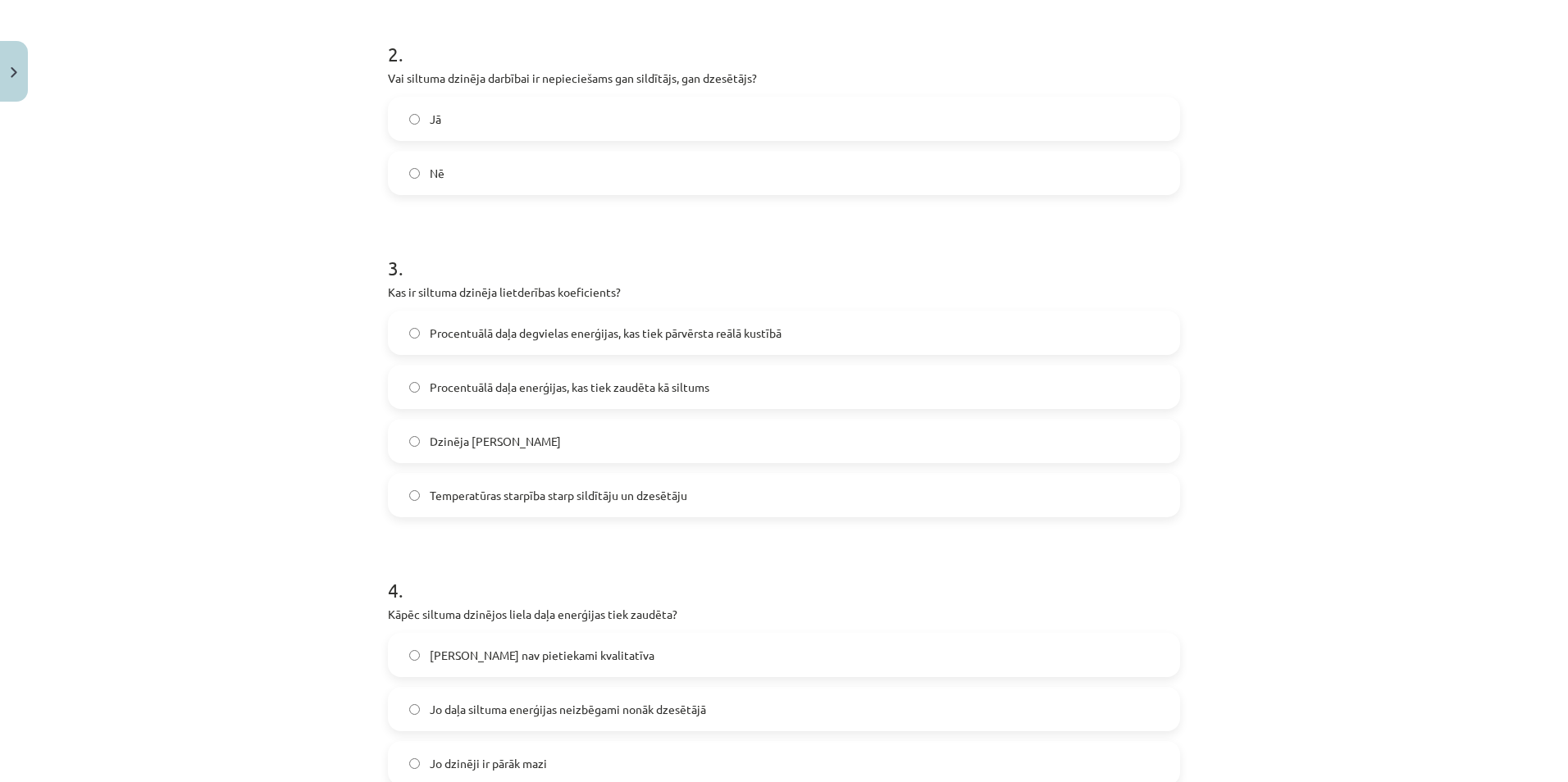
scroll to position [738, 0]
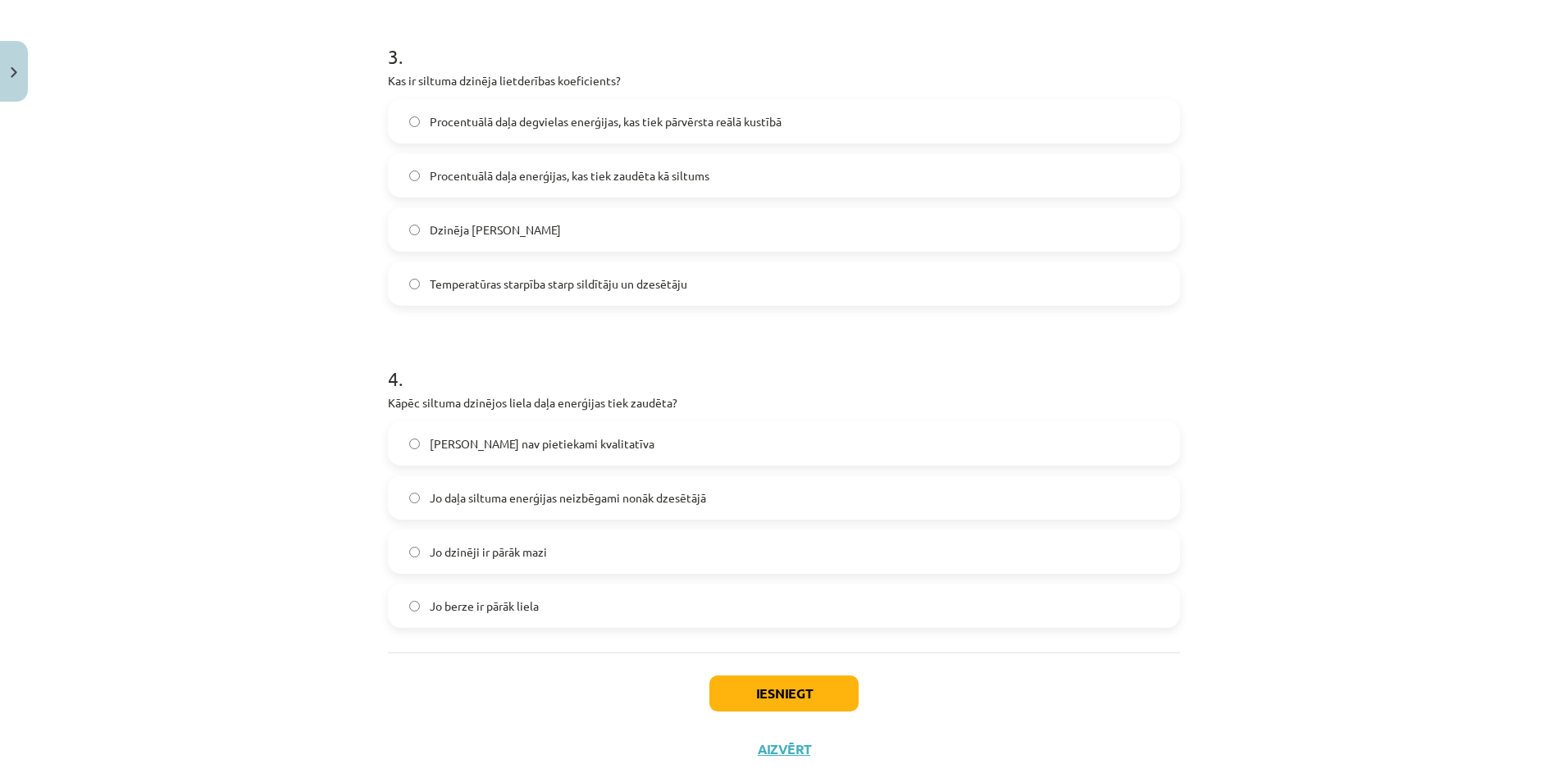
click at [454, 492] on span "Jo daļa siltuma enerģijas neizbēgami nonāk dzesētājā" at bounding box center [568, 498] width 276 height 18
click at [739, 703] on button "Iesniegt" at bounding box center [783, 693] width 149 height 36
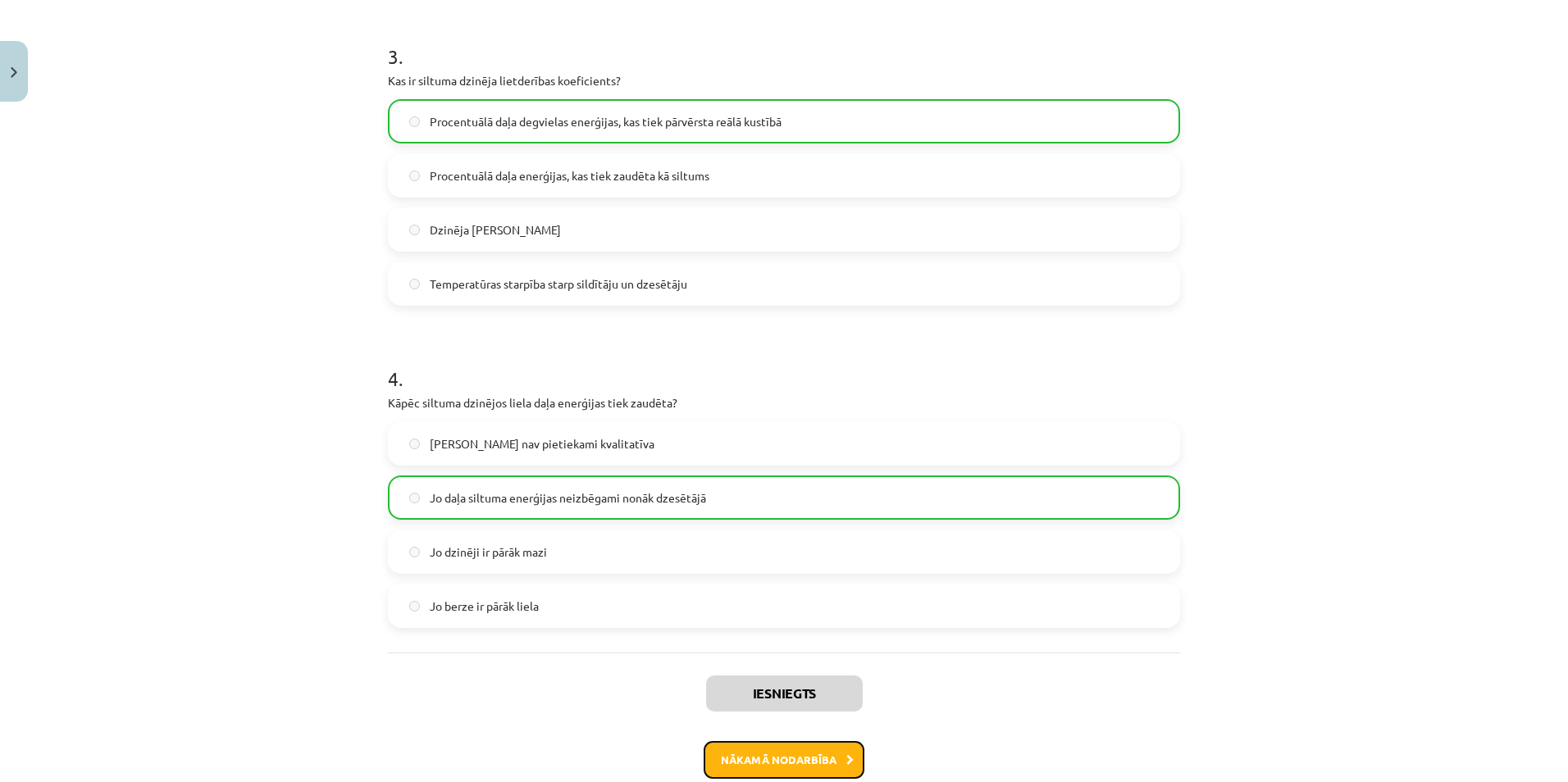
click at [736, 753] on button "Nākamā nodarbība" at bounding box center [784, 760] width 161 height 38
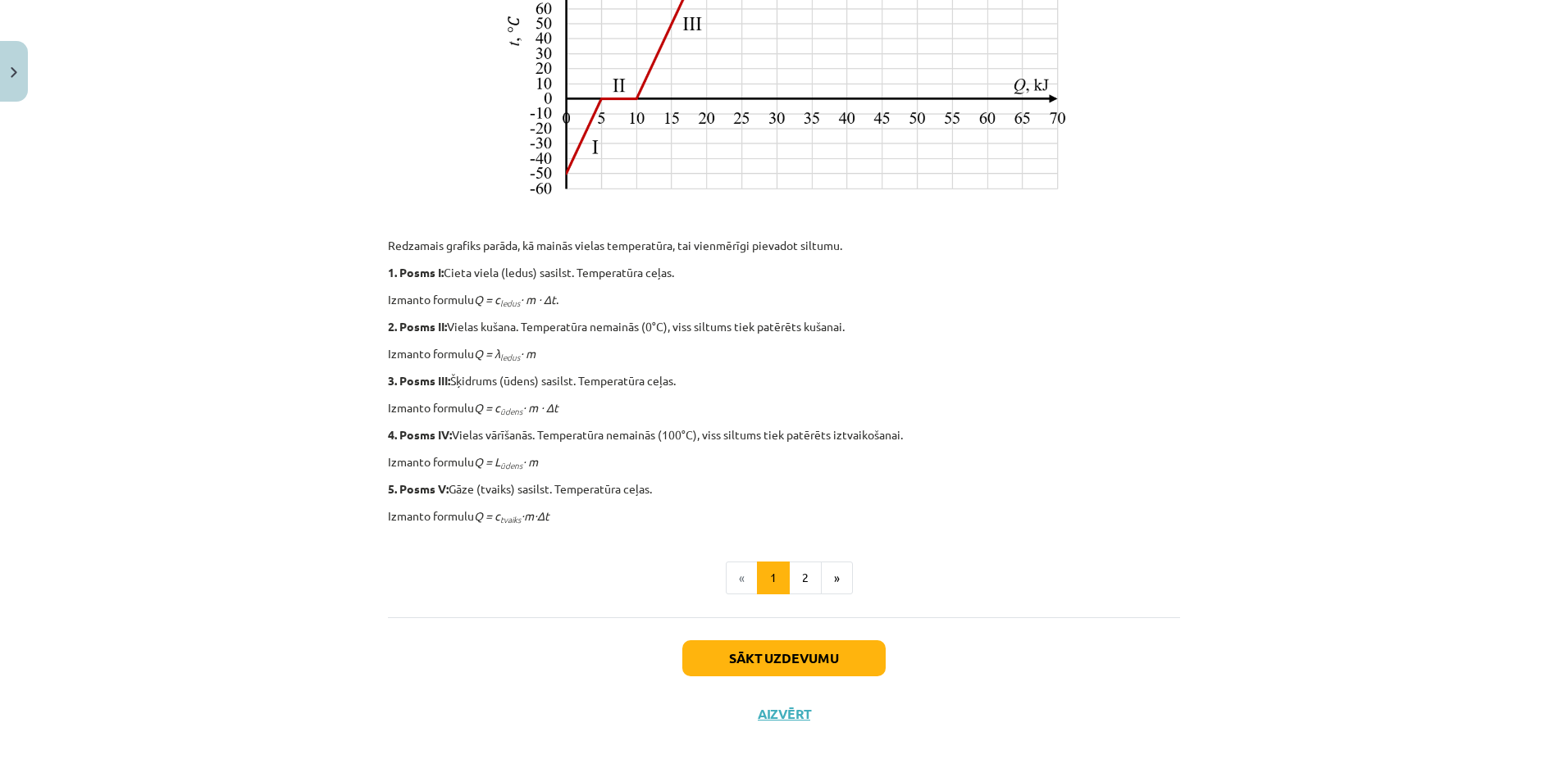
click at [815, 676] on div "Sākt uzdevumu Aizvērt" at bounding box center [784, 675] width 792 height 115
click at [814, 672] on button "Sākt uzdevumu" at bounding box center [784, 658] width 203 height 36
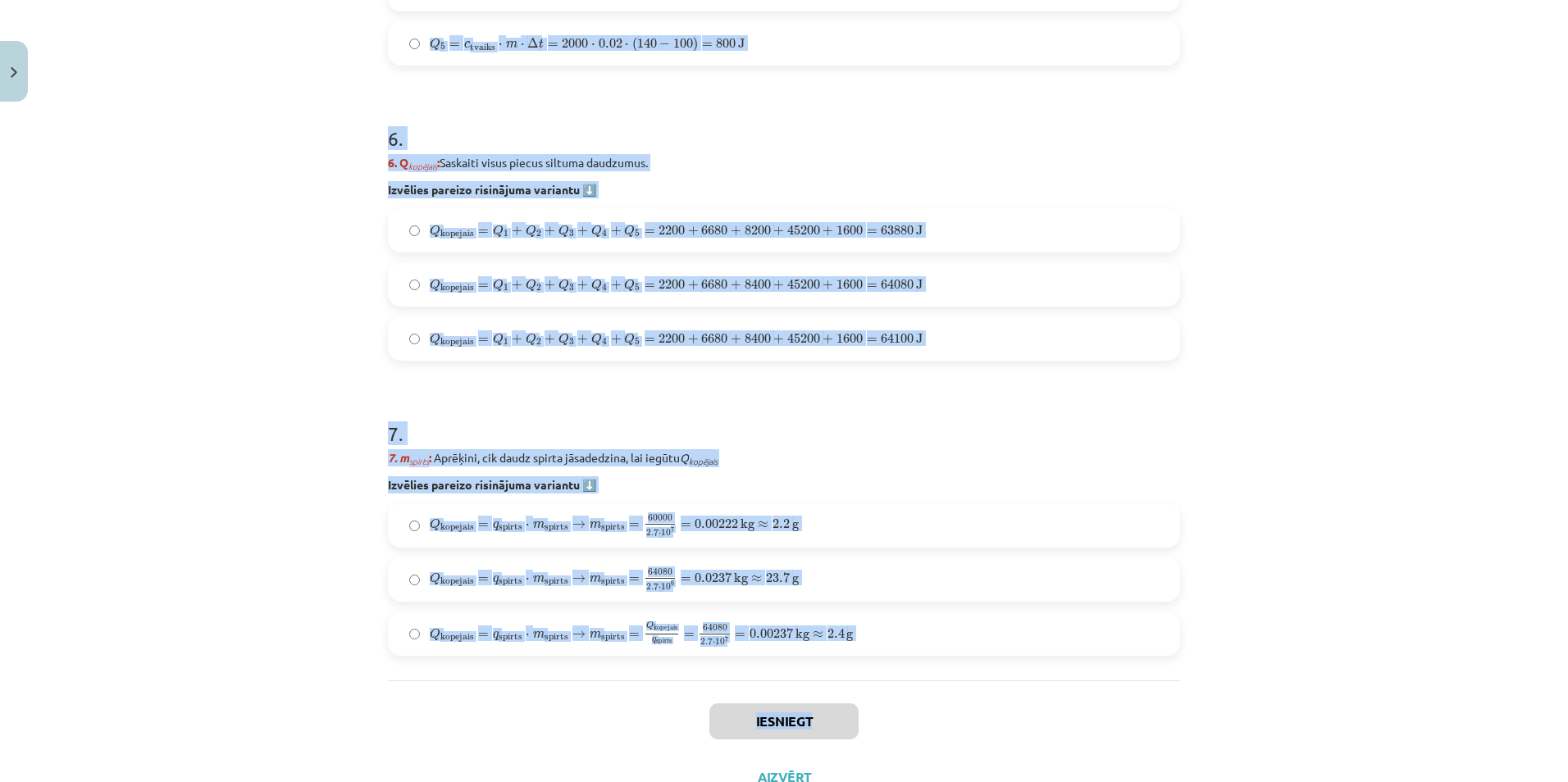
scroll to position [2146, 0]
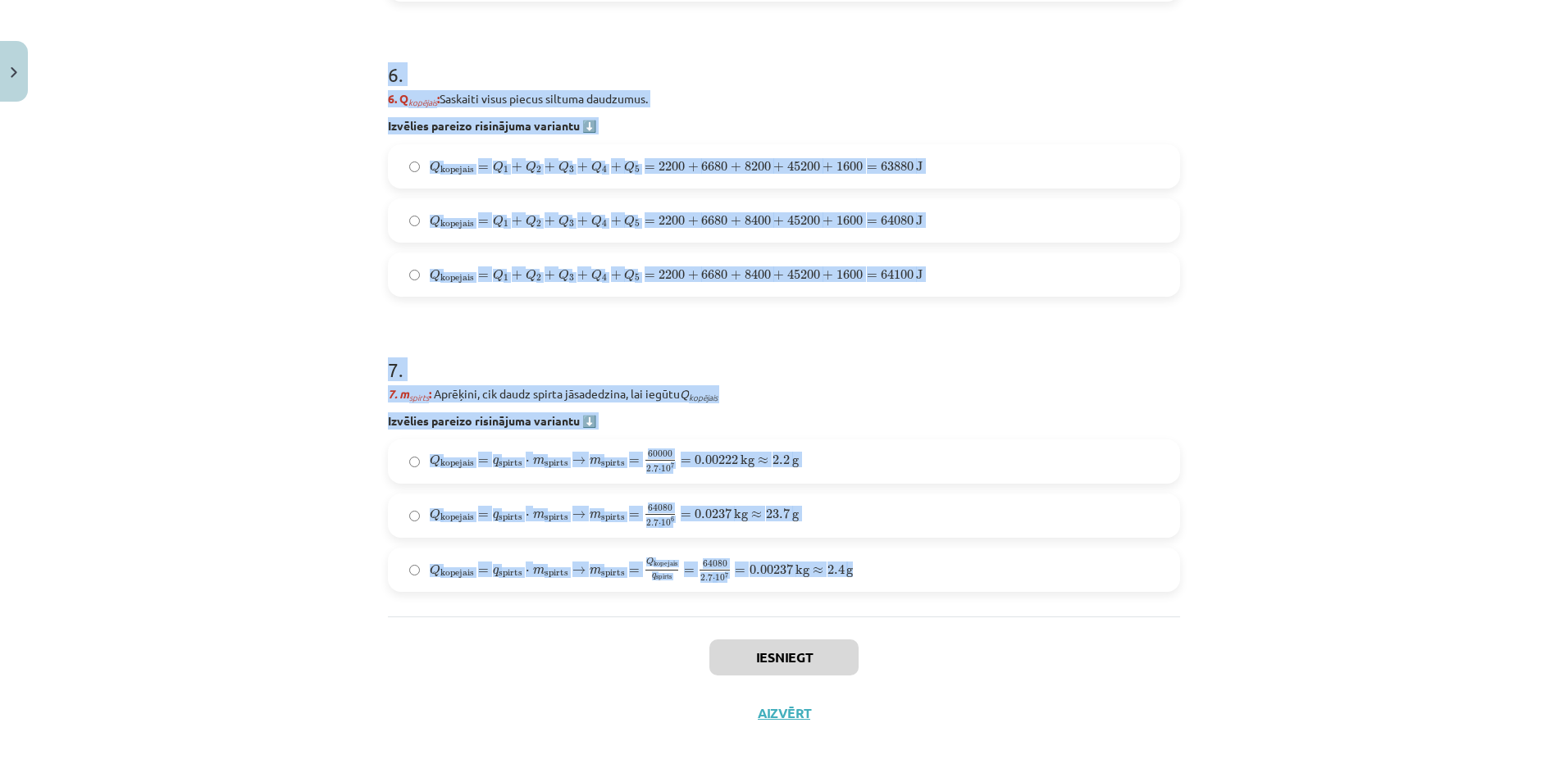
drag, startPoint x: 352, startPoint y: 291, endPoint x: 914, endPoint y: 590, distance: 636.6
click at [914, 590] on div "Mācību tēma: Fizika 9. klases 1. ieskaites mācību materiāls #10 ✅ Kopsavilkuma …" at bounding box center [784, 391] width 1568 height 782
copy form "1 . Uzdevums: No ledus līdz tvaikam Aprēķini, cik daudz spirta jāsadedzina spir…"
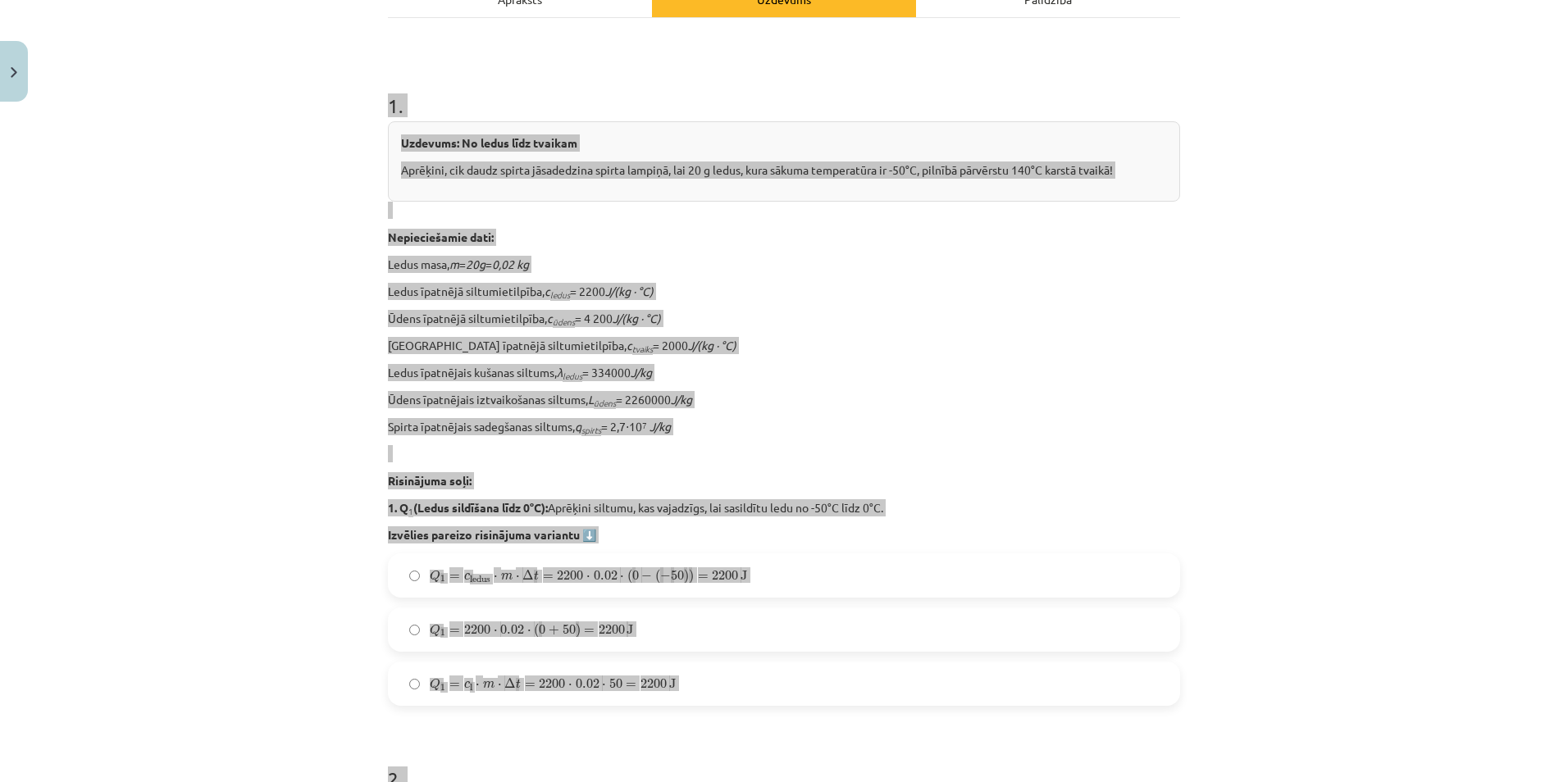
scroll to position [260, 0]
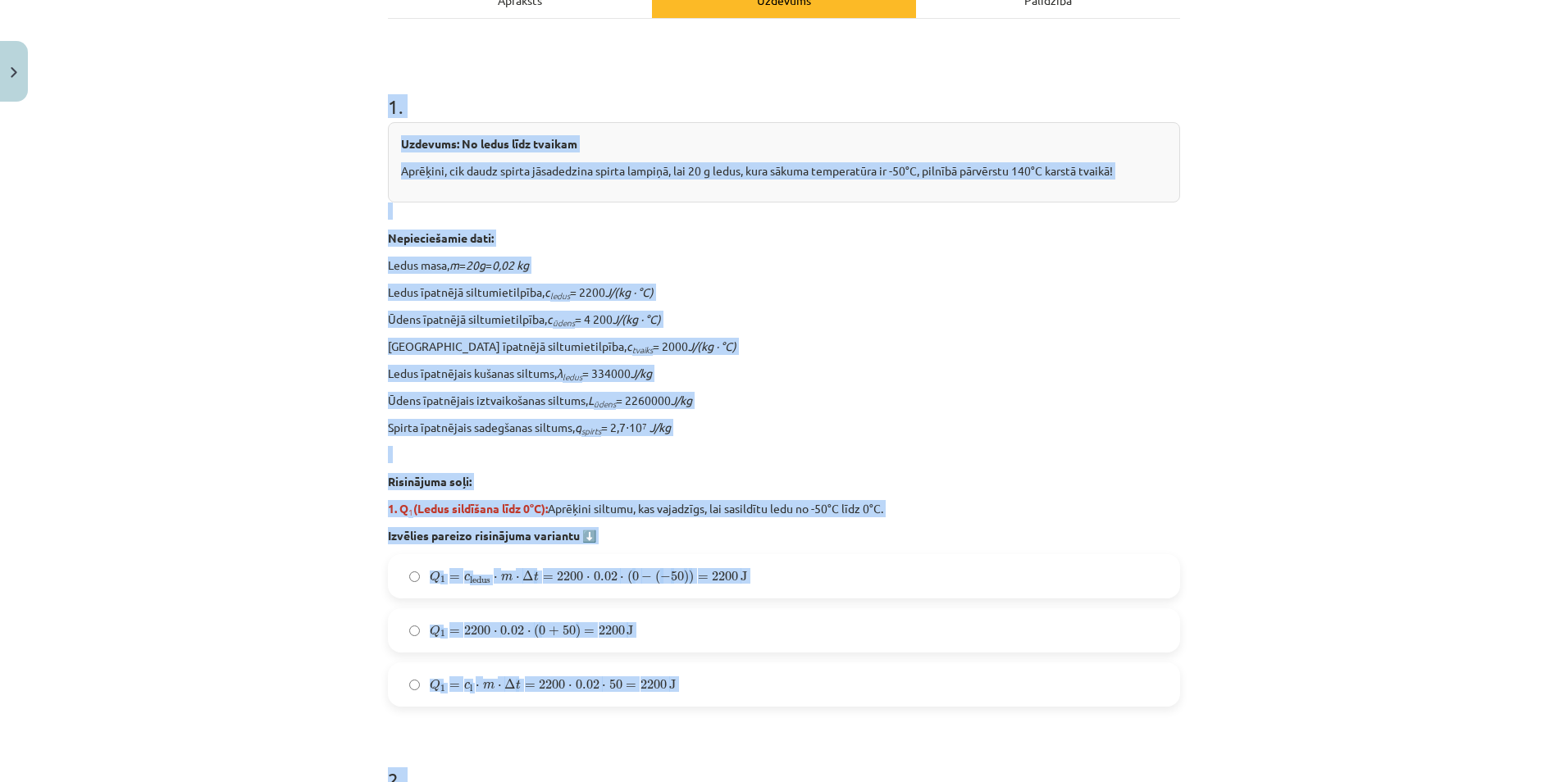
click at [277, 235] on div "Mācību tēma: Fizika 9. klases 1. ieskaites mācību materiāls #10 ✅ Kopsavilkuma …" at bounding box center [784, 391] width 1568 height 782
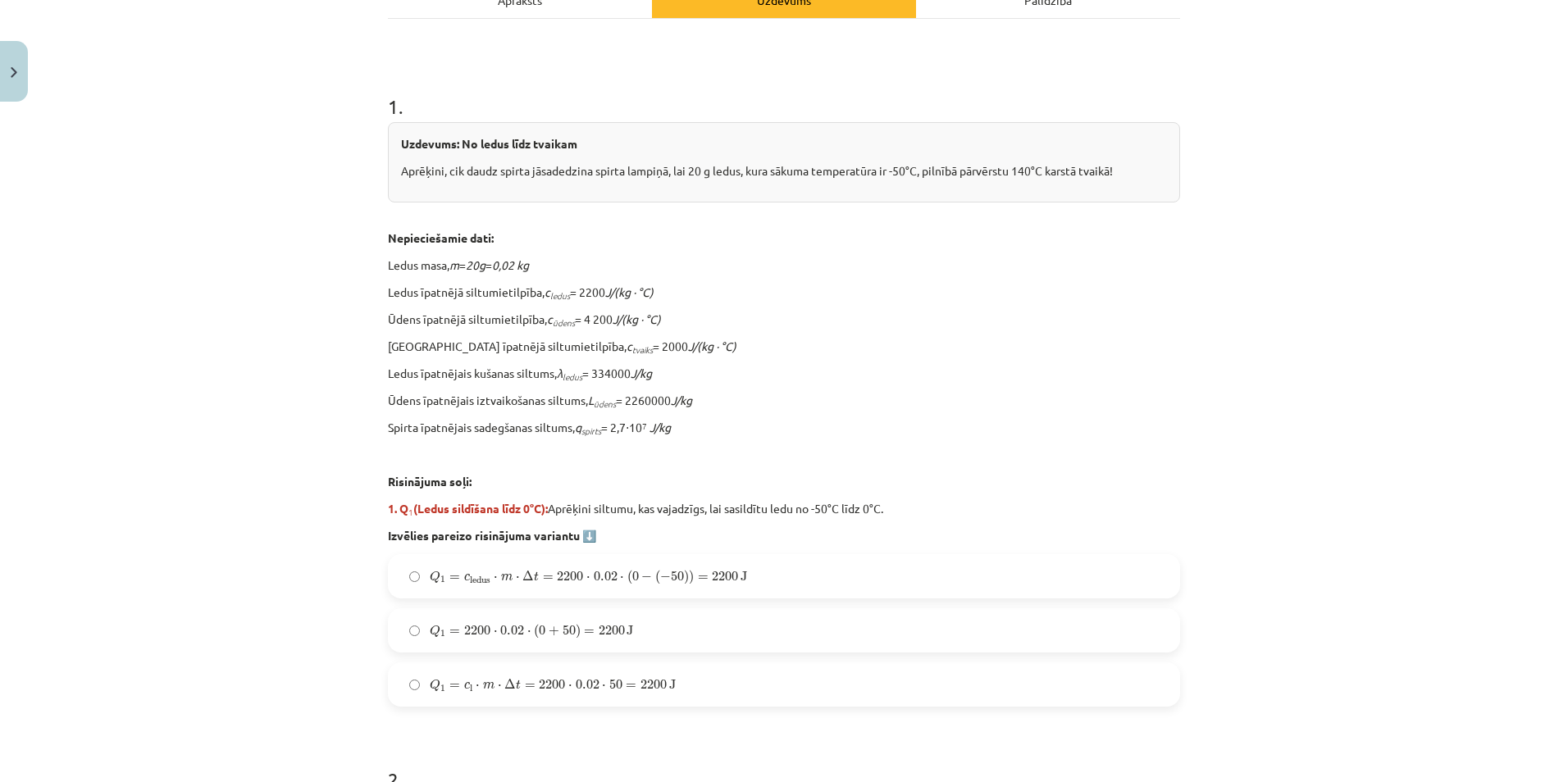
click at [86, 276] on div "Mācību tēma: Fizika 9. klases 1. ieskaites mācību materiāls #10 ✅ Kopsavilkuma …" at bounding box center [784, 391] width 1568 height 782
click at [191, 395] on div "Mācību tēma: Fizika 9. klases 1. ieskaites mācību materiāls #10 ✅ Kopsavilkuma …" at bounding box center [784, 391] width 1568 height 782
click at [270, 570] on div "Mācību tēma: Fizika 9. klases 1. ieskaites mācību materiāls #10 ✅ Kopsavilkuma …" at bounding box center [784, 391] width 1568 height 782
click at [501, 574] on span "m" at bounding box center [507, 578] width 11 height 7
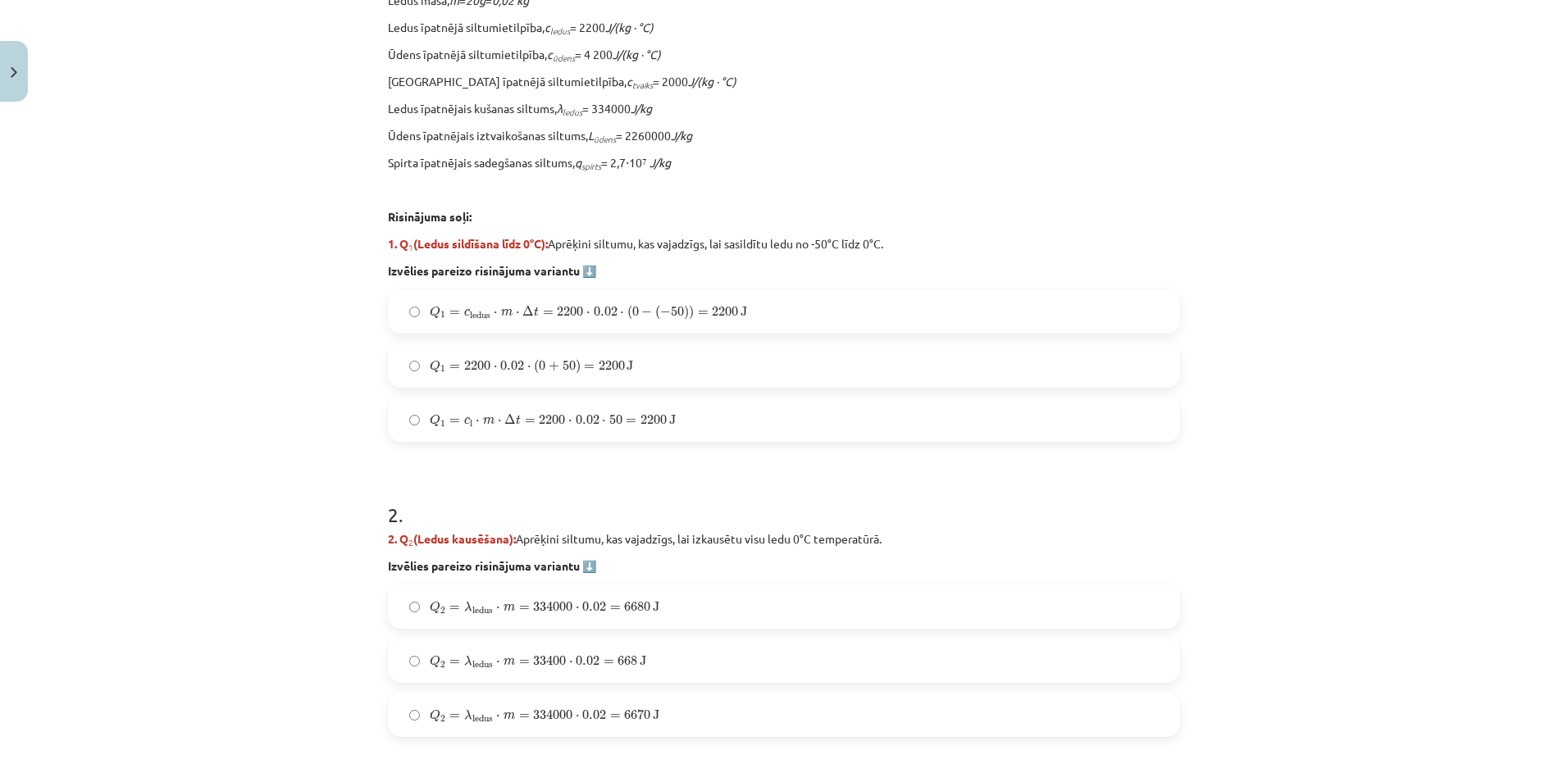
scroll to position [670, 0]
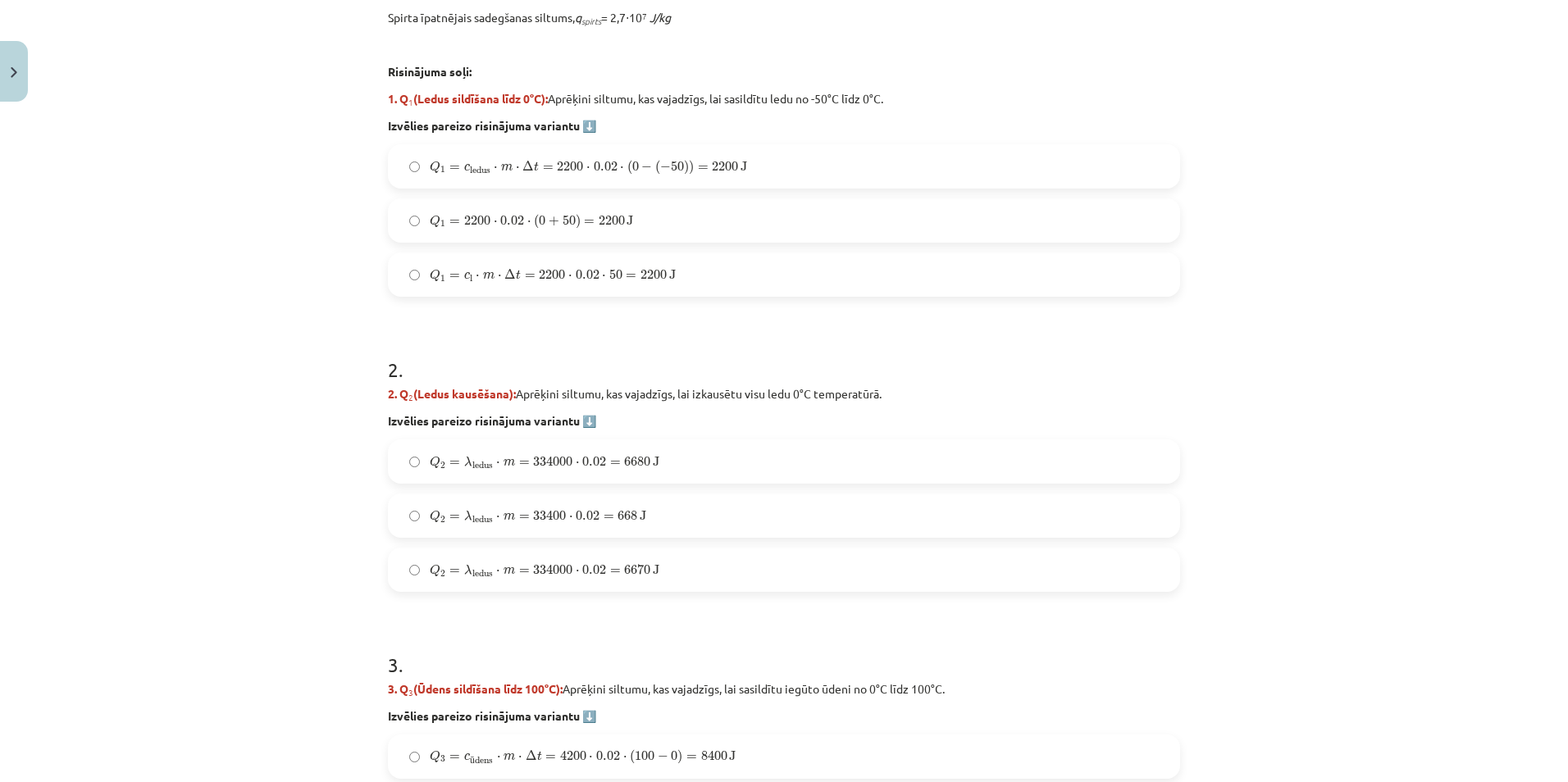
click at [593, 269] on span "Q 1 = c l ⋅ m ⋅ Δ t = 2200 ⋅ 0.02 ⋅ 50 = 2200 J" at bounding box center [553, 275] width 246 height 13
drag, startPoint x: 202, startPoint y: 301, endPoint x: 191, endPoint y: 301, distance: 11.0
click at [196, 300] on div "Mācību tēma: Fizika 9. klases 1. ieskaites mācību materiāls #10 ✅ Kopsavilkuma …" at bounding box center [784, 391] width 1568 height 782
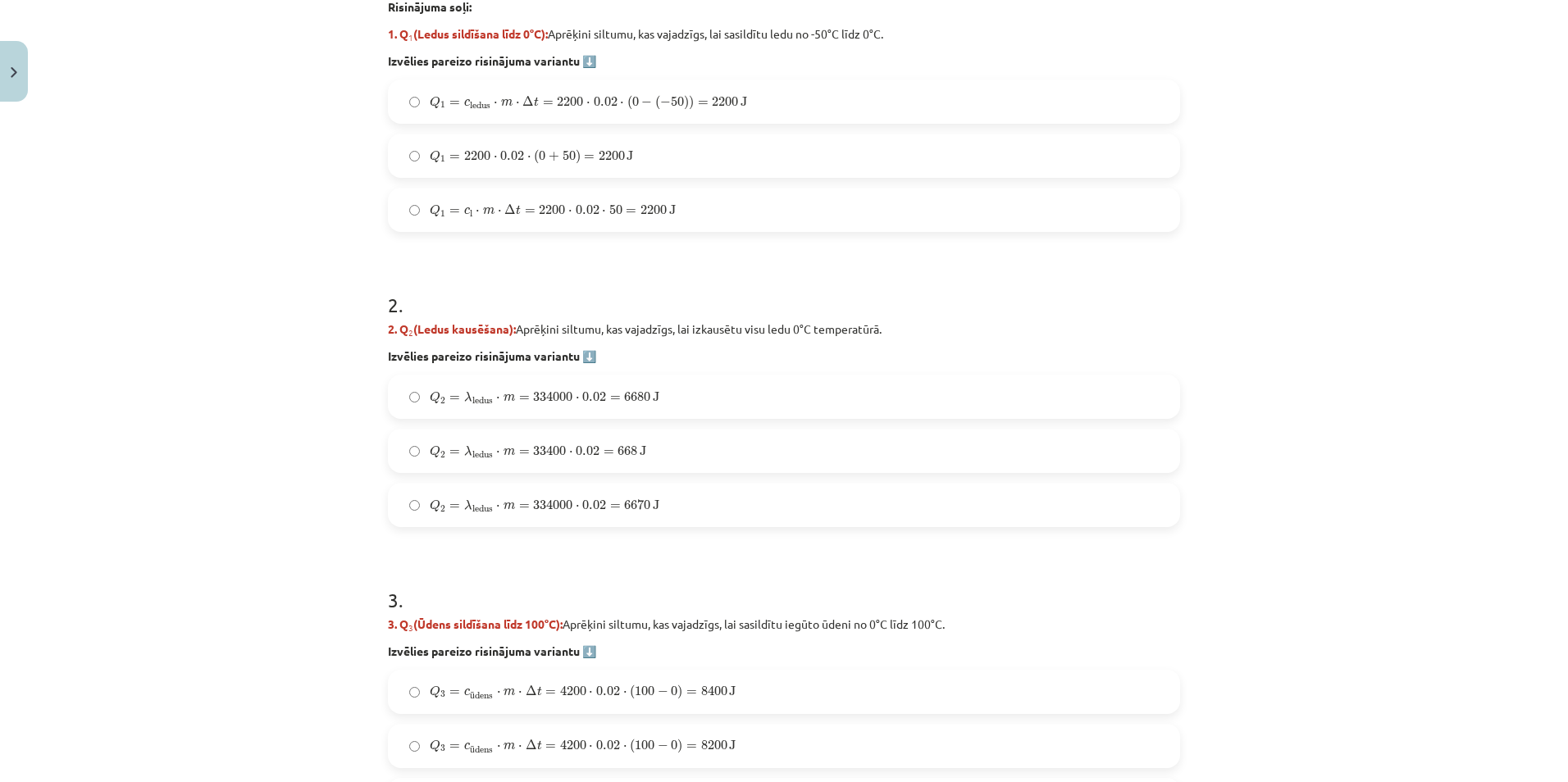
scroll to position [751, 0]
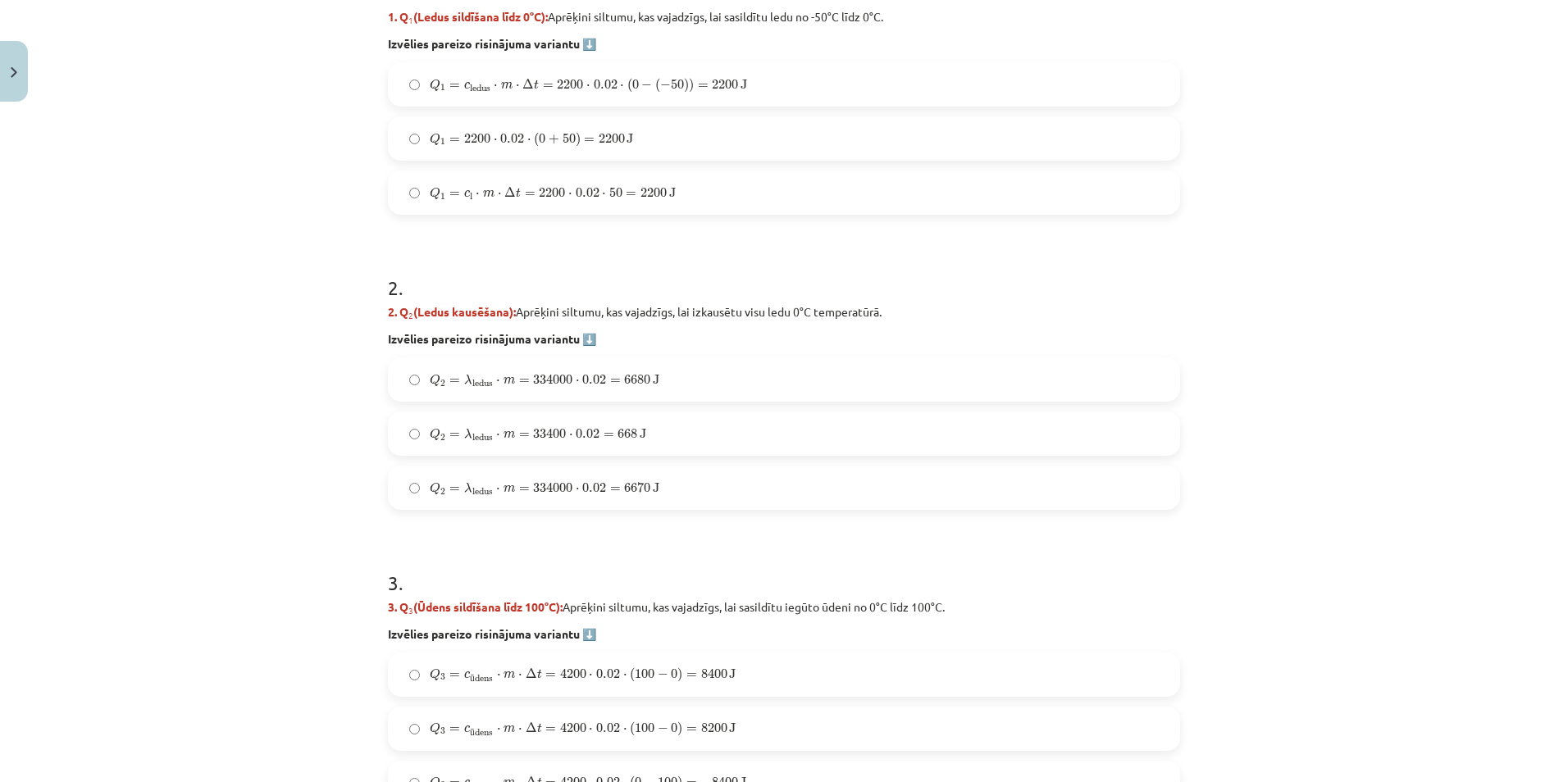
click at [274, 336] on div "Mācību tēma: Fizika 9. klases 1. ieskaites mācību materiāls #10 ✅ Kopsavilkuma …" at bounding box center [784, 391] width 1568 height 782
click at [883, 364] on label "Q 2 = λ ledus ⋅ m = 334000 ⋅ 0.02 = 6680 J Q 2 = λ ledus ⋅ m = 334000 ⋅ 0.02 = …" at bounding box center [783, 380] width 789 height 41
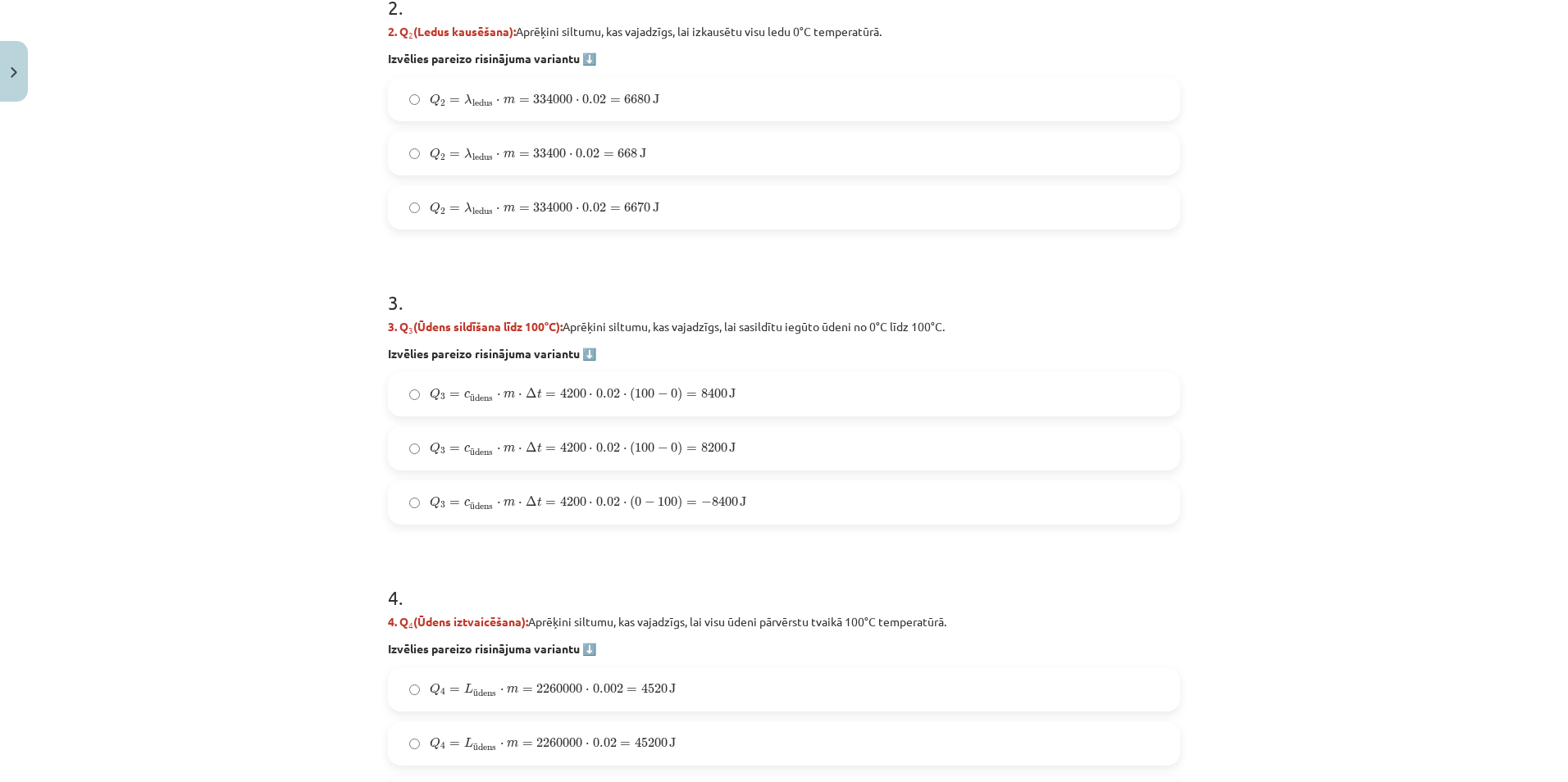
scroll to position [1080, 0]
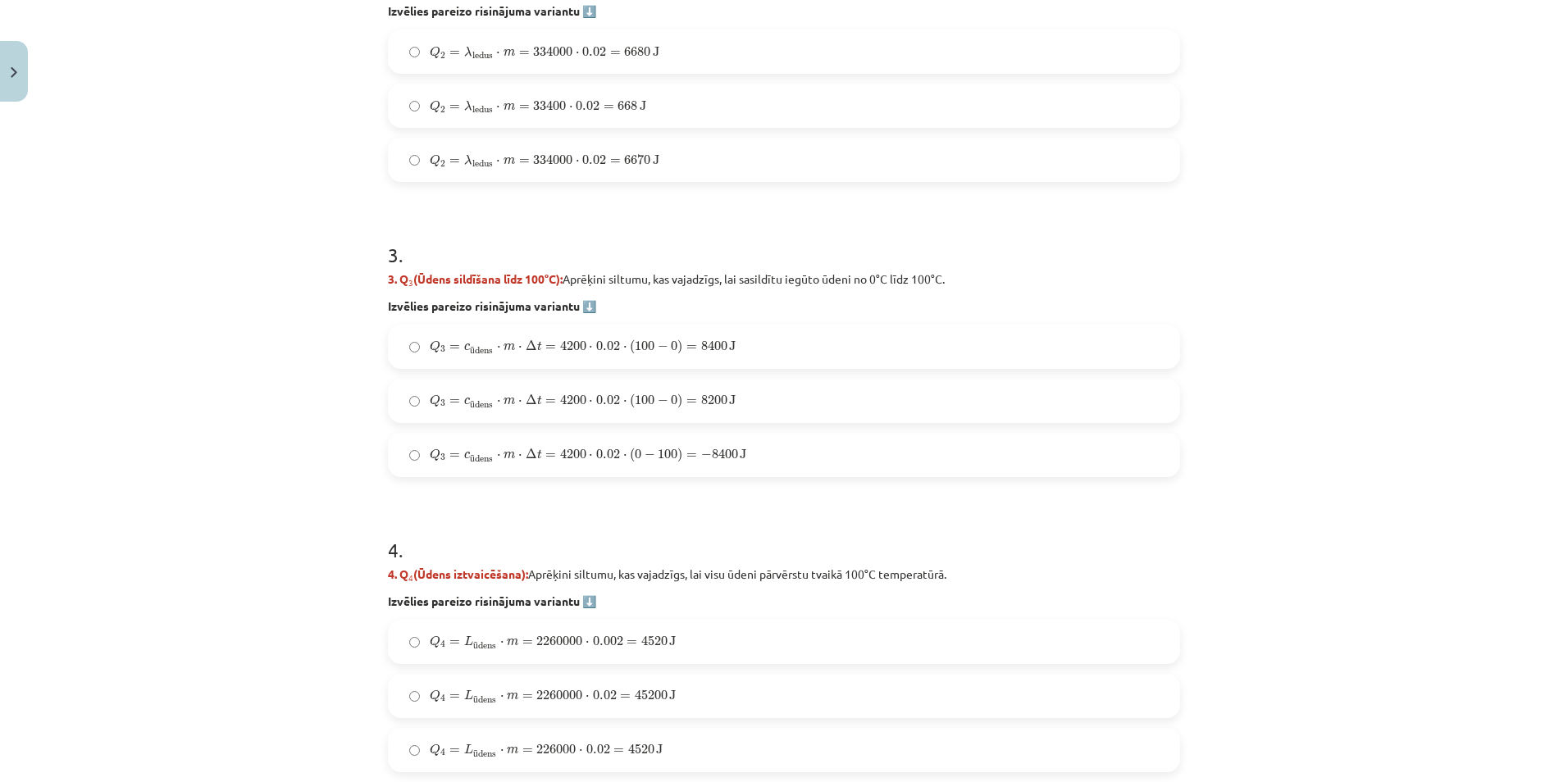
click at [499, 461] on span "Q 3 = c ū dens ⋅ m ⋅ Δ t = 4200 ⋅ 0.02 ⋅ ( 0 − 100 ) = − 8400 J" at bounding box center [588, 456] width 316 height 17
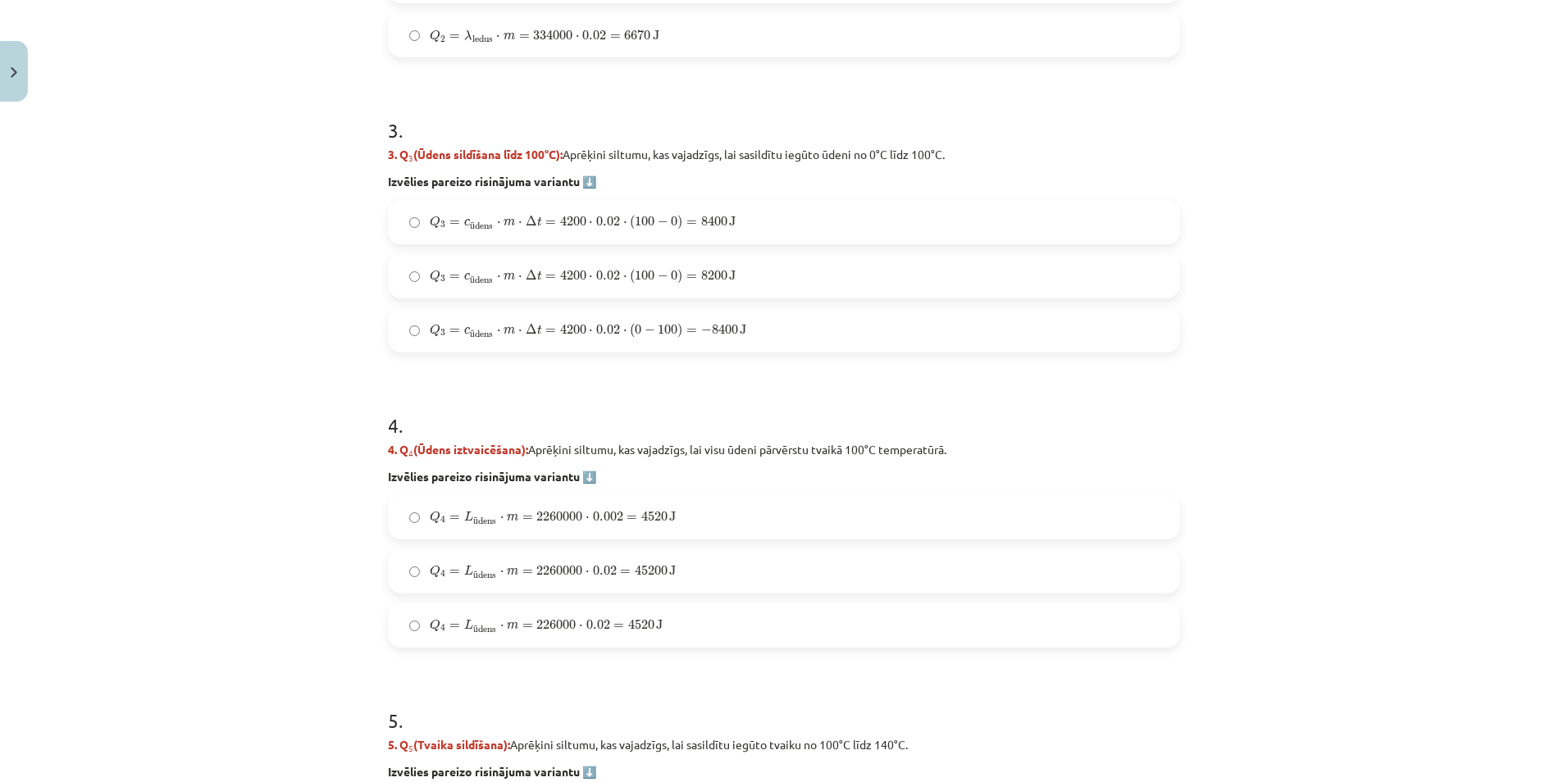
scroll to position [1408, 0]
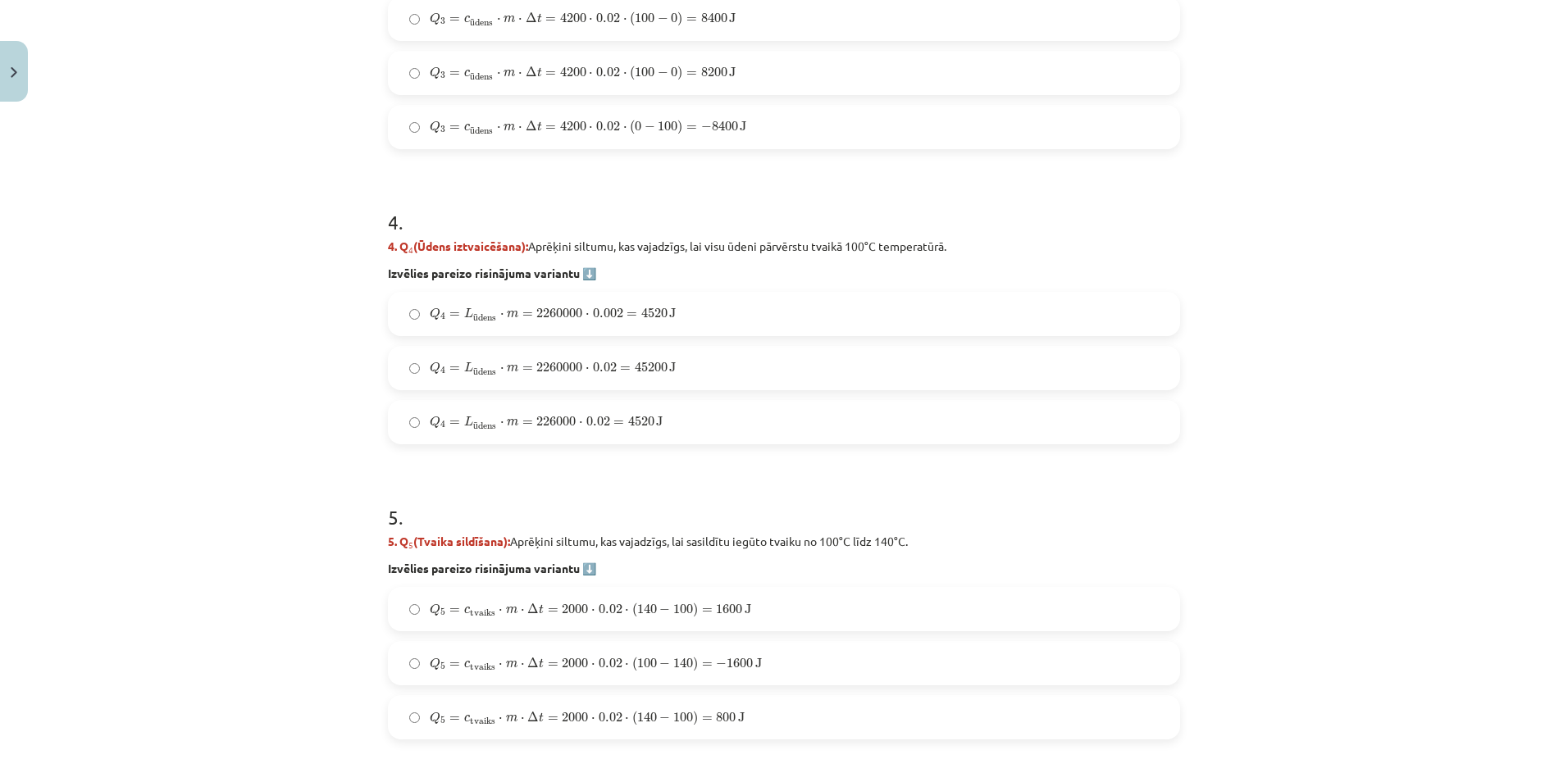
click at [585, 369] on span "⋅" at bounding box center [587, 369] width 4 height 4
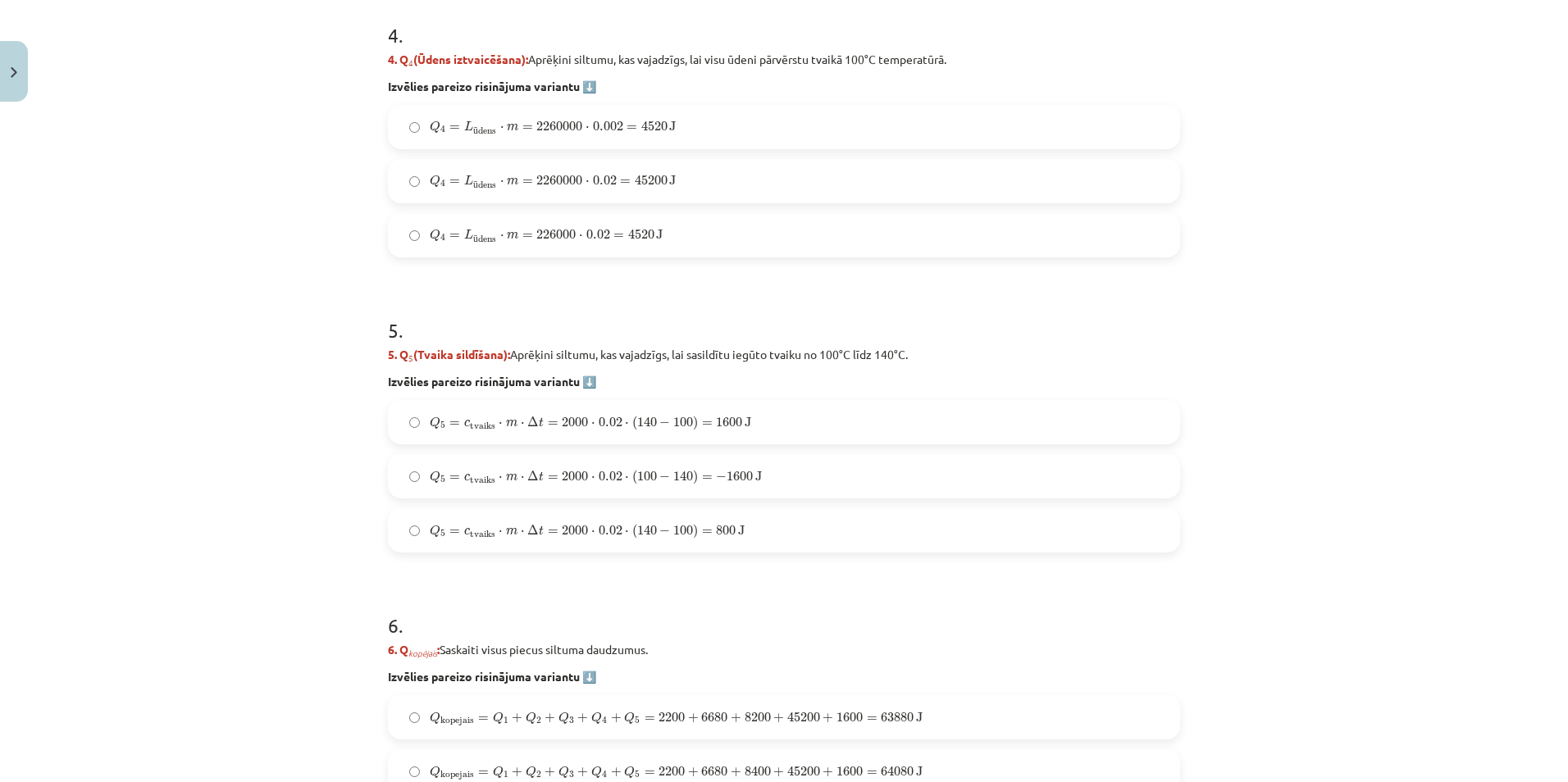
scroll to position [1654, 0]
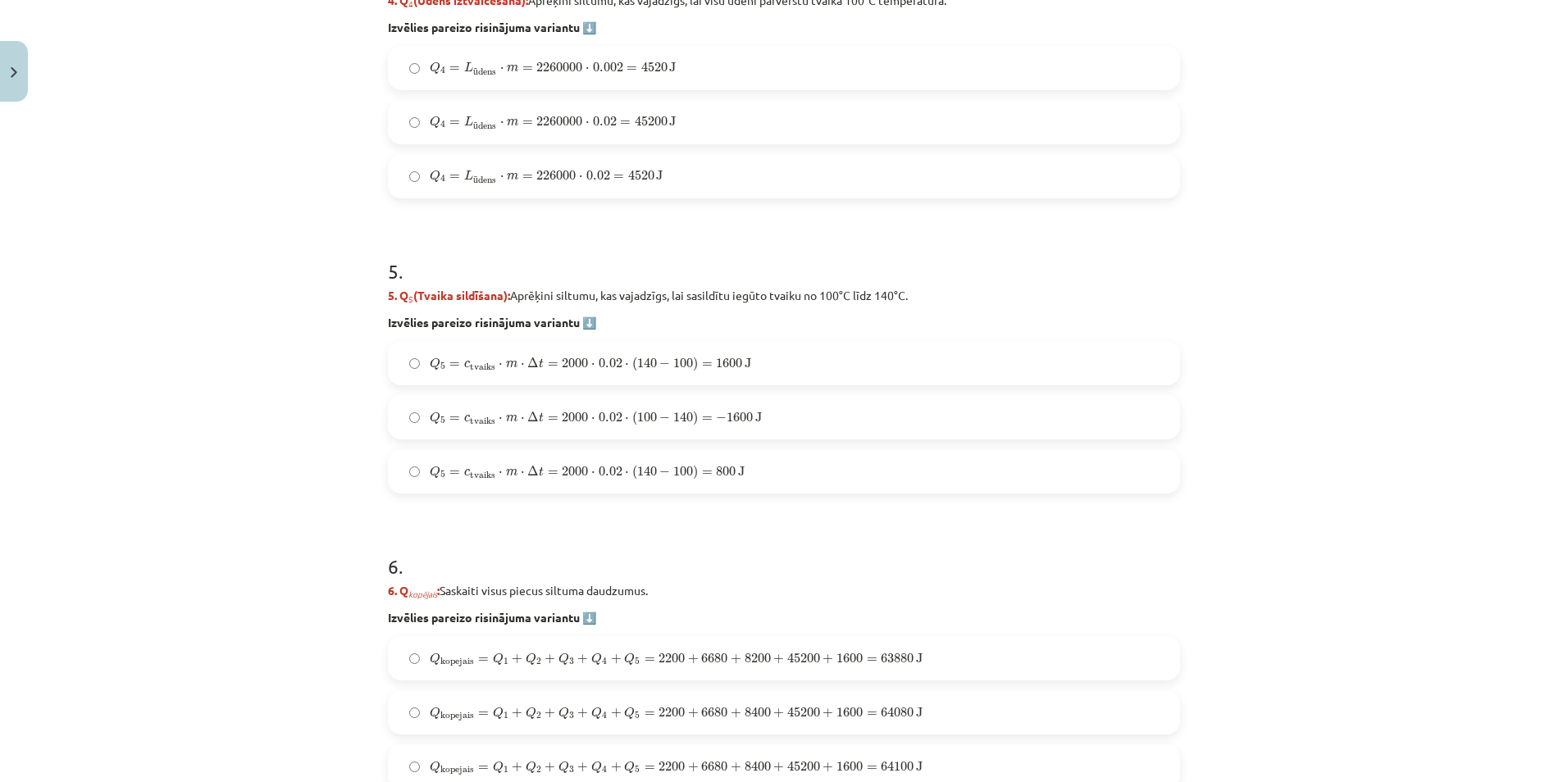
click at [767, 353] on label "Q 5 = c tvaiks ⋅ m ⋅ Δ t = 2000 ⋅ 0.02 ⋅ ( 140 − 100 ) = 1600 J Q 5 = c tvaiks …" at bounding box center [783, 363] width 789 height 41
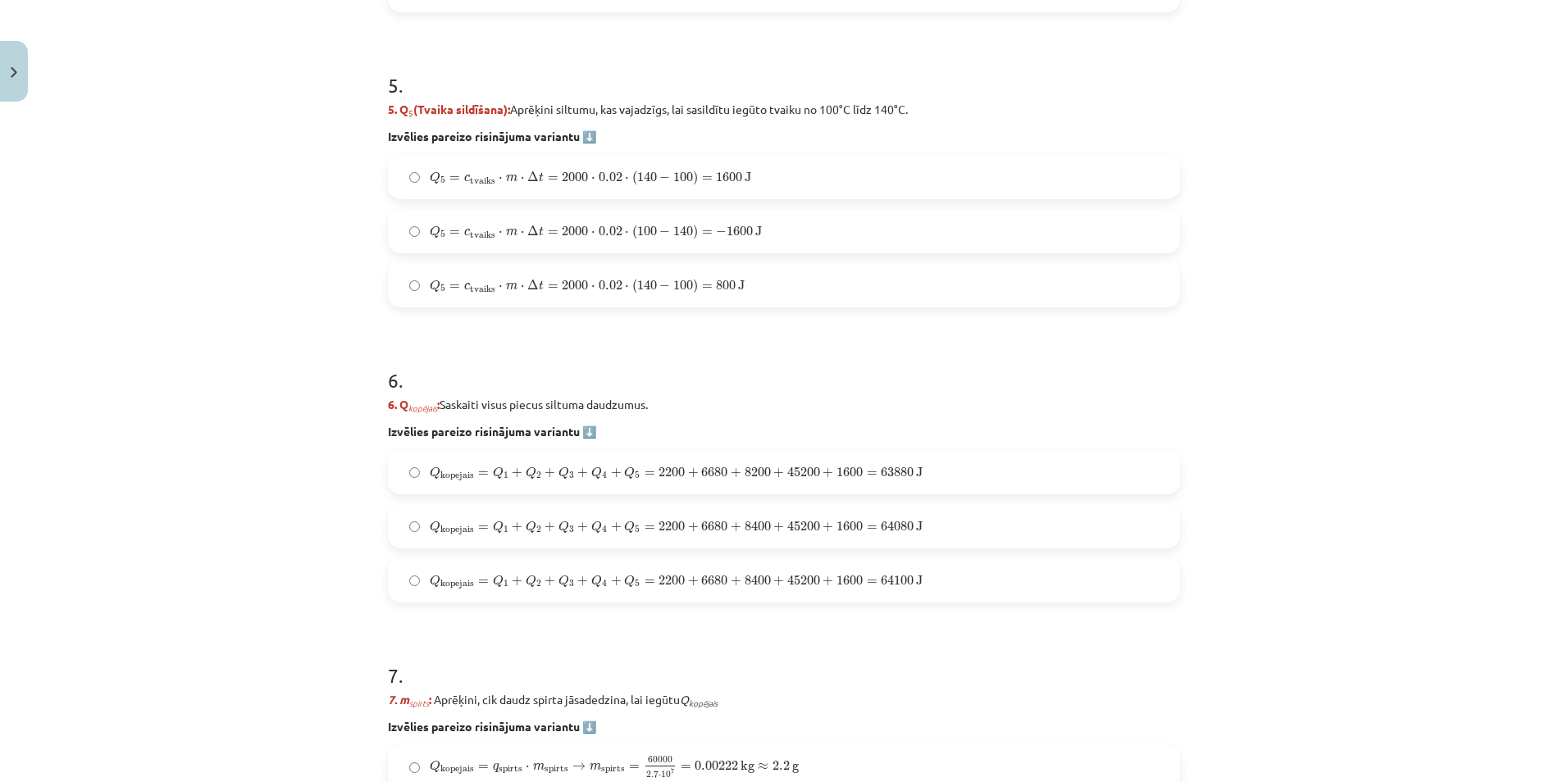
scroll to position [1900, 0]
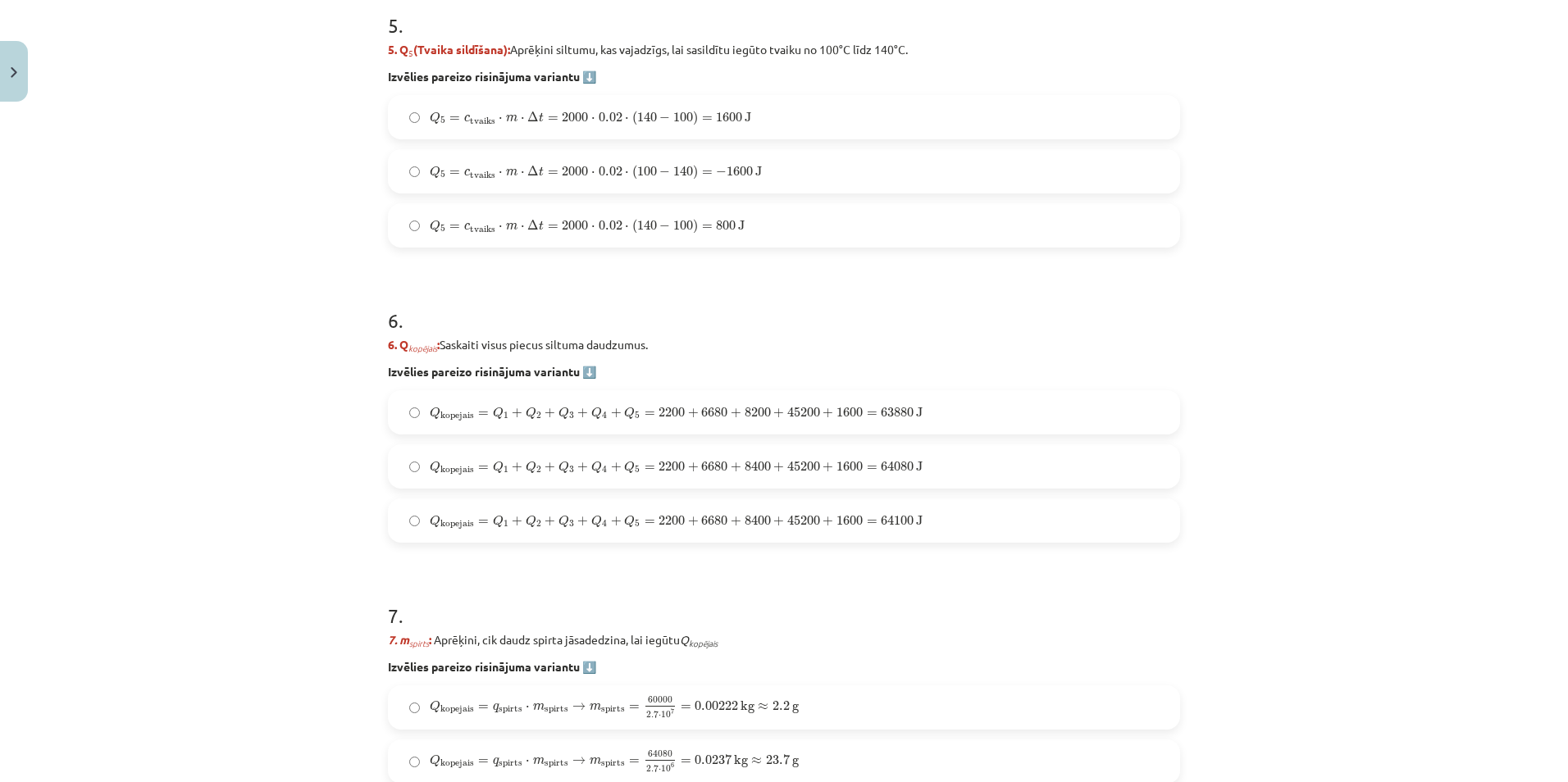
click at [906, 469] on span "64080" at bounding box center [897, 466] width 32 height 10
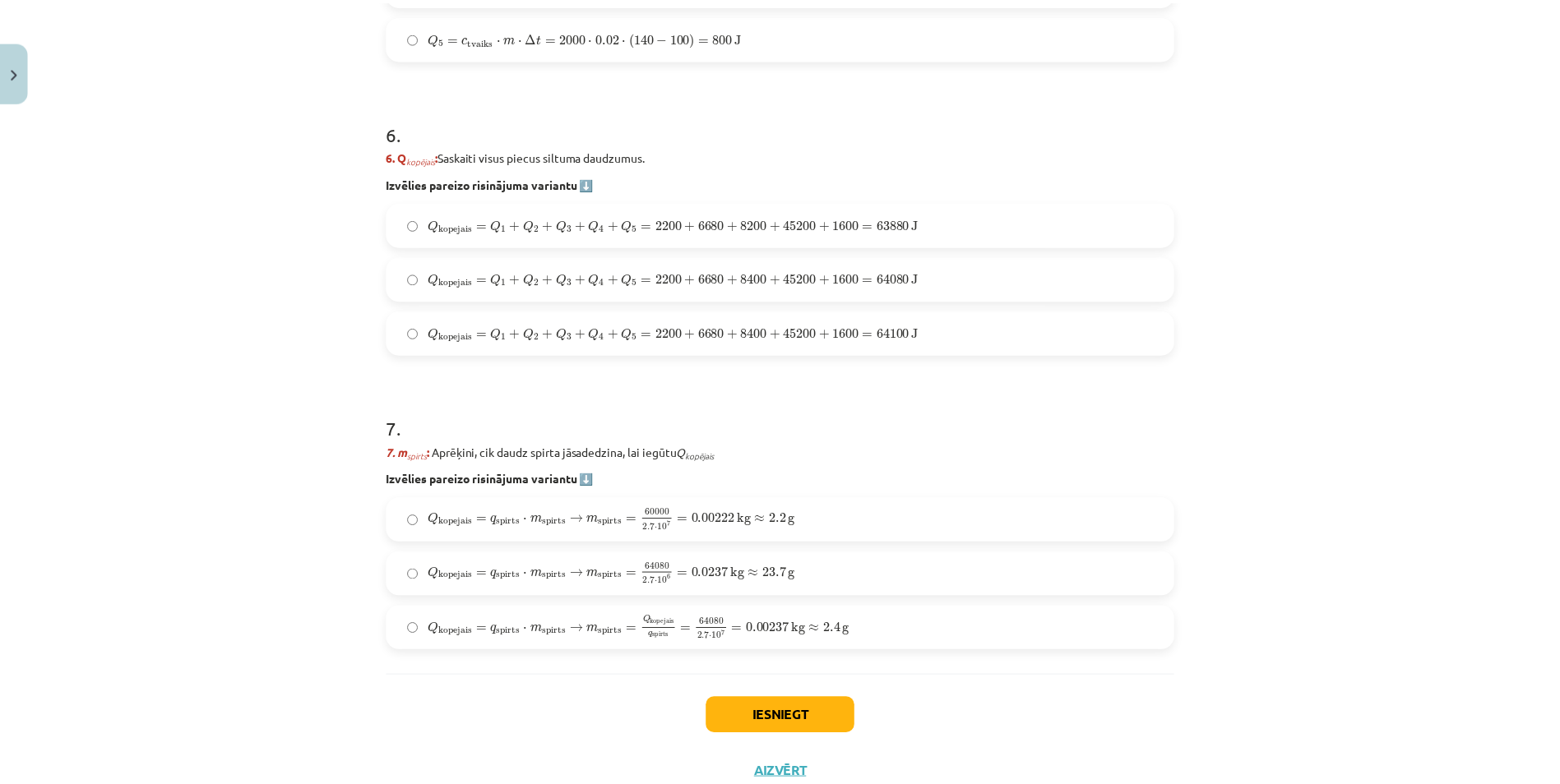
scroll to position [2152, 0]
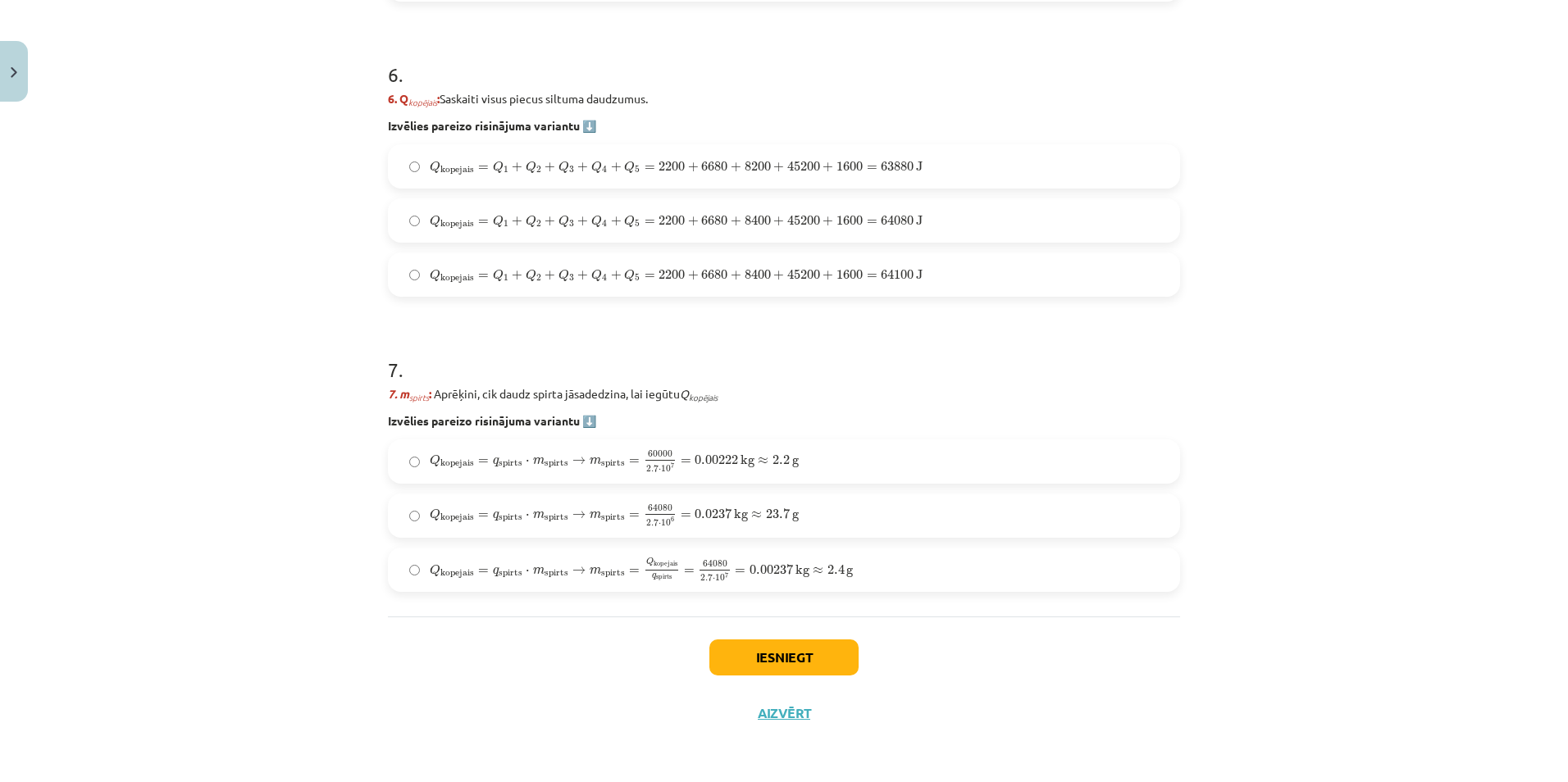
click at [827, 565] on span "2.4" at bounding box center [836, 569] width 18 height 10
click at [822, 644] on button "Iesniegt" at bounding box center [783, 657] width 149 height 36
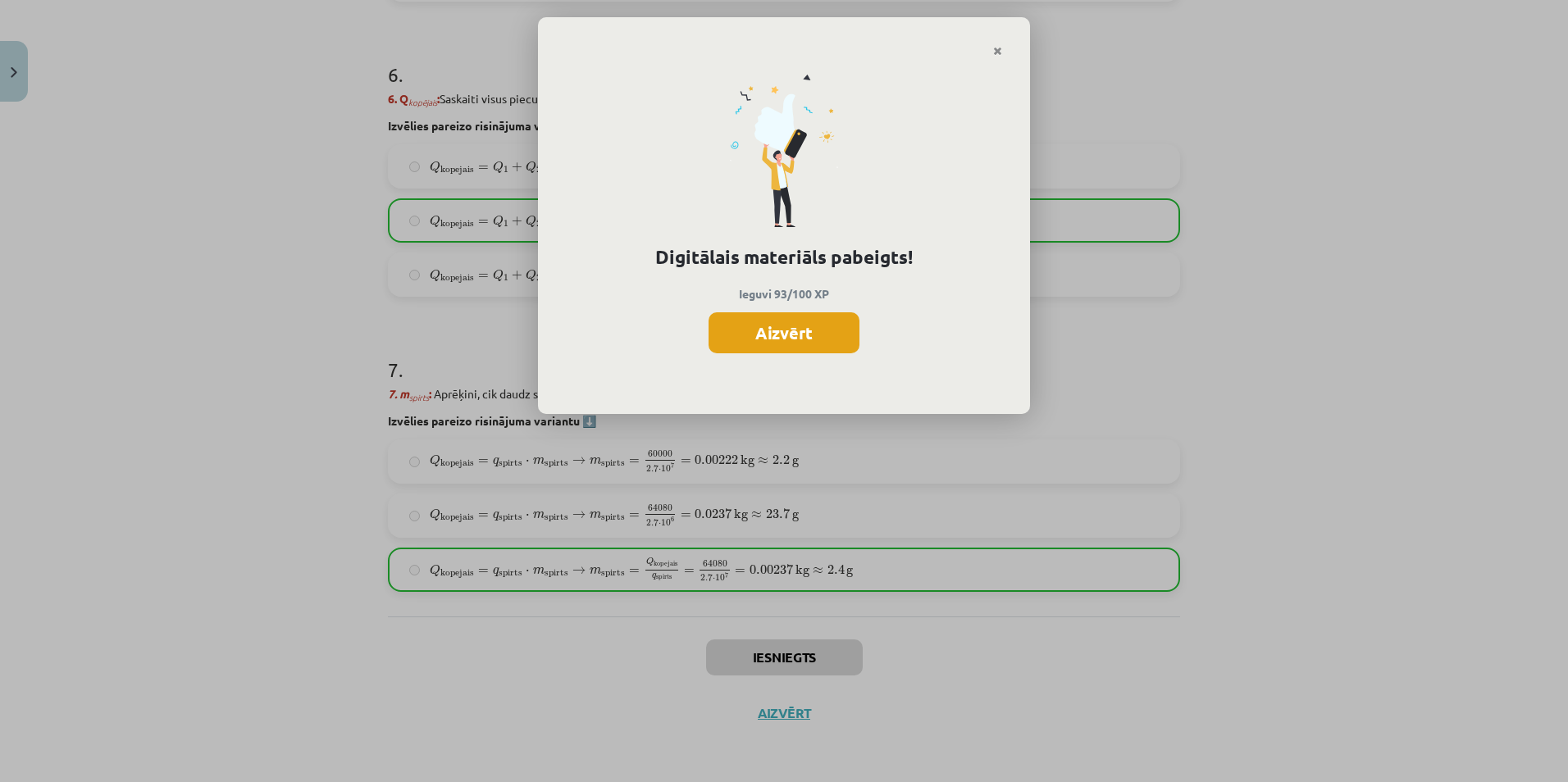
click at [832, 352] on button "Aizvērt" at bounding box center [783, 333] width 151 height 41
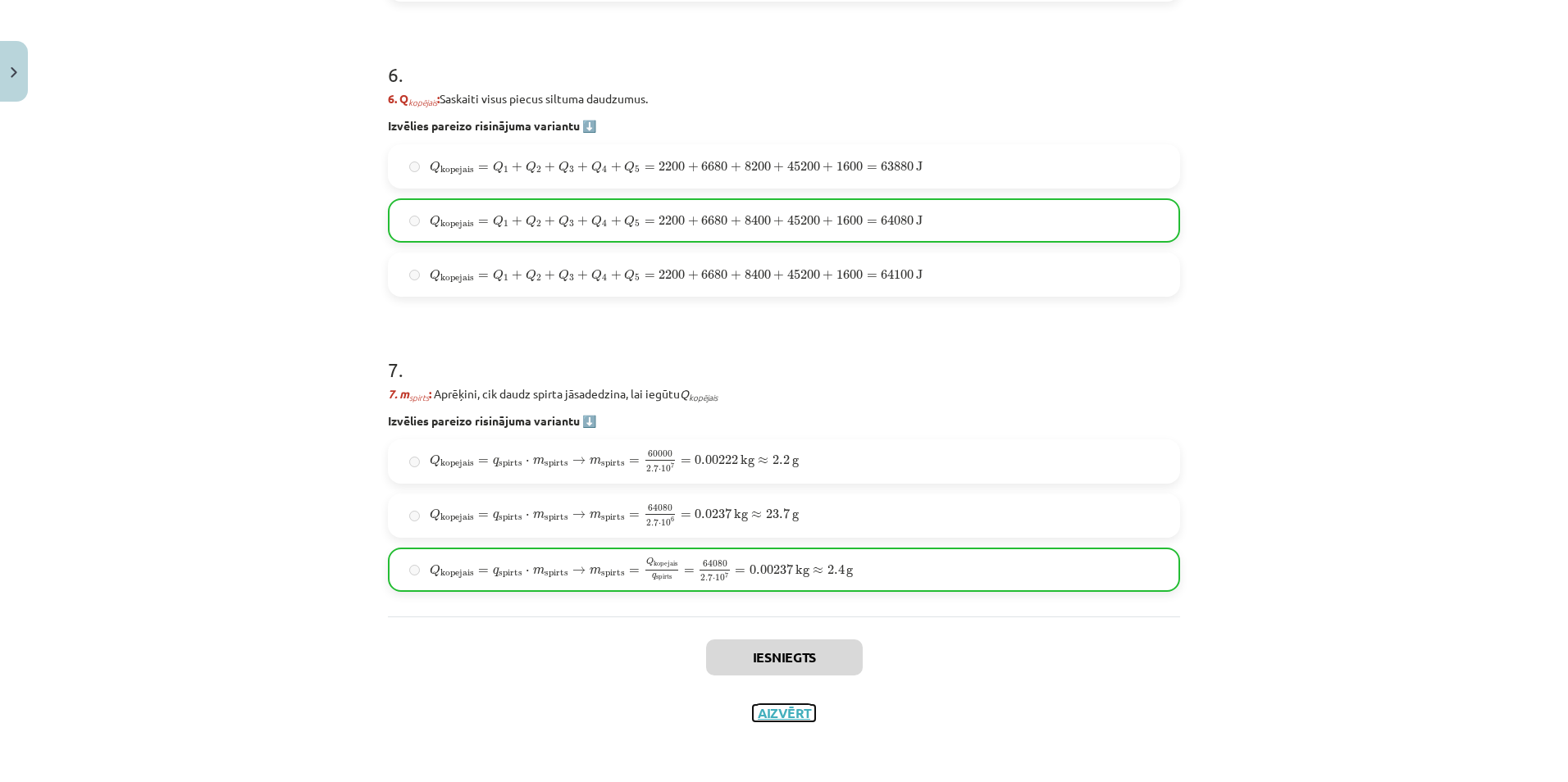
click at [767, 716] on button "Aizvērt" at bounding box center [783, 714] width 62 height 17
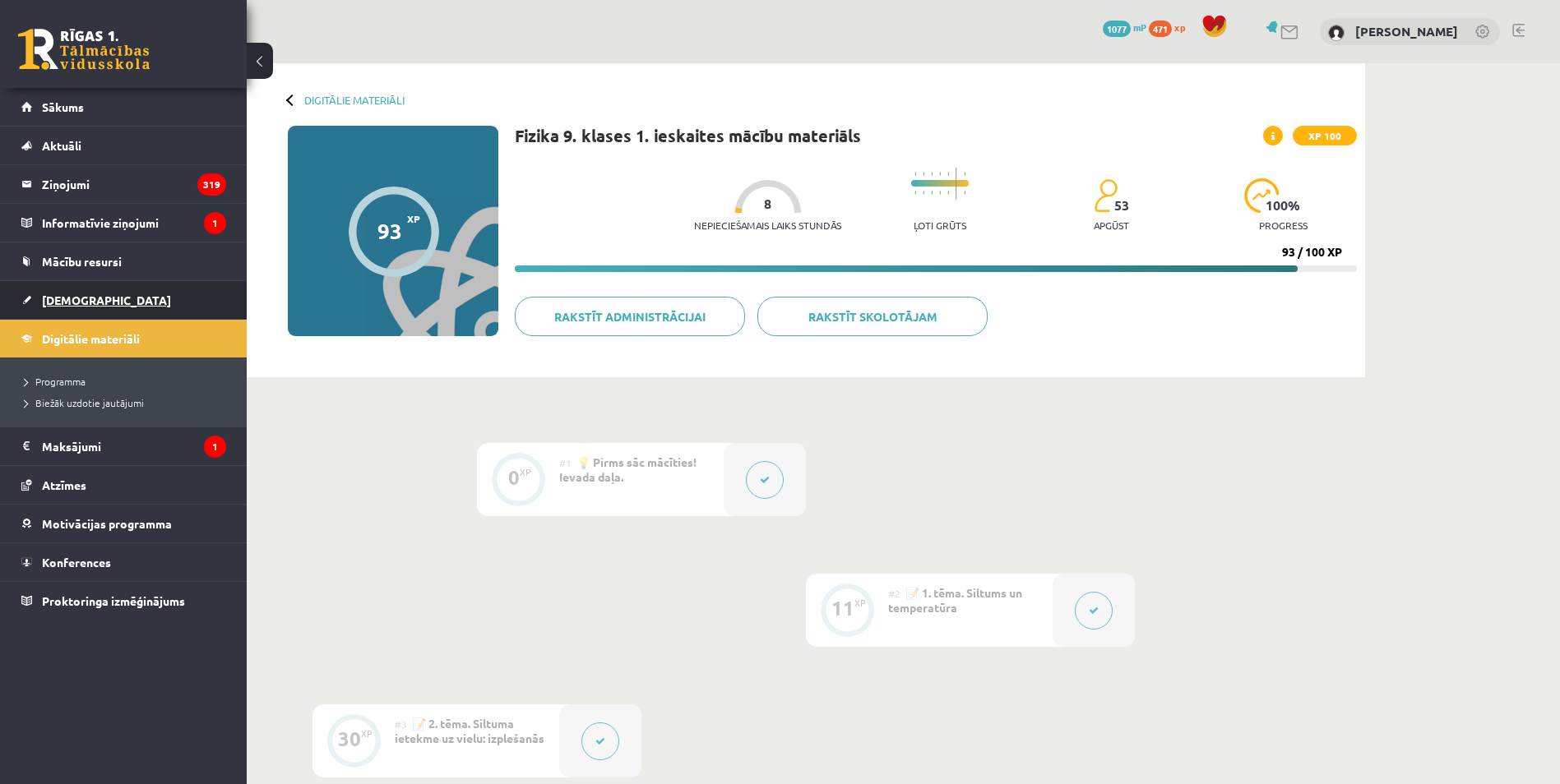
click at [63, 300] on span "[DEMOGRAPHIC_DATA]" at bounding box center [106, 300] width 129 height 15
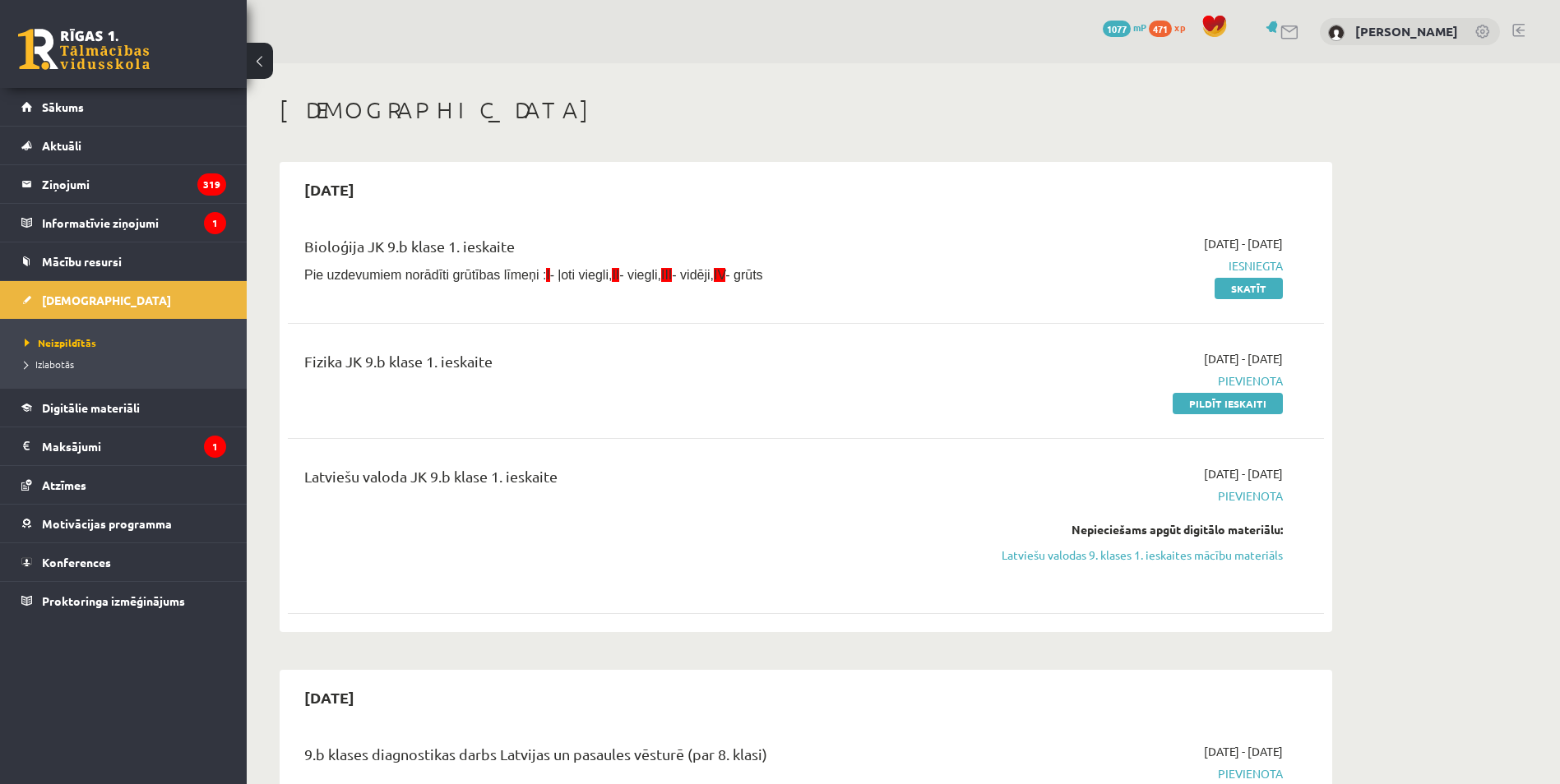
drag, startPoint x: 112, startPoint y: 693, endPoint x: 120, endPoint y: 704, distance: 13.6
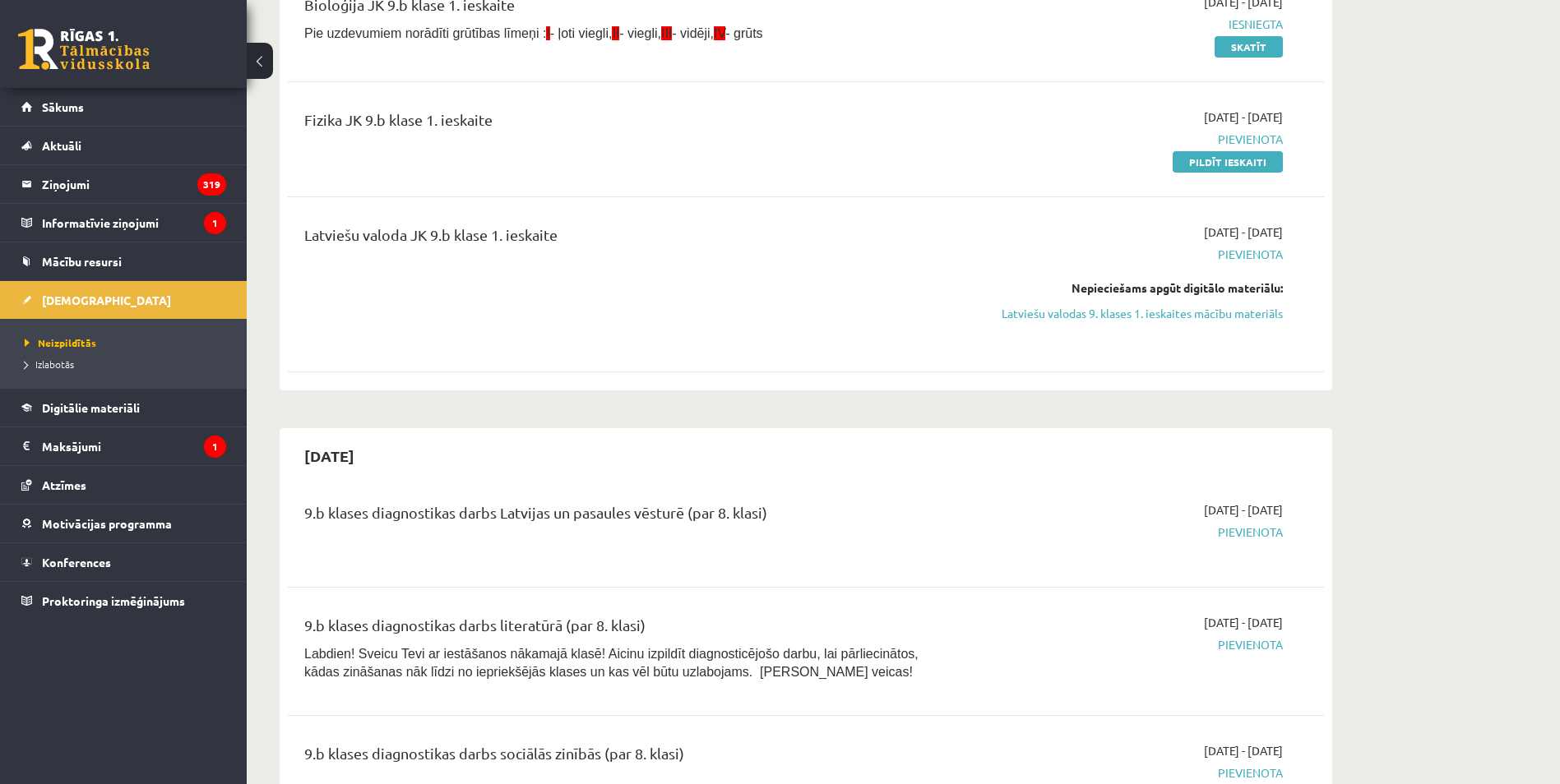
scroll to position [164, 0]
